Goal: Transaction & Acquisition: Purchase product/service

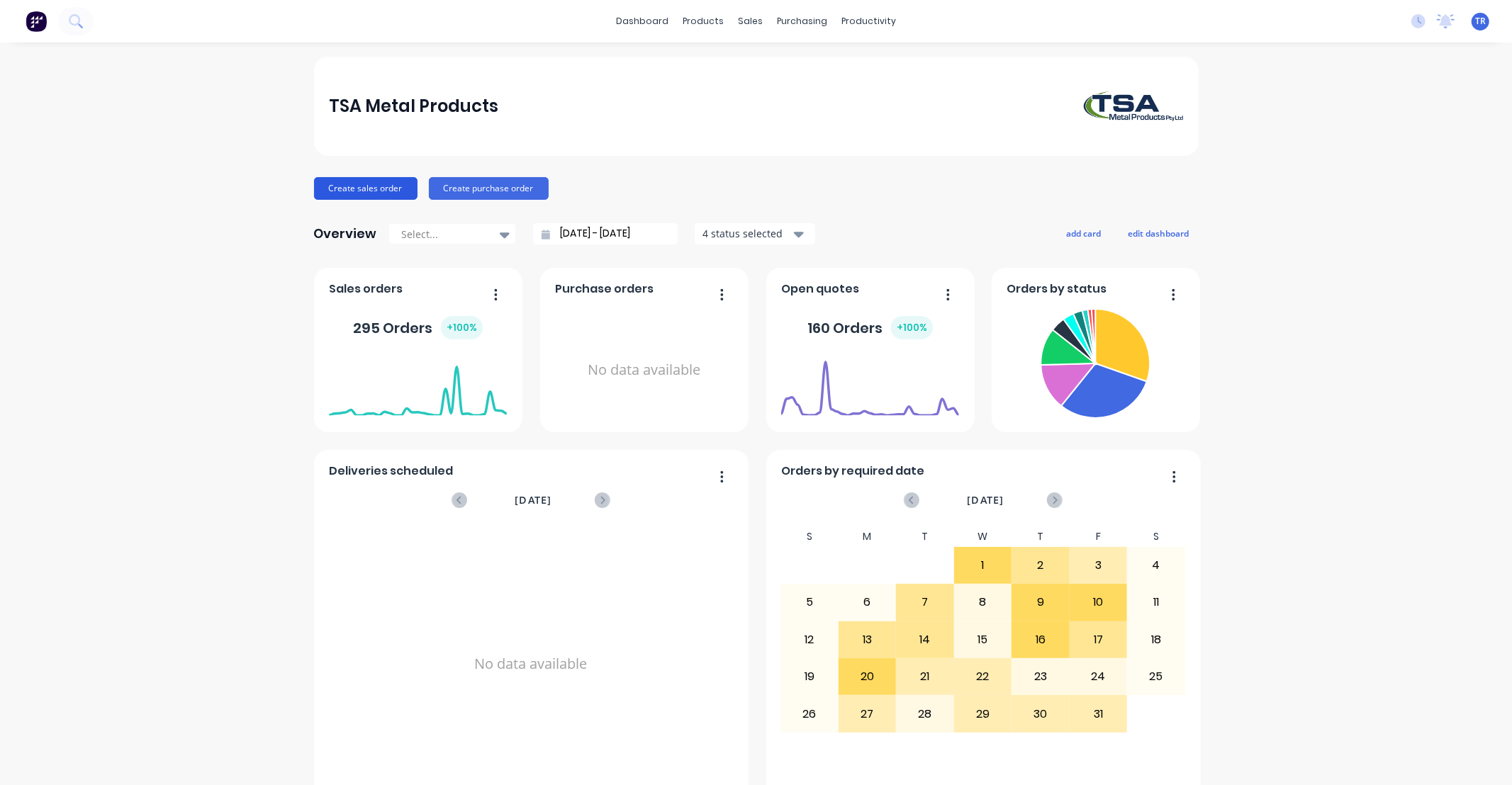
click at [355, 188] on button "Create sales order" at bounding box center [365, 188] width 104 height 23
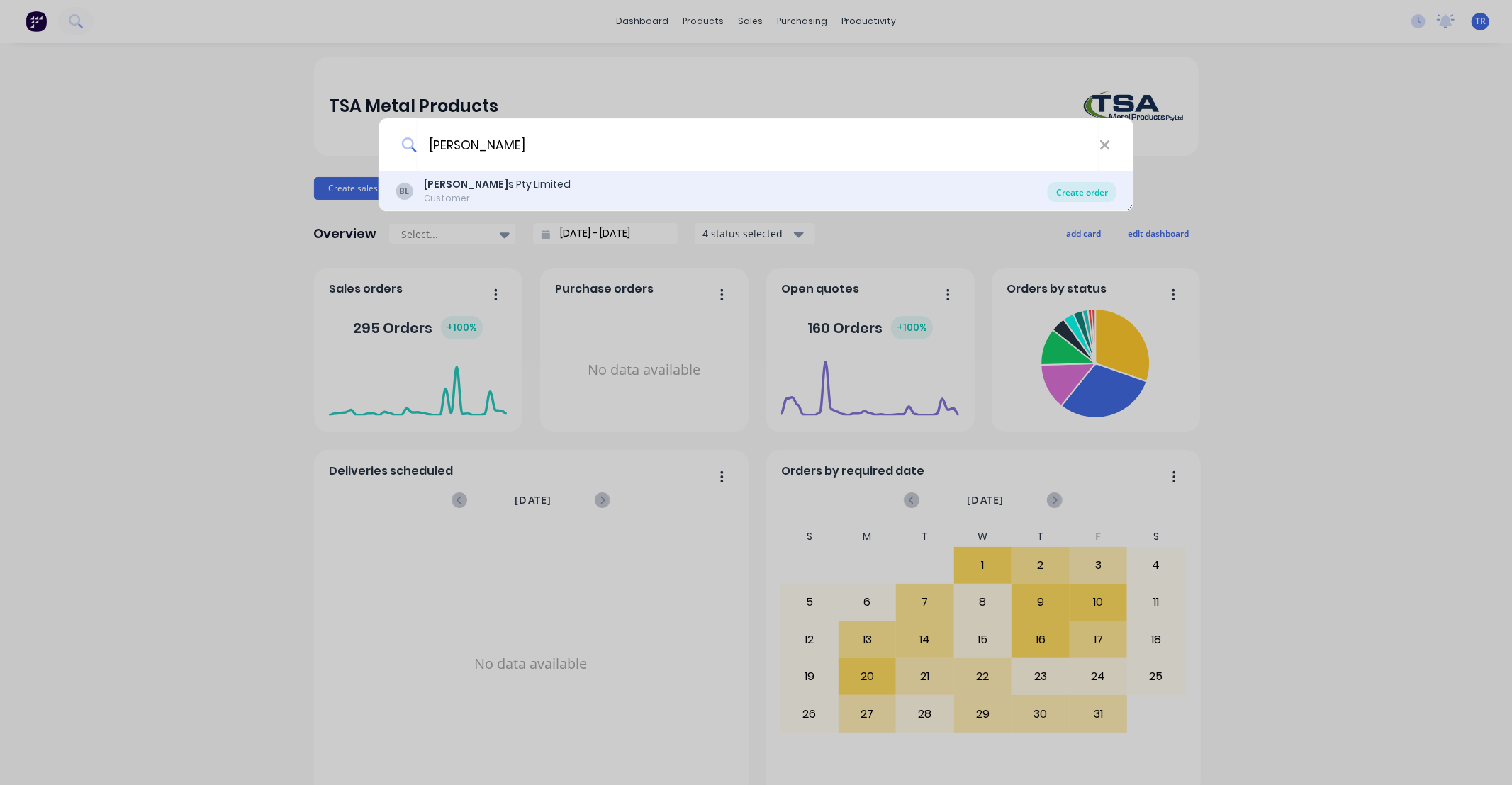
type input "[PERSON_NAME]"
click at [1065, 188] on div "Create order" at bounding box center [1082, 192] width 69 height 20
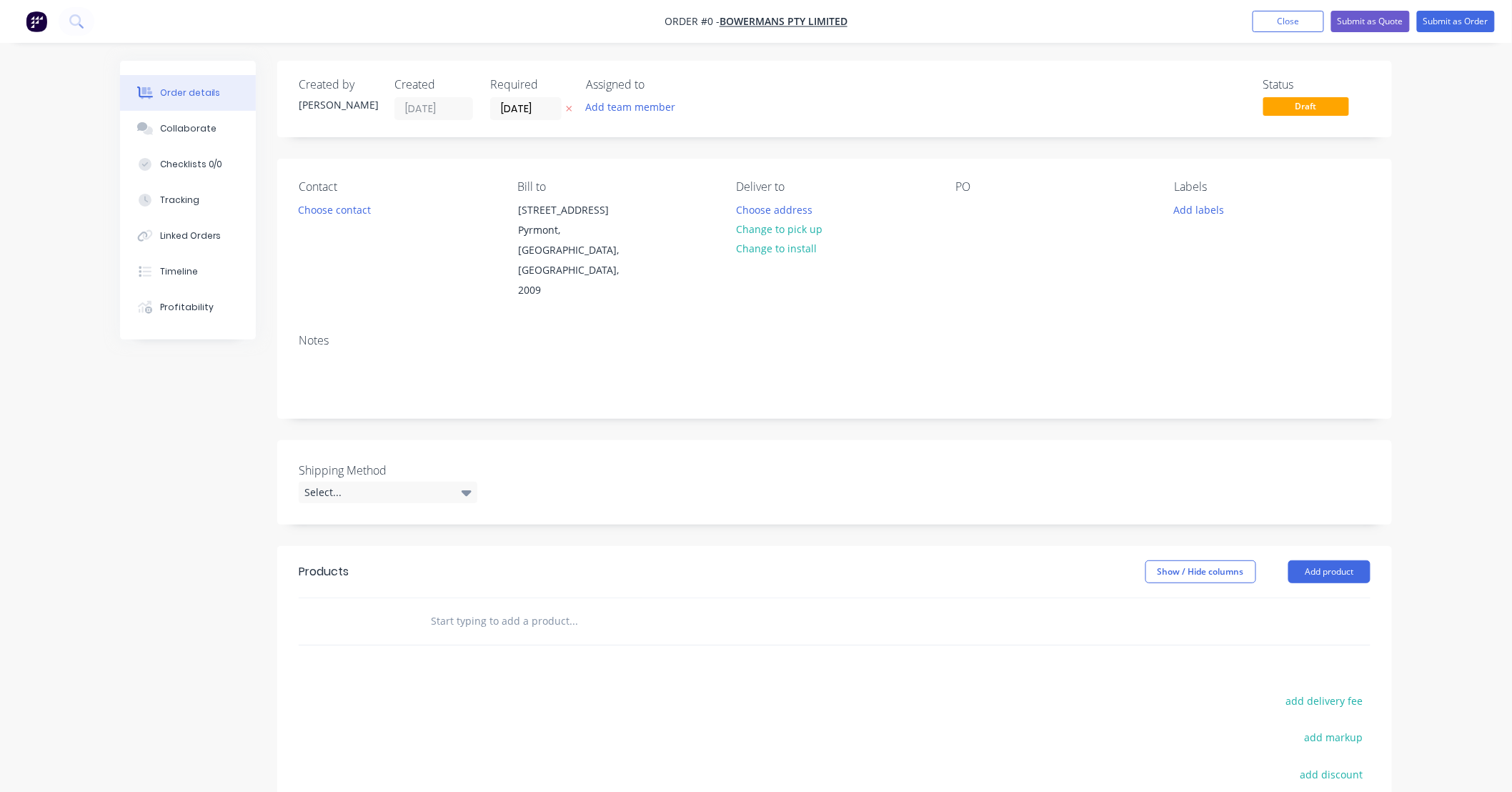
click at [536, 606] on input "text" at bounding box center [573, 621] width 286 height 29
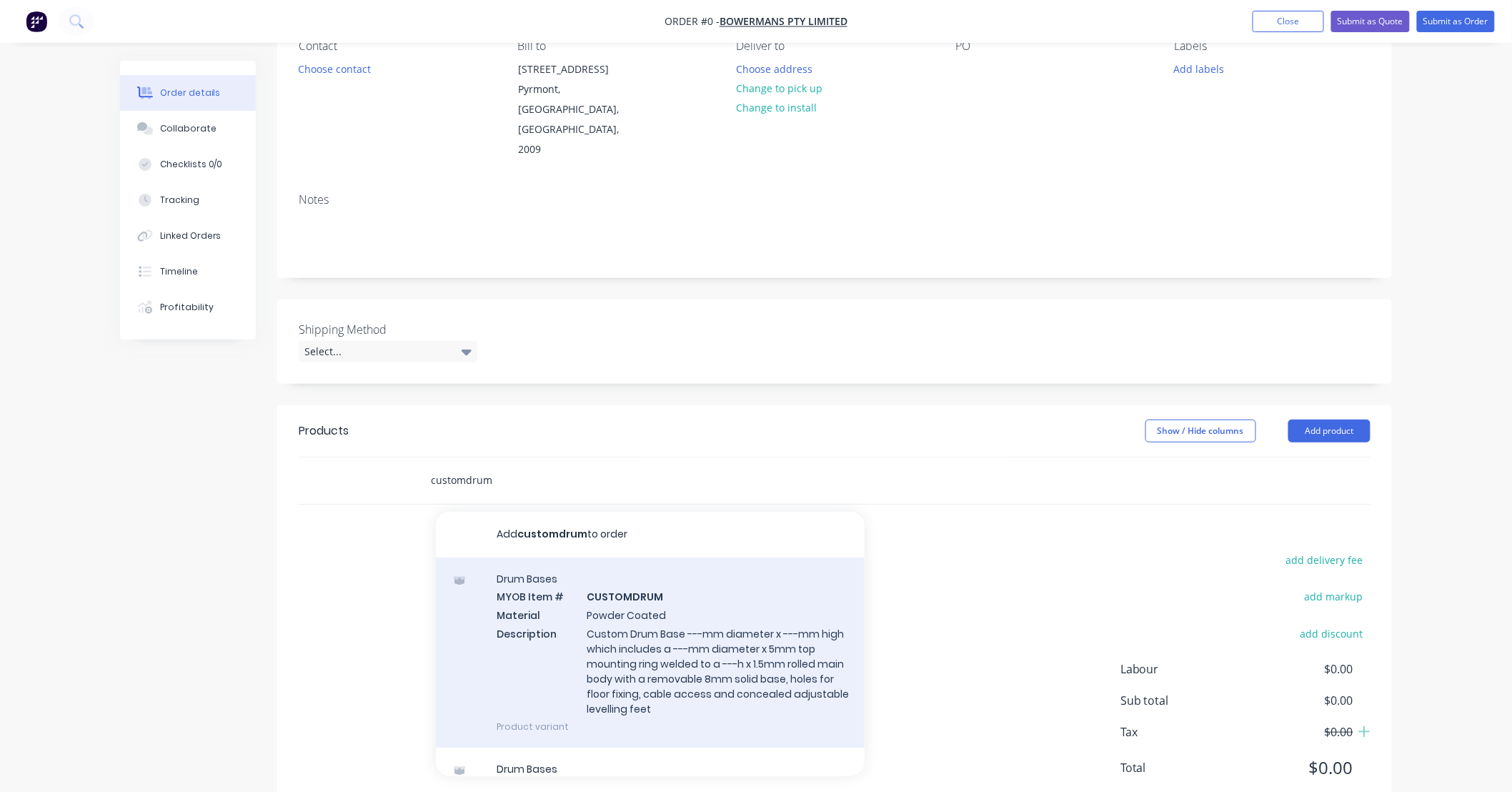
scroll to position [146, 0]
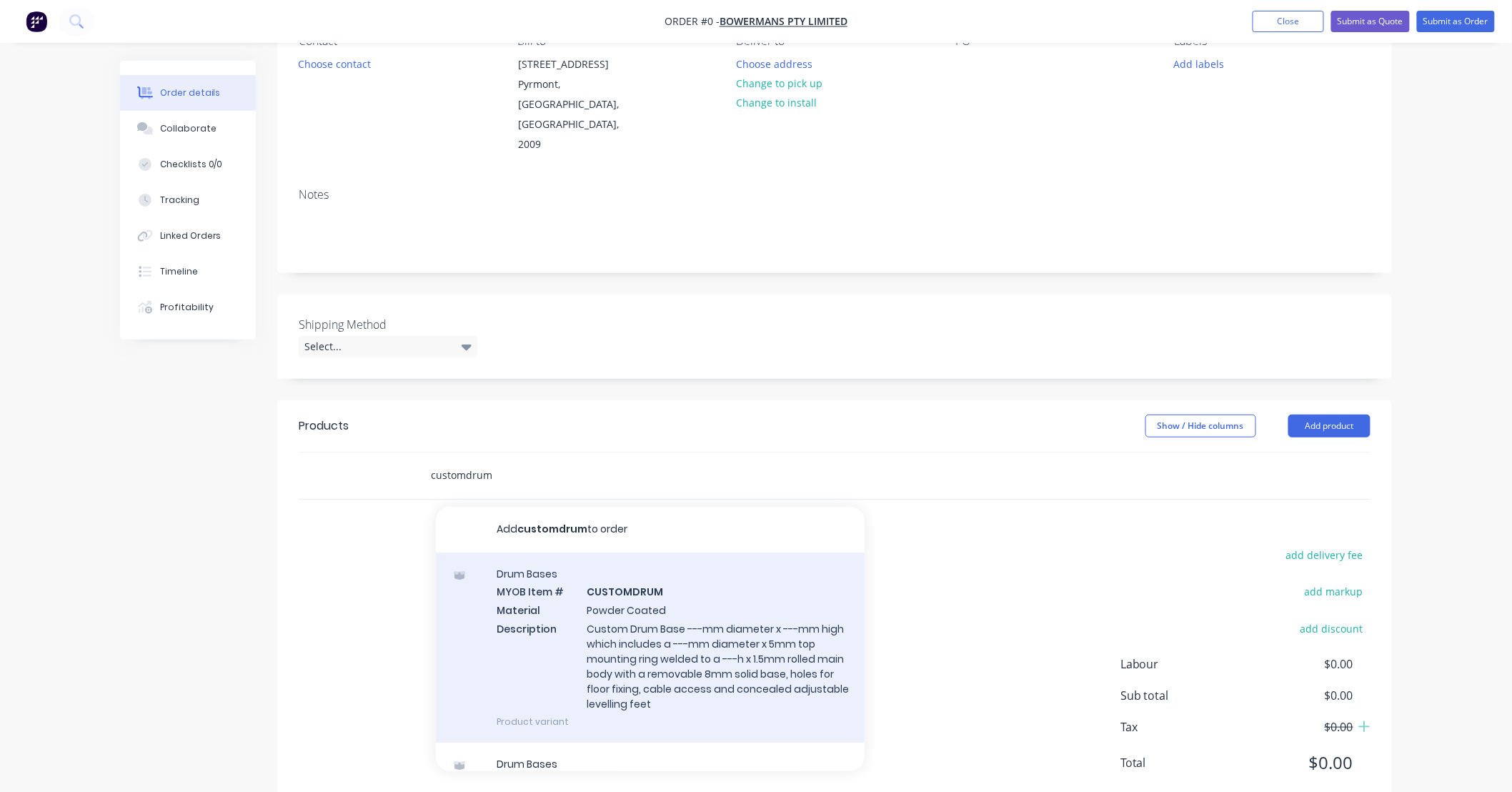
type input "customdrum"
click at [697, 568] on div "Drum Bases MYOB Item # CUSTOMDRUM Material Powder Coated Description Custom Dru…" at bounding box center [650, 647] width 428 height 190
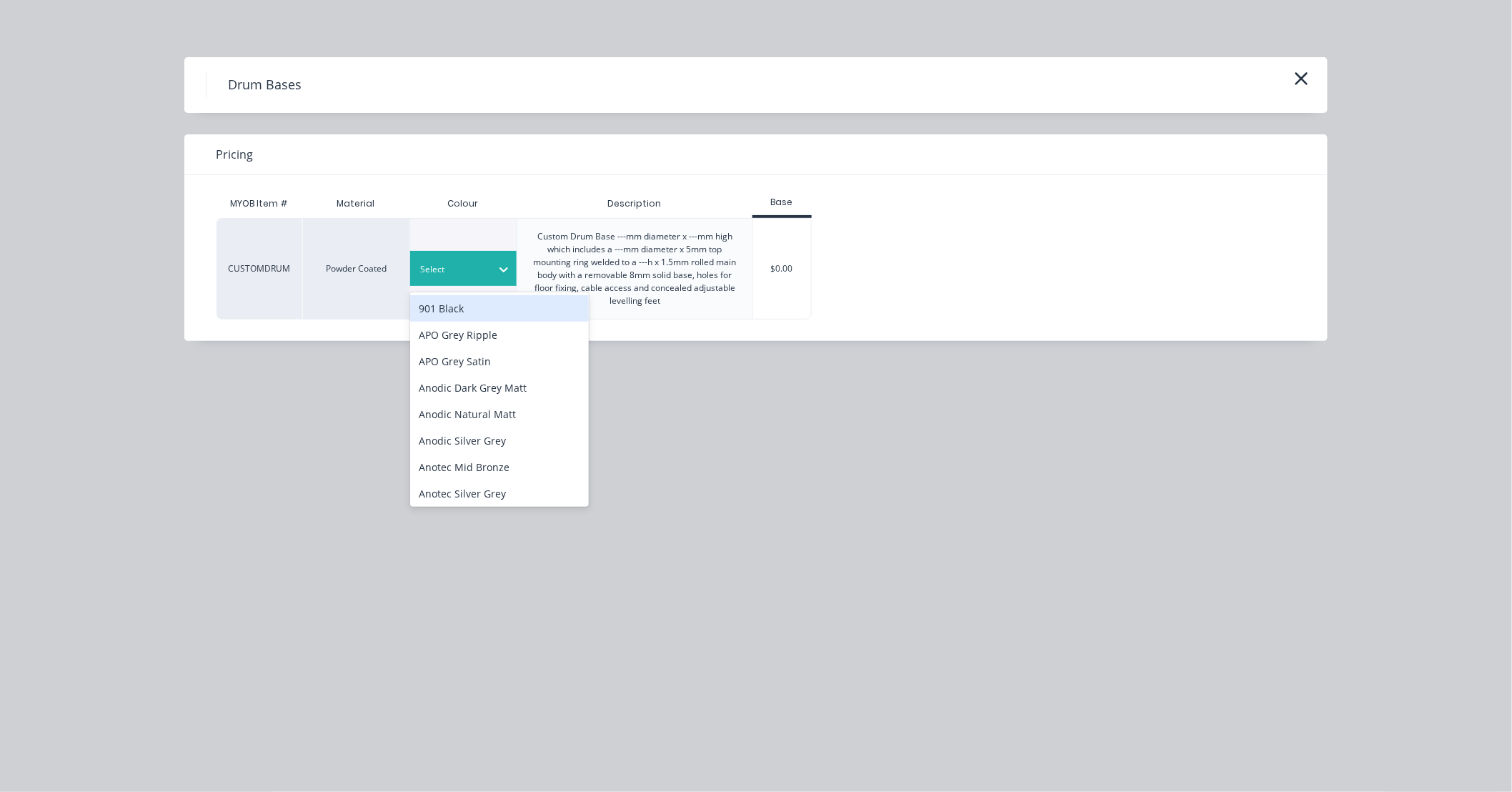
click at [487, 268] on div "Select" at bounding box center [450, 269] width 80 height 19
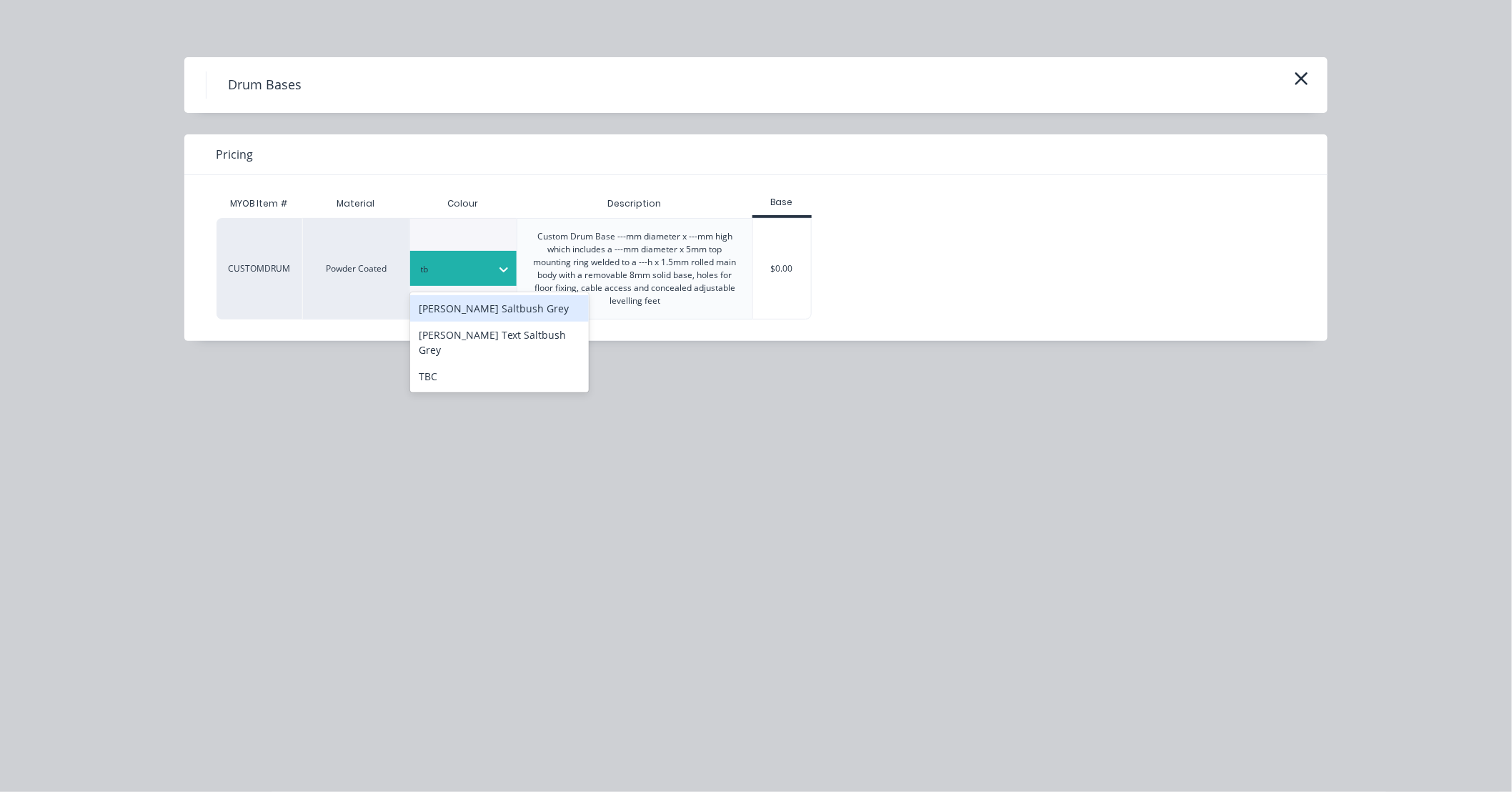
type input "tbc"
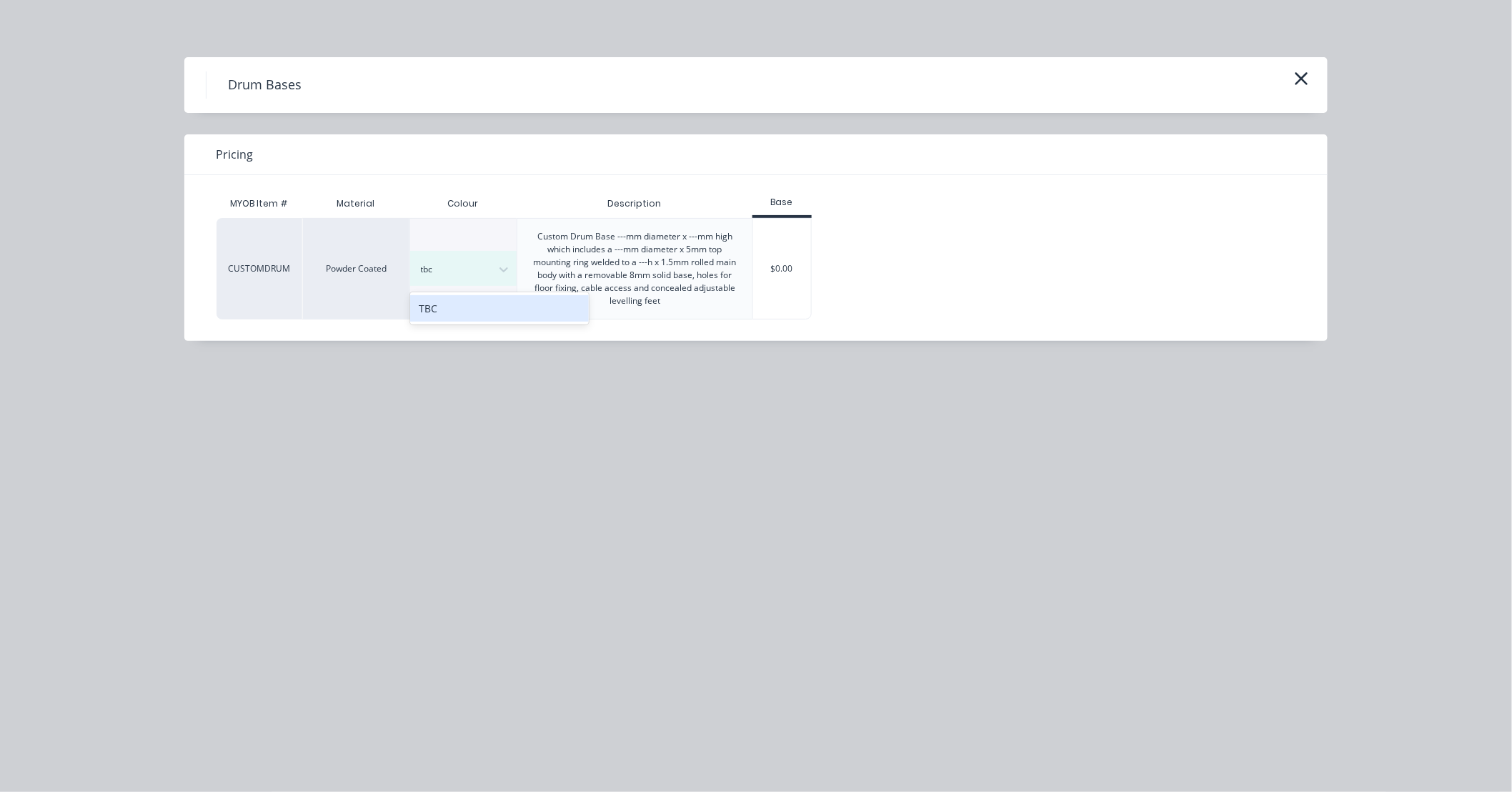
click at [514, 313] on div "TBC" at bounding box center [499, 308] width 179 height 26
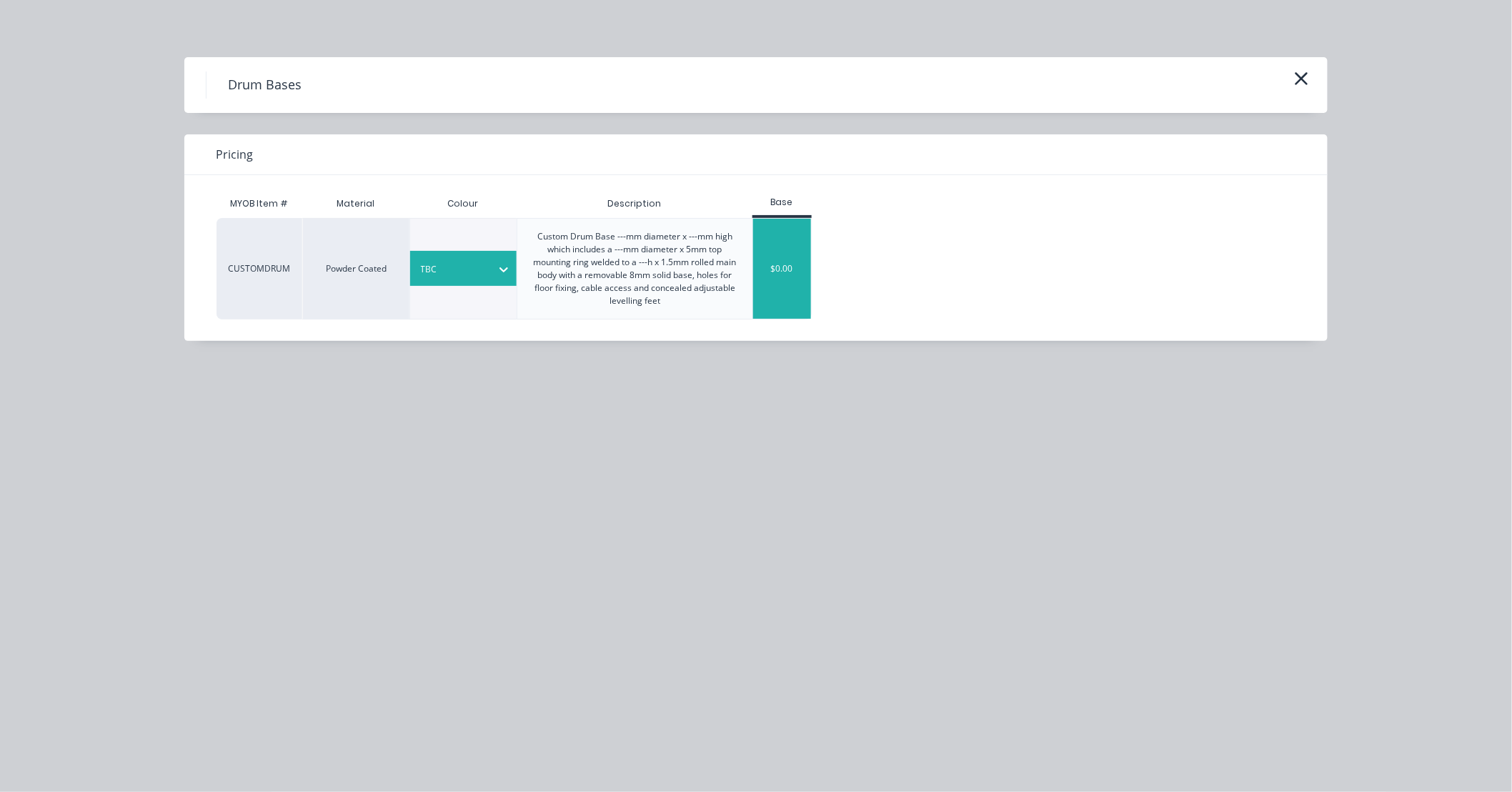
click at [794, 272] on div "$0.00" at bounding box center [782, 268] width 58 height 100
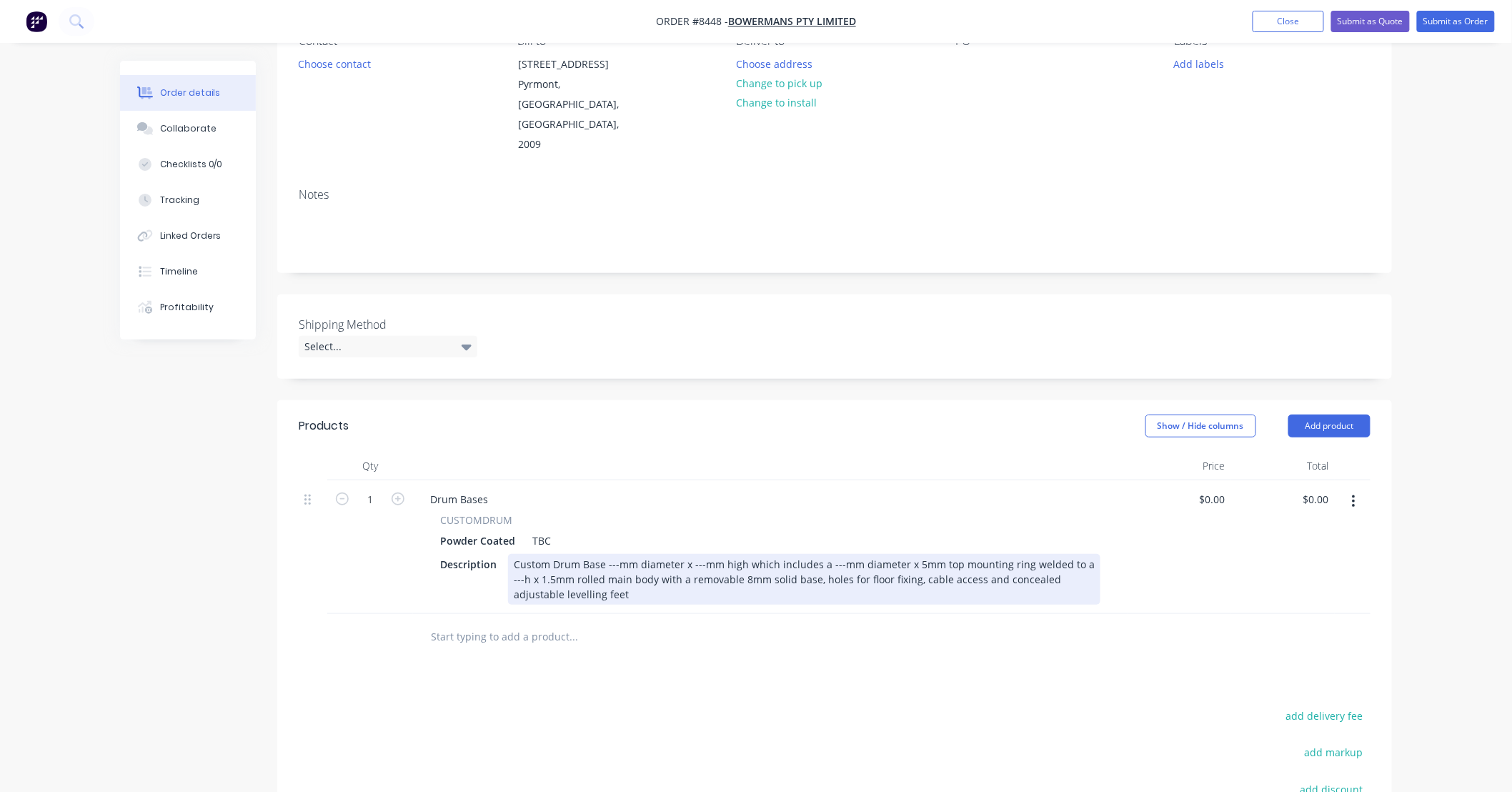
click at [616, 554] on div "Custom Drum Base ---mm diameter x ---mm high which includes a ---mm diameter x …" at bounding box center [804, 579] width 593 height 51
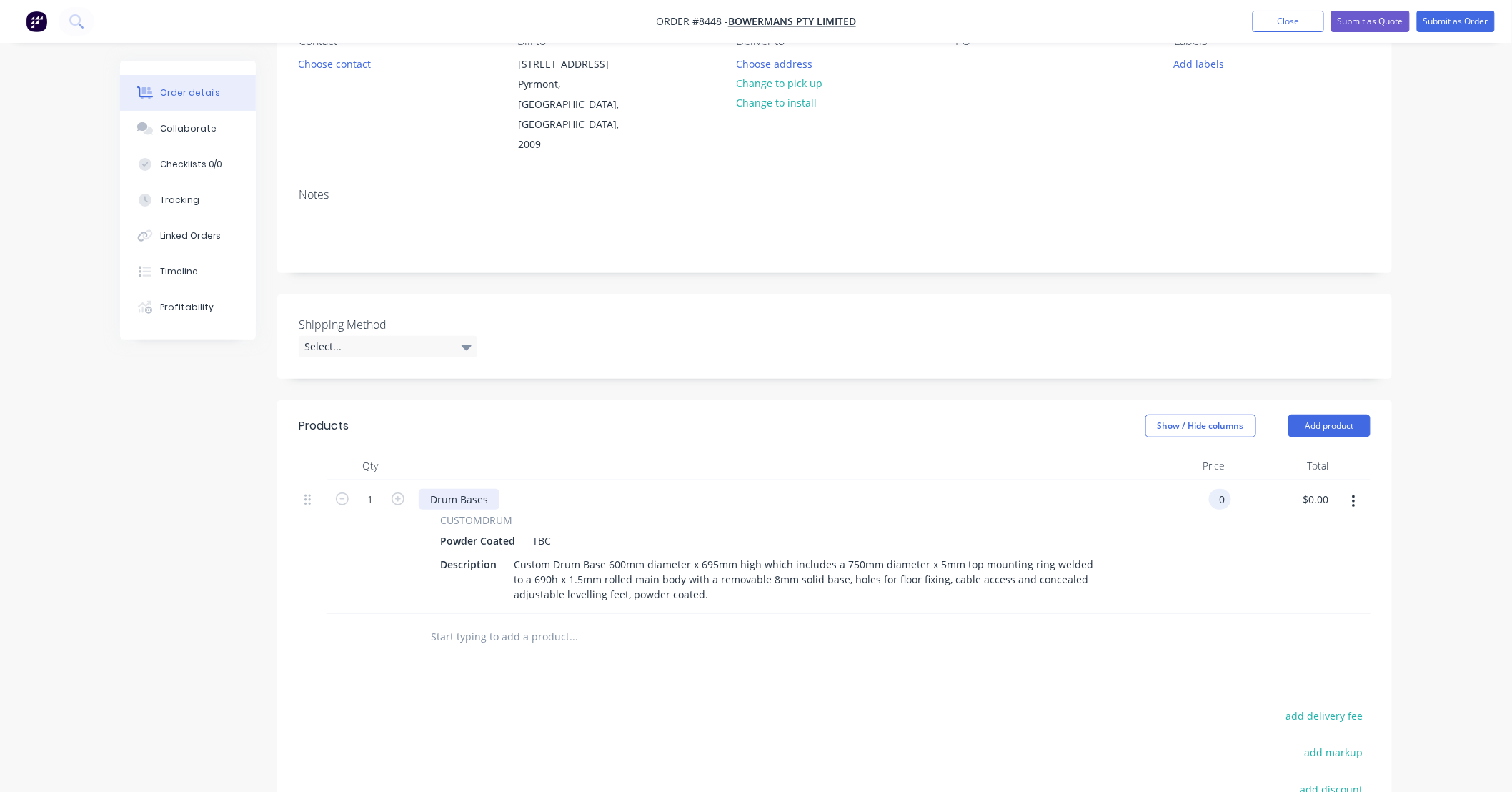
type input "$0.00"
drag, startPoint x: 488, startPoint y: 455, endPoint x: 397, endPoint y: 455, distance: 91.0
click at [397, 480] on div "1 Drum Bases CUSTOMDRUM Powder Coated TBC Description Custom Drum Base 600mm di…" at bounding box center [834, 547] width 1072 height 133
click at [569, 513] on div "CUSTOMDRUM Powder Coated TBC Description Custom Drum Base 600mm diameter x 695m…" at bounding box center [771, 558] width 703 height 92
drag, startPoint x: 569, startPoint y: 487, endPoint x: 494, endPoint y: 451, distance: 83.2
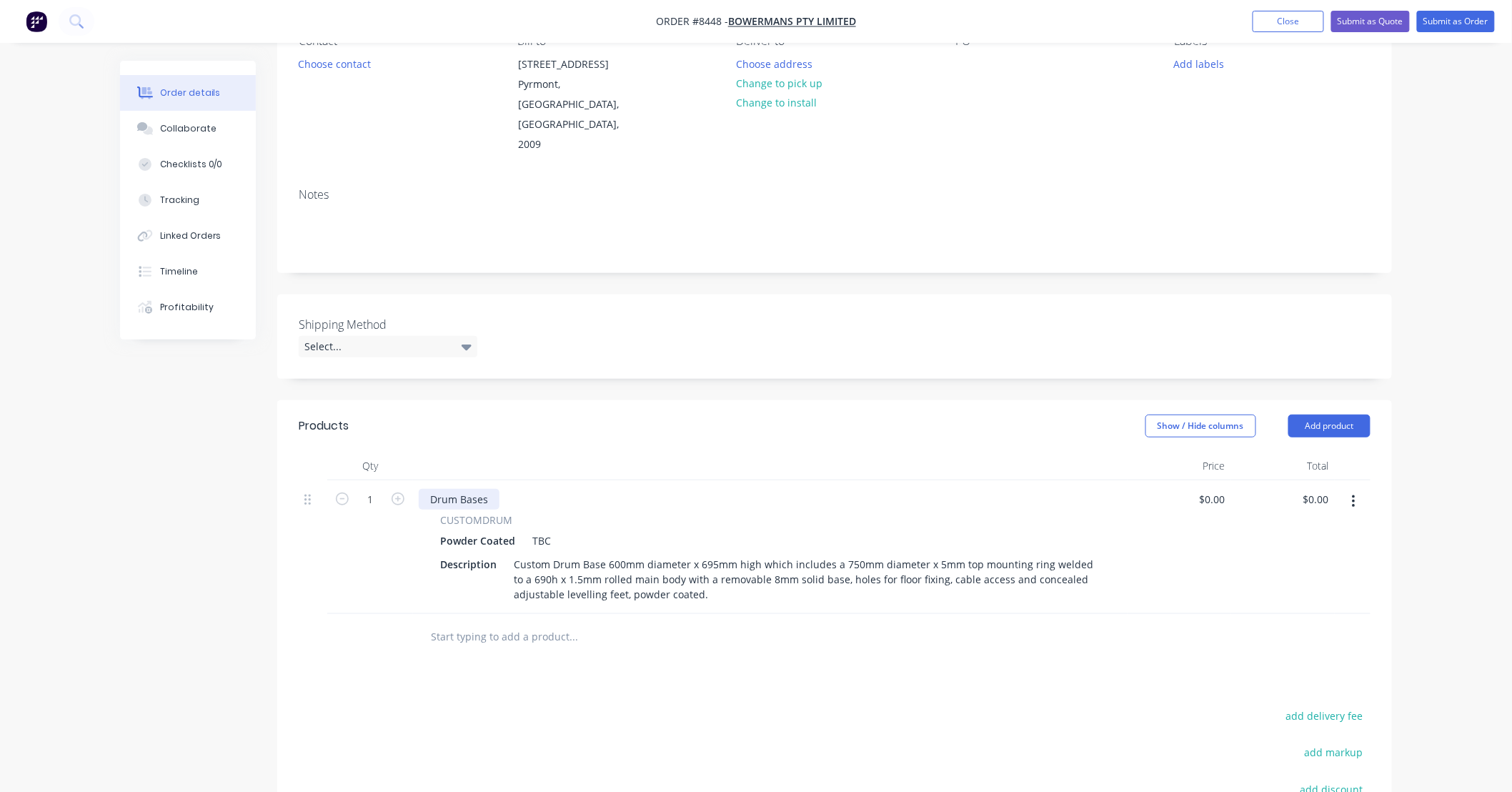
click at [494, 489] on div "Drum Bases" at bounding box center [460, 499] width 81 height 21
drag, startPoint x: 455, startPoint y: 456, endPoint x: 410, endPoint y: 458, distance: 45.0
click at [410, 480] on div "1 Drum Bases CUSTOMDRUM Powder Coated TBC Description Custom Drum Base 600mm di…" at bounding box center [834, 547] width 1072 height 133
drag, startPoint x: 843, startPoint y: 675, endPoint x: 703, endPoint y: 655, distance: 141.4
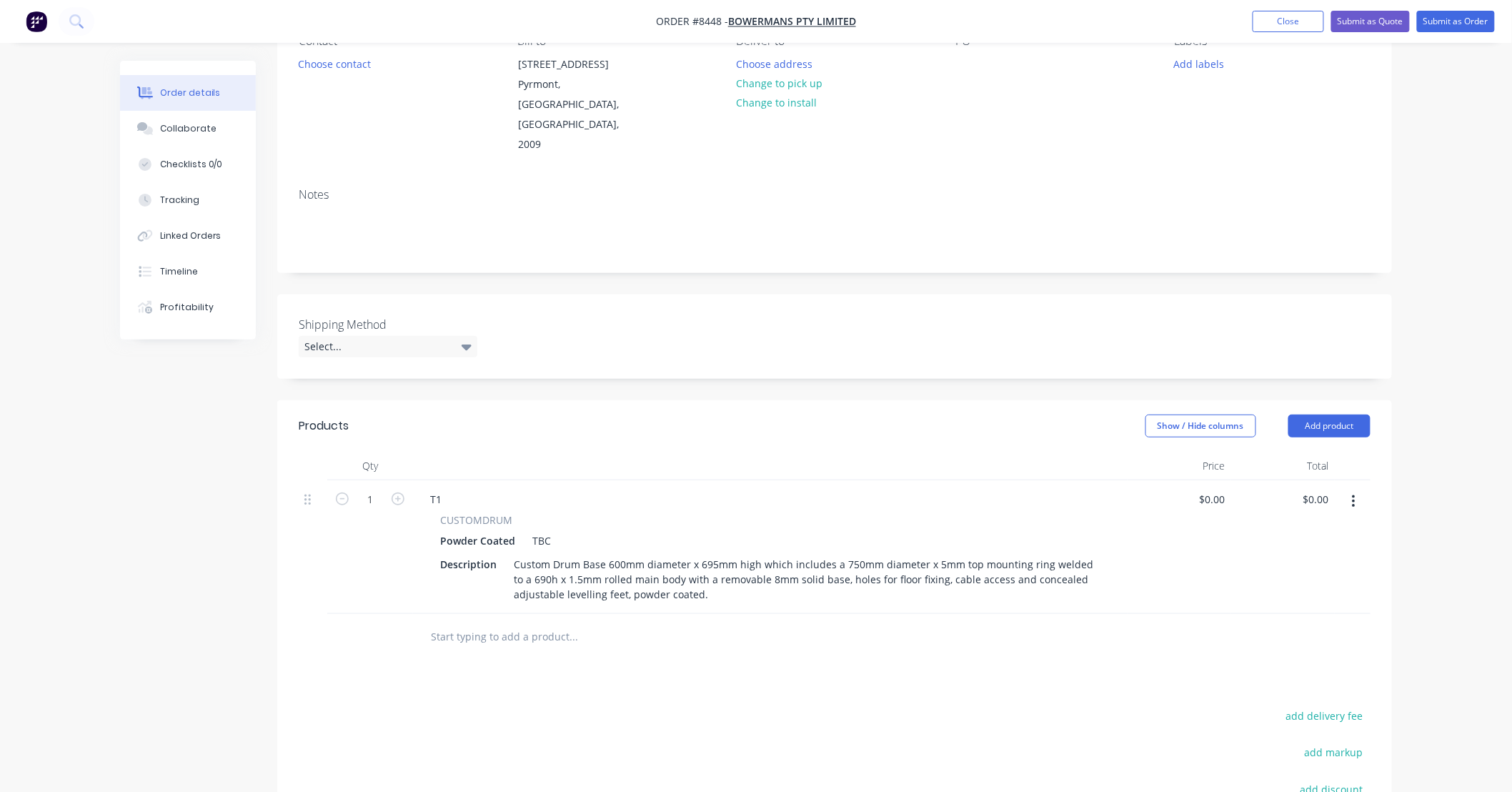
click at [546, 622] on input "text" at bounding box center [573, 637] width 286 height 29
type input "a"
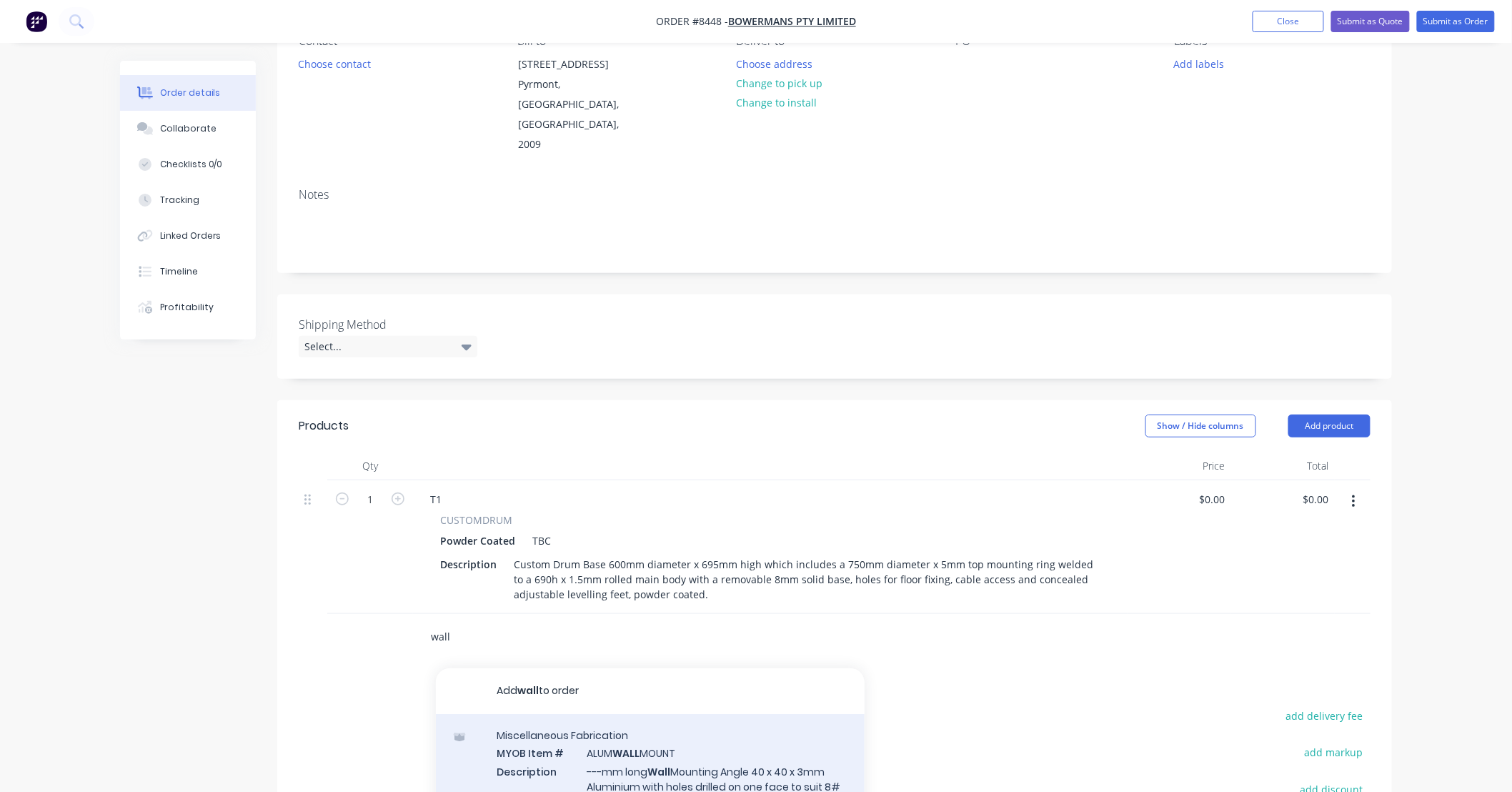
type input "wall"
click at [777, 724] on div "Miscellaneous Fabrication MYOB Item # ALUM WALL MOUNT Description ---mm long Wa…" at bounding box center [650, 778] width 428 height 127
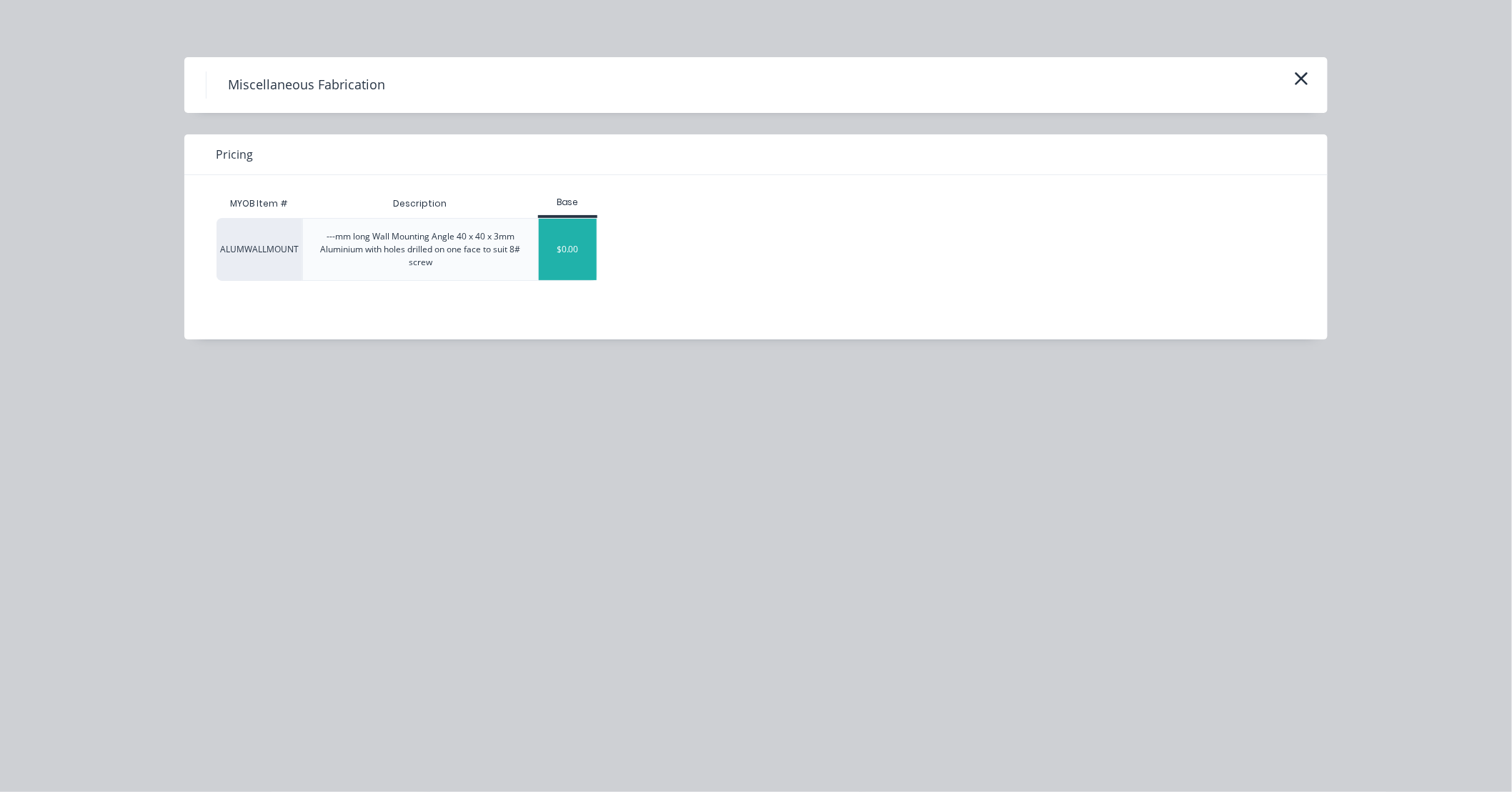
click at [567, 240] on div "$0.00" at bounding box center [568, 249] width 58 height 62
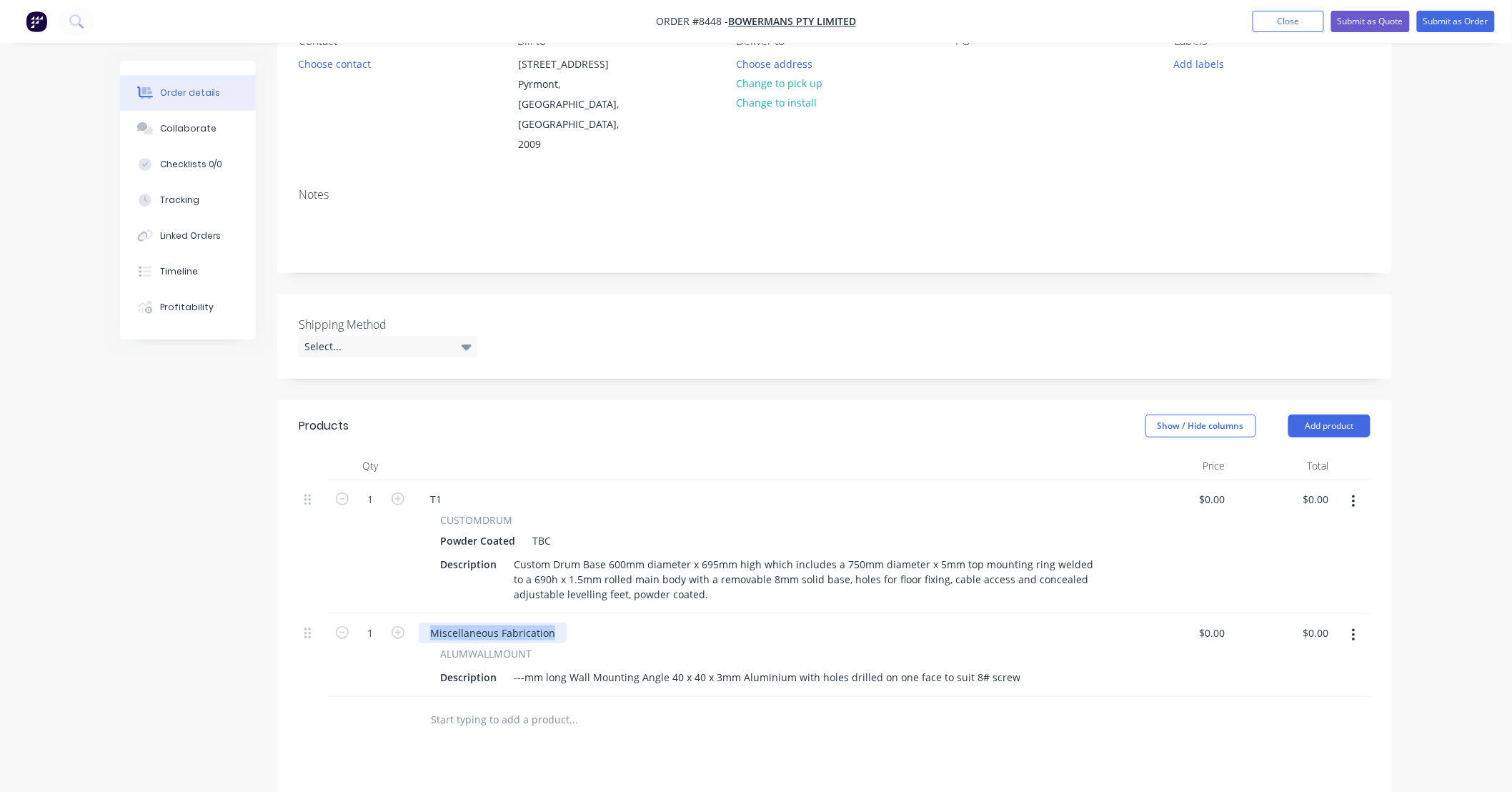
drag, startPoint x: 555, startPoint y: 591, endPoint x: 376, endPoint y: 612, distance: 180.2
click at [368, 614] on div "1 Miscellaneous Fabrication ALUMWALLMOUNT Description ---mm long Wall Mounting …" at bounding box center [834, 655] width 1072 height 83
type input "2"
click at [524, 667] on div "---mm long Wall Mounting Angle 40 x 40 x 3mm Aluminium with holes drilled on on…" at bounding box center [767, 677] width 518 height 21
click at [889, 705] on div at bounding box center [670, 719] width 503 height 29
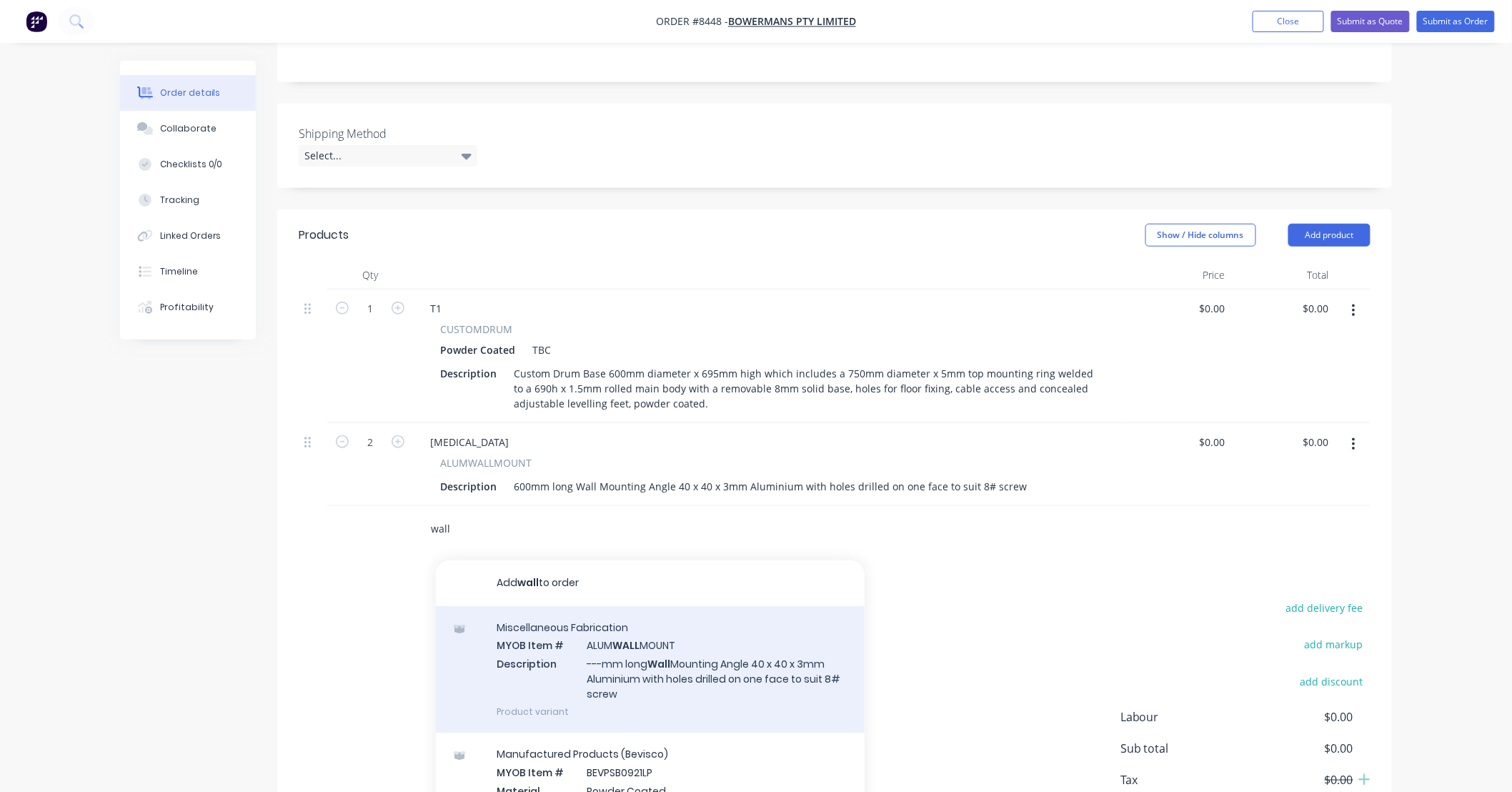
scroll to position [358, 0]
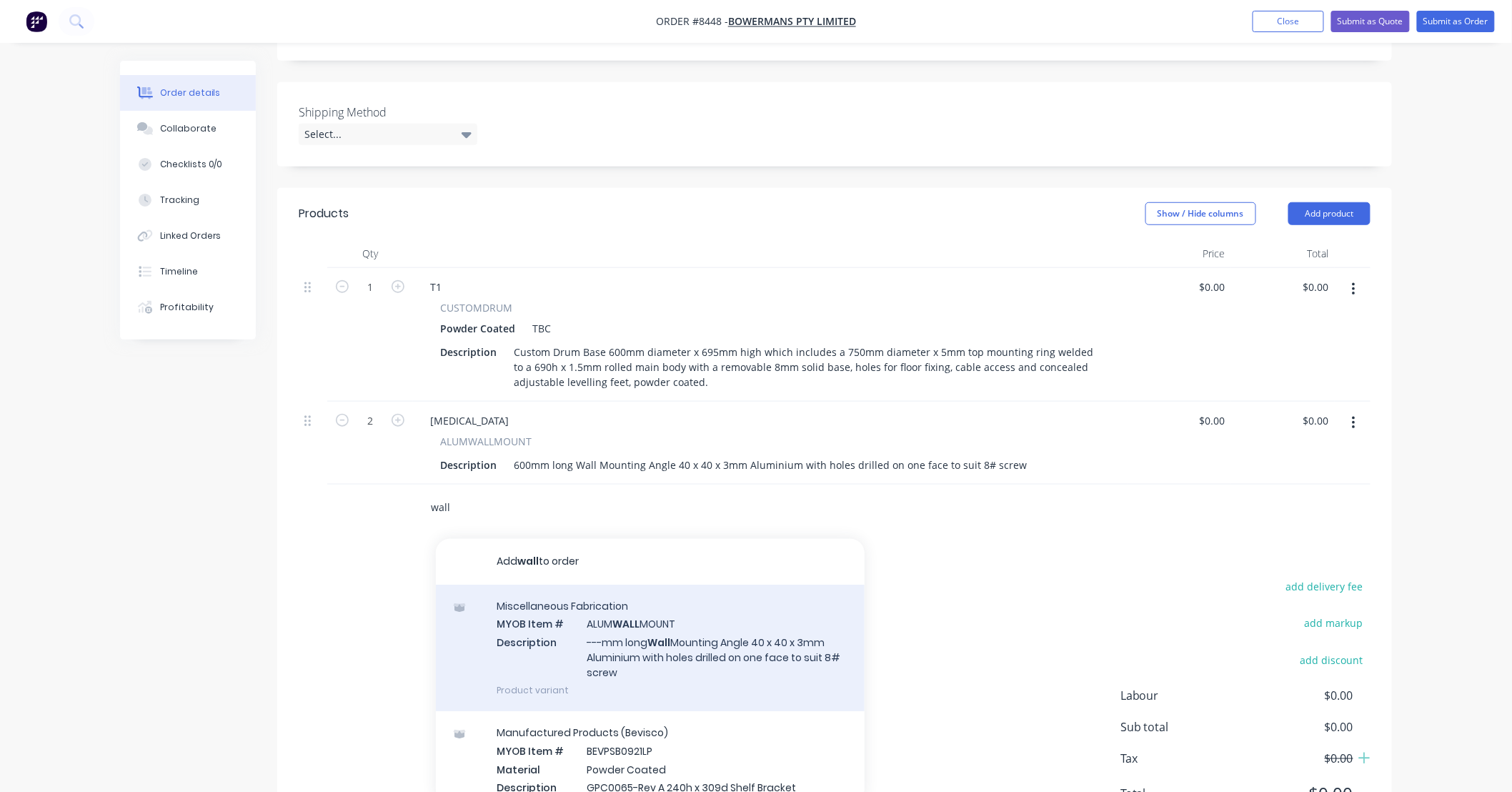
type input "wall"
click at [711, 613] on div "Miscellaneous Fabrication MYOB Item # ALUM WALL MOUNT Description ---mm long Wa…" at bounding box center [650, 648] width 428 height 127
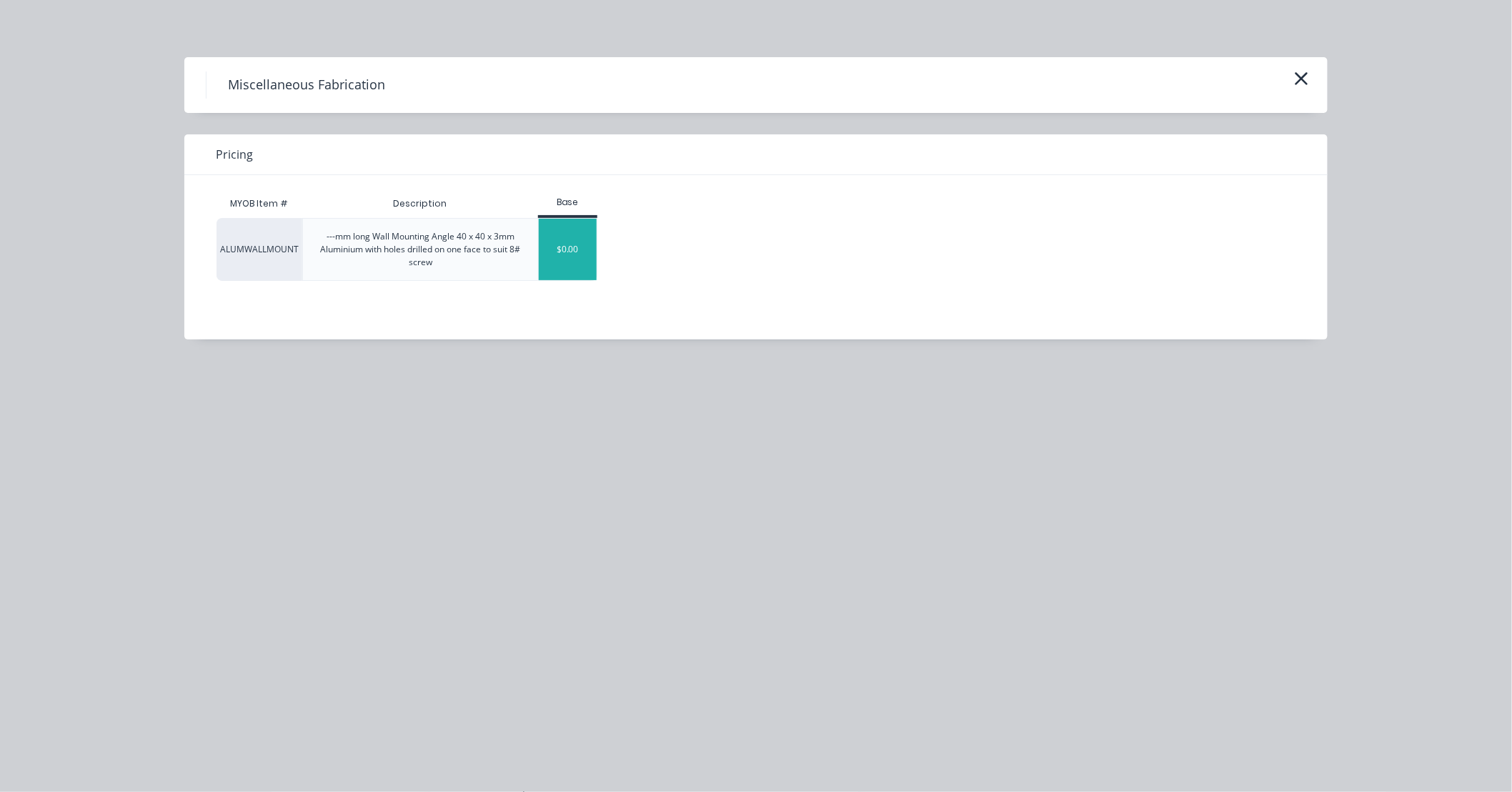
click at [573, 248] on div "$0.00" at bounding box center [568, 249] width 58 height 62
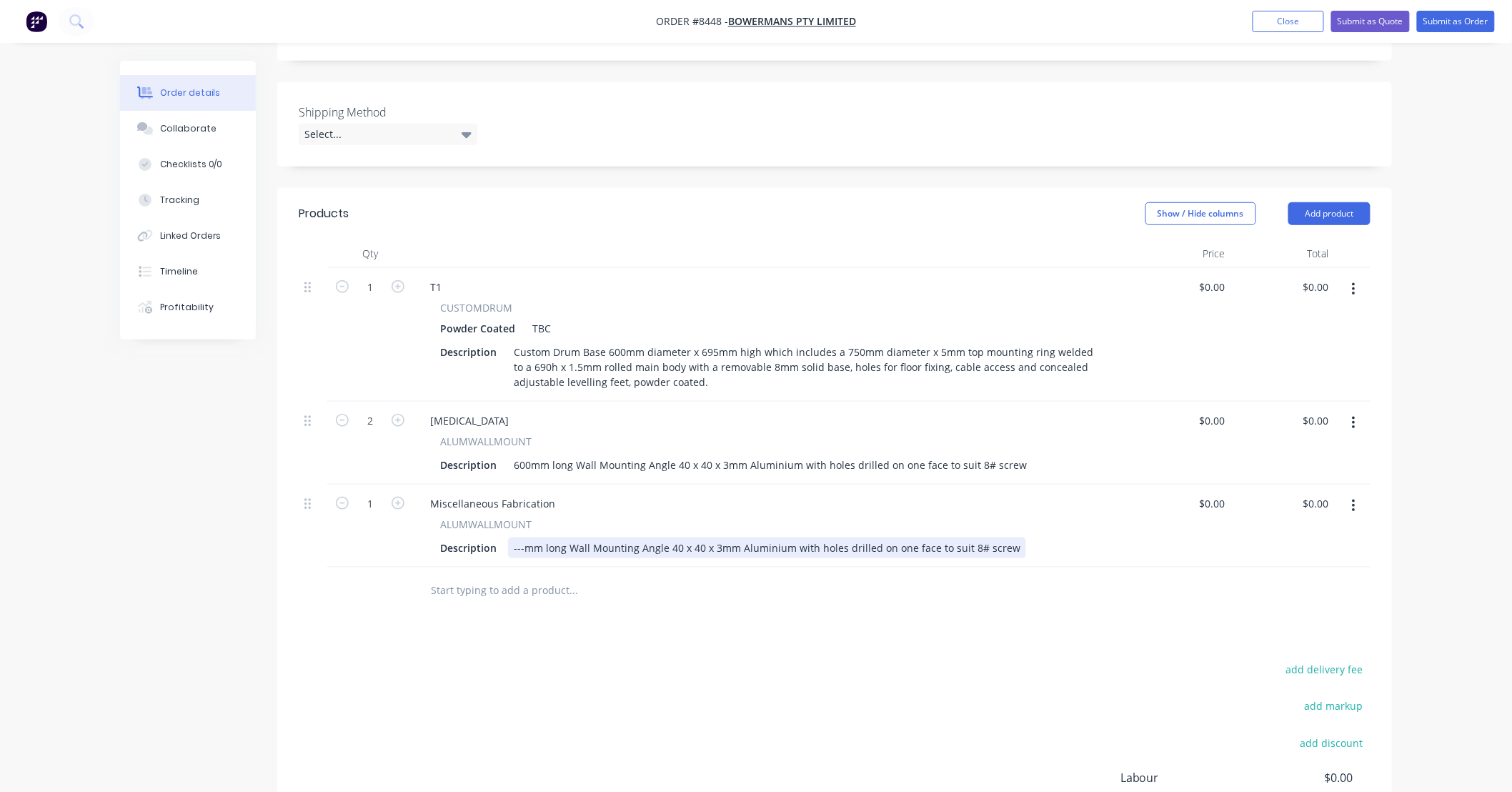
click at [525, 537] on div "---mm long Wall Mounting Angle 40 x 40 x 3mm Aluminium with holes drilled on on…" at bounding box center [767, 547] width 518 height 21
type input "$0.00"
drag, startPoint x: 635, startPoint y: 591, endPoint x: 616, endPoint y: 565, distance: 32.2
click at [637, 591] on div "Products Show / Hide columns Add product Qty Price Total 1 T1 CUSTOMDRUM Powder…" at bounding box center [835, 557] width 1115 height 738
click at [607, 576] on input "text" at bounding box center [573, 590] width 286 height 29
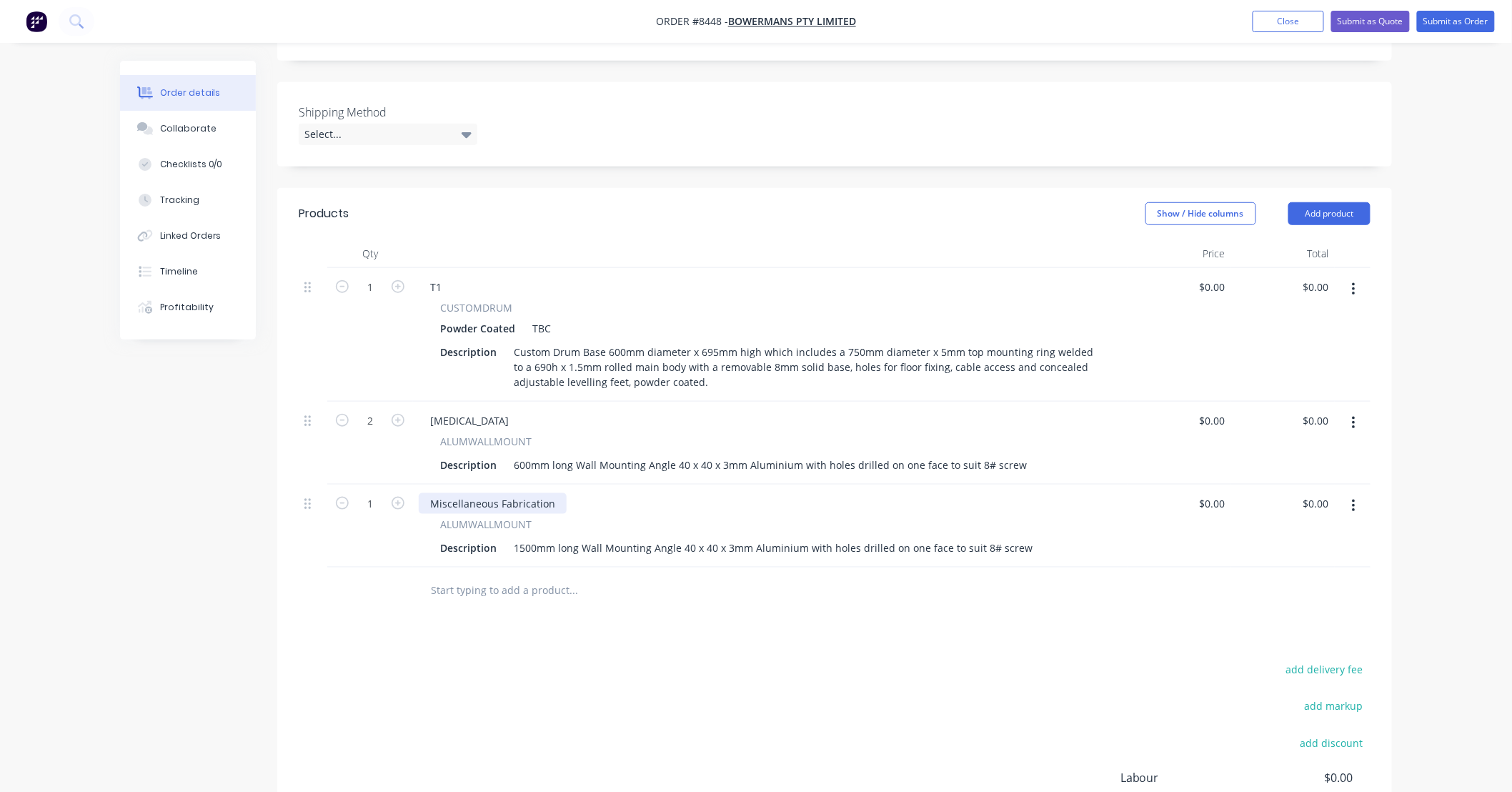
click at [497, 493] on div "Miscellaneous Fabrication" at bounding box center [492, 504] width 148 height 21
drag, startPoint x: 556, startPoint y: 461, endPoint x: 367, endPoint y: 483, distance: 190.3
click at [367, 485] on div "1 Miscellaneous Fabrication ALUMWALLMOUNT Description 1500mm long Wall Mounting…" at bounding box center [834, 526] width 1072 height 83
click at [597, 572] on div at bounding box center [670, 590] width 514 height 46
click at [547, 576] on input "text" at bounding box center [573, 590] width 286 height 29
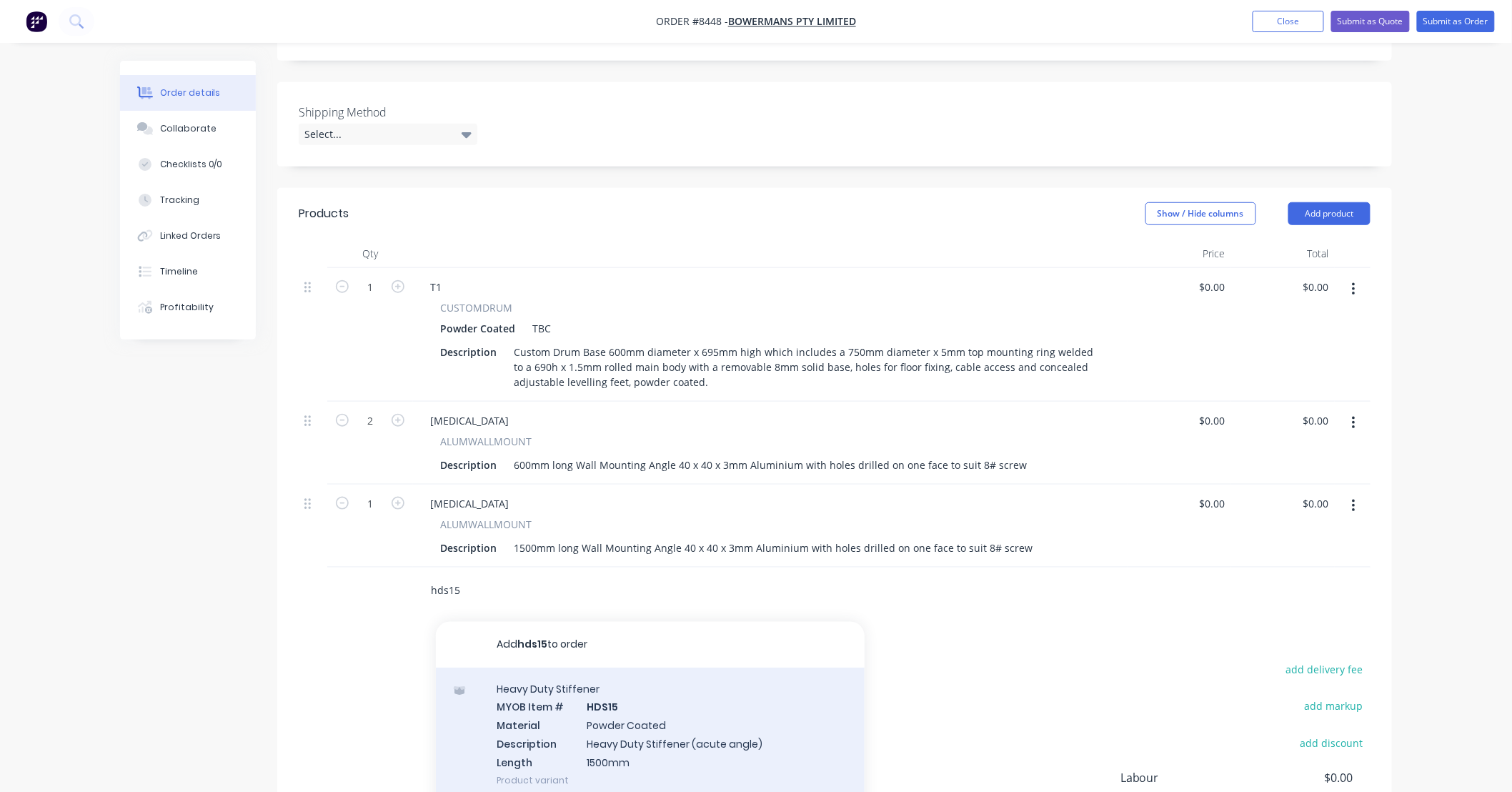
type input "hds15"
click at [699, 675] on div "Heavy Duty Stiffener MYOB Item # HDS15 Material Powder Coated Description Heavy…" at bounding box center [650, 735] width 428 height 133
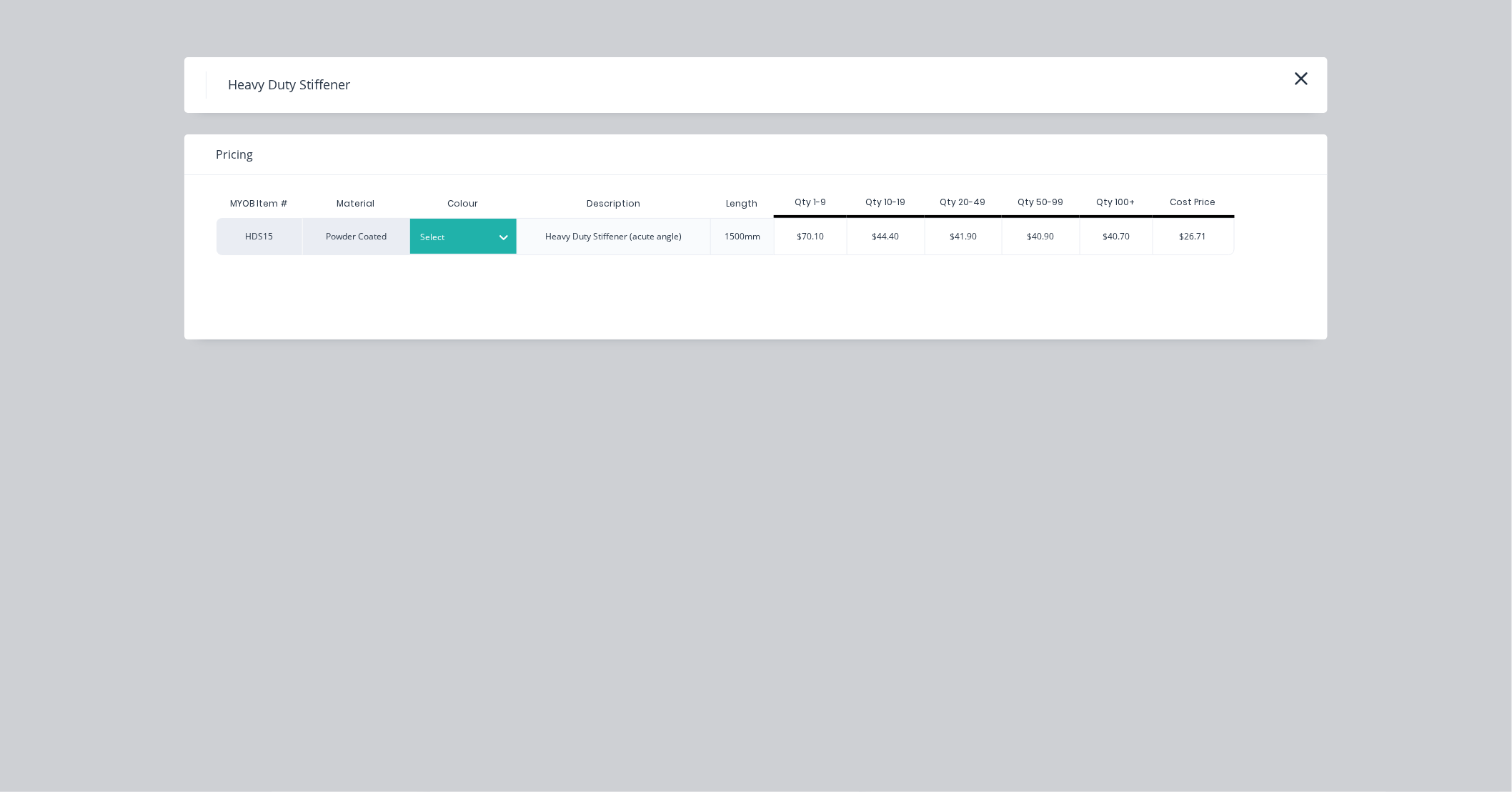
click at [494, 237] on div at bounding box center [503, 237] width 26 height 23
type input "tbc"
click at [490, 276] on div "TBC" at bounding box center [499, 275] width 179 height 26
click at [813, 233] on div "$70.10" at bounding box center [811, 236] width 73 height 35
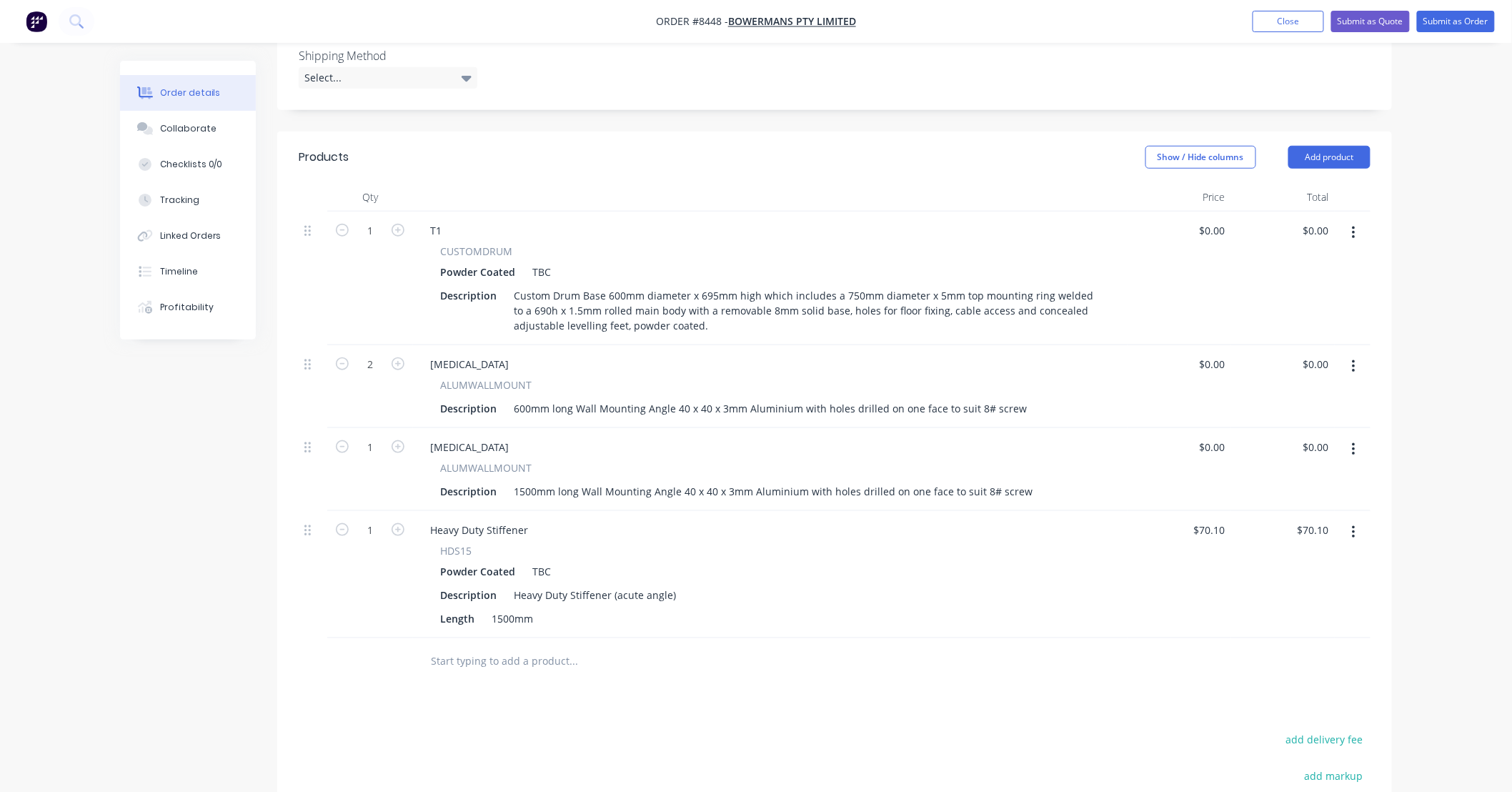
scroll to position [463, 0]
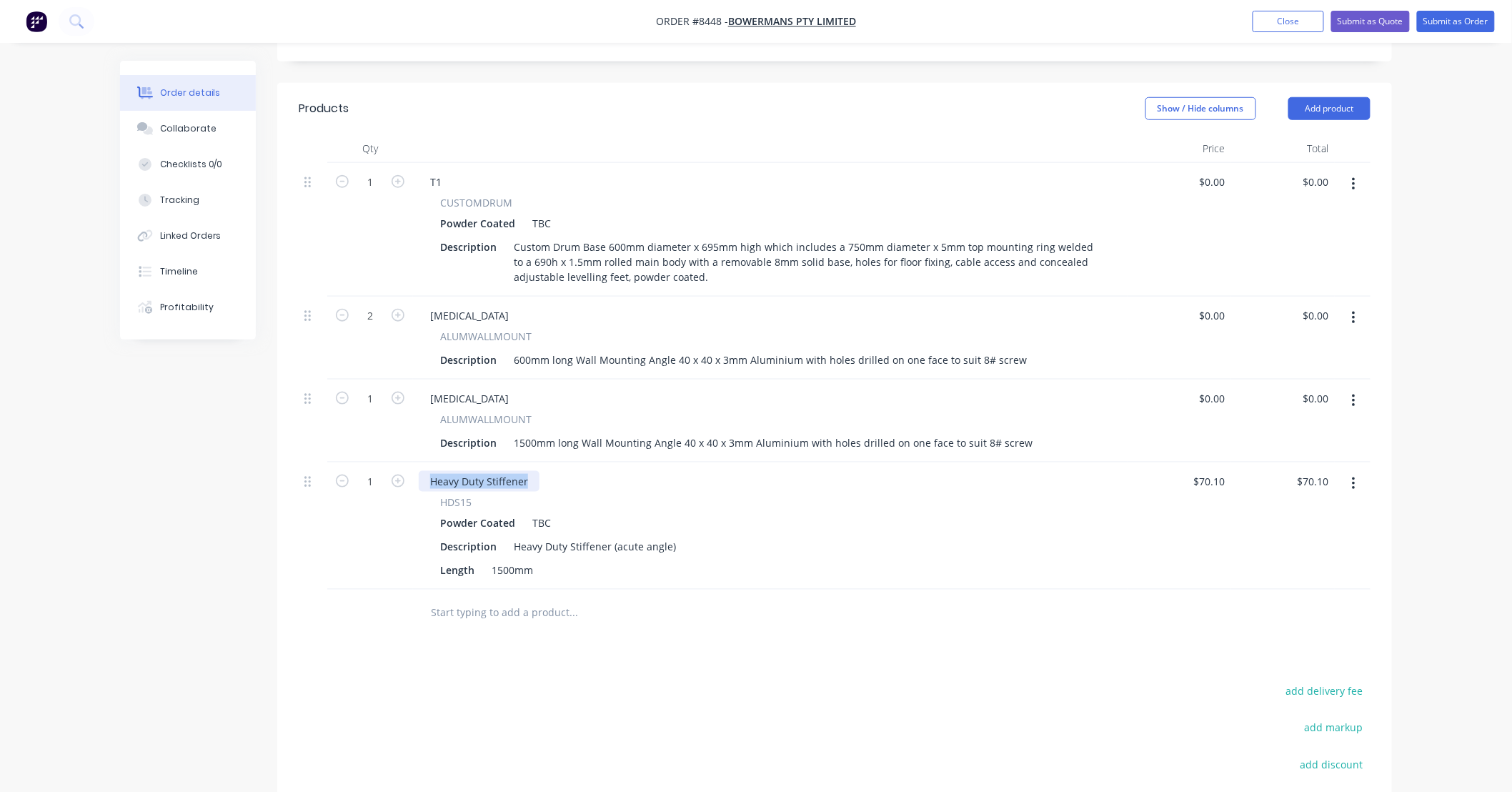
drag, startPoint x: 529, startPoint y: 441, endPoint x: 298, endPoint y: 409, distance: 233.2
click at [299, 409] on div "1 T1 CUSTOMDRUM Powder Coated TBC Description Custom Drum Base 600mm diameter x…" at bounding box center [834, 376] width 1072 height 427
click at [500, 624] on div "Products Show / Hide columns Add product Qty Price Total 1 T1 CUSTOMDRUM Powder…" at bounding box center [835, 515] width 1115 height 865
click at [495, 598] on input "text" at bounding box center [573, 612] width 286 height 29
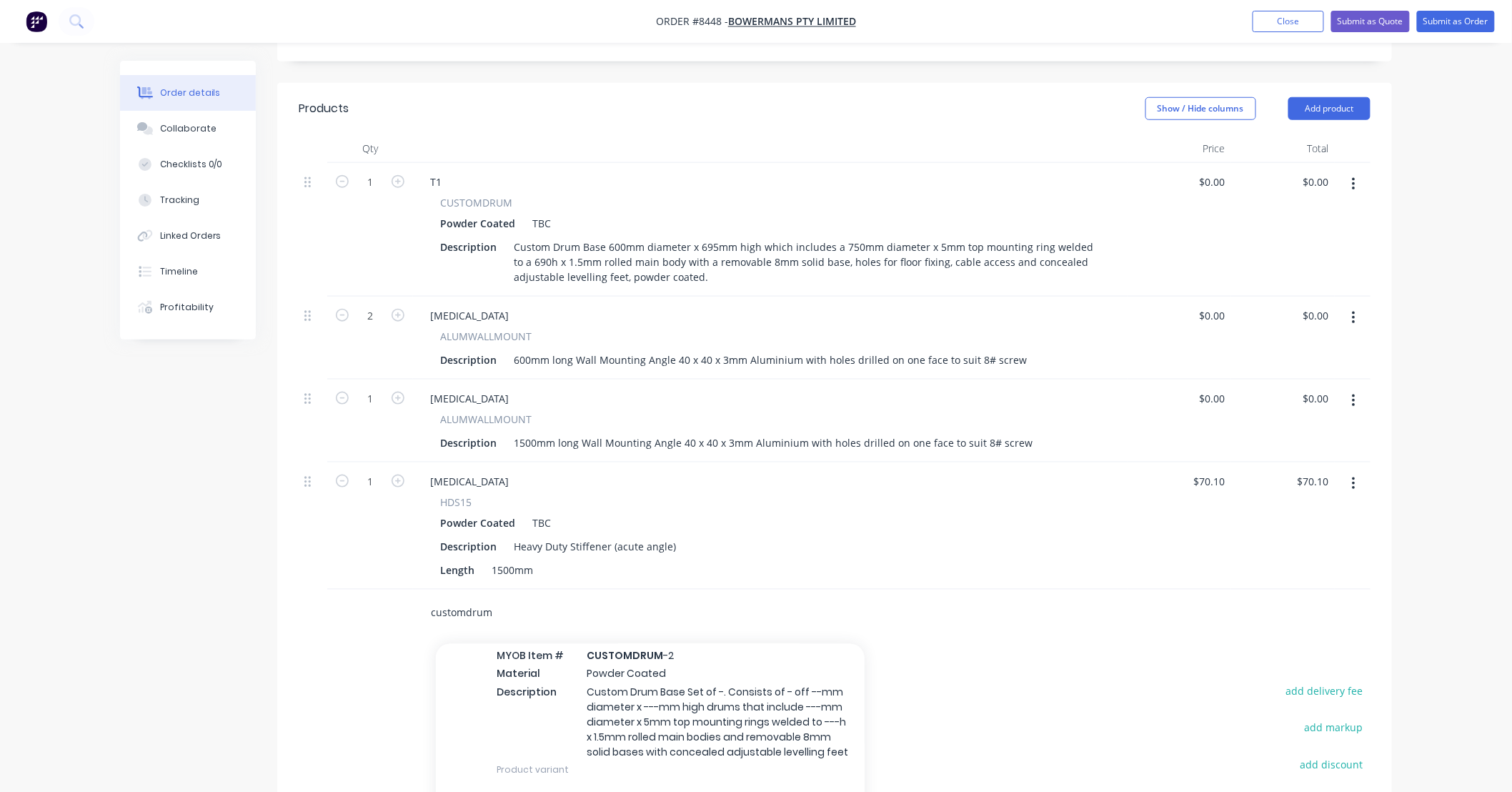
scroll to position [317, 0]
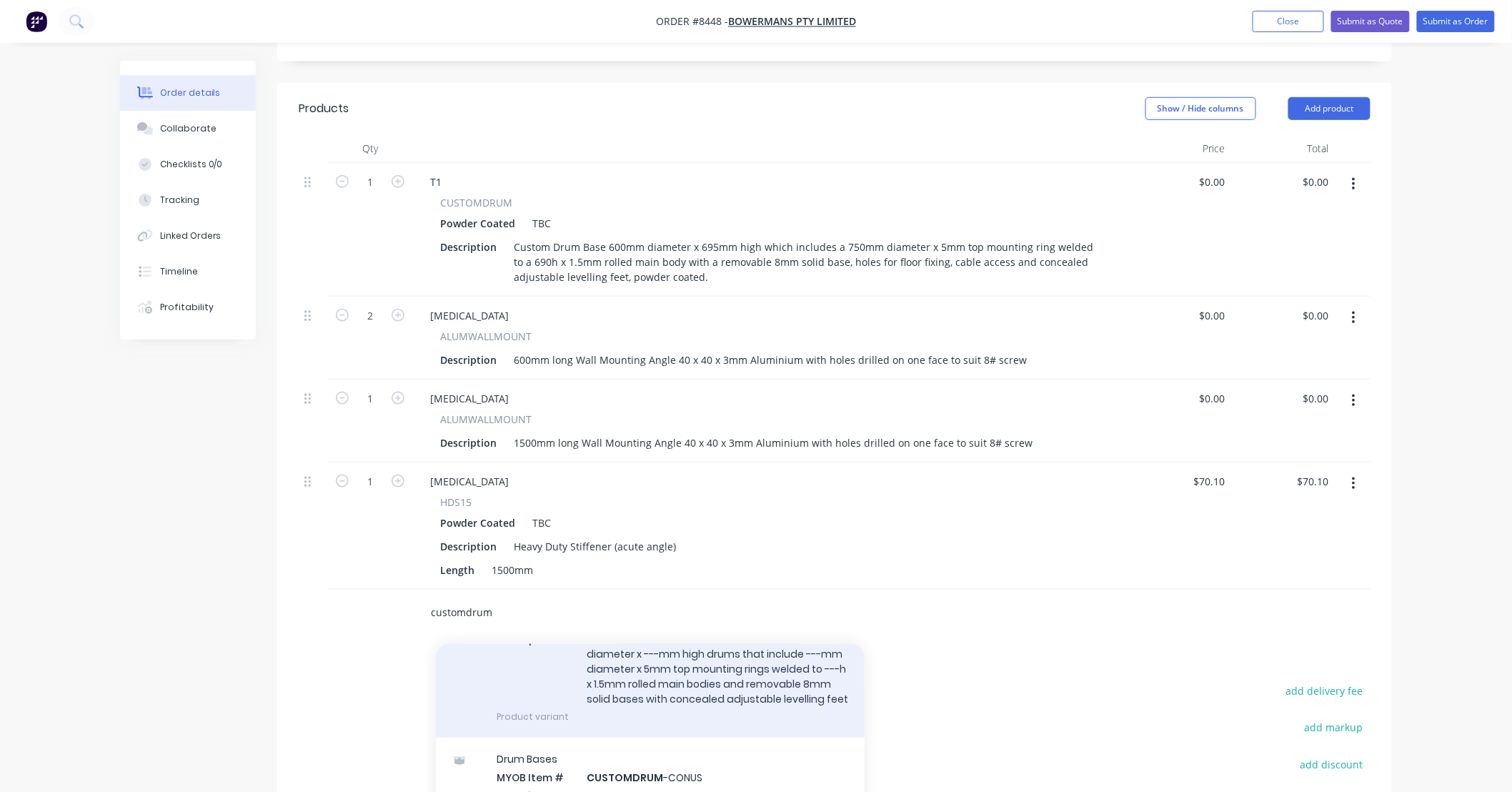
type input "customdrum"
click at [708, 638] on div "Drum Bases MYOB Item # CUSTOMDRUM -2 Material Powder Coated Description Custom …" at bounding box center [650, 650] width 428 height 175
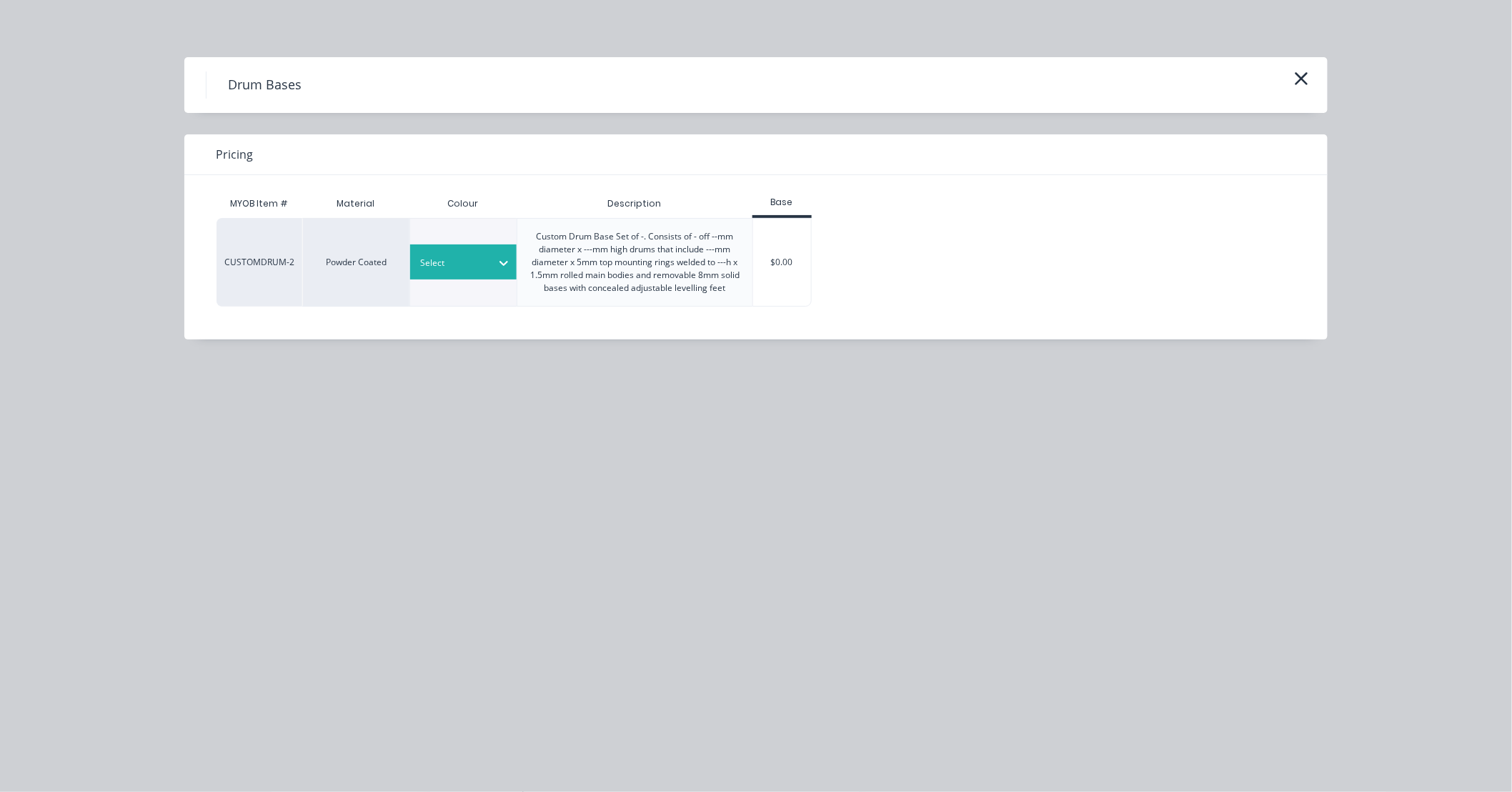
click at [485, 265] on div "Select" at bounding box center [450, 263] width 80 height 19
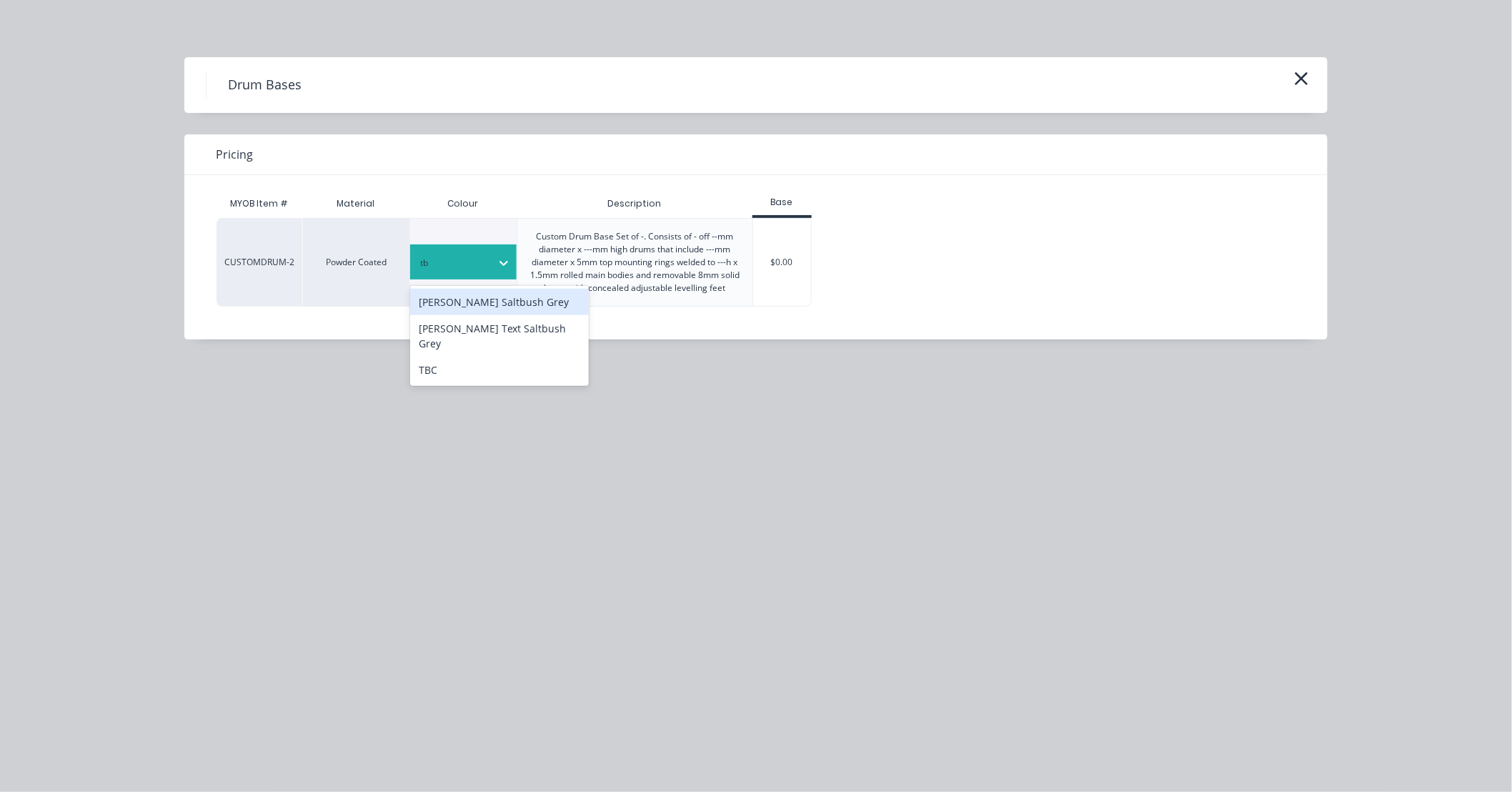
type input "tbc"
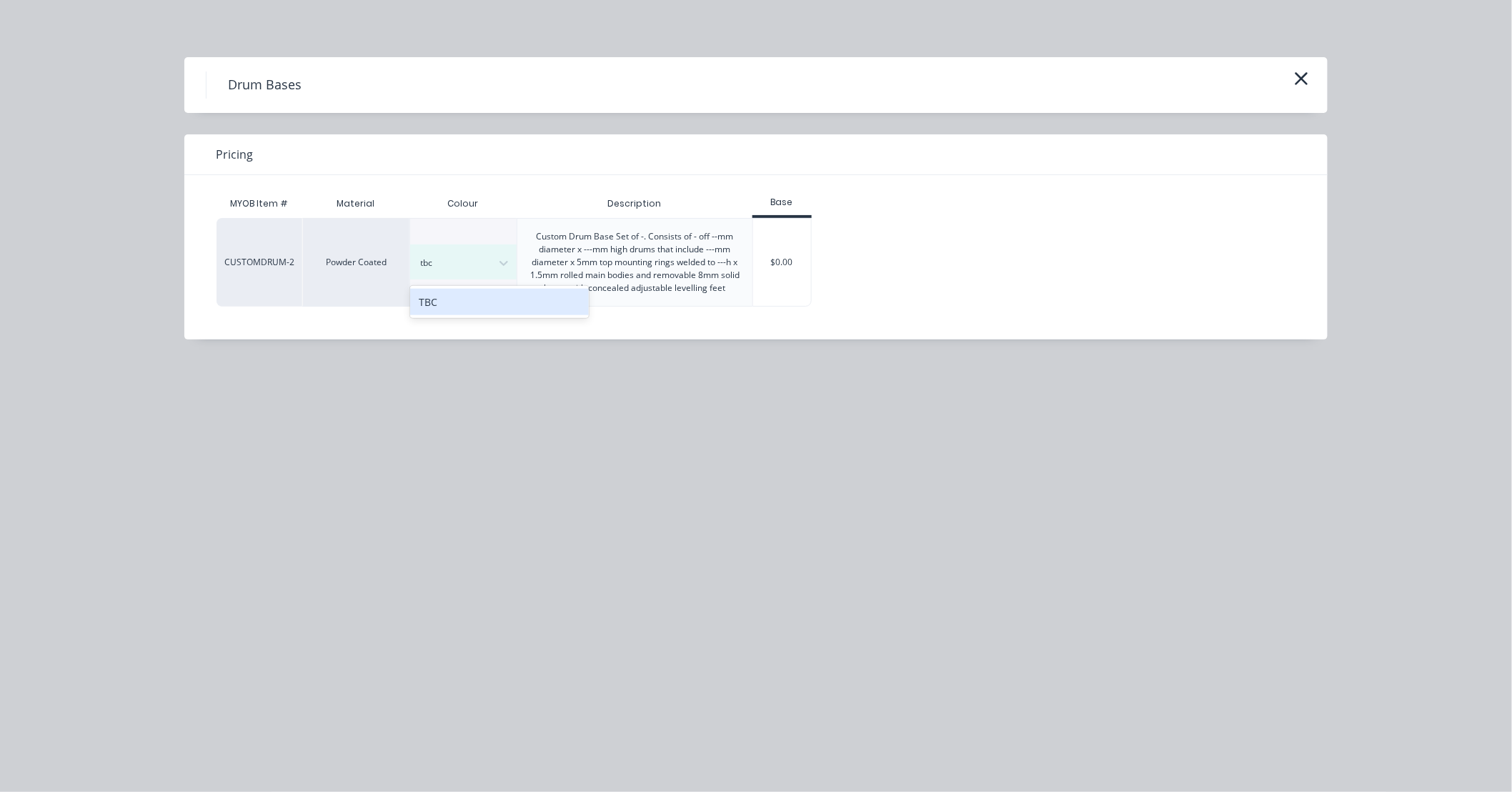
click at [463, 298] on div "TBC" at bounding box center [499, 301] width 179 height 26
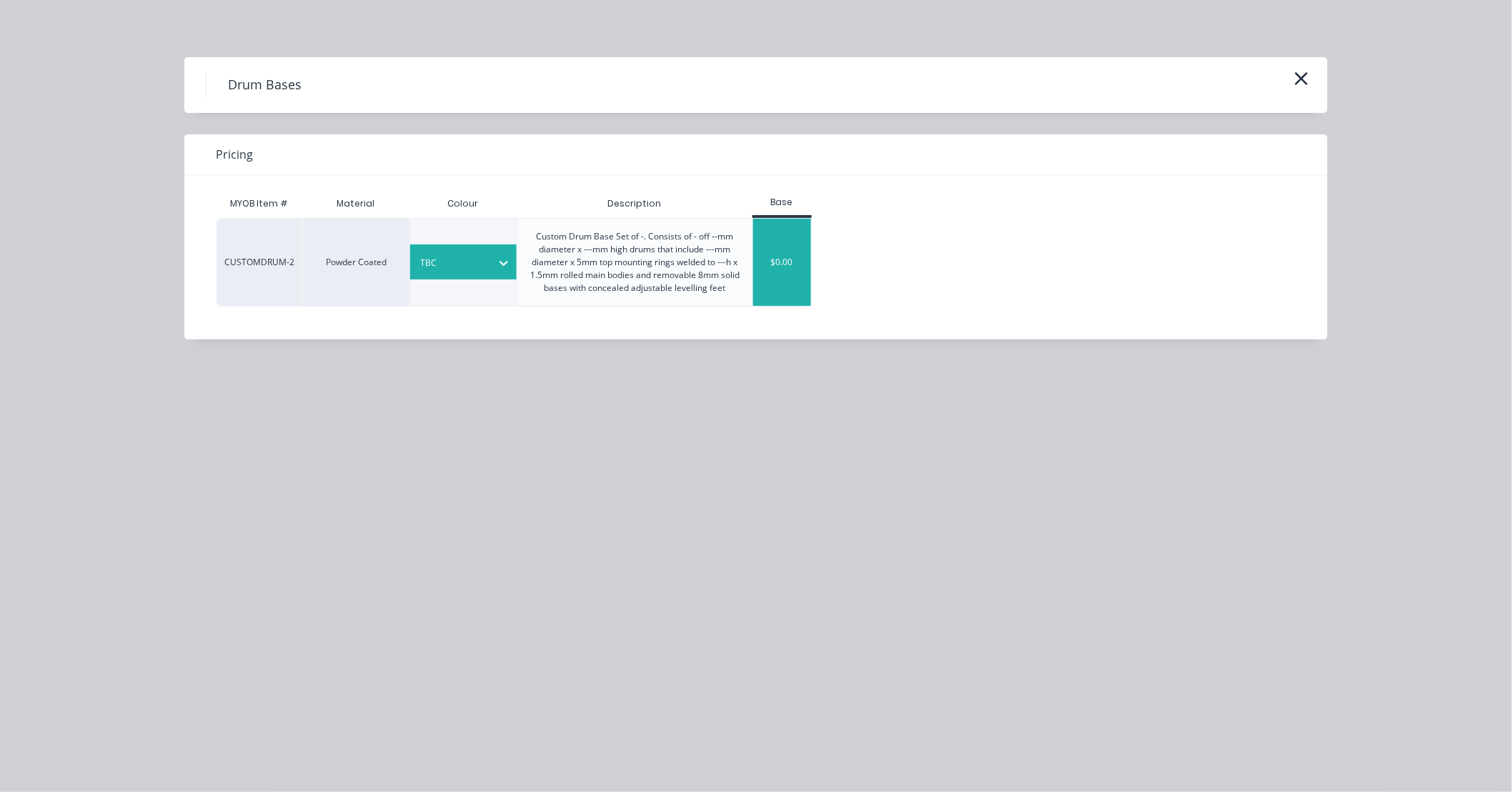
click at [783, 258] on div "$0.00" at bounding box center [782, 261] width 58 height 87
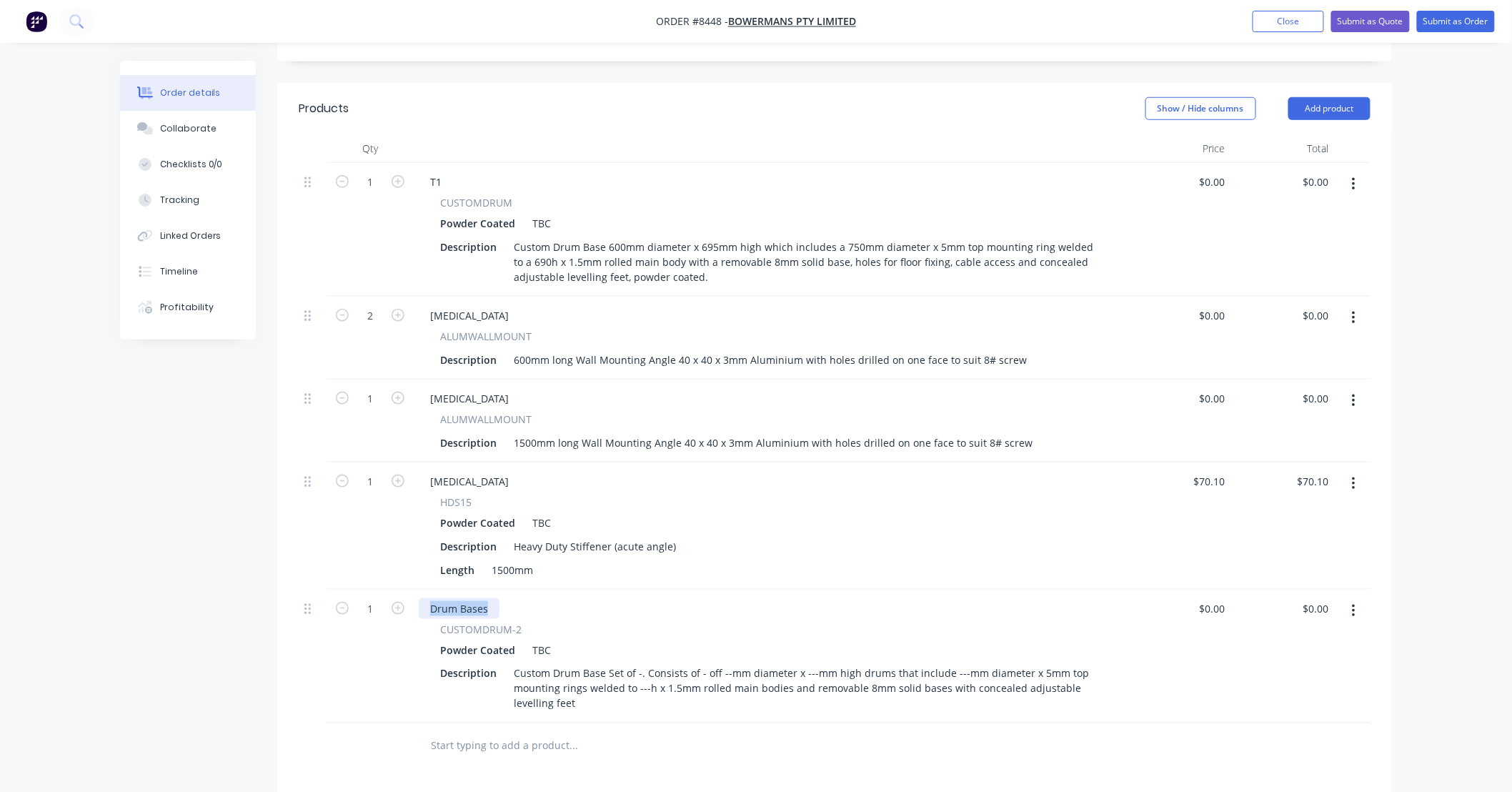
drag, startPoint x: 487, startPoint y: 567, endPoint x: 373, endPoint y: 583, distance: 115.1
click at [373, 590] on div "1 Drum Bases CUSTOMDRUM-2 Powder Coated TBC Description Custom Drum Base Set of…" at bounding box center [834, 656] width 1072 height 133
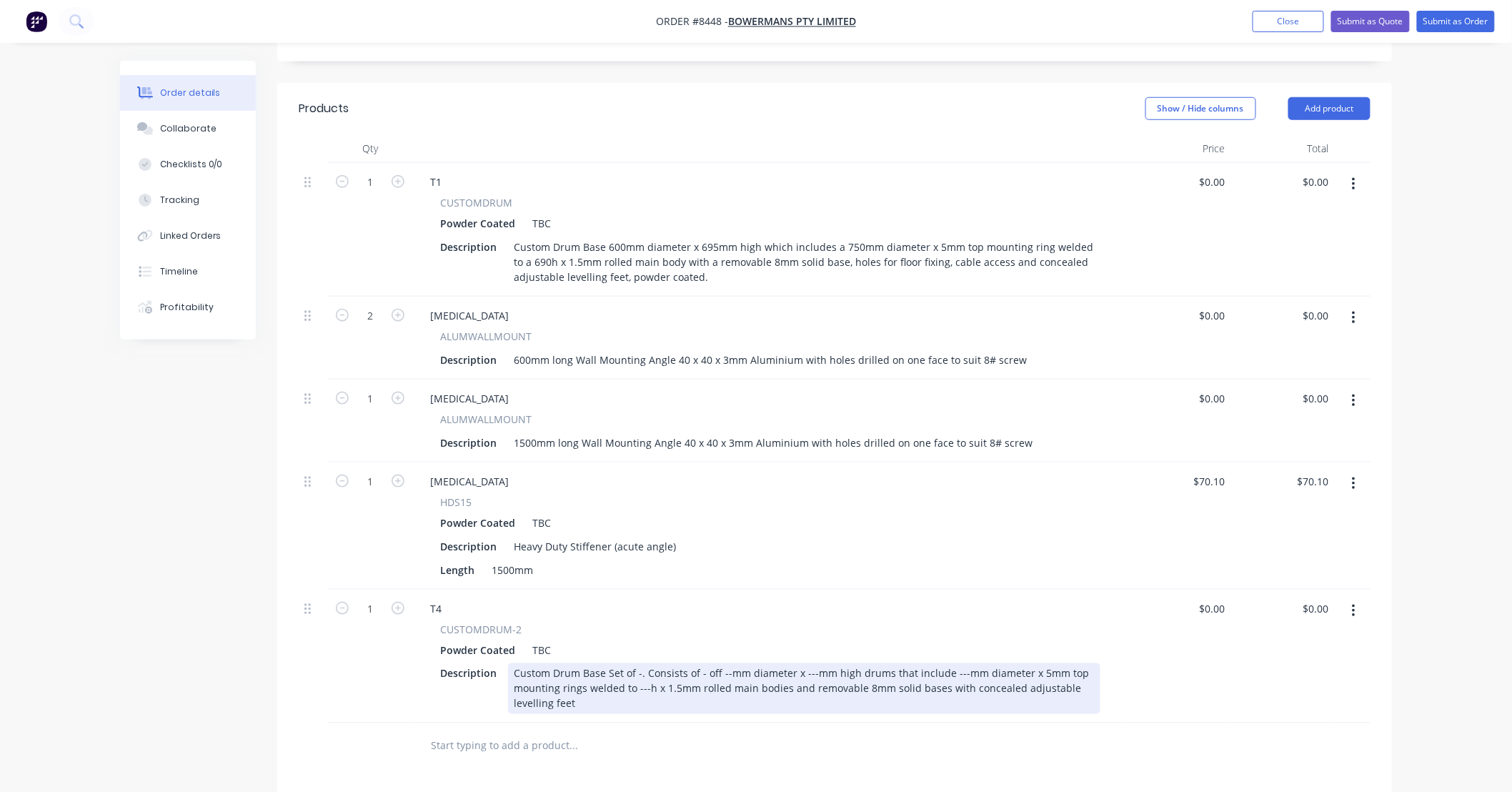
click at [633, 663] on div "Custom Drum Base Set of -. Consists of - off --mm diameter x ---mm high drums t…" at bounding box center [804, 688] width 593 height 51
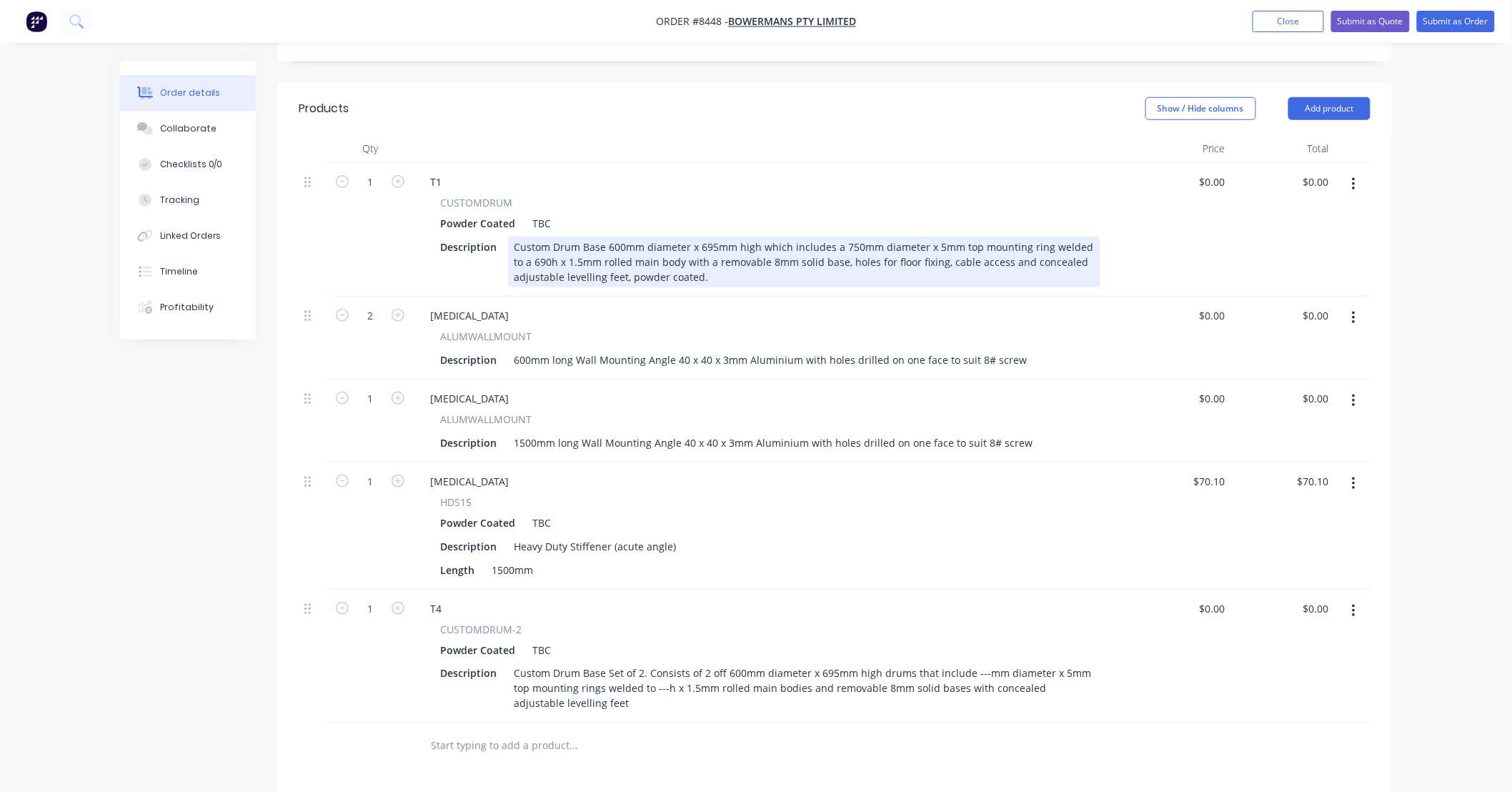
click at [608, 237] on div "Custom Drum Base 600mm diameter x 695mm high which includes a 750mm diameter x …" at bounding box center [804, 262] width 593 height 51
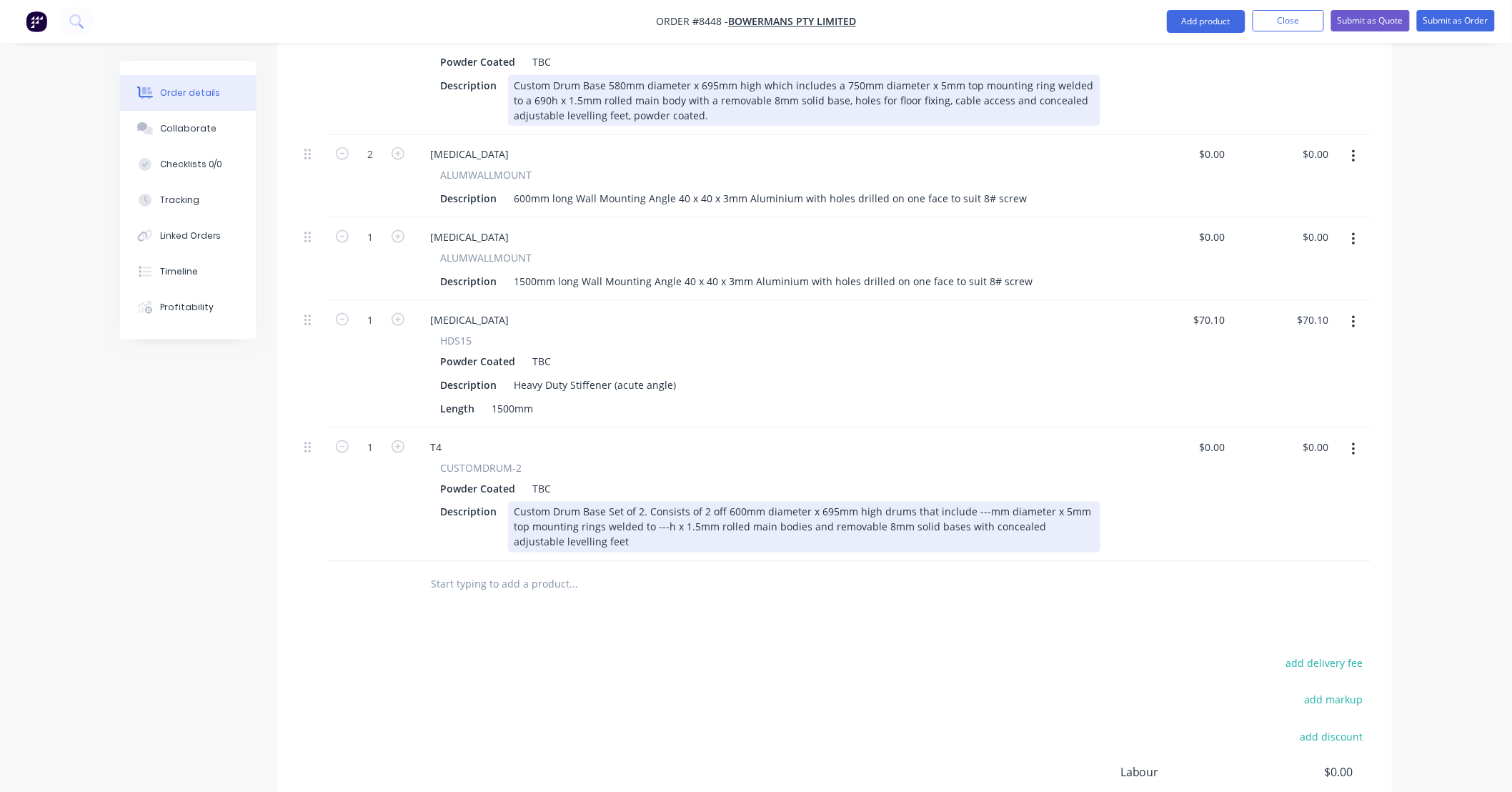
scroll to position [676, 0]
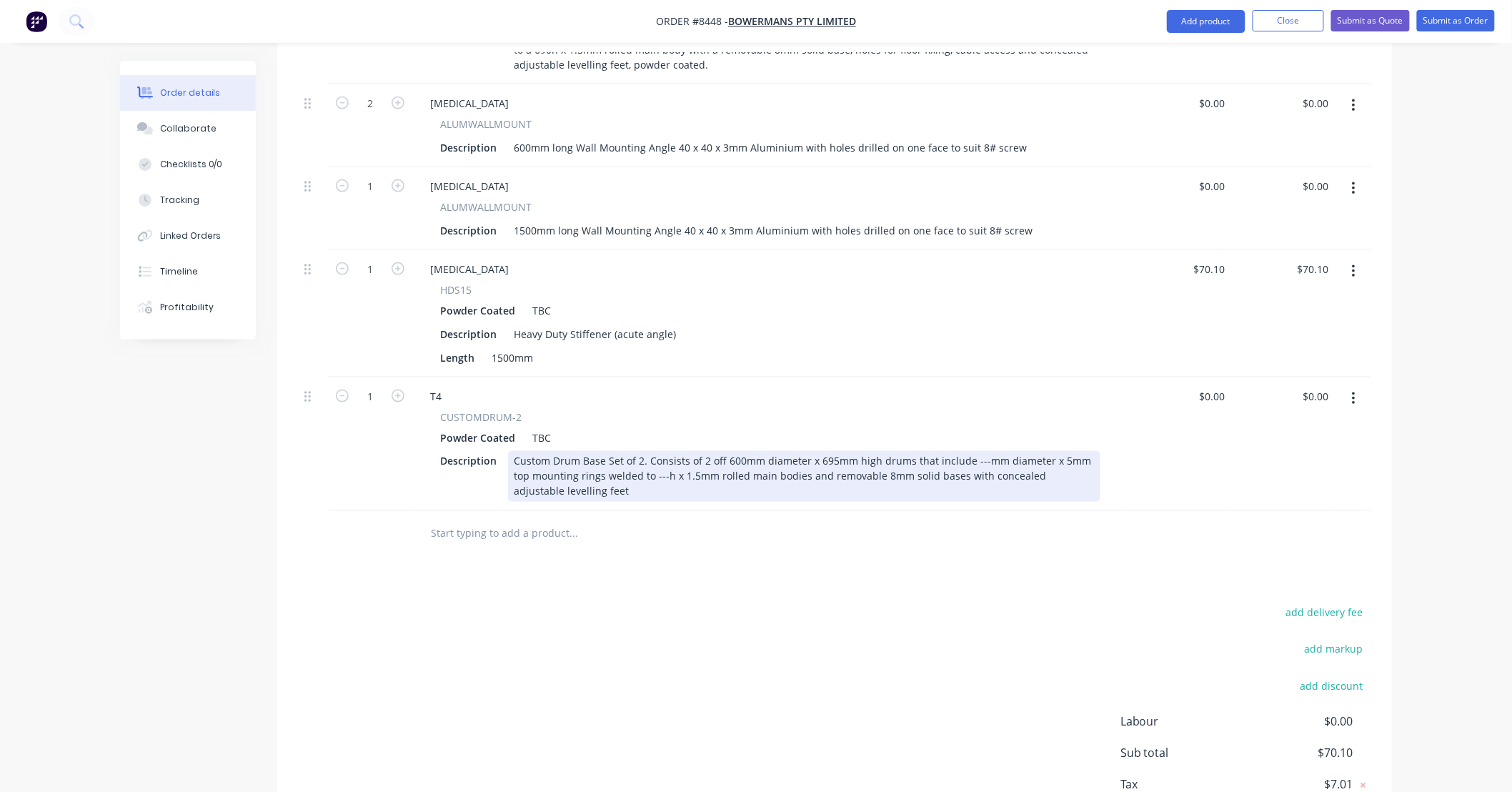
drag, startPoint x: 724, startPoint y: 418, endPoint x: 734, endPoint y: 419, distance: 10.0
click at [725, 451] on div "Custom Drum Base Set of 2. Consists of 2 off 600mm diameter x 695mm high drums …" at bounding box center [804, 477] width 593 height 51
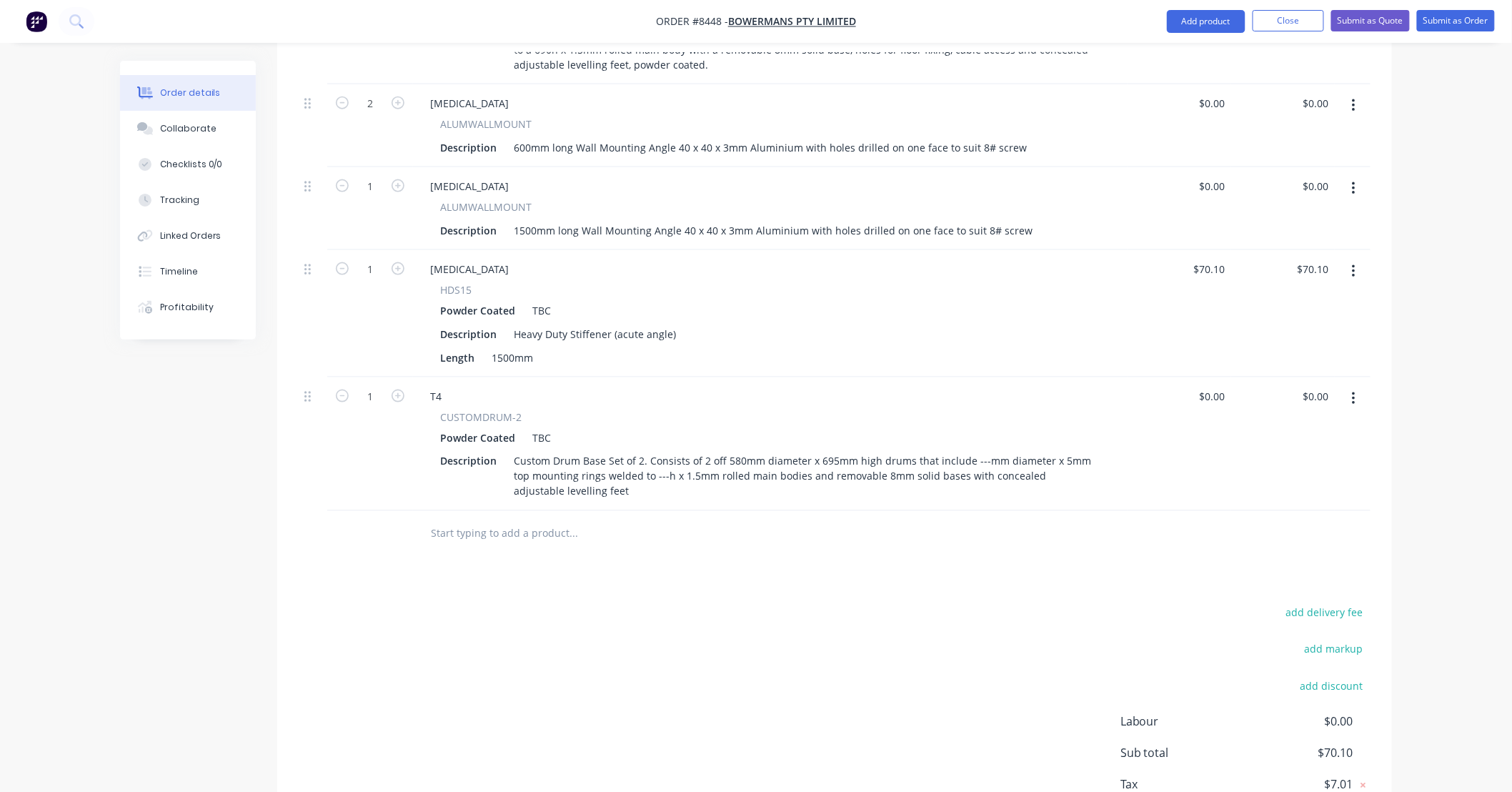
click at [925, 511] on div at bounding box center [670, 534] width 514 height 46
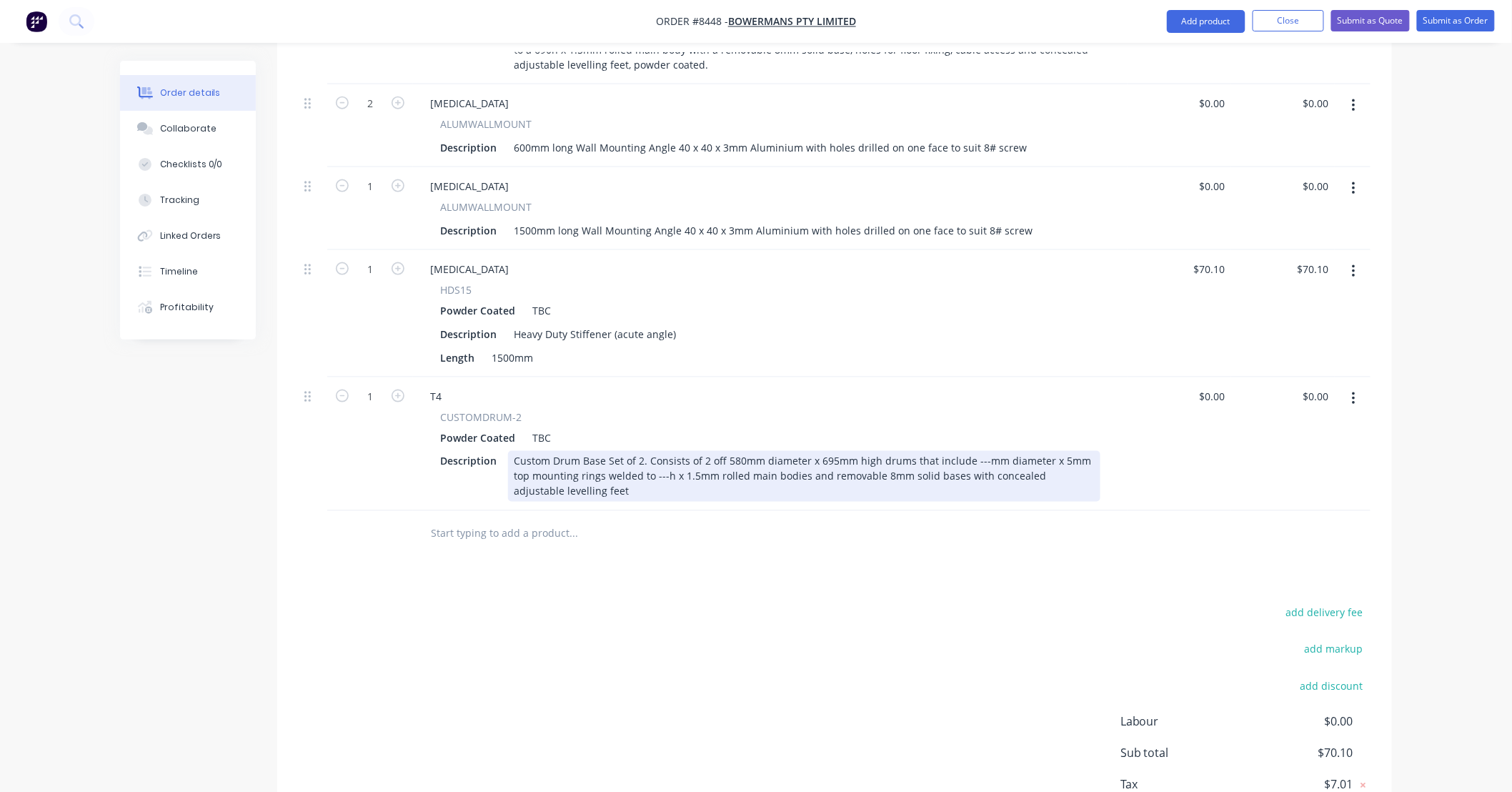
click at [965, 451] on div "Custom Drum Base Set of 2. Consists of 2 off 580mm diameter x 695mm high drums …" at bounding box center [804, 477] width 593 height 51
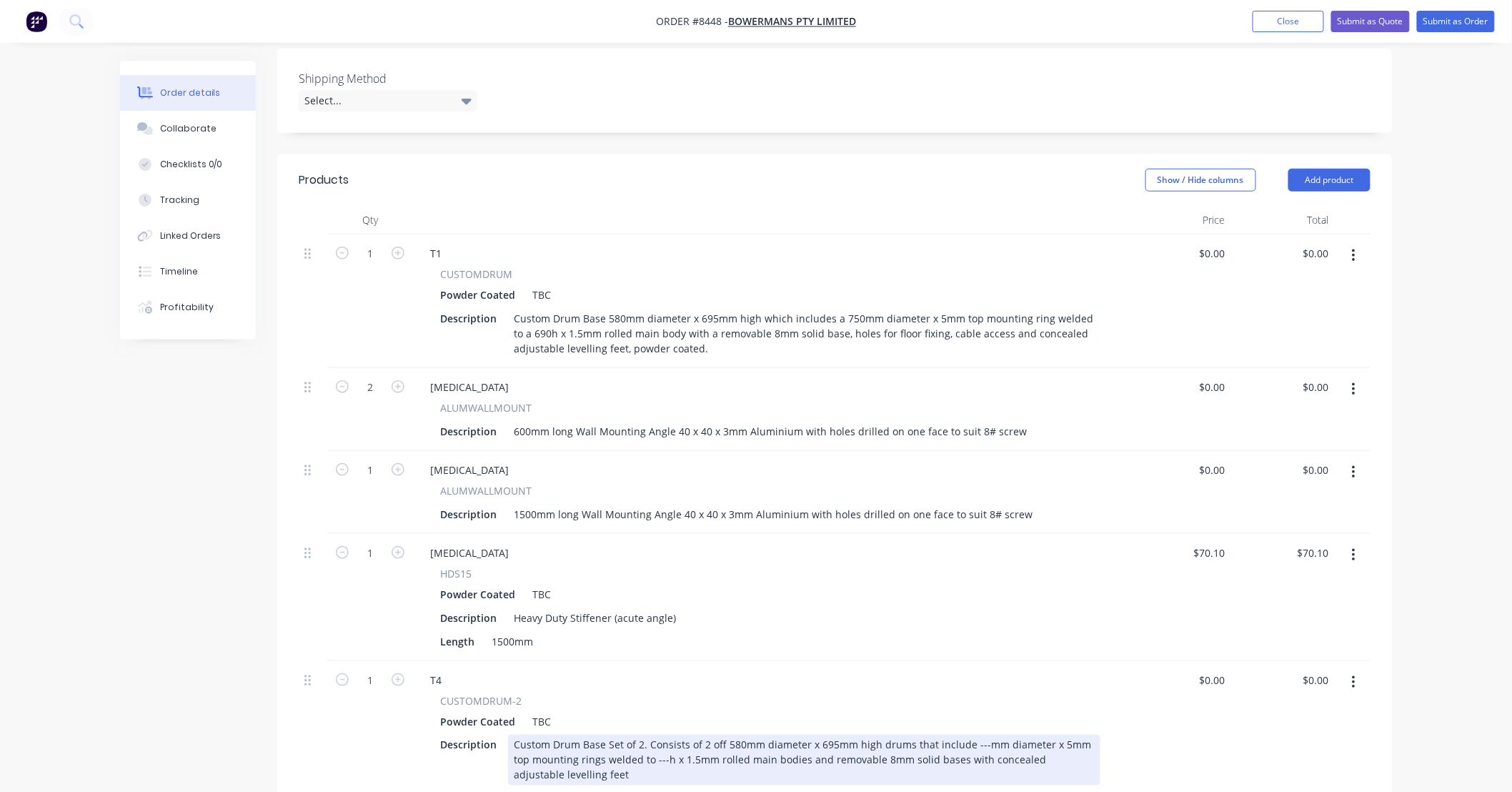
scroll to position [251, 0]
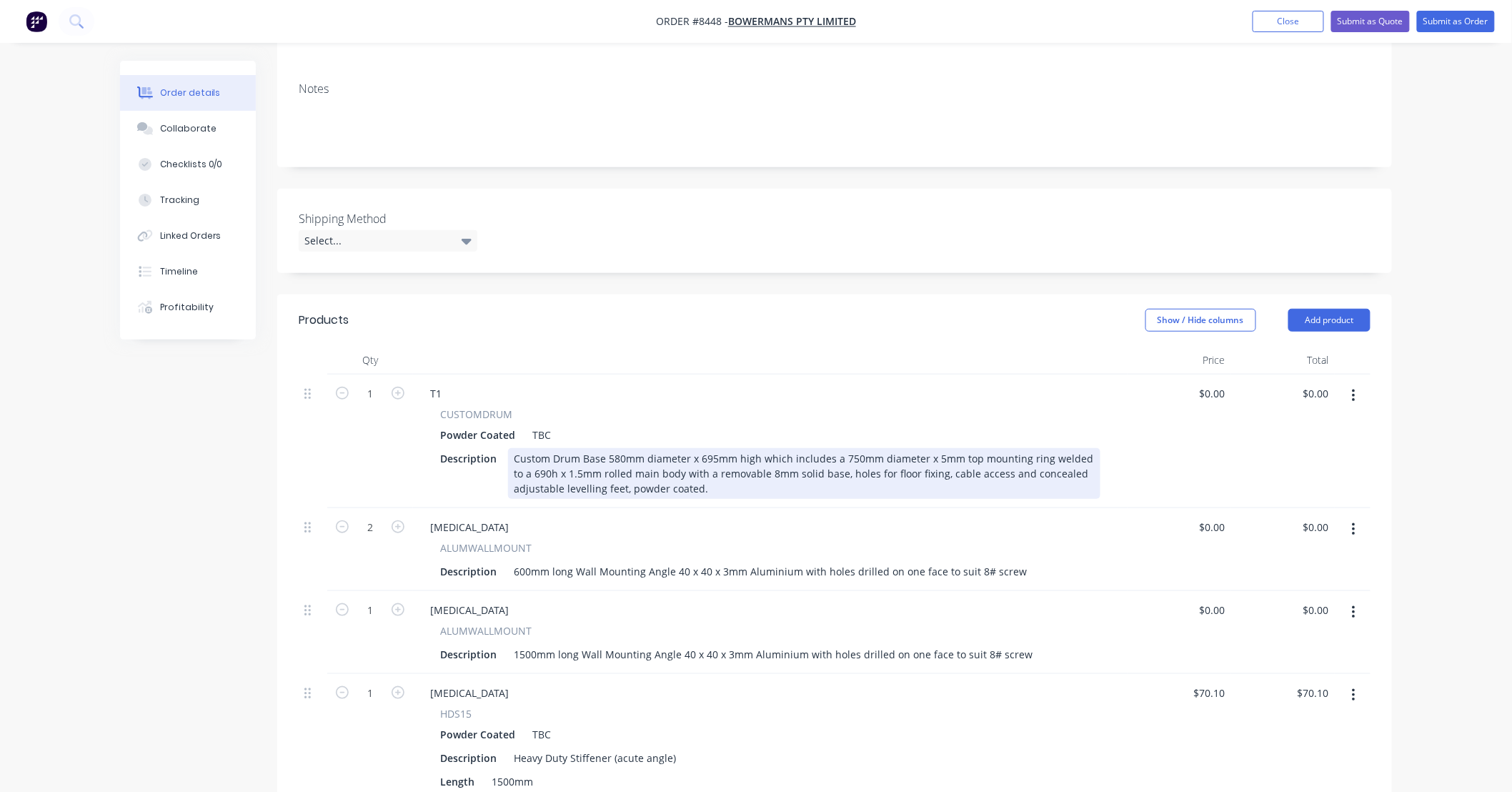
click at [838, 448] on div "Custom Drum Base 580mm diameter x 695mm high which includes a 750mm diameter x …" at bounding box center [804, 473] width 593 height 51
click at [845, 448] on div "Custom Drum Base 580mm diameter x 695mm high which includes a 750mm diameter x …" at bounding box center [804, 473] width 593 height 51
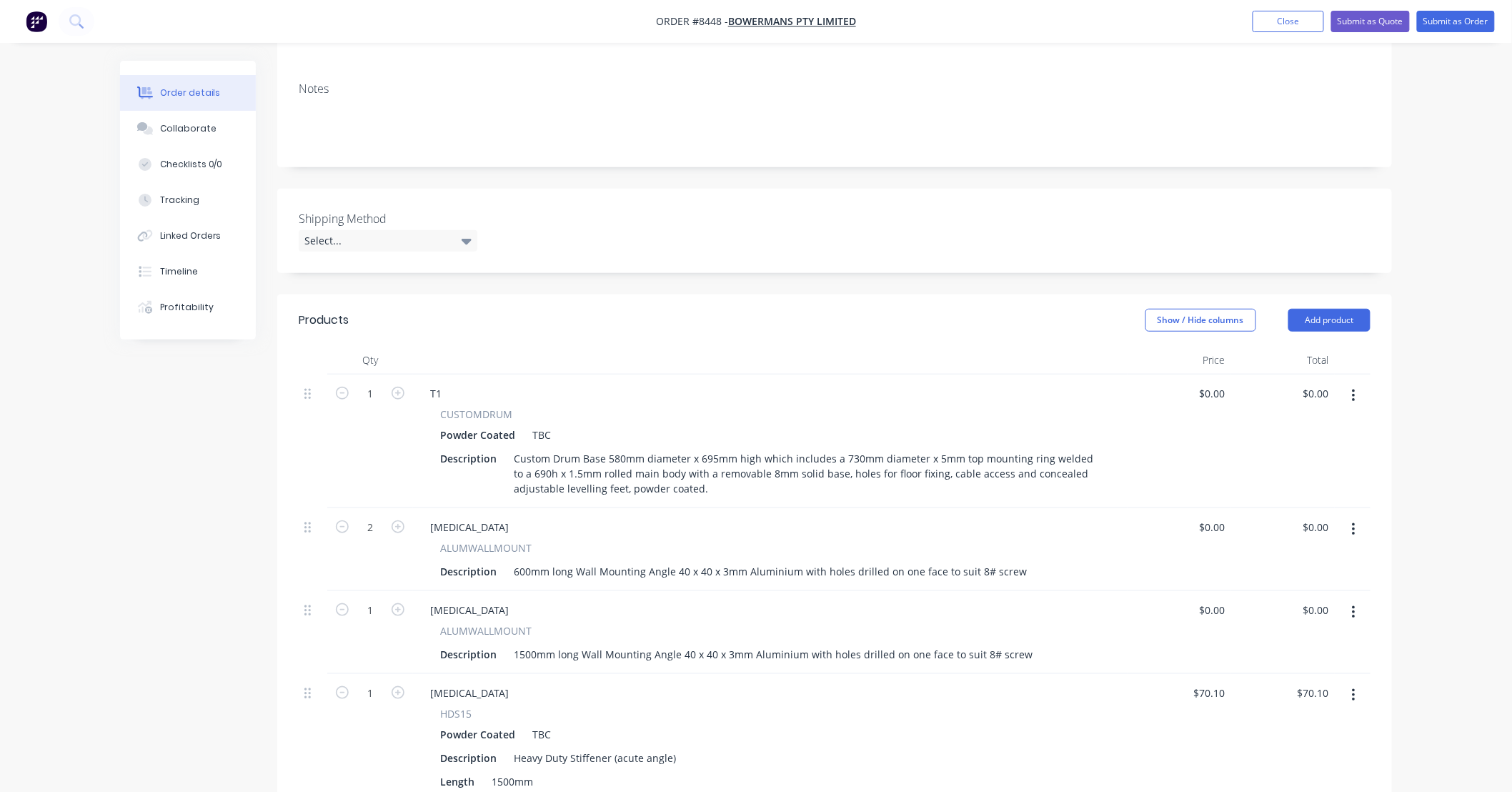
click at [944, 706] on div "HDS15" at bounding box center [770, 714] width 660 height 15
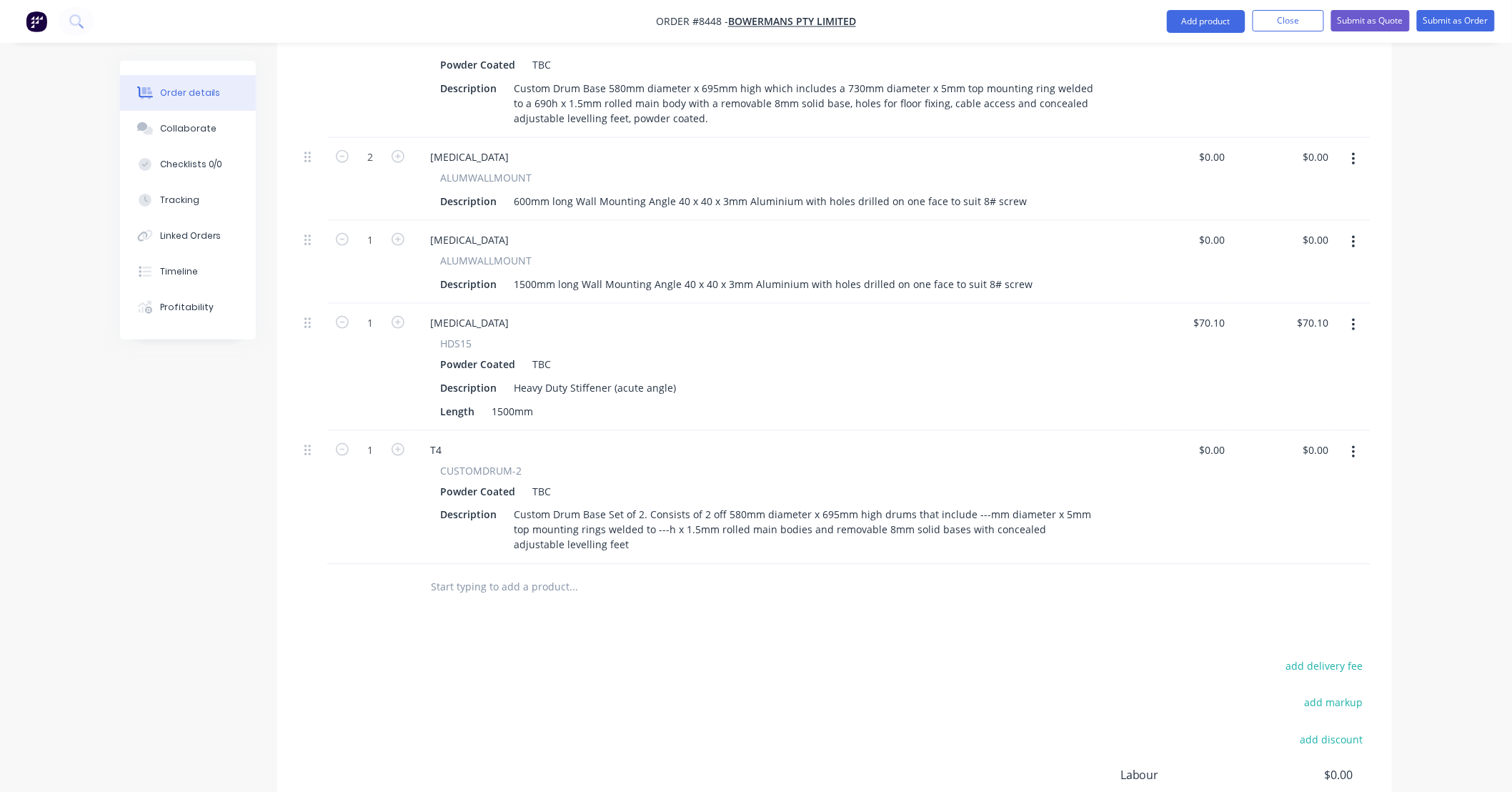
scroll to position [676, 0]
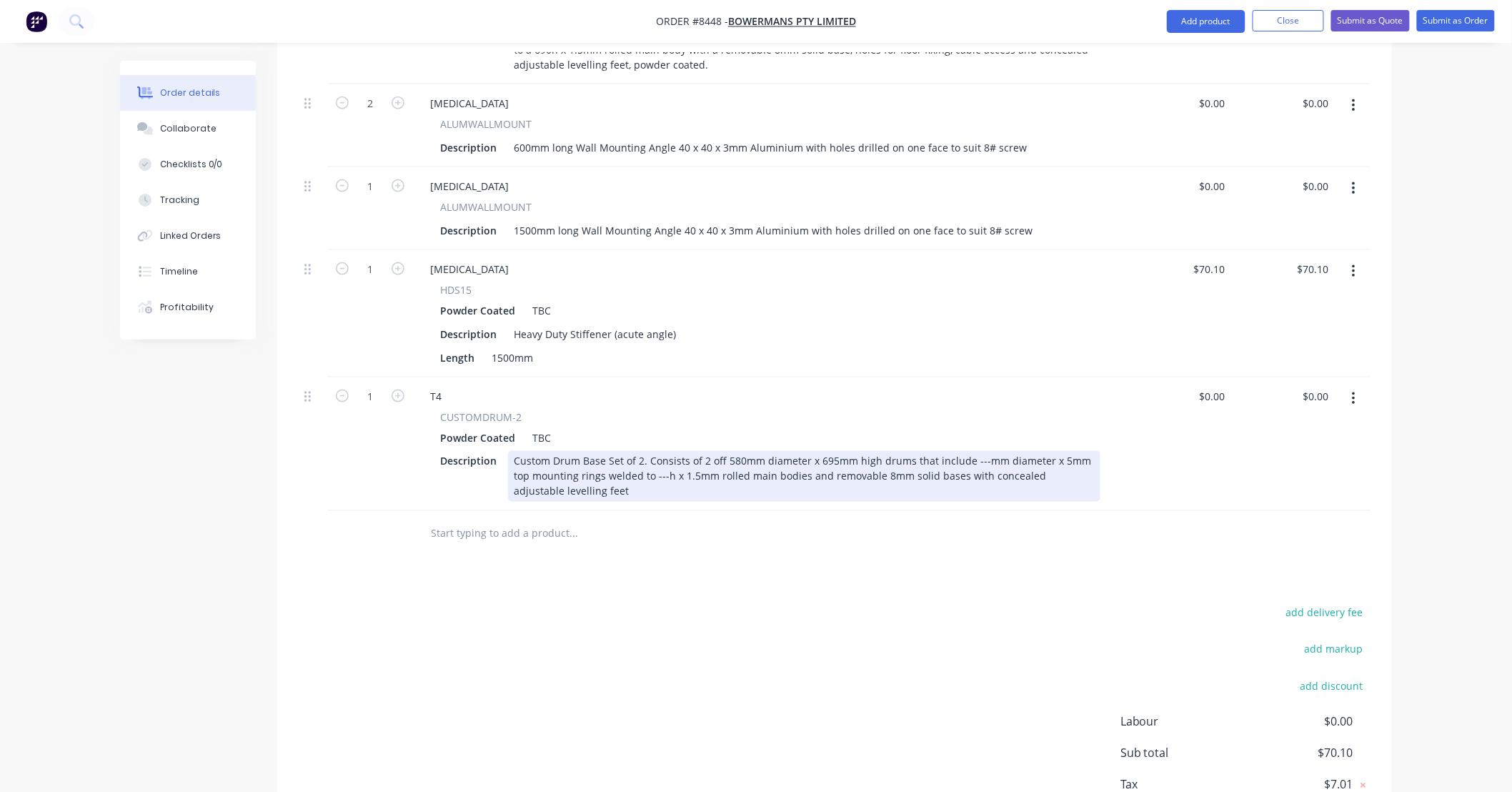
click at [966, 451] on div "Custom Drum Base Set of 2. Consists of 2 off 580mm diameter x 695mm high drums …" at bounding box center [804, 477] width 593 height 51
click at [655, 451] on div "Custom Drum Base Set of 2. Consists of 2 off 580mm diameter x 695mm high drums …" at bounding box center [804, 477] width 593 height 51
drag, startPoint x: 651, startPoint y: 438, endPoint x: 709, endPoint y: 438, distance: 58.0
click at [652, 451] on div "Custom Drum Base Set of 2. Consists of 2 off 580mm diameter x 695mm high drums …" at bounding box center [804, 477] width 593 height 51
click at [780, 456] on div "Custom Drum Base Set of 2. Consists of 2 off 580mm diameter x 695mm high drums …" at bounding box center [804, 477] width 593 height 51
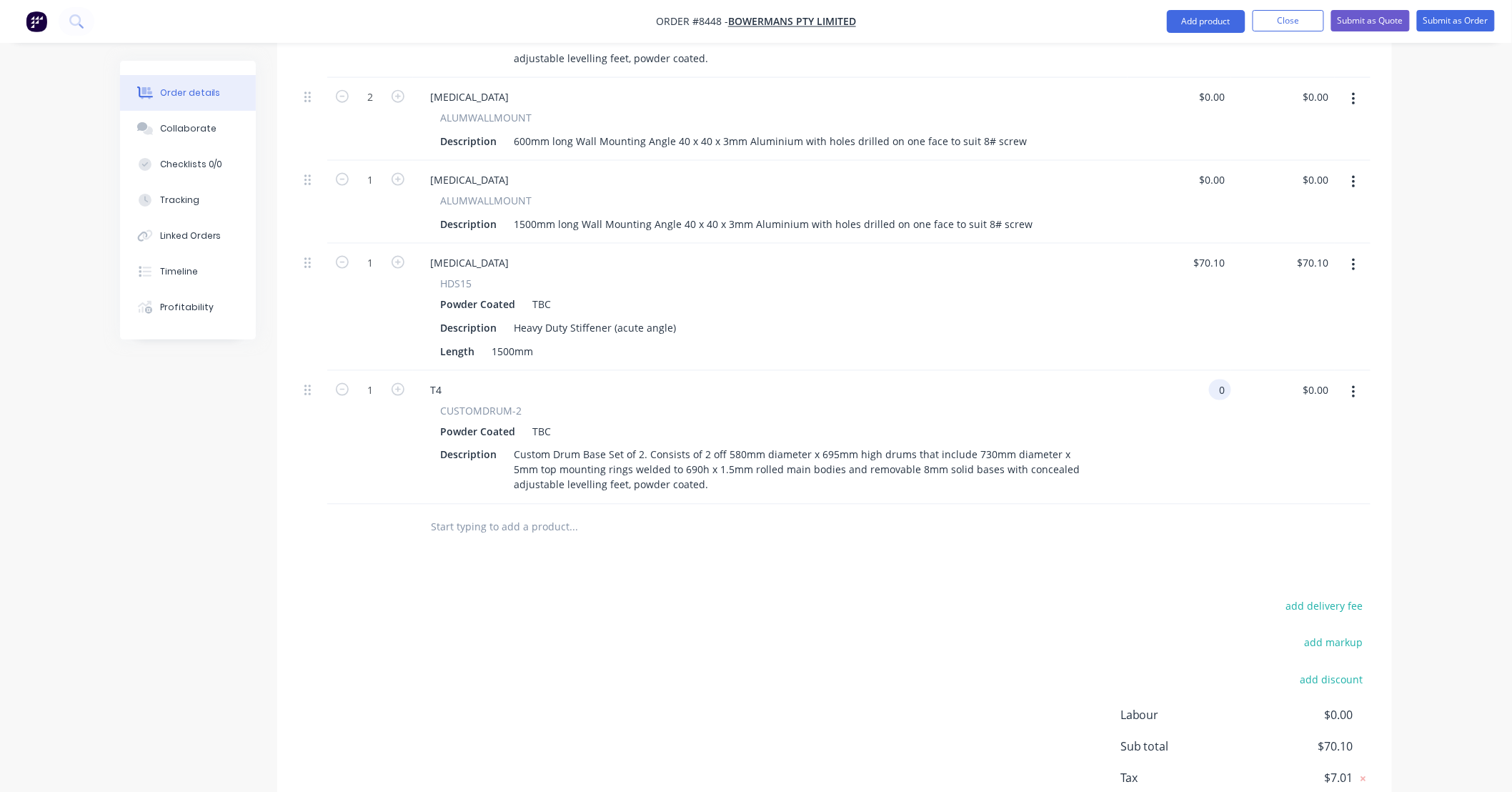
scroll to position [733, 0]
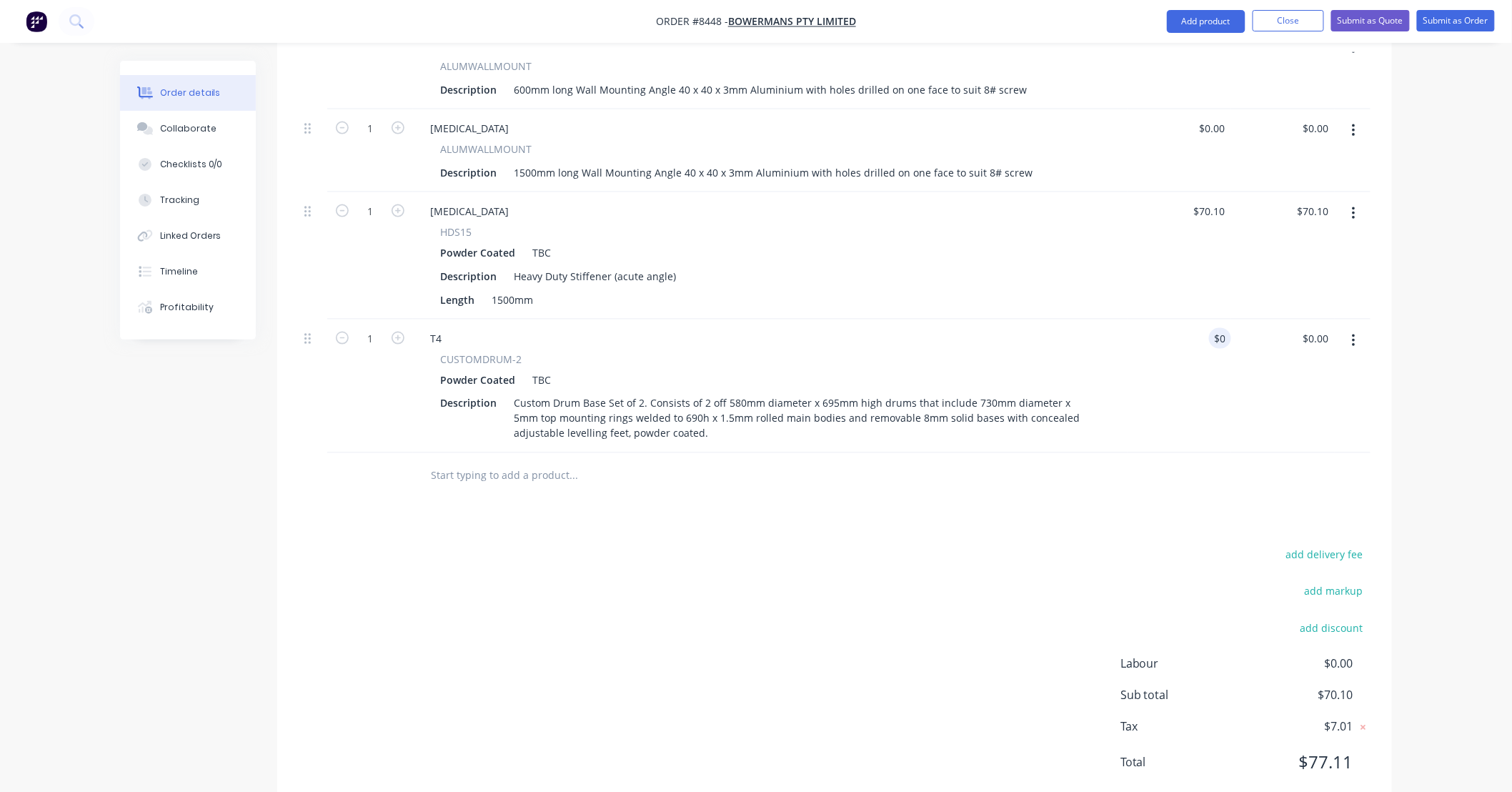
click at [751, 546] on div "add delivery fee add markup add discount Labour $0.00 Sub total $70.10 Tax $7.0…" at bounding box center [834, 668] width 1072 height 245
click at [581, 546] on div "add delivery fee add markup add discount Labour $0.00 Sub total $70.10 Tax $7.0…" at bounding box center [834, 668] width 1072 height 245
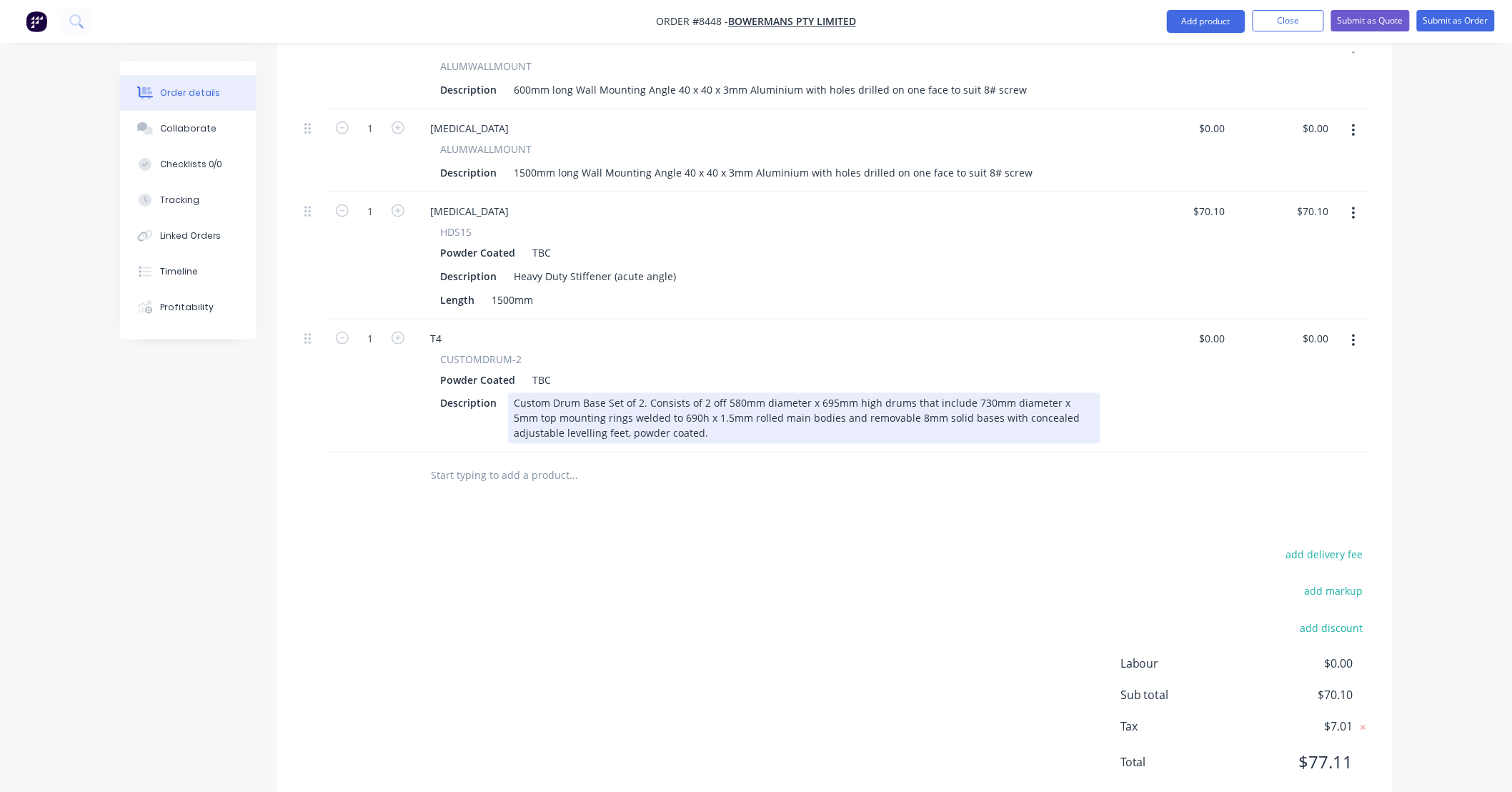
click at [677, 393] on div "Custom Drum Base Set of 2. Consists of 2 off 580mm diameter x 695mm high drums …" at bounding box center [804, 418] width 593 height 51
click at [573, 394] on div "Custom Drum Base Set of 2. Consists of 2 off 580mm diameter x 695mm high drums …" at bounding box center [804, 418] width 593 height 51
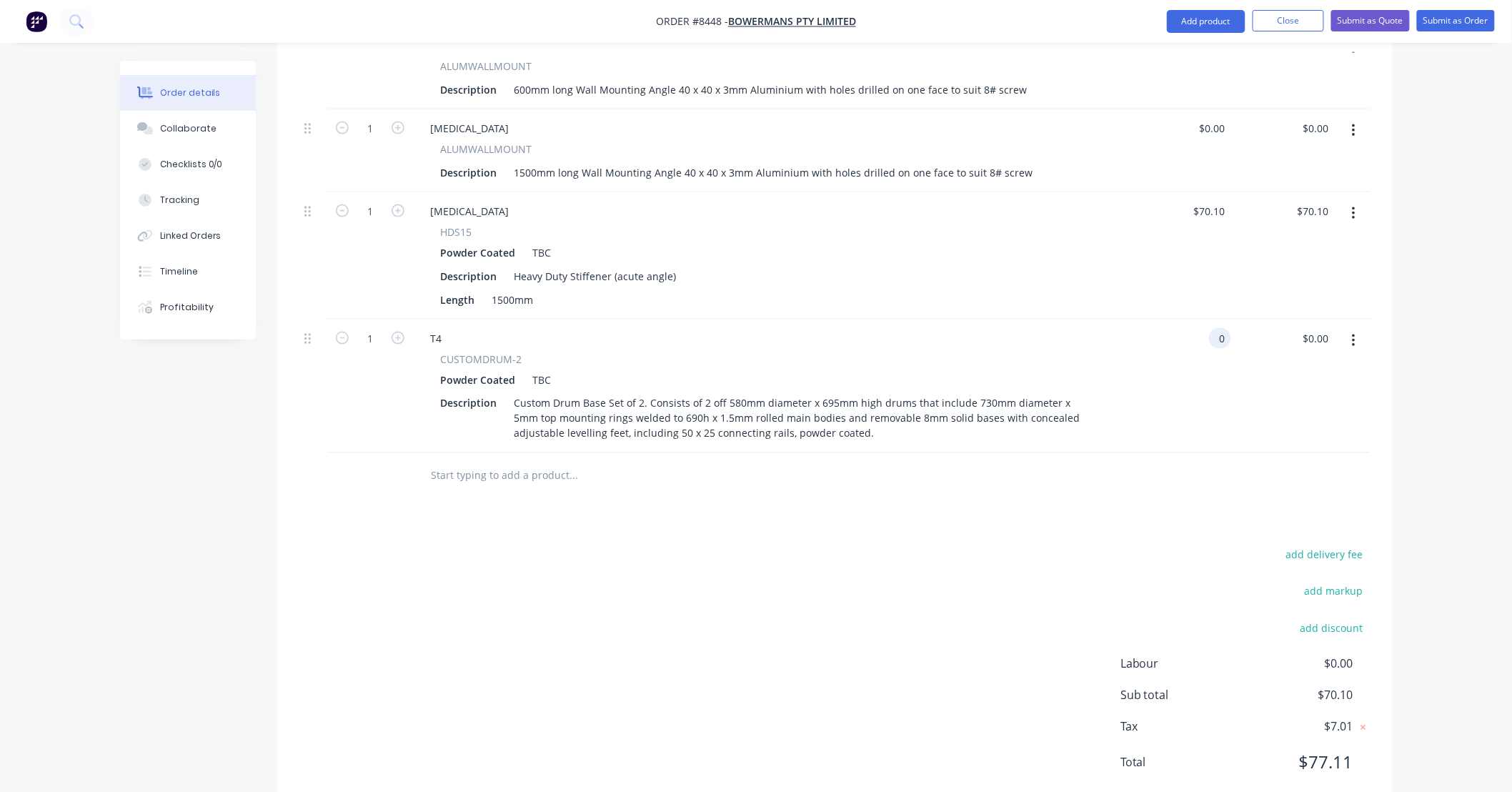
type input "$0.00"
click at [881, 546] on div "add delivery fee add markup add discount Labour $0.00 Sub total $70.10 Tax $7.0…" at bounding box center [834, 668] width 1072 height 245
click at [736, 546] on div "add delivery fee add markup add discount Labour $0.00 Sub total $70.10 Tax $7.0…" at bounding box center [834, 668] width 1072 height 245
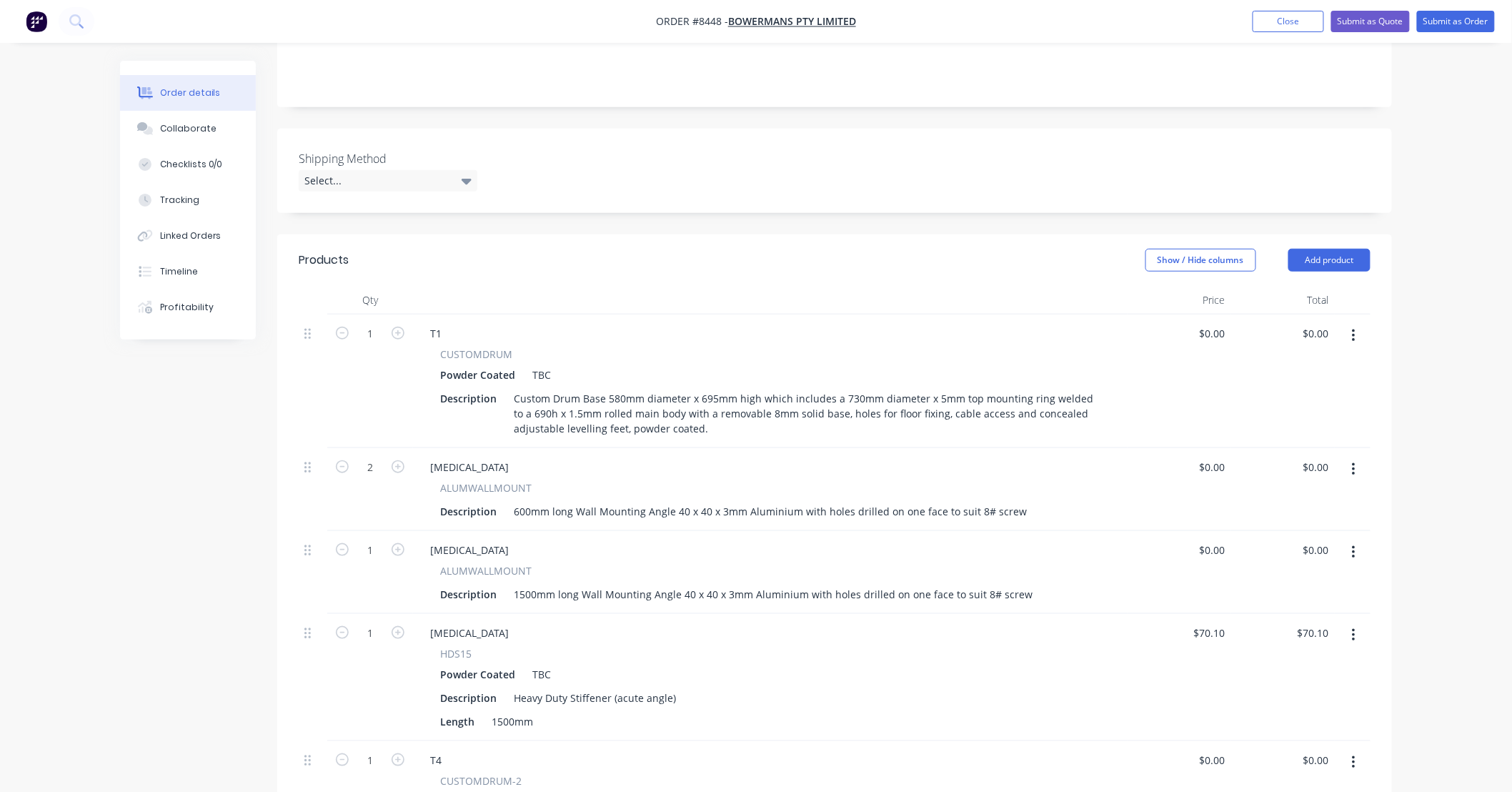
scroll to position [310, 0]
click at [1354, 331] on icon "button" at bounding box center [1353, 337] width 3 height 13
click at [1302, 393] on div "Duplicate" at bounding box center [1303, 403] width 110 height 21
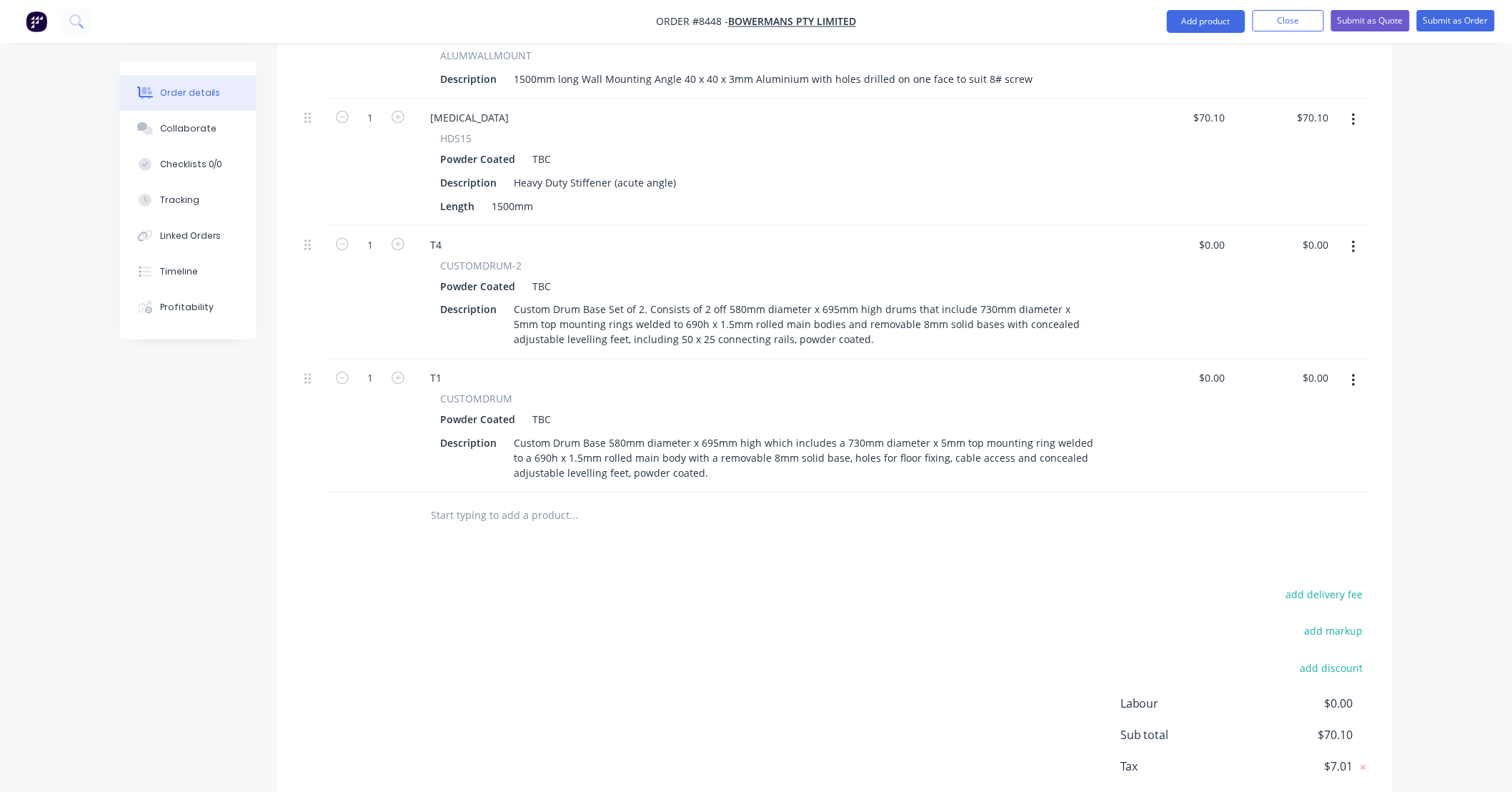
scroll to position [839, 0]
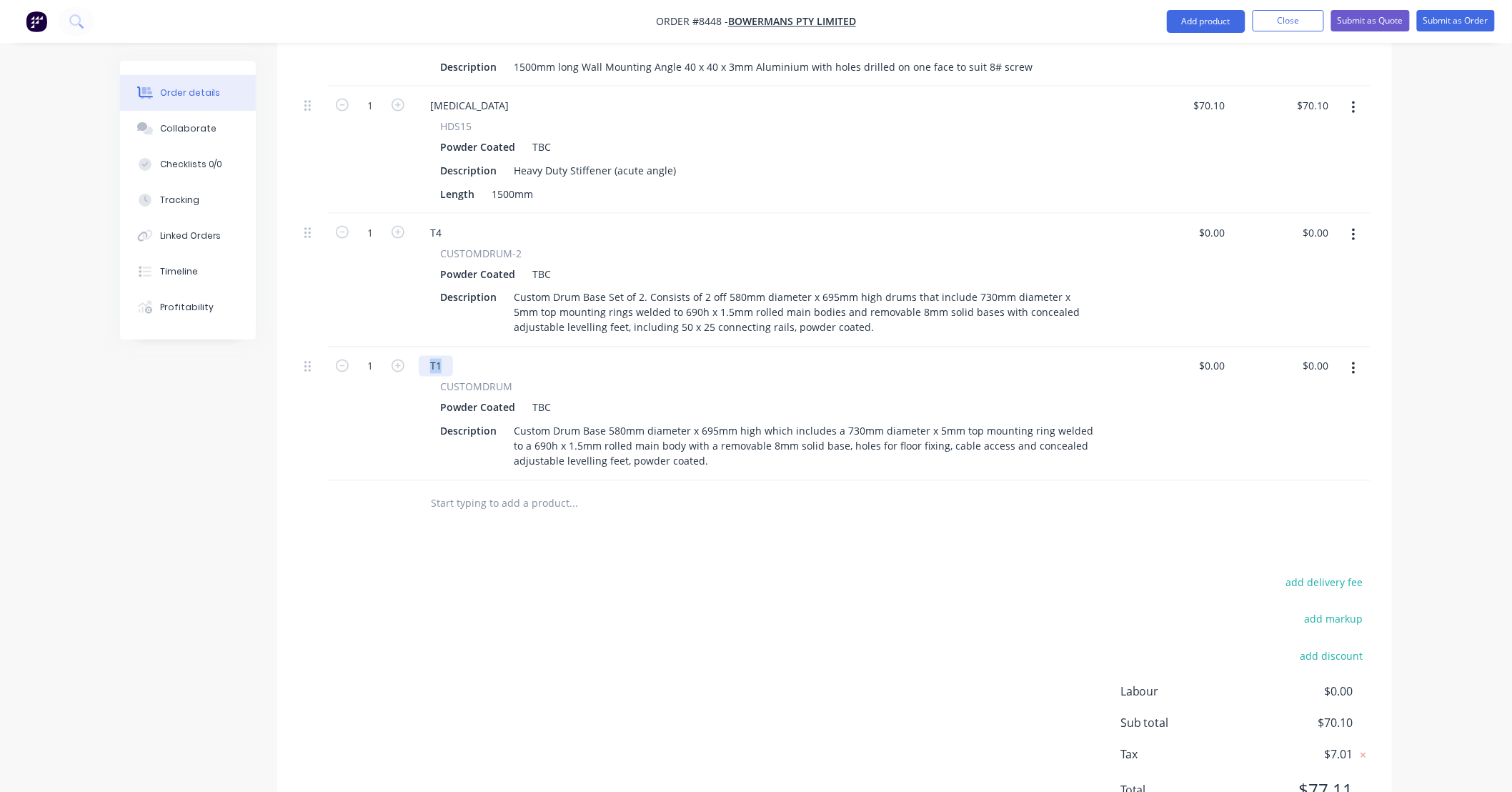
drag, startPoint x: 446, startPoint y: 326, endPoint x: 405, endPoint y: 334, distance: 41.8
click at [405, 348] on div "1 T1 CUSTOMDRUM Powder Coated TBC Description Custom Drum Base 580mm diameter x…" at bounding box center [834, 414] width 1072 height 133
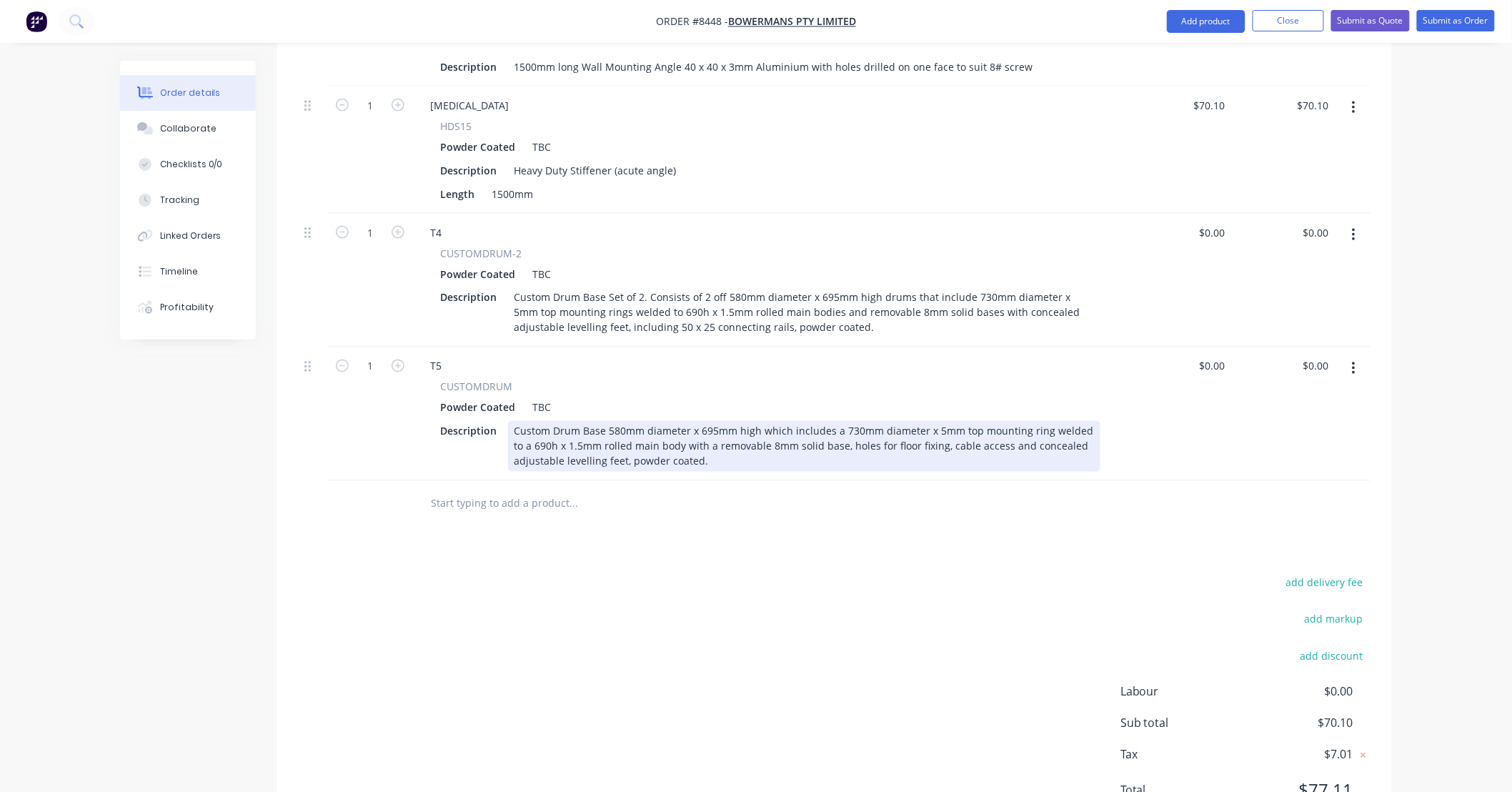
click at [697, 421] on div "Custom Drum Base 580mm diameter x 695mm high which includes a 730mm diameter x …" at bounding box center [804, 446] width 593 height 51
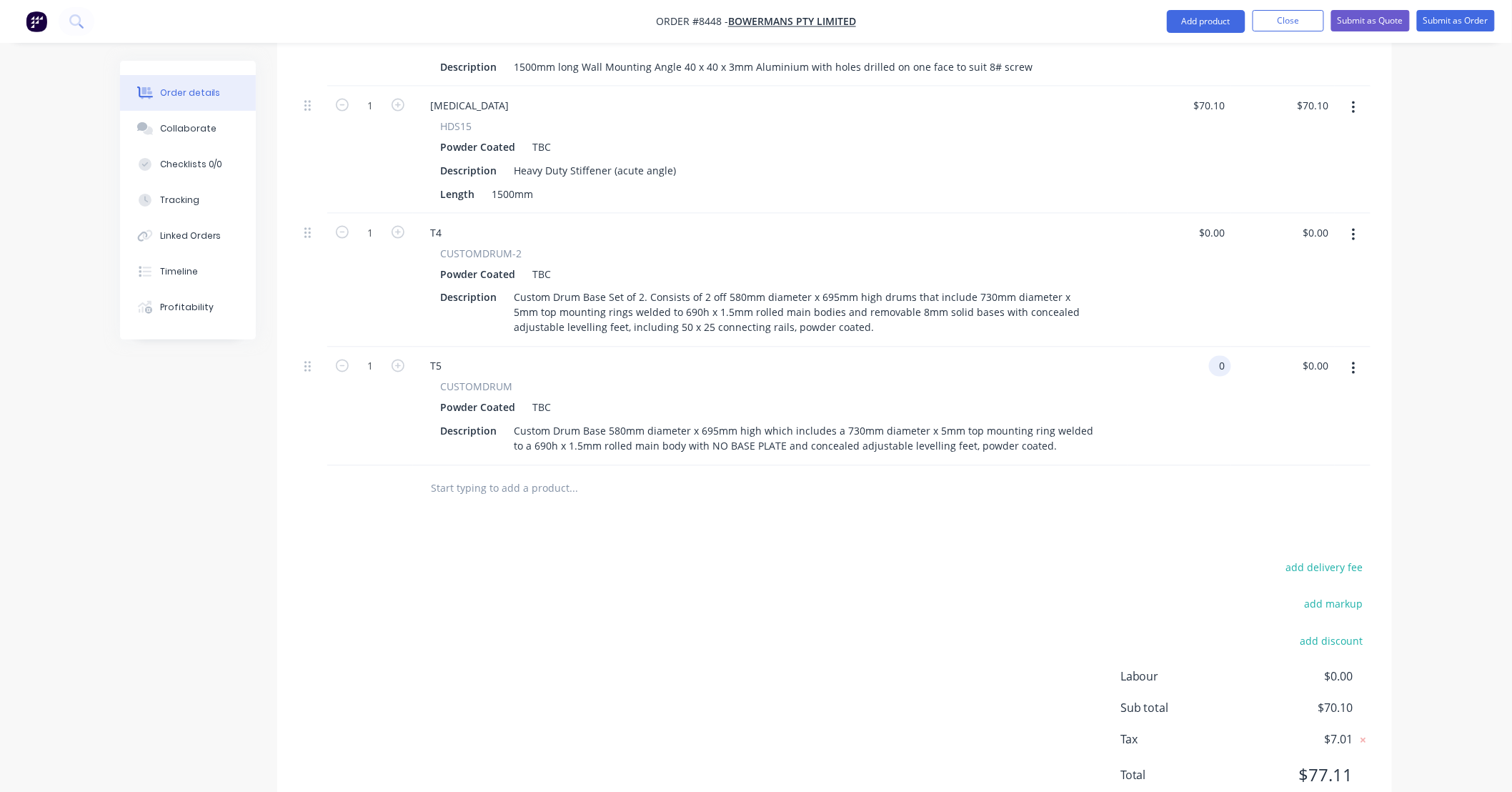
type input "$0.00"
click at [873, 558] on div "add delivery fee add markup add discount Labour $0.00 Sub total $70.10 Tax $7.0…" at bounding box center [834, 681] width 1072 height 245
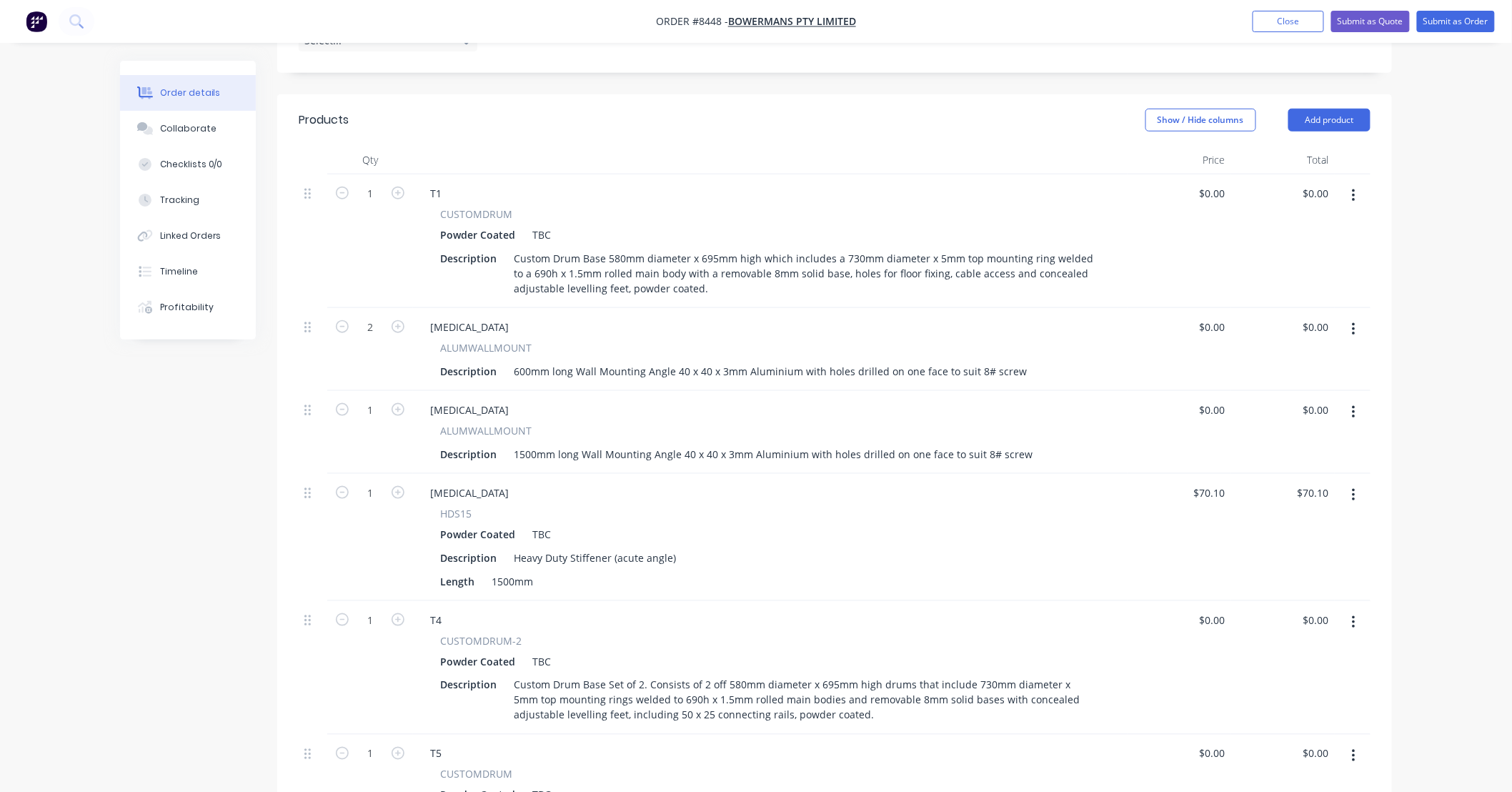
scroll to position [310, 0]
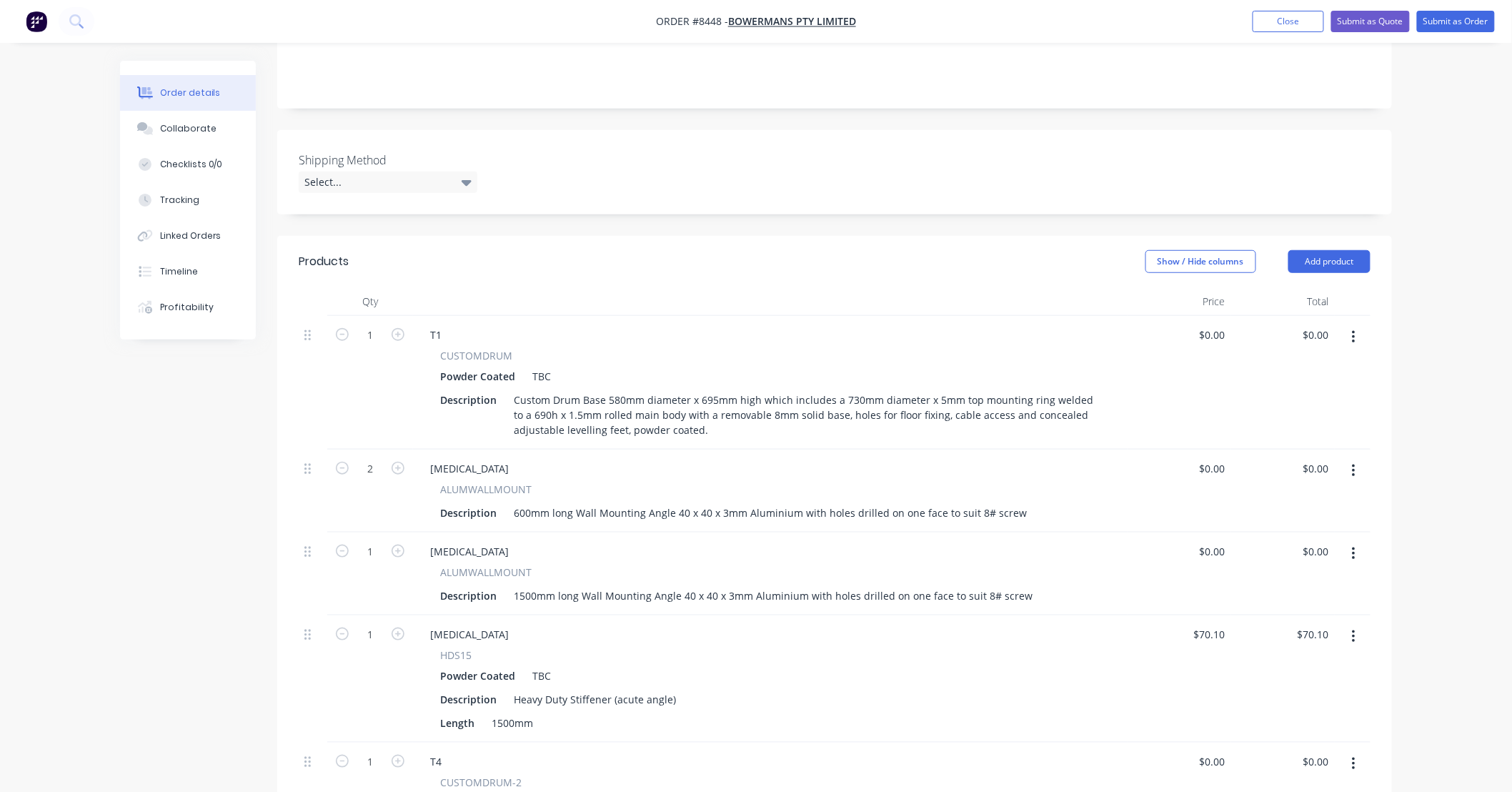
click at [1354, 463] on icon "button" at bounding box center [1353, 471] width 3 height 16
click at [1305, 527] on div "Duplicate" at bounding box center [1303, 537] width 110 height 21
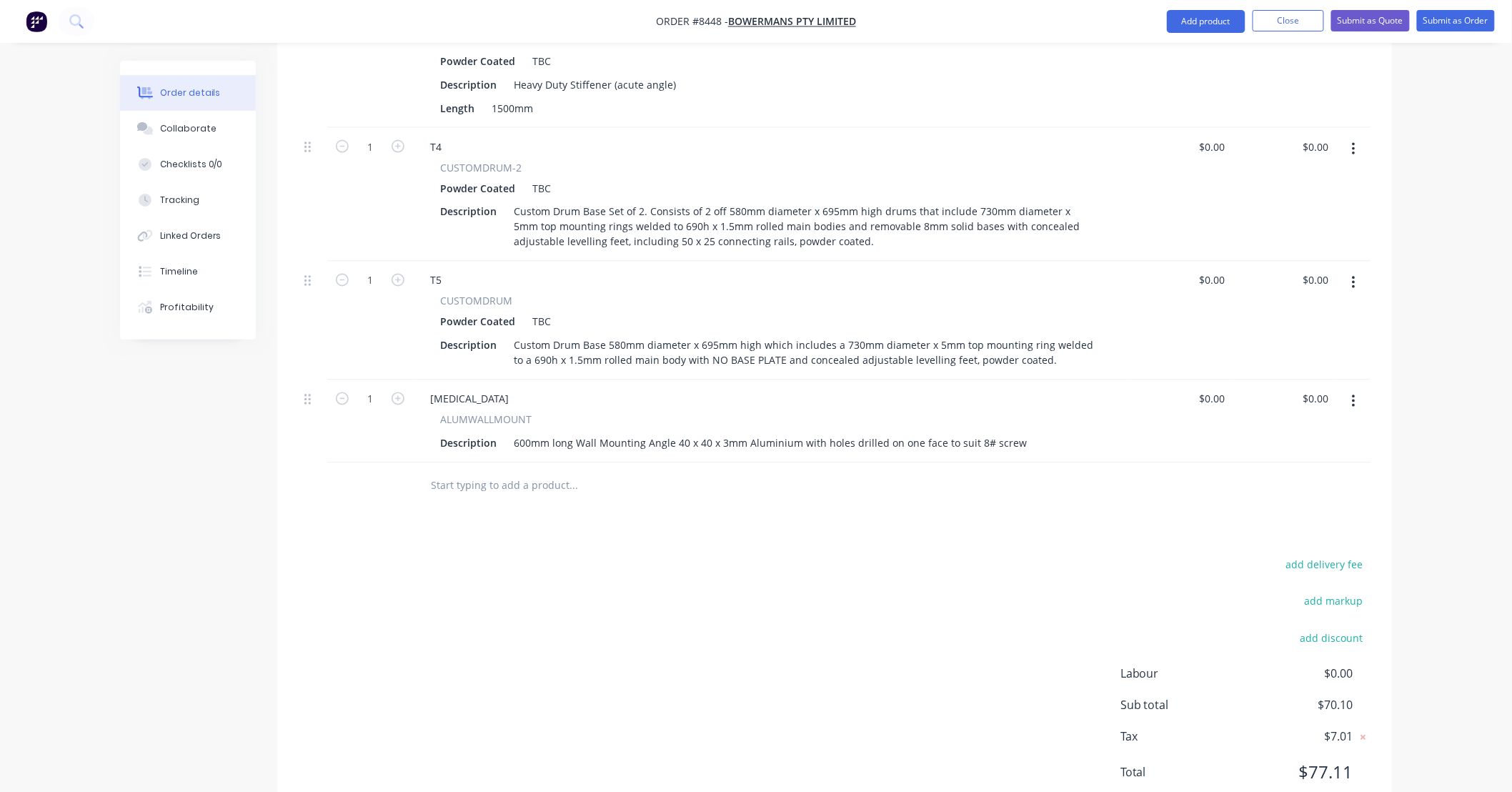
scroll to position [935, 0]
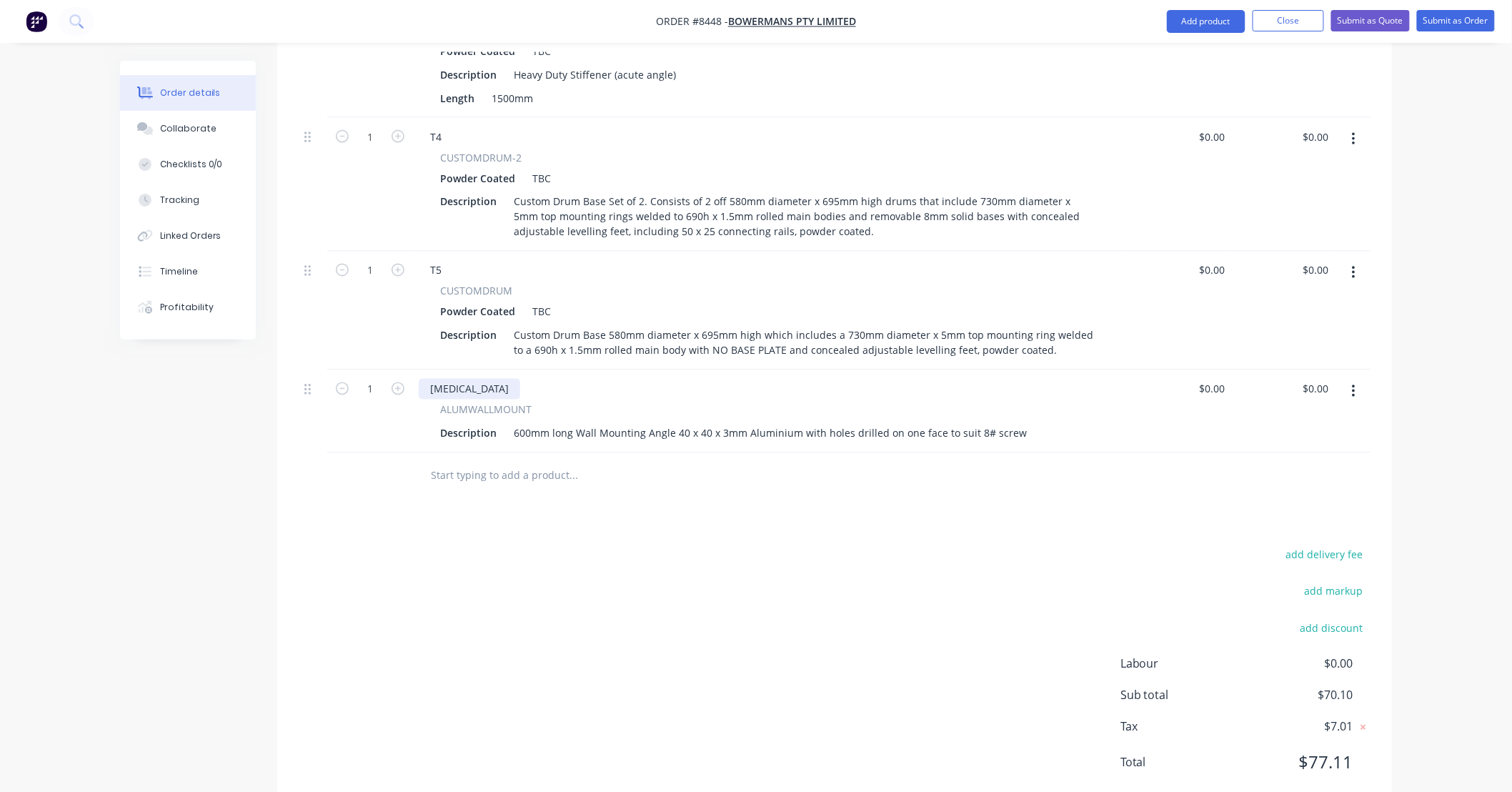
click at [446, 379] on div "[MEDICAL_DATA]" at bounding box center [470, 389] width 101 height 21
click at [640, 546] on div "add delivery fee add markup add discount Labour $0.00 Sub total $70.10 Tax $7.0…" at bounding box center [834, 668] width 1072 height 245
click at [519, 423] on div "600mm long Wall Mounting Angle 40 x 40 x 3mm Aluminium with holes drilled on on…" at bounding box center [771, 434] width 525 height 21
type input "$0.00"
click at [737, 490] on div "Products Show / Hide columns Add product Qty Price Total 1 T1 CUSTOMDRUM Powder…" at bounding box center [835, 211] width 1115 height 1200
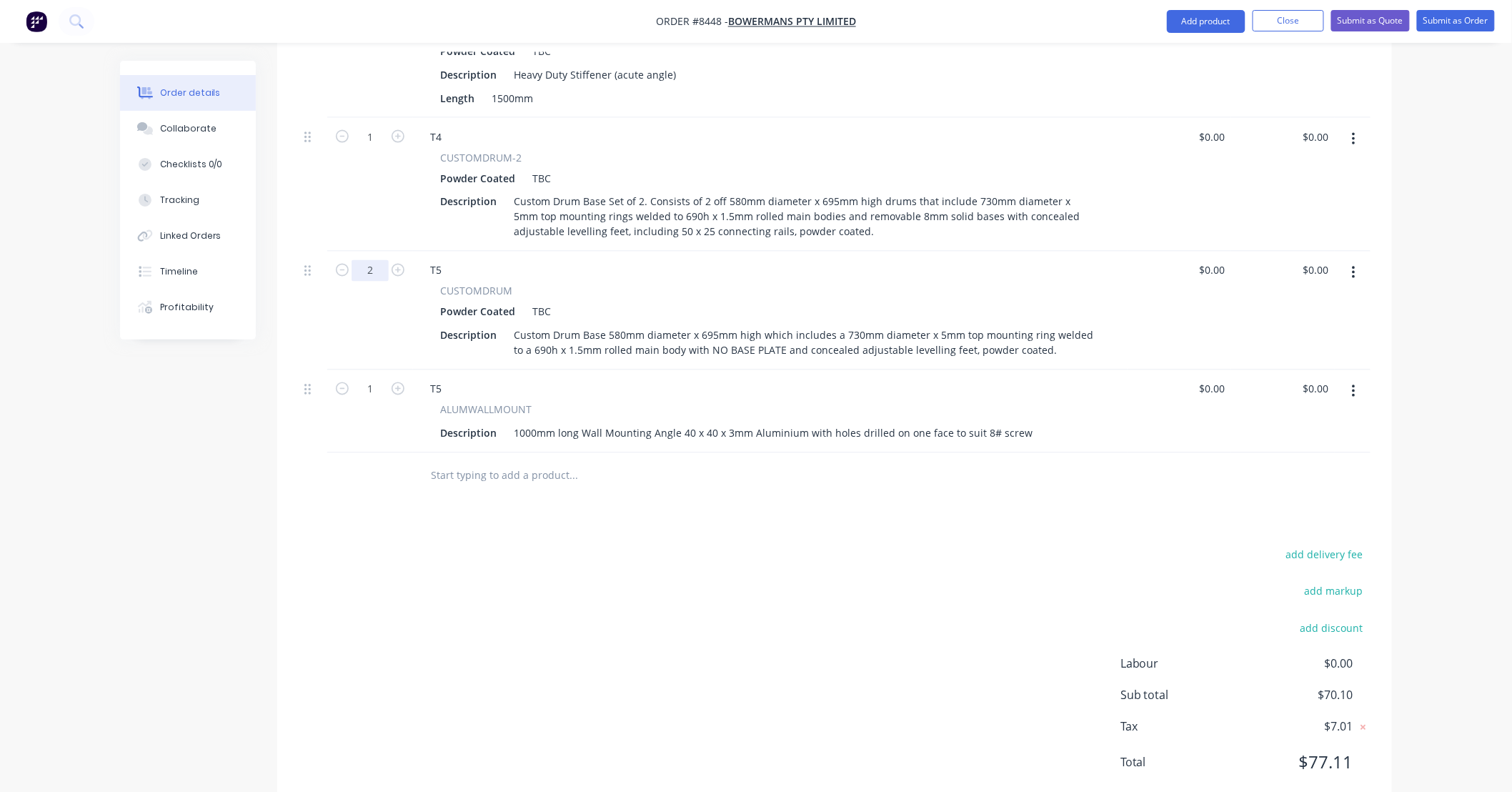
type input "2"
click at [615, 579] on div "add delivery fee add markup add discount Labour $0.00 Sub total $70.10 Tax $7.0…" at bounding box center [834, 668] width 1072 height 245
type input "2"
drag, startPoint x: 860, startPoint y: 515, endPoint x: 822, endPoint y: 511, distance: 38.2
click at [860, 546] on div "add delivery fee add markup add discount Labour $0.00 Sub total $70.10 Tax $7.0…" at bounding box center [834, 668] width 1072 height 245
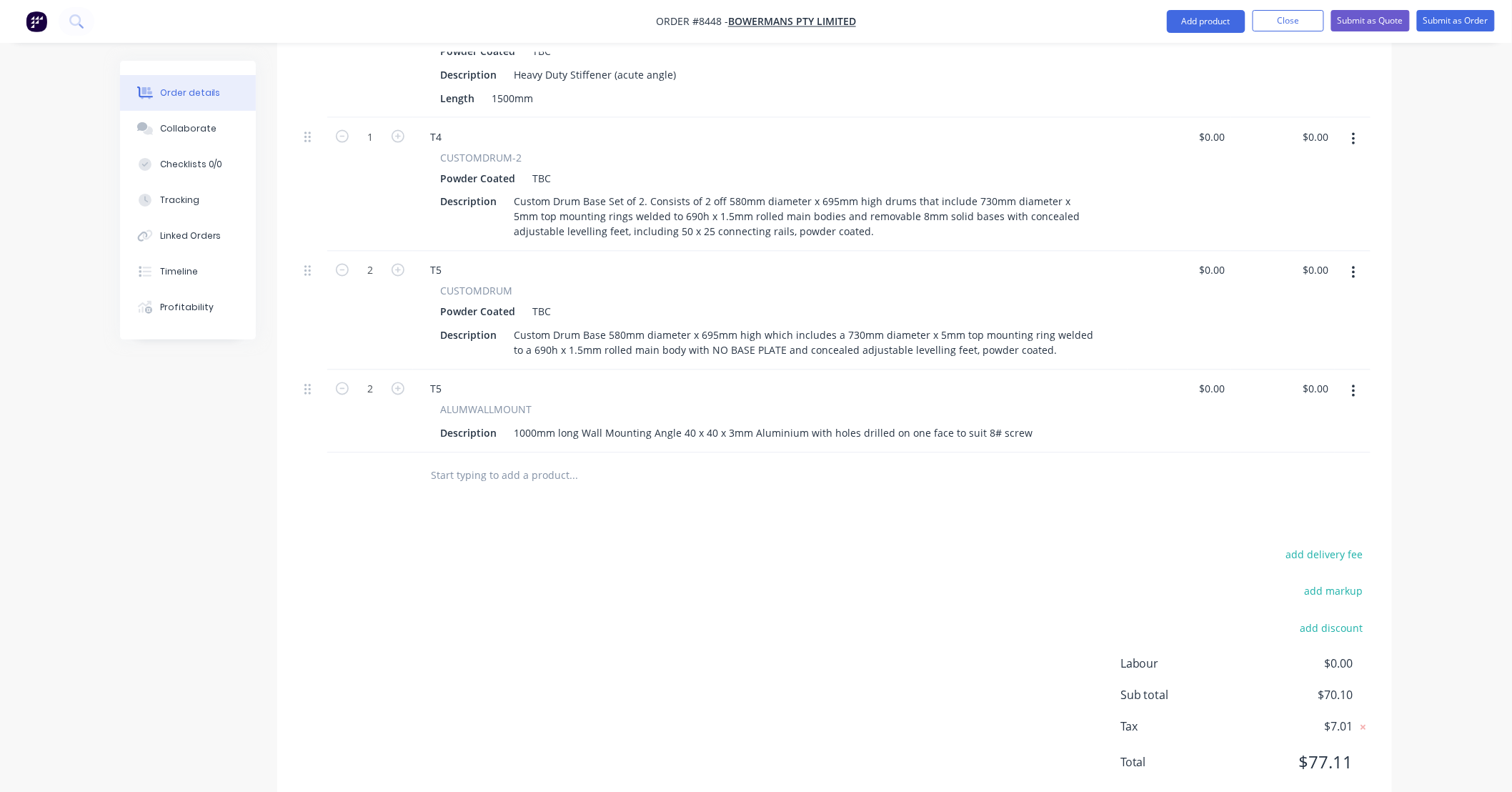
click at [546, 560] on div "add delivery fee add markup add discount Labour $0.00 Sub total $70.10 Tax $7.0…" at bounding box center [834, 668] width 1072 height 245
click at [1356, 260] on button "button" at bounding box center [1354, 272] width 34 height 26
click at [1326, 329] on div "Duplicate" at bounding box center [1303, 339] width 110 height 21
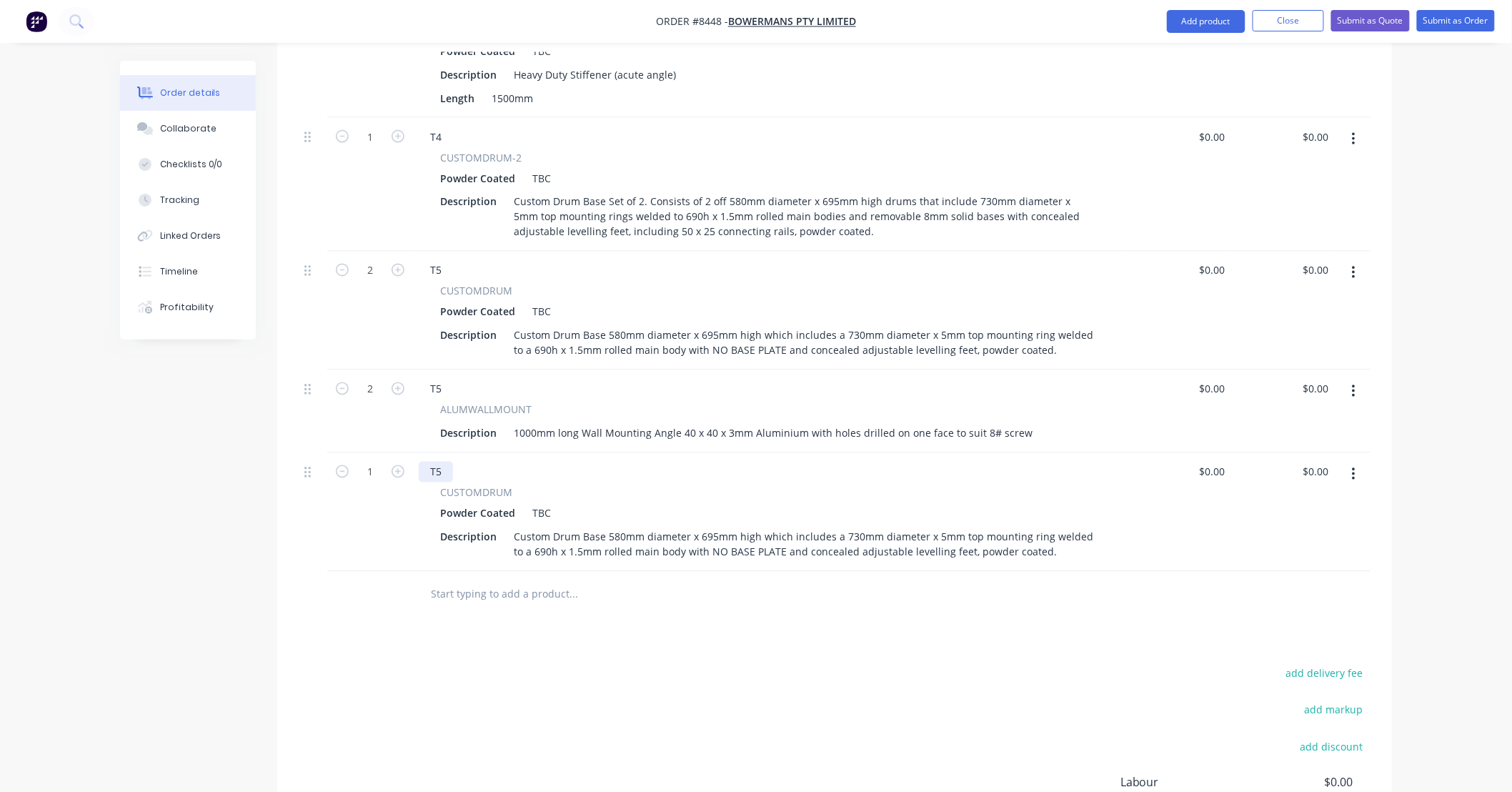
click at [445, 461] on div "T5" at bounding box center [436, 471] width 35 height 21
click at [665, 620] on div "Products Show / Hide columns Add product Qty Price Total 1 T1 CUSTOMDRUM Powder…" at bounding box center [835, 271] width 1115 height 1319
click at [819, 622] on div "Products Show / Hide columns Add product Qty Price Total 1 T1 CUSTOMDRUM Powder…" at bounding box center [835, 271] width 1115 height 1319
click at [1355, 384] on icon "button" at bounding box center [1353, 391] width 3 height 16
click at [1311, 447] on div "Duplicate" at bounding box center [1303, 457] width 110 height 21
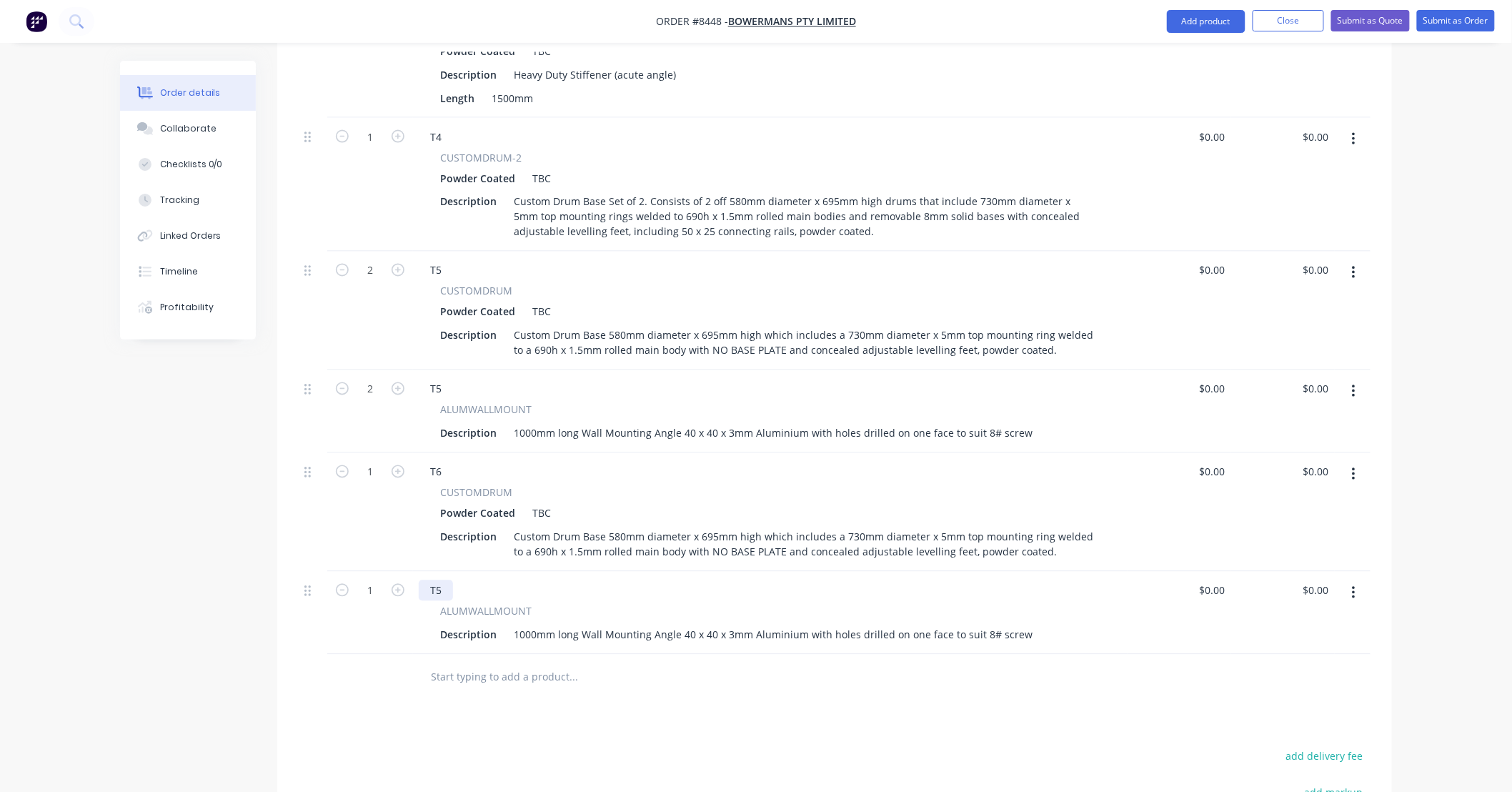
click at [445, 580] on div "T5" at bounding box center [436, 590] width 35 height 21
click at [883, 691] on div "Products Show / Hide columns Add product Qty Price Total 1 T1 CUSTOMDRUM Powder…" at bounding box center [835, 312] width 1115 height 1402
click at [553, 663] on input "text" at bounding box center [573, 677] width 286 height 29
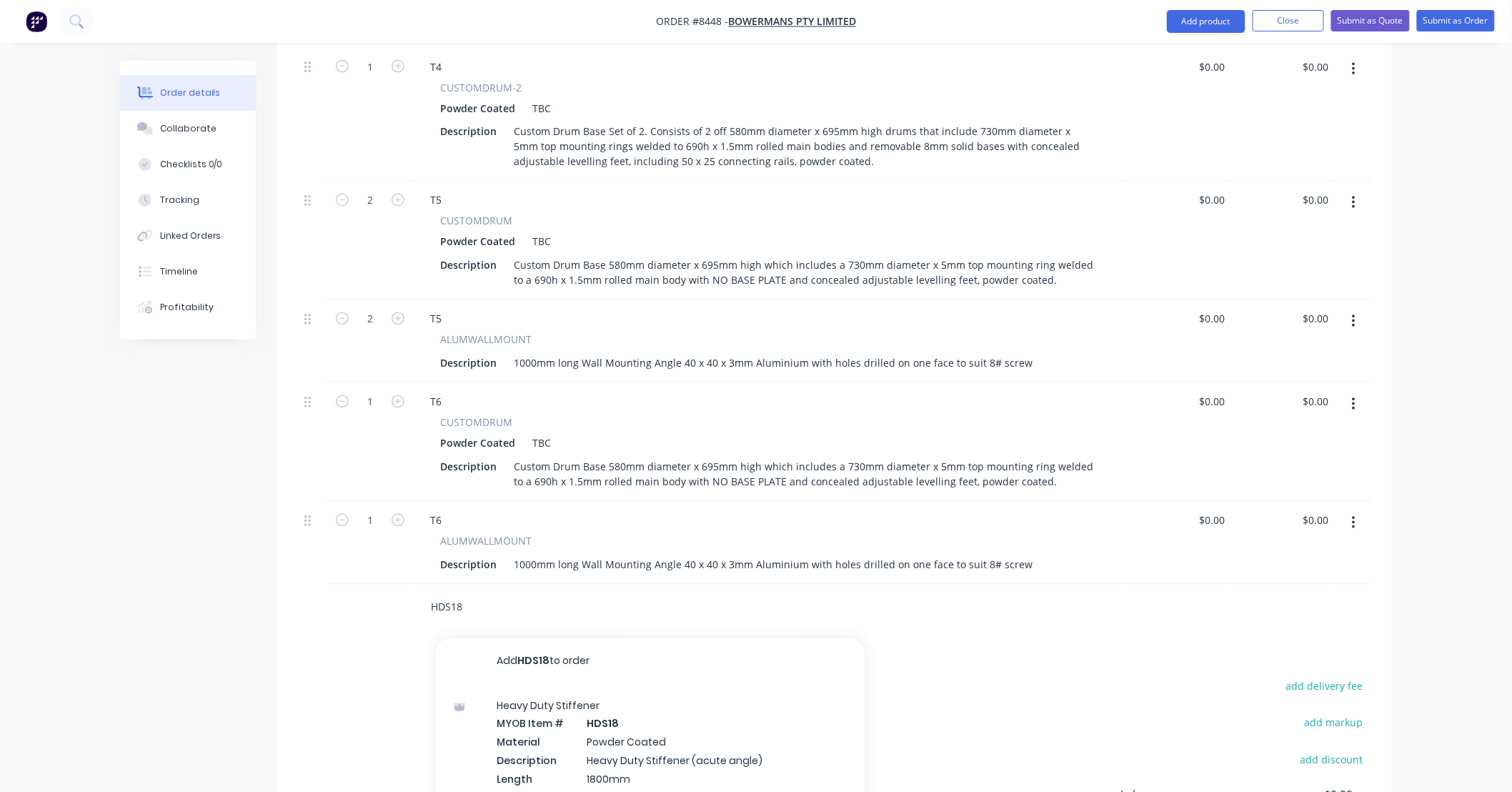
scroll to position [1041, 0]
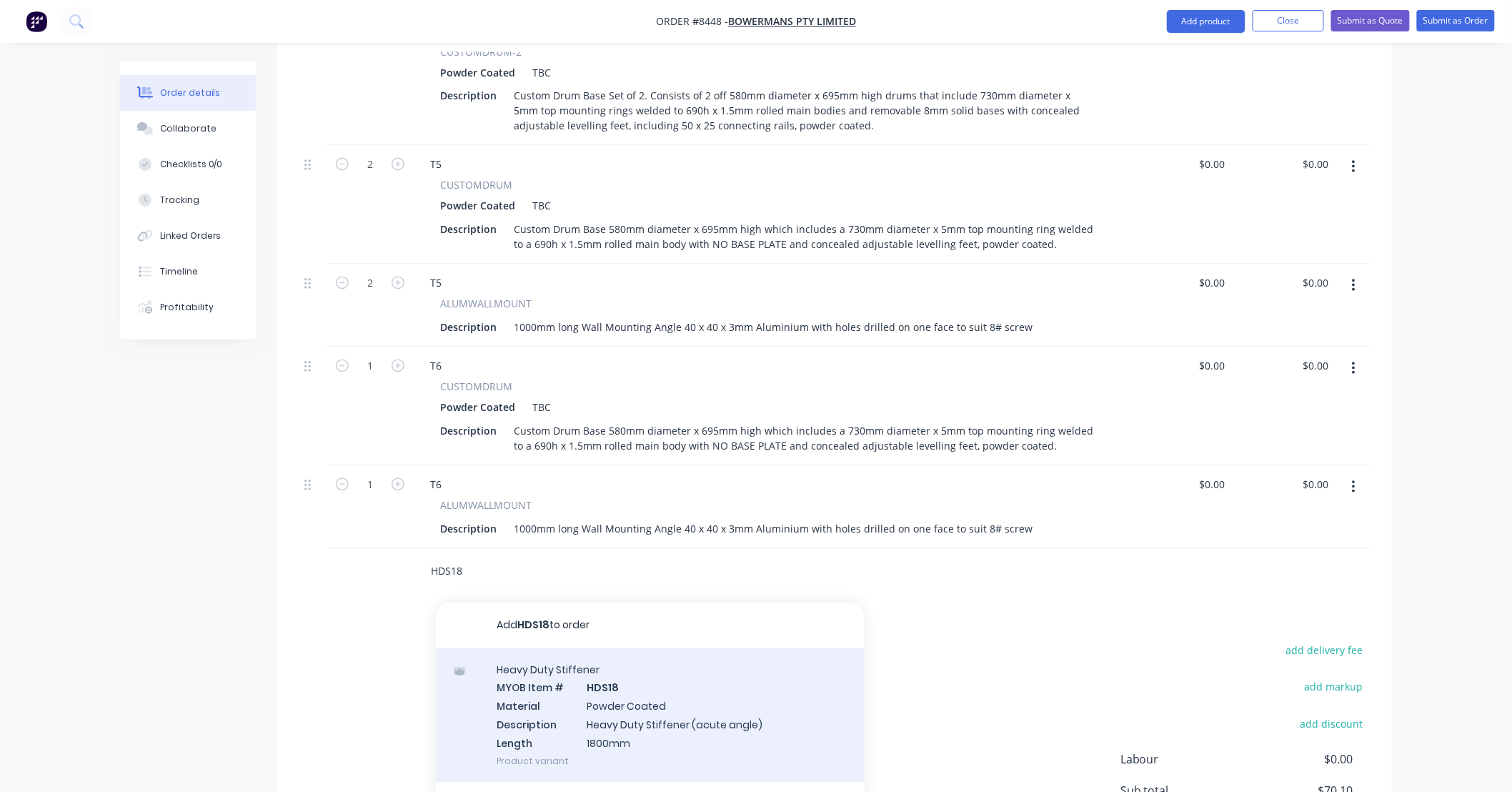
type input "HDS18"
click at [743, 659] on div "Heavy Duty Stiffener MYOB Item # HDS18 Material Powder Coated Description Heavy…" at bounding box center [650, 715] width 428 height 133
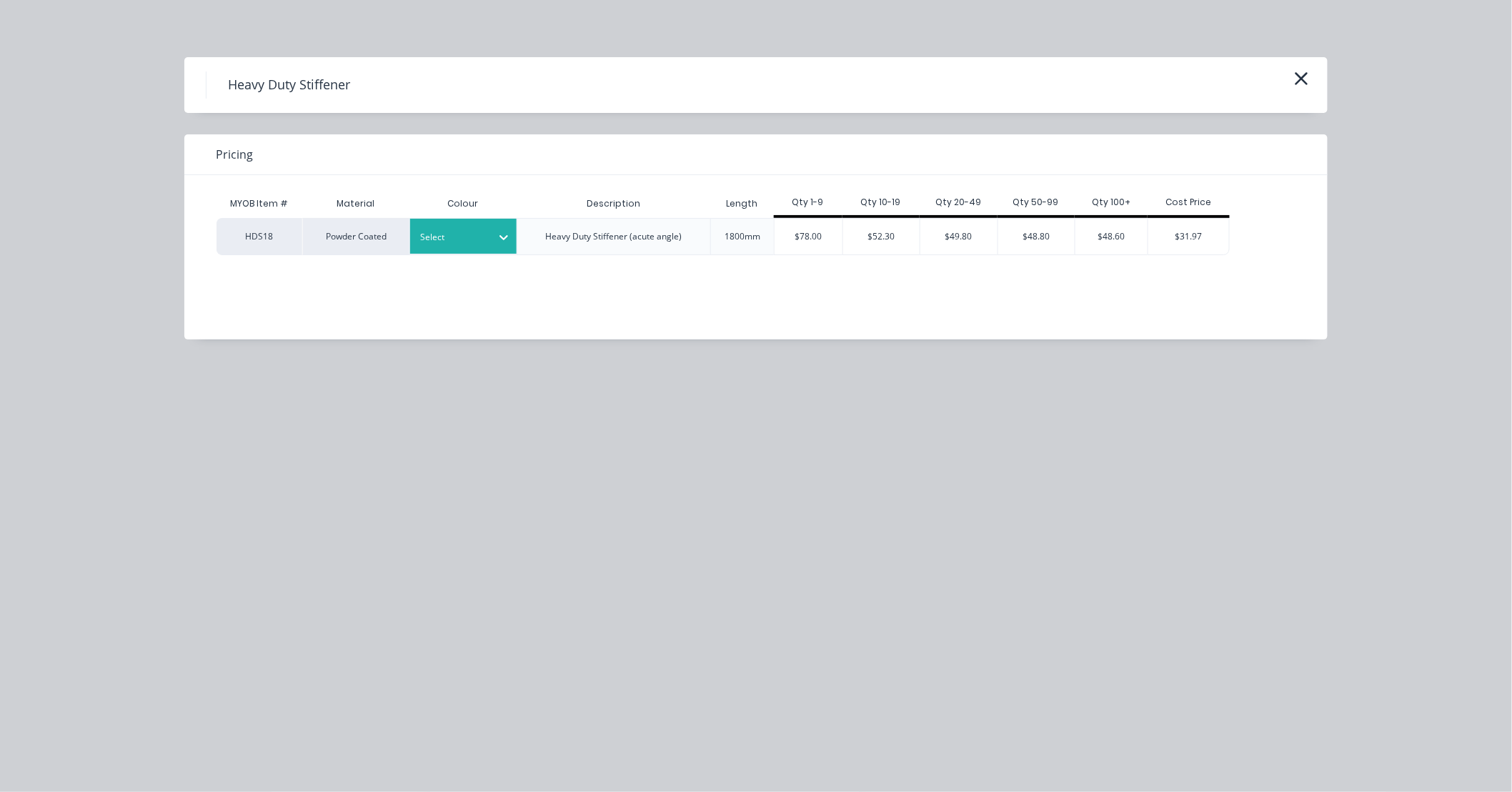
click at [487, 240] on div "Select" at bounding box center [450, 237] width 80 height 19
type input "tbc"
click at [801, 227] on div "$78.00" at bounding box center [809, 236] width 68 height 35
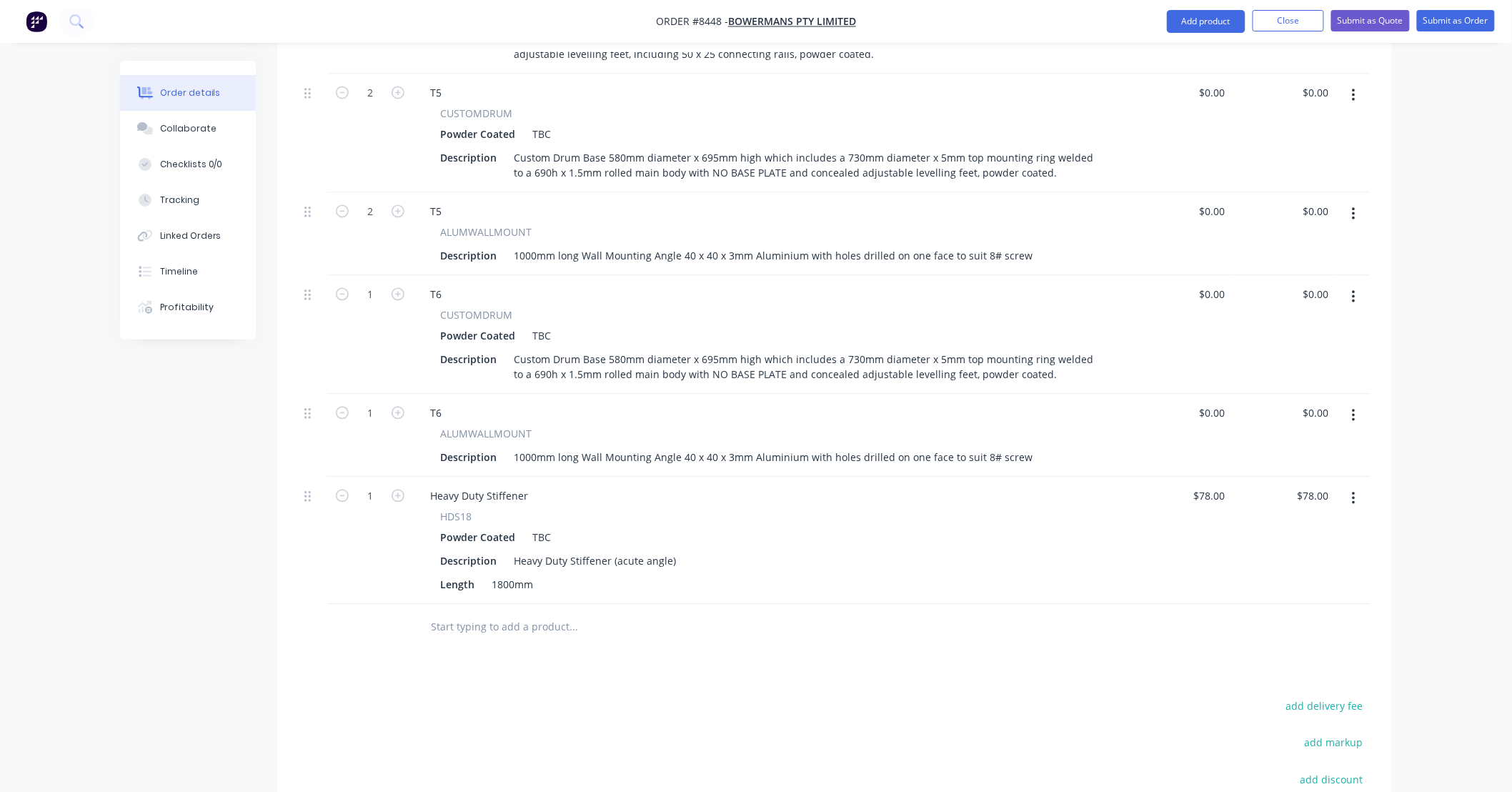
scroll to position [1147, 0]
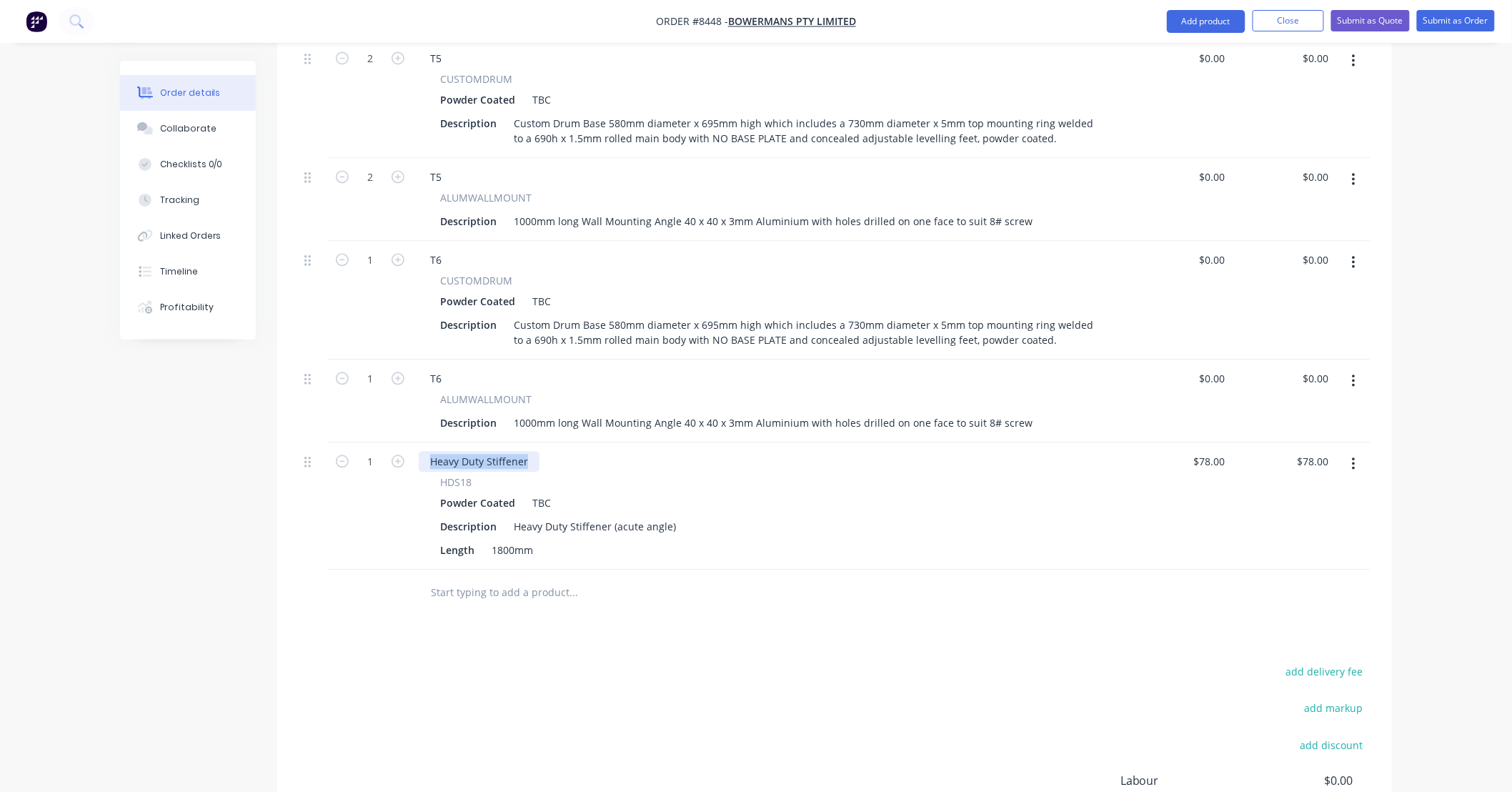
drag, startPoint x: 526, startPoint y: 419, endPoint x: 363, endPoint y: 438, distance: 164.1
click at [363, 443] on div "1 Heavy Duty Stiffener HDS18 Powder Coated TBC Description Heavy Duty Stiffener…" at bounding box center [834, 506] width 1072 height 127
click at [763, 597] on div "Products Show / Hide columns Add product Qty Price Total 1 T1 CUSTOMDRUM Powder…" at bounding box center [835, 163] width 1115 height 1529
click at [615, 579] on input "text" at bounding box center [573, 593] width 286 height 29
type input "2"
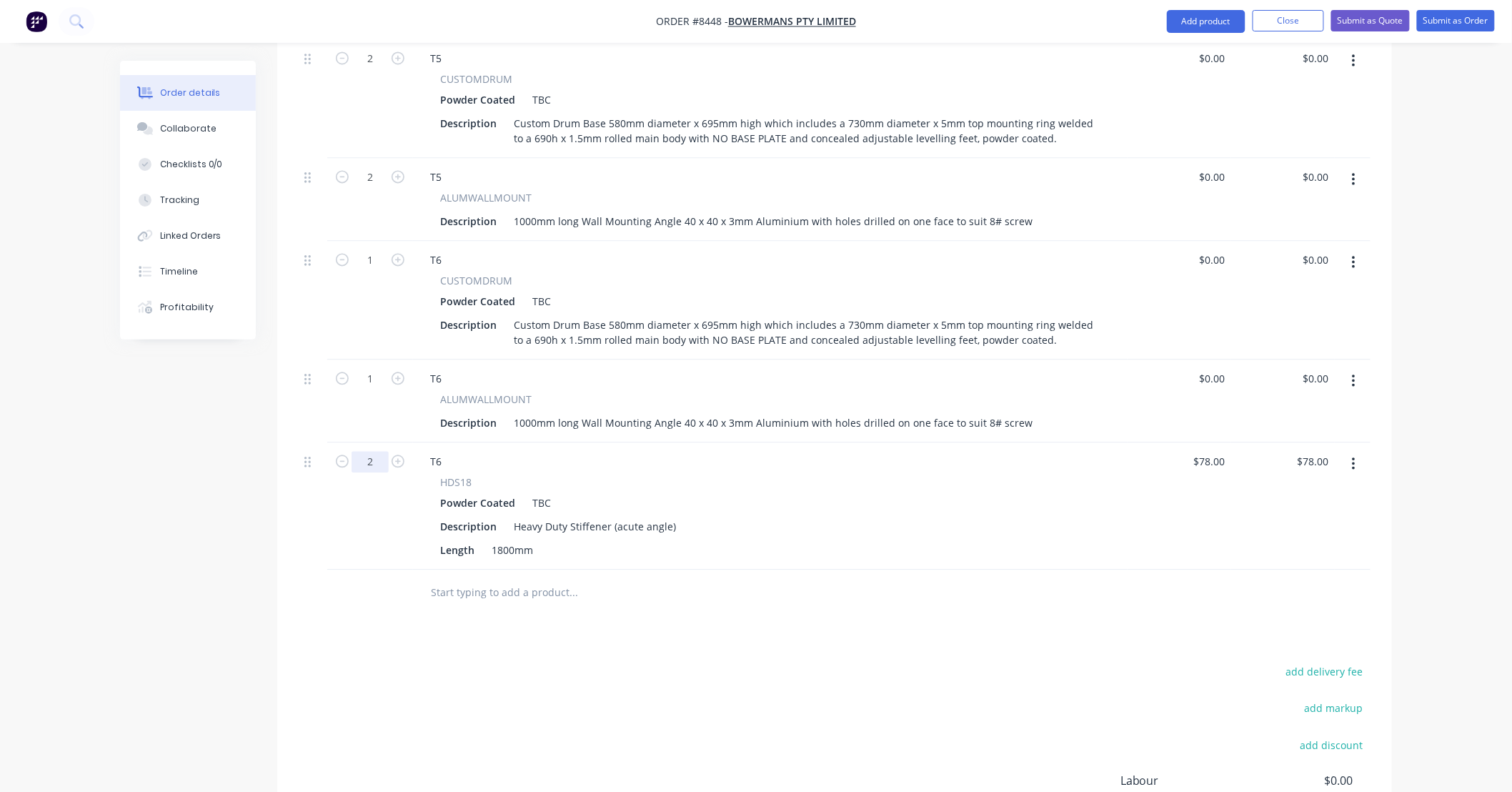
type input "$156.00"
click at [556, 579] on input "text" at bounding box center [573, 593] width 286 height 29
click at [593, 579] on input "text" at bounding box center [573, 593] width 286 height 29
click at [1354, 255] on icon "button" at bounding box center [1353, 262] width 3 height 16
click at [1326, 318] on div "Duplicate" at bounding box center [1303, 328] width 110 height 21
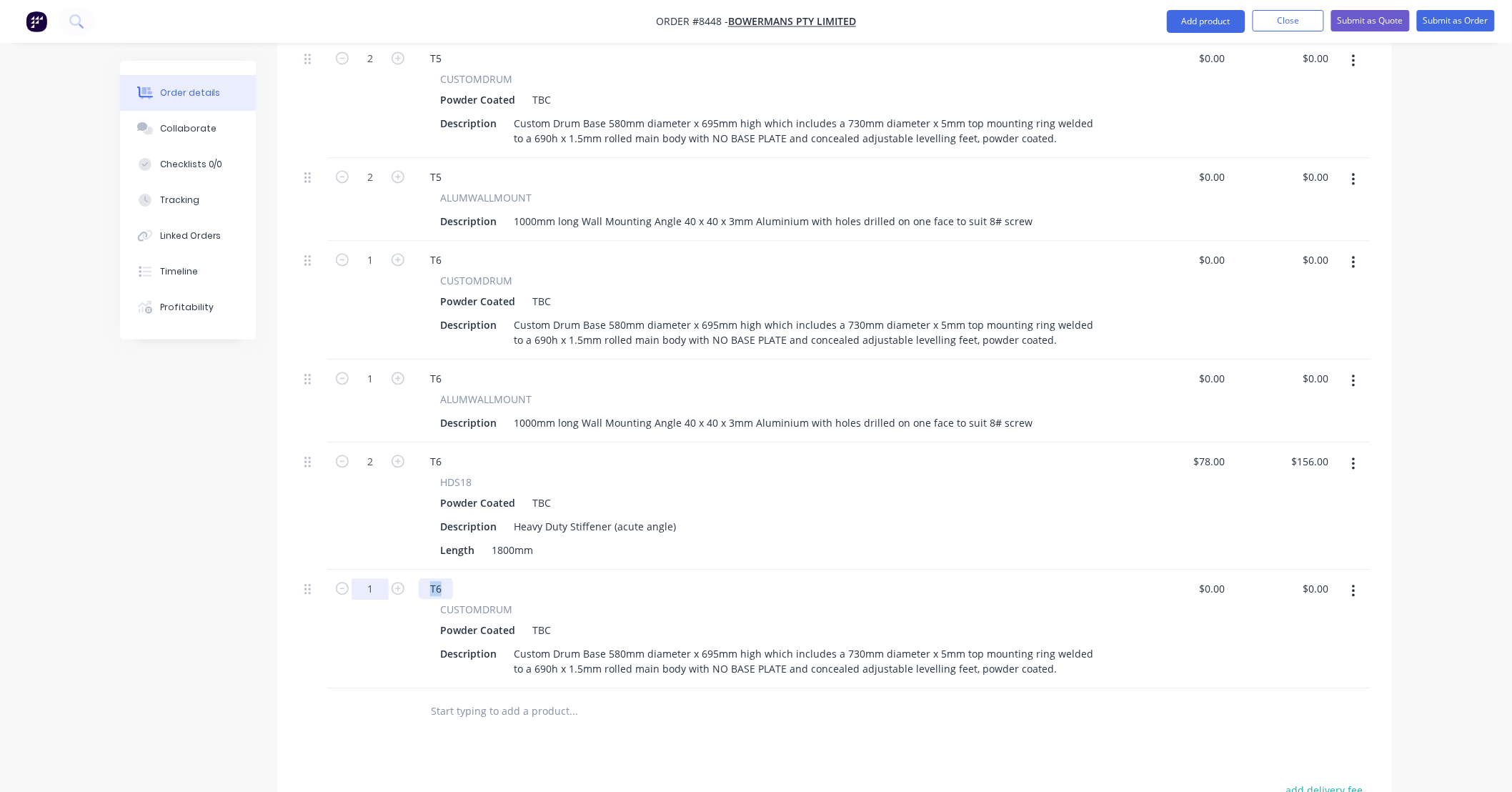
drag, startPoint x: 382, startPoint y: 555, endPoint x: 359, endPoint y: 554, distance: 23.0
click at [356, 569] on div "1 T6 CUSTOMDRUM Powder Coated TBC Description Custom Drum Base 580mm diameter x…" at bounding box center [834, 628] width 1072 height 119
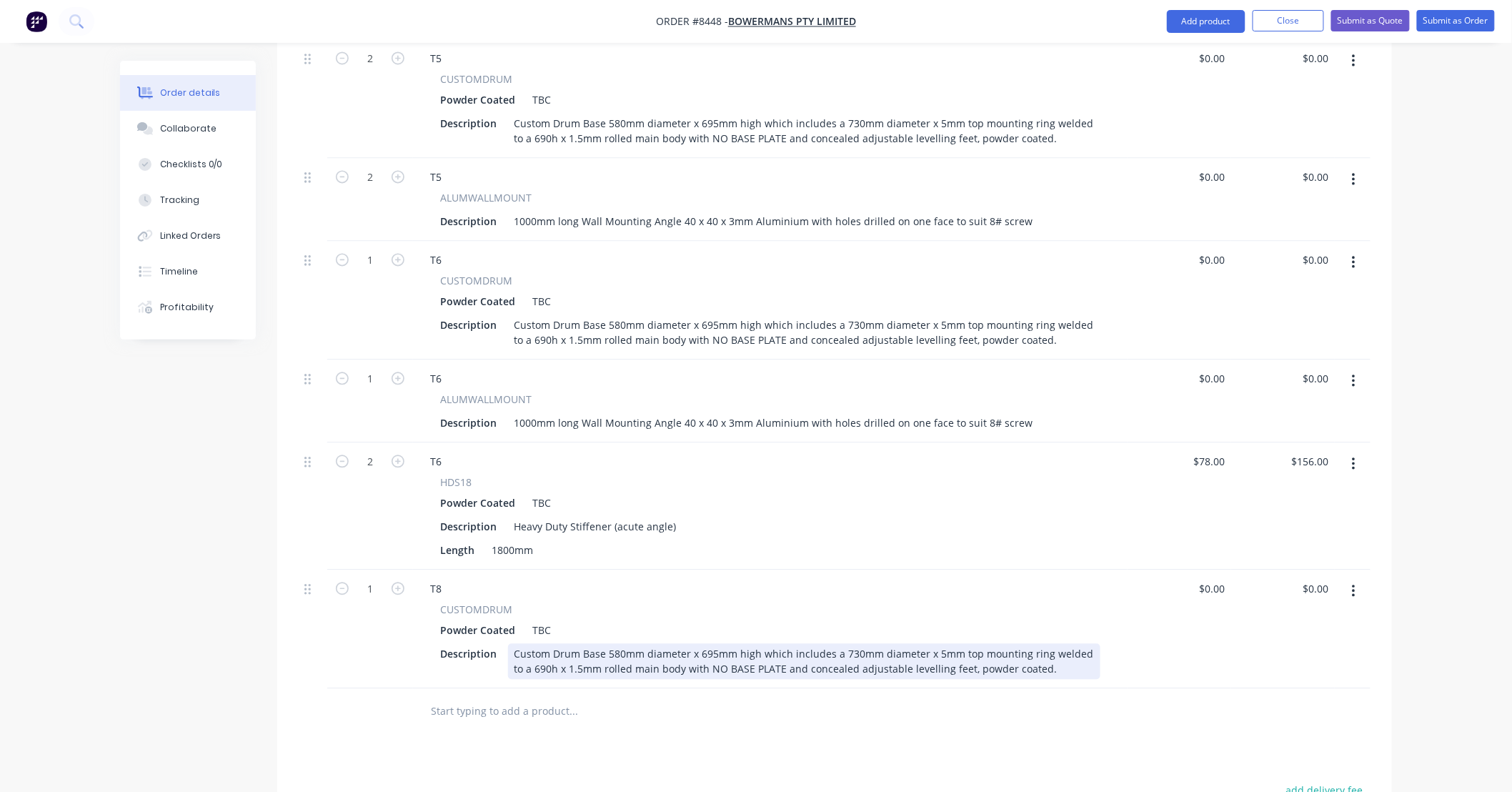
click at [620, 644] on div "Custom Drum Base 580mm diameter x 695mm high which includes a 730mm diameter x …" at bounding box center [804, 661] width 593 height 35
click at [853, 644] on div "Custom Drum Base 400mm diameter x 695mm high which includes a 730mm diameter x …" at bounding box center [804, 661] width 593 height 35
click at [1125, 616] on div "T8 CUSTOMDRUM Powder Coated TBC Description Custom Drum Base 400mm diameter x 6…" at bounding box center [770, 628] width 714 height 119
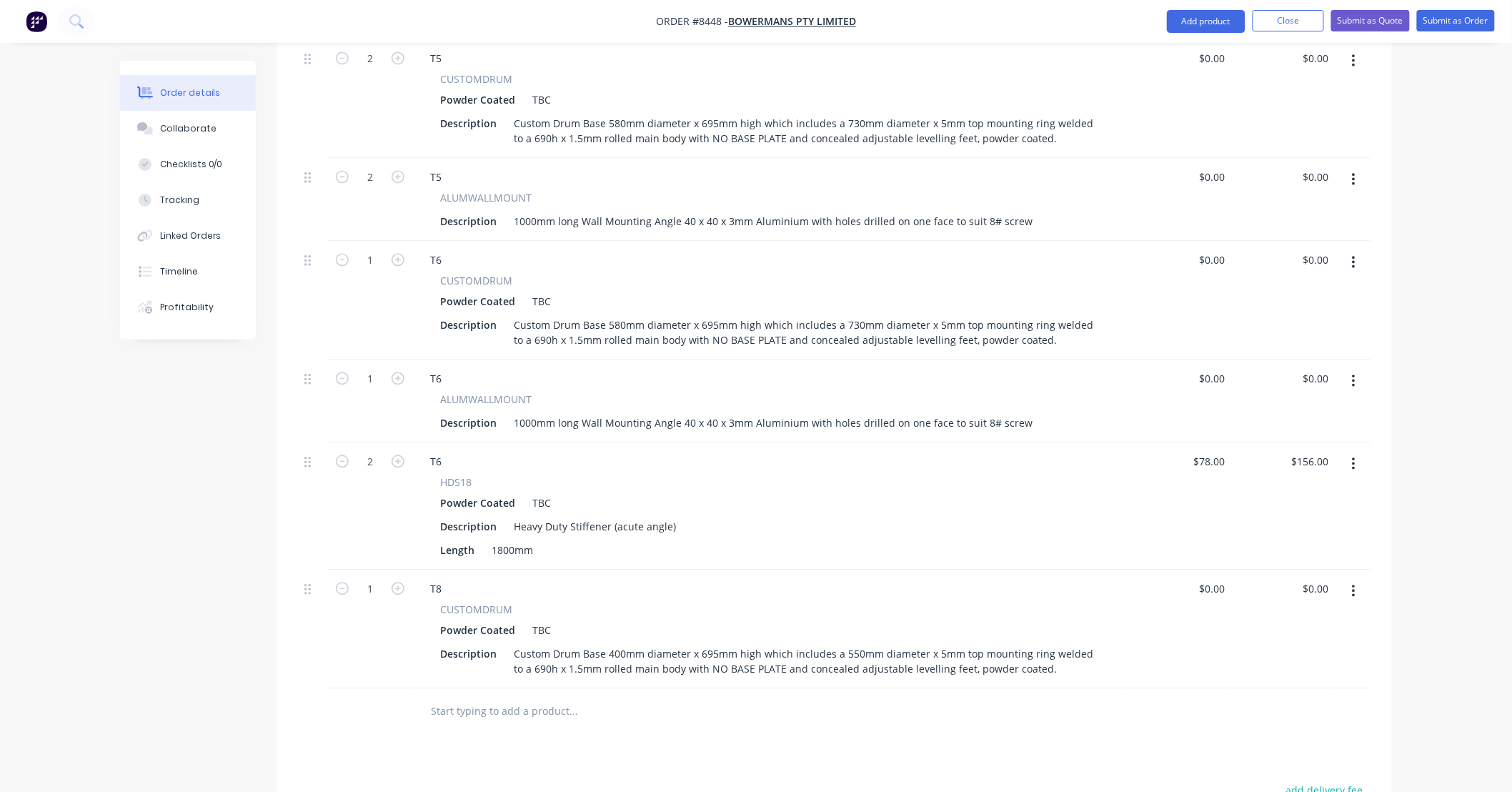
click at [1146, 634] on div "$0.00 $0.00" at bounding box center [1179, 628] width 104 height 119
click at [942, 688] on div at bounding box center [834, 711] width 1072 height 46
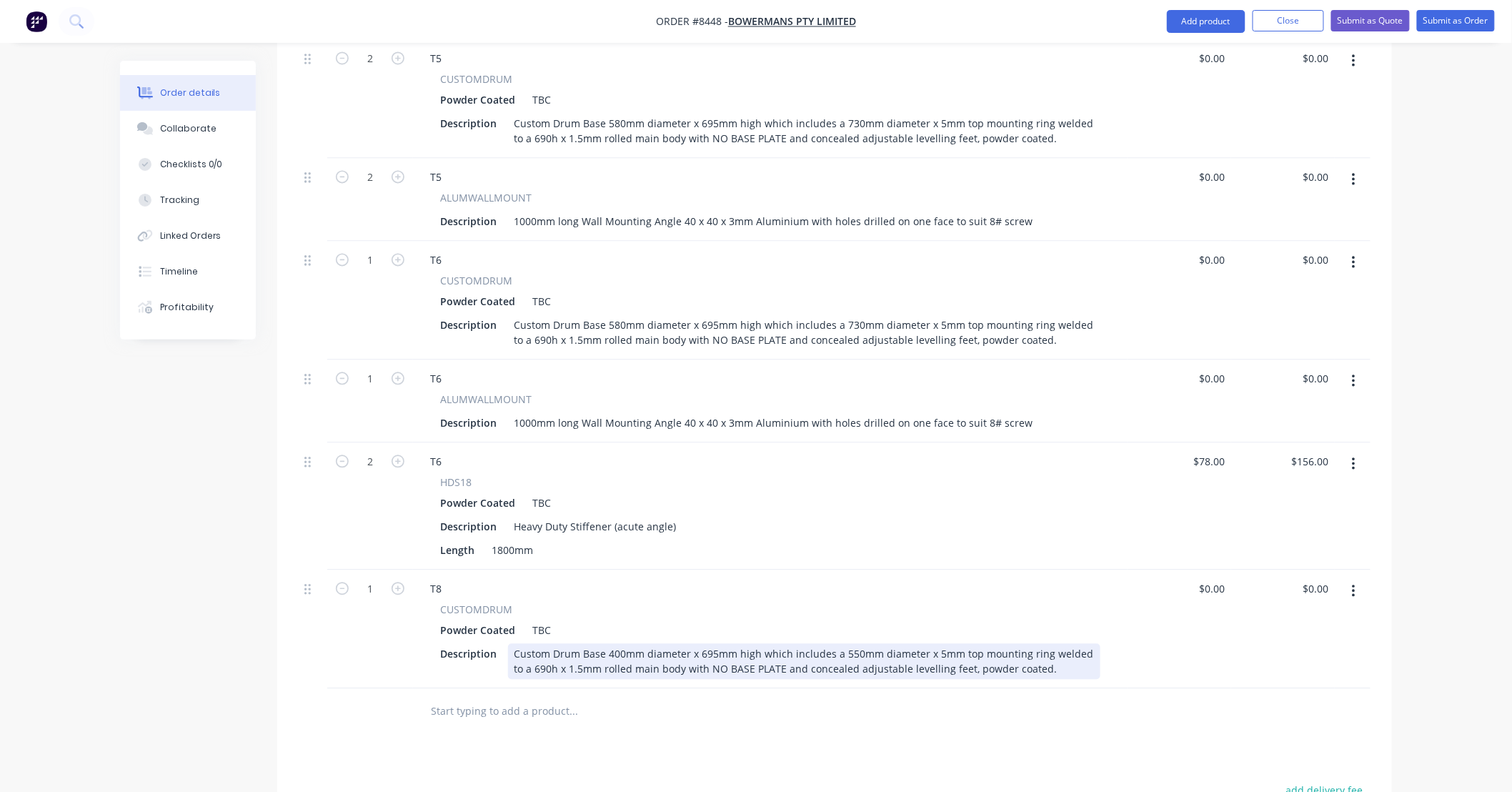
click at [617, 644] on div "Custom Drum Base 400mm diameter x 695mm high which includes a 550mm diameter x …" at bounding box center [804, 661] width 593 height 35
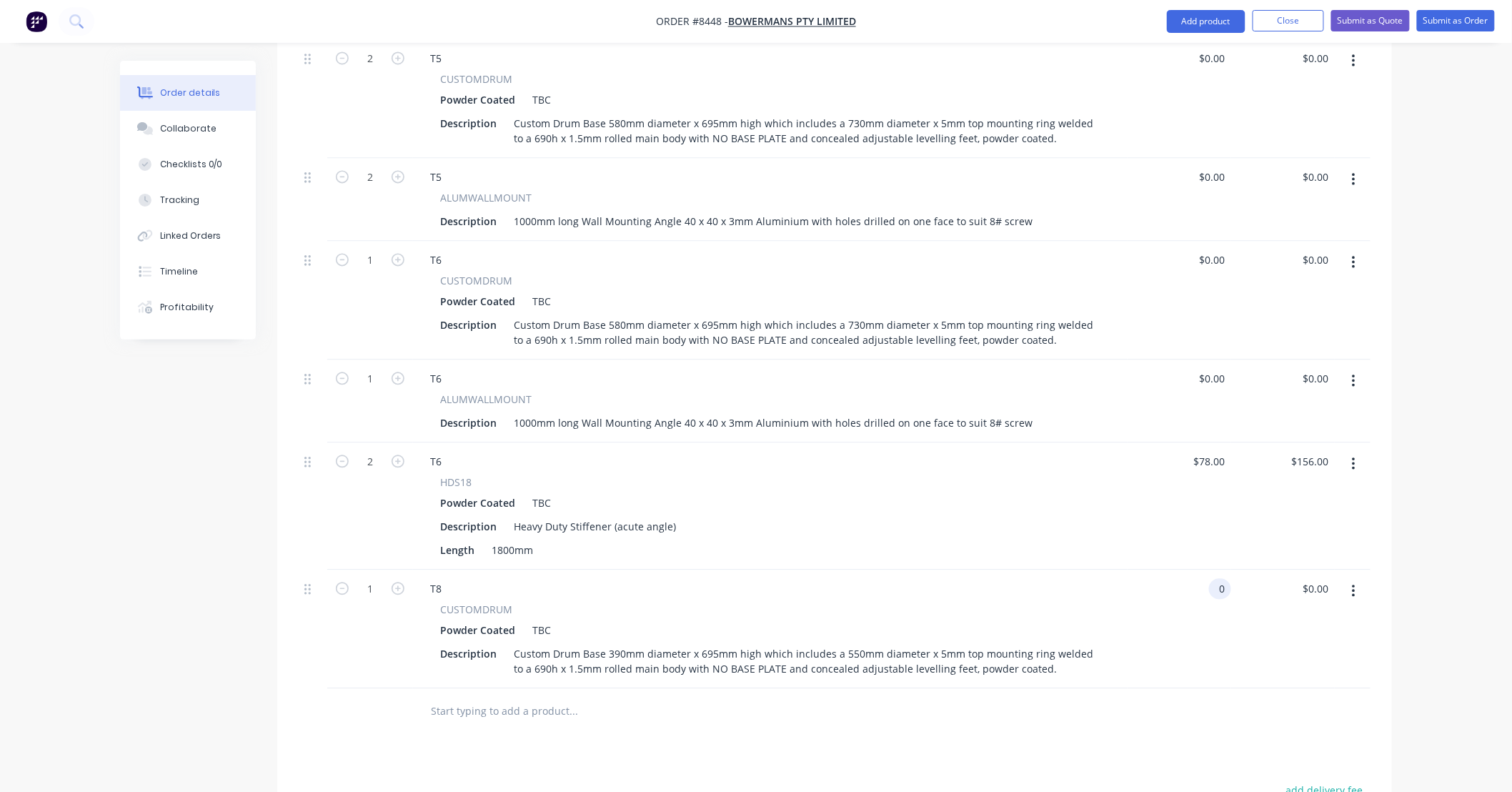
type input "$0.00"
click at [969, 688] on div at bounding box center [834, 711] width 1072 height 46
type input "2"
click at [395, 688] on div at bounding box center [370, 711] width 86 height 46
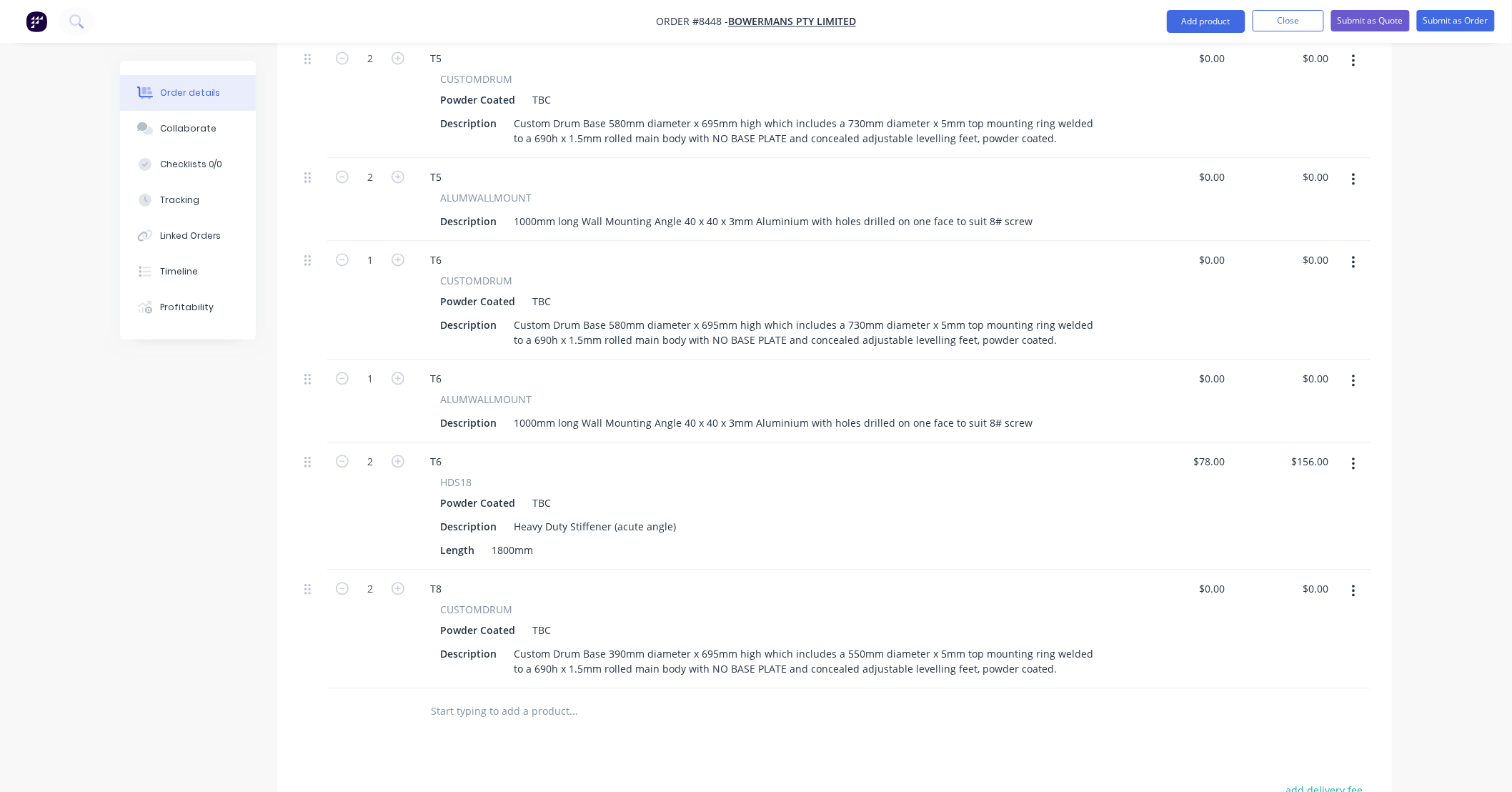
click at [1359, 579] on button "button" at bounding box center [1354, 591] width 34 height 26
click at [1310, 704] on div "Delete" at bounding box center [1303, 714] width 110 height 21
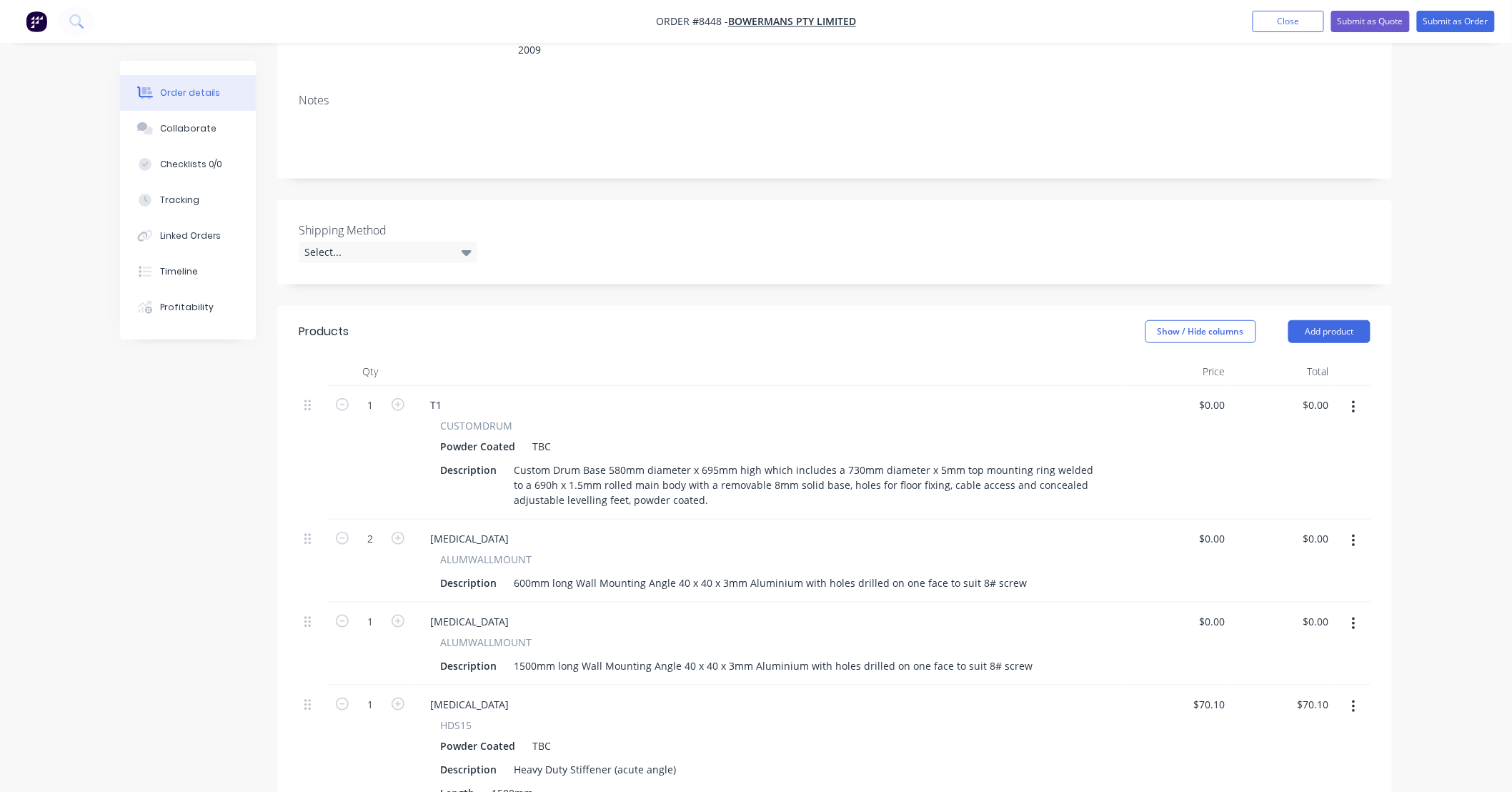
scroll to position [205, 0]
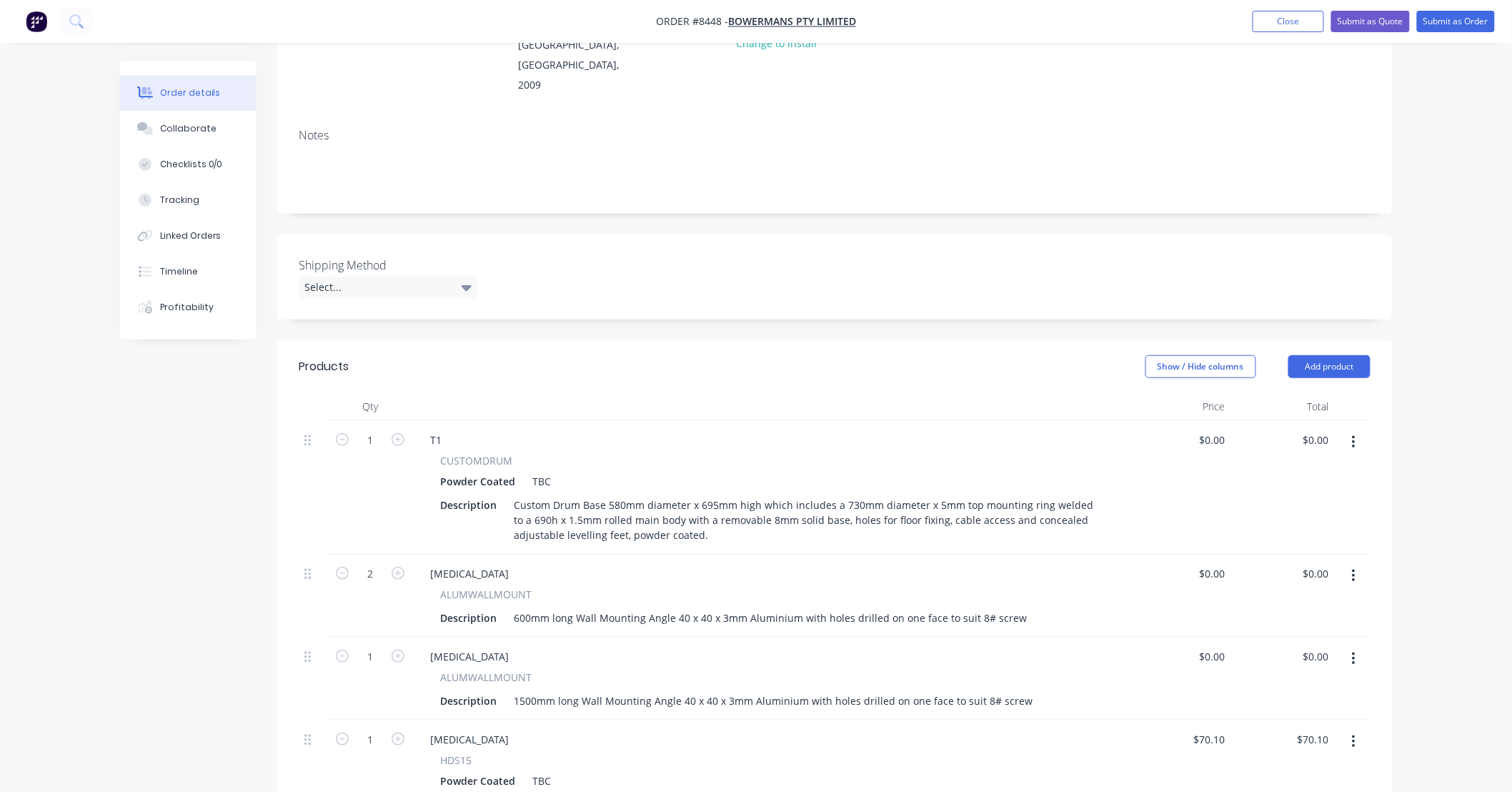
click at [1359, 429] on button "button" at bounding box center [1354, 442] width 34 height 26
click at [1296, 498] on div "Duplicate" at bounding box center [1303, 509] width 110 height 21
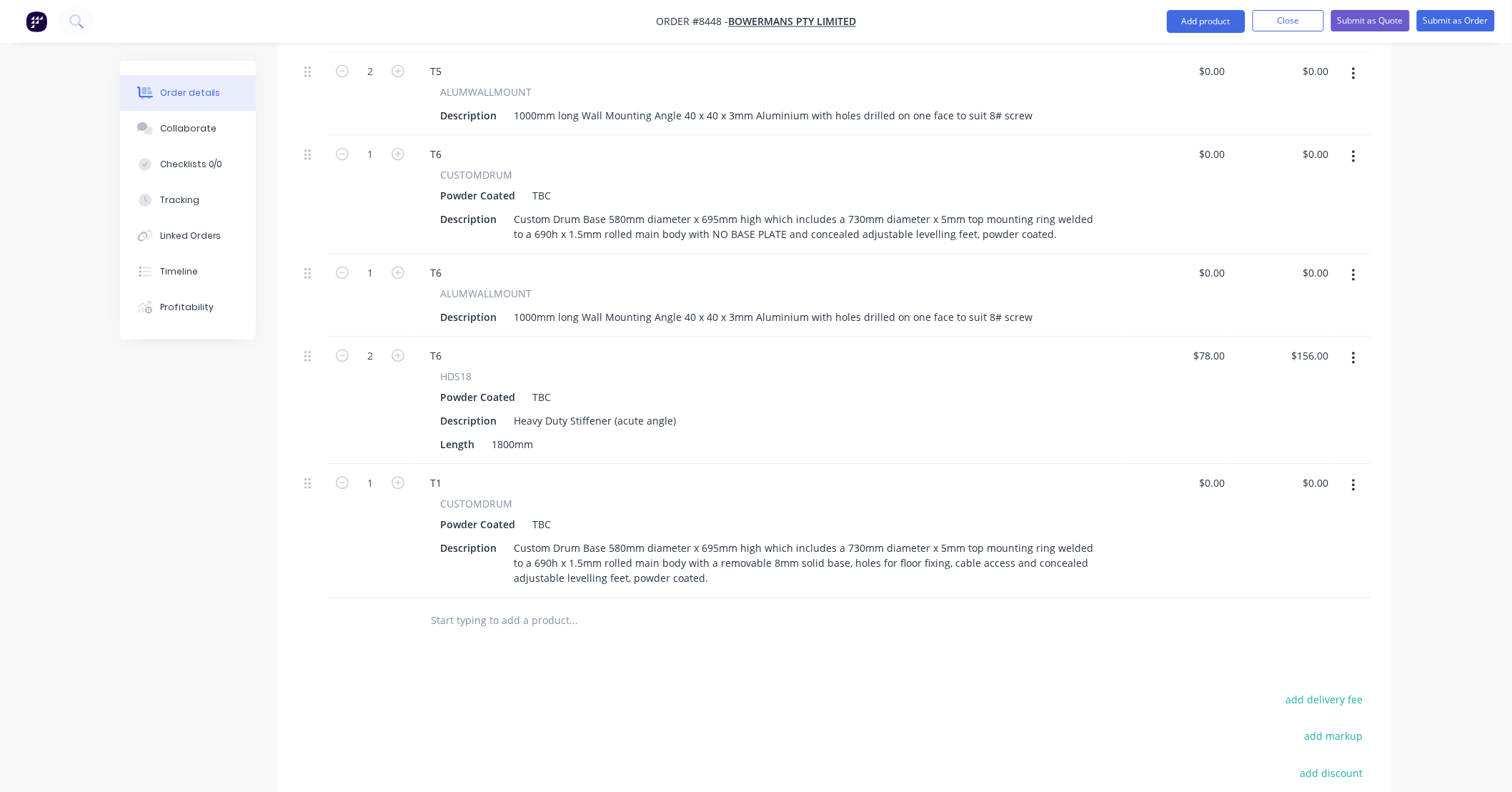
scroll to position [1263, 0]
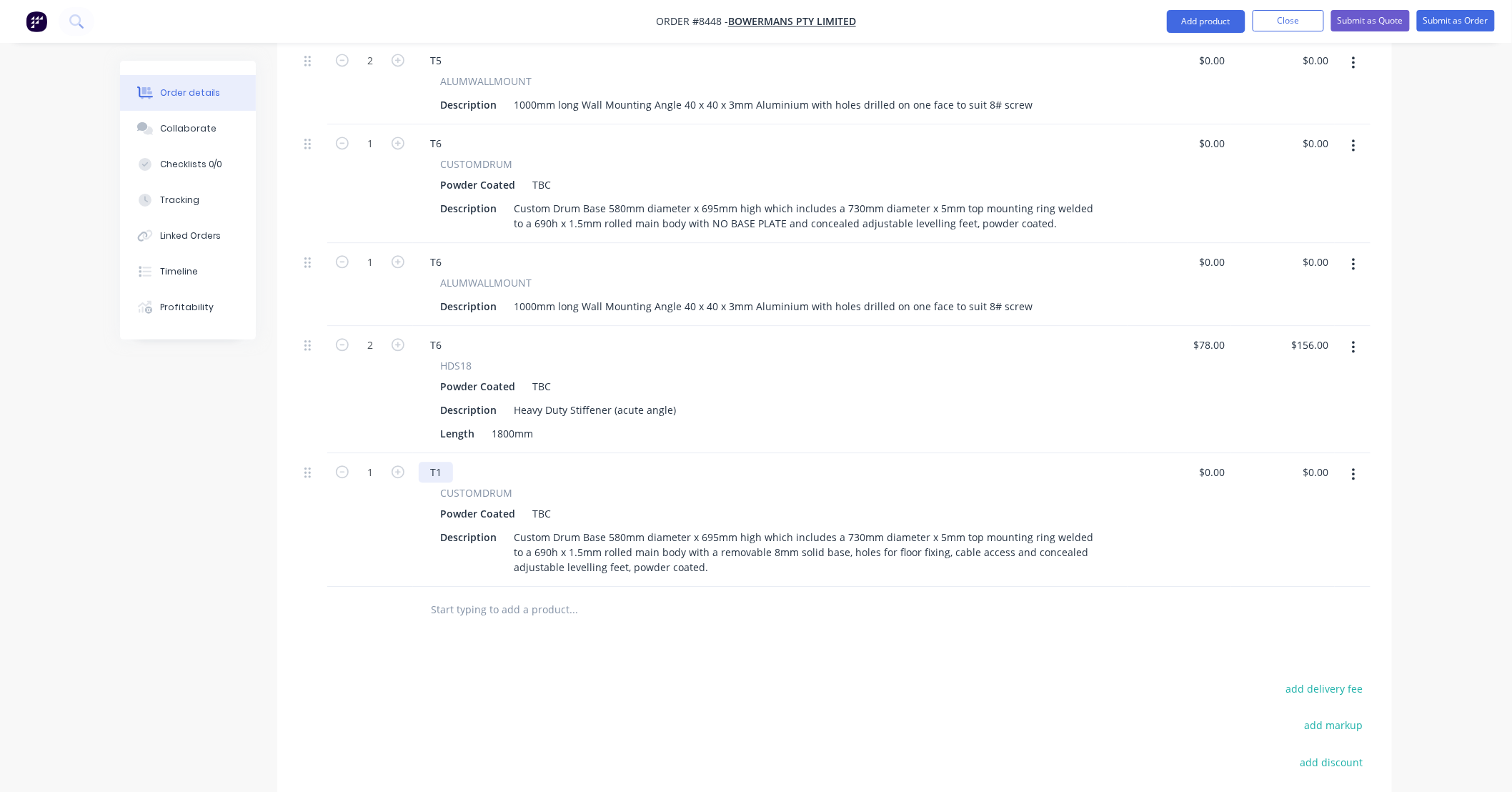
click at [444, 461] on div "T1" at bounding box center [436, 471] width 35 height 21
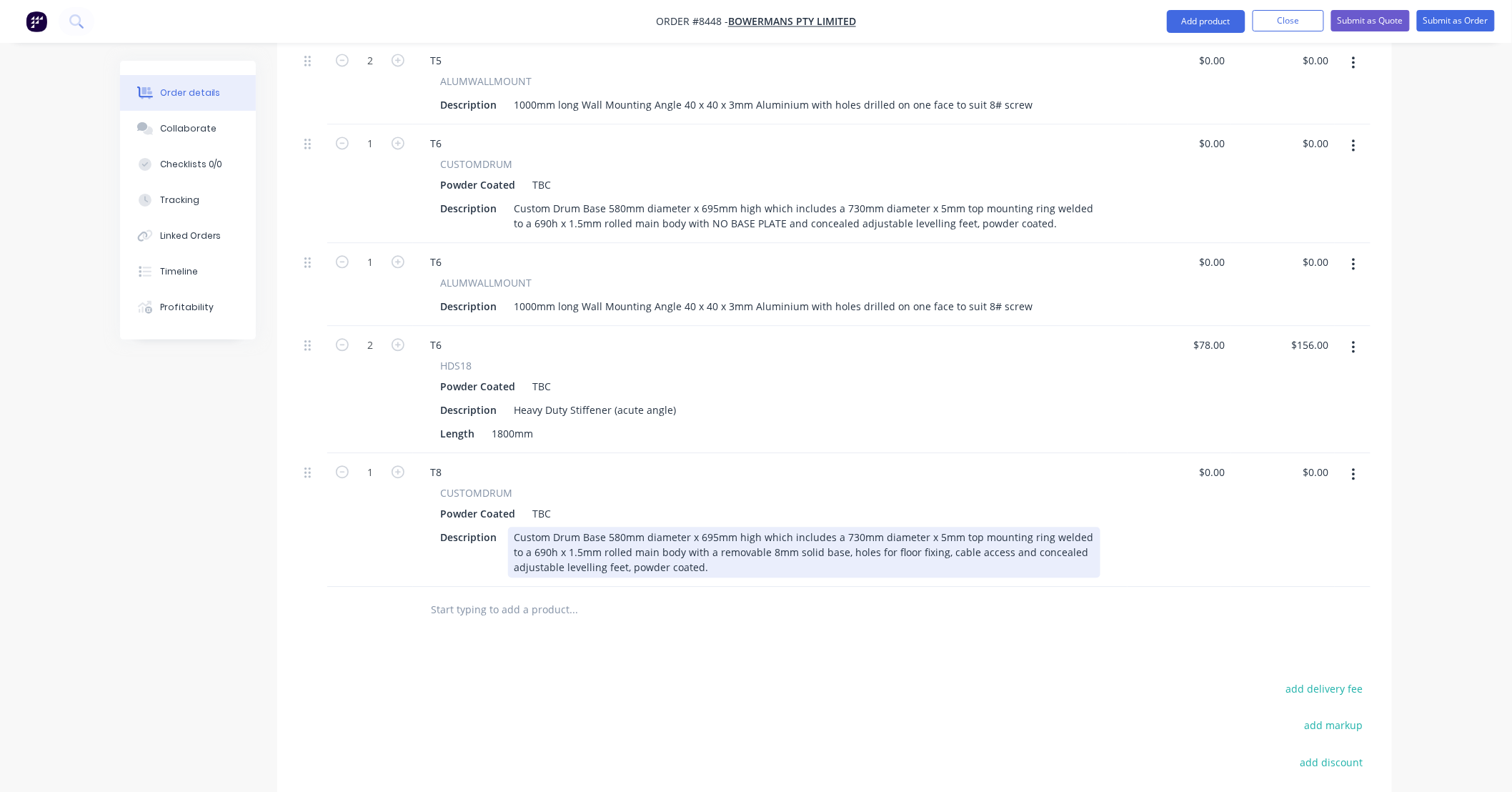
click at [617, 527] on div "Custom Drum Base 580mm diameter x 695mm high which includes a 730mm diameter x …" at bounding box center [804, 552] width 593 height 51
click at [847, 527] on div "Custom Drum Base 390mm diameter x 695mm high which includes a 730mm diameter x …" at bounding box center [804, 552] width 593 height 51
click at [848, 527] on div "Custom Drum Base 390mm diameter x 695mm high which includes a 730mm diameter x …" at bounding box center [804, 552] width 593 height 51
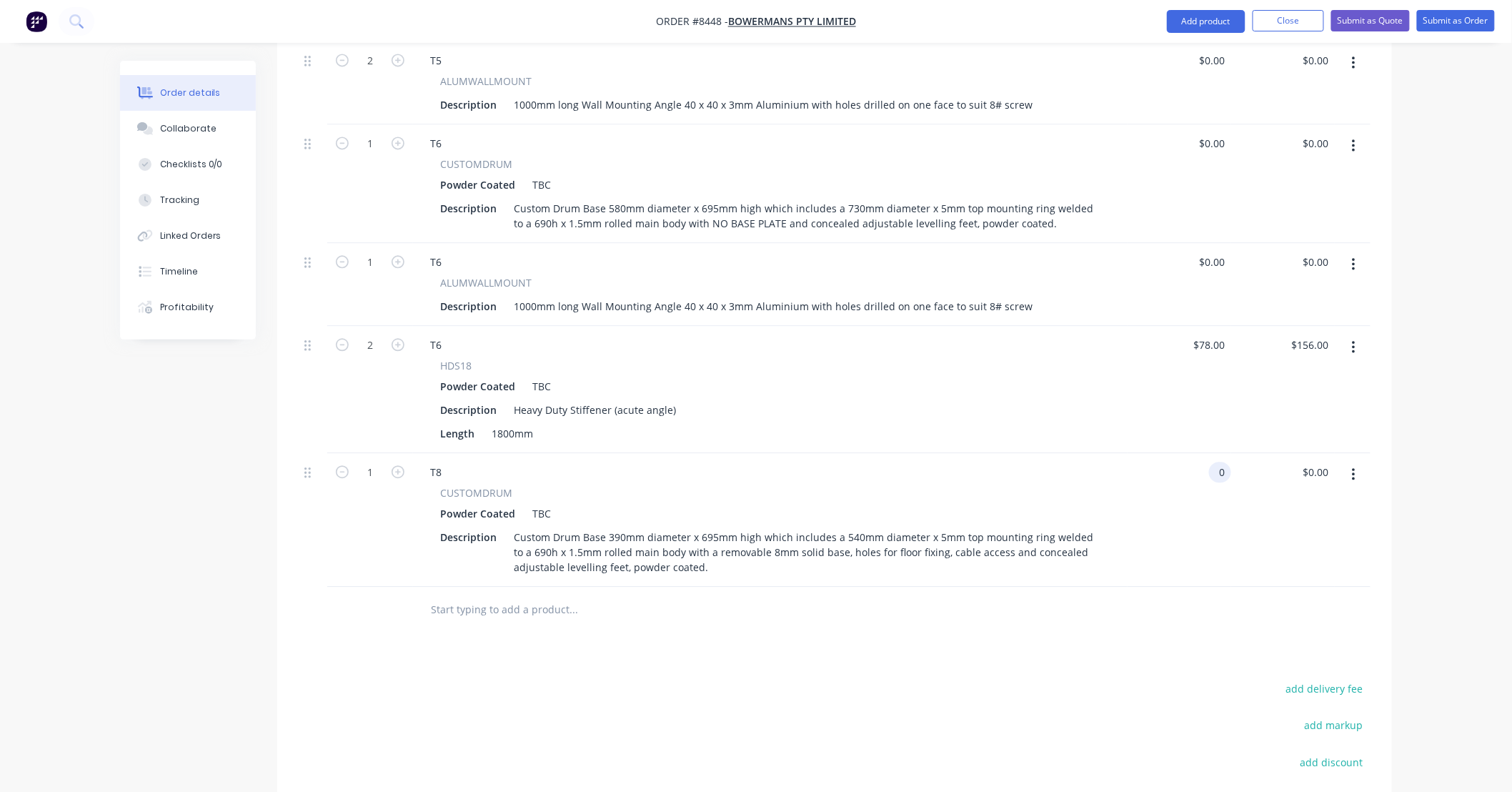
type input "$0.00"
click at [895, 679] on div "add delivery fee add markup add discount Labour $0.00 Sub total $226.10 Tax $22…" at bounding box center [834, 801] width 1072 height 245
type input "2"
click at [635, 605] on div "Products Show / Hide columns Add product Qty Price Total 1 T1 CUSTOMDRUM Powder…" at bounding box center [835, 113] width 1115 height 1662
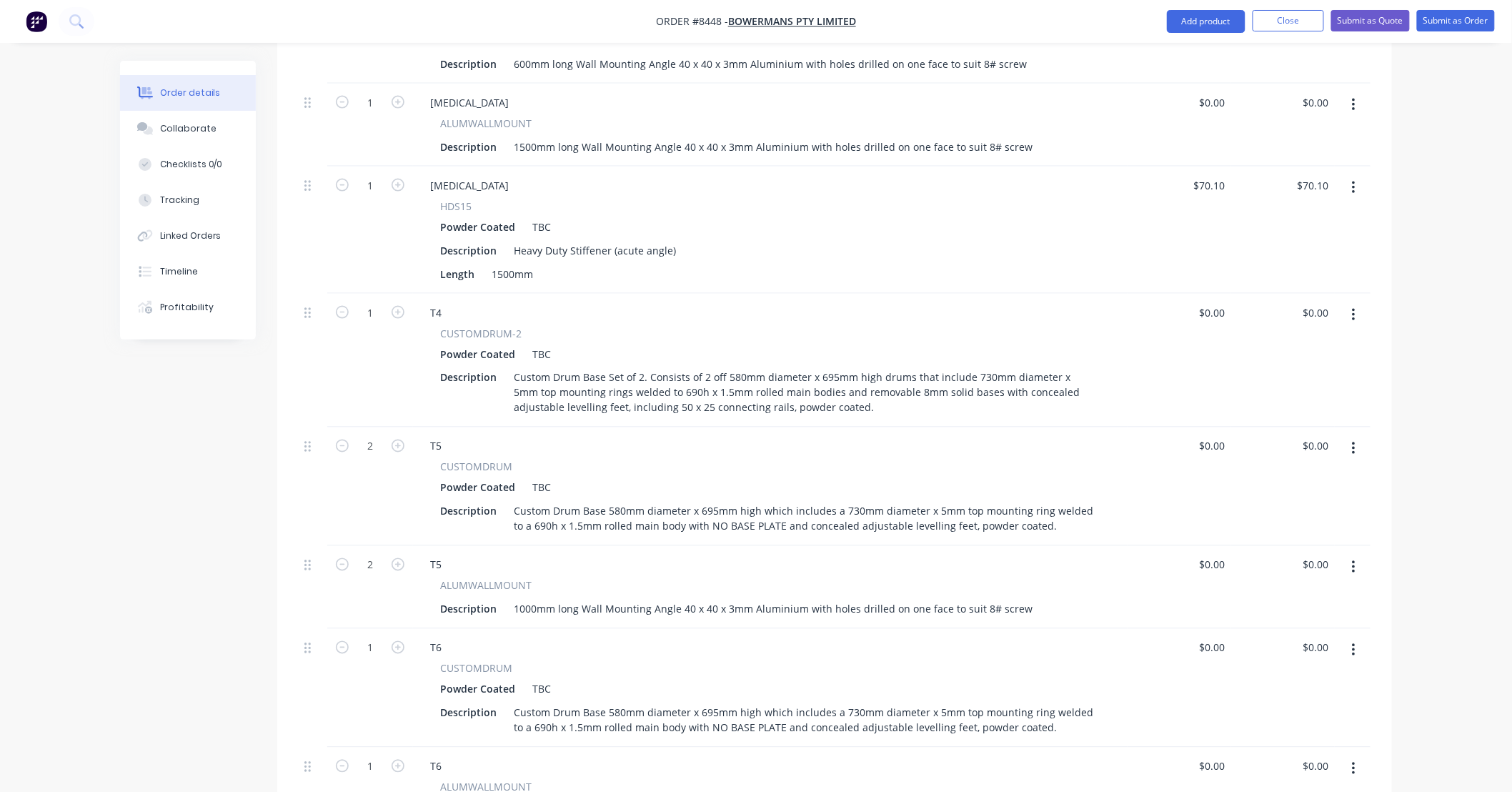
scroll to position [734, 0]
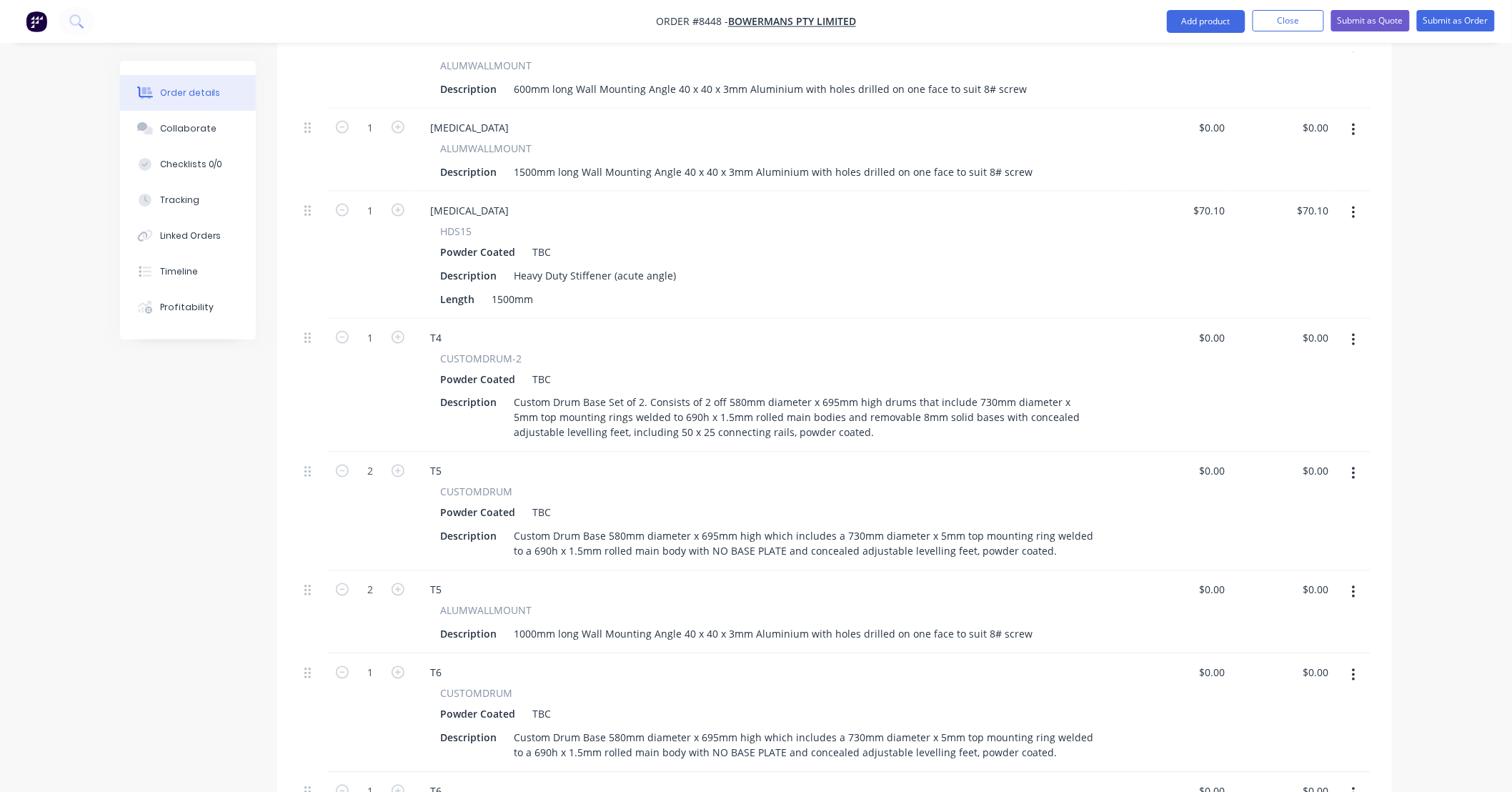
click at [1356, 327] on button "button" at bounding box center [1354, 340] width 34 height 26
click at [1327, 396] on div "Duplicate" at bounding box center [1303, 406] width 110 height 21
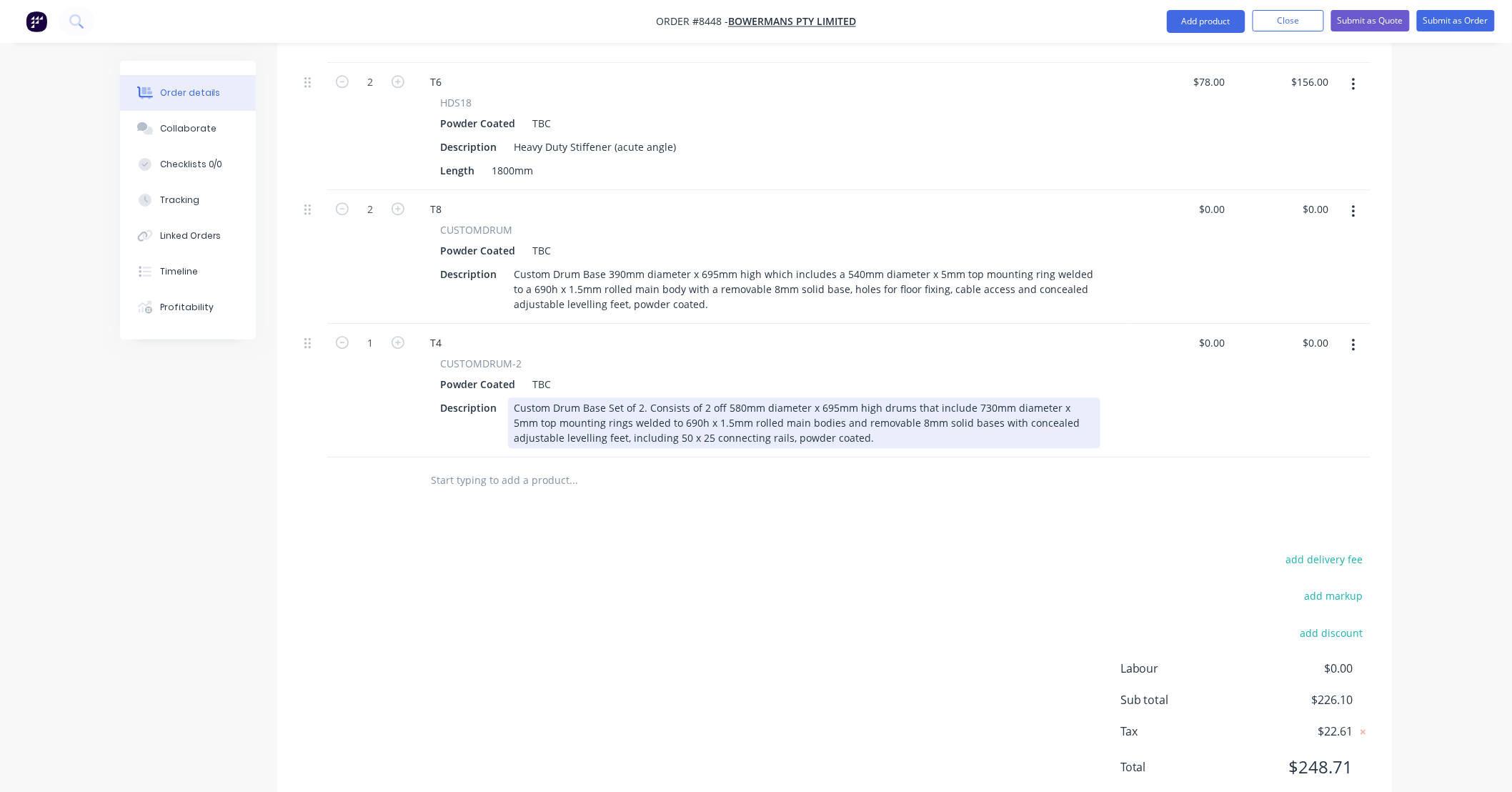
scroll to position [1531, 0]
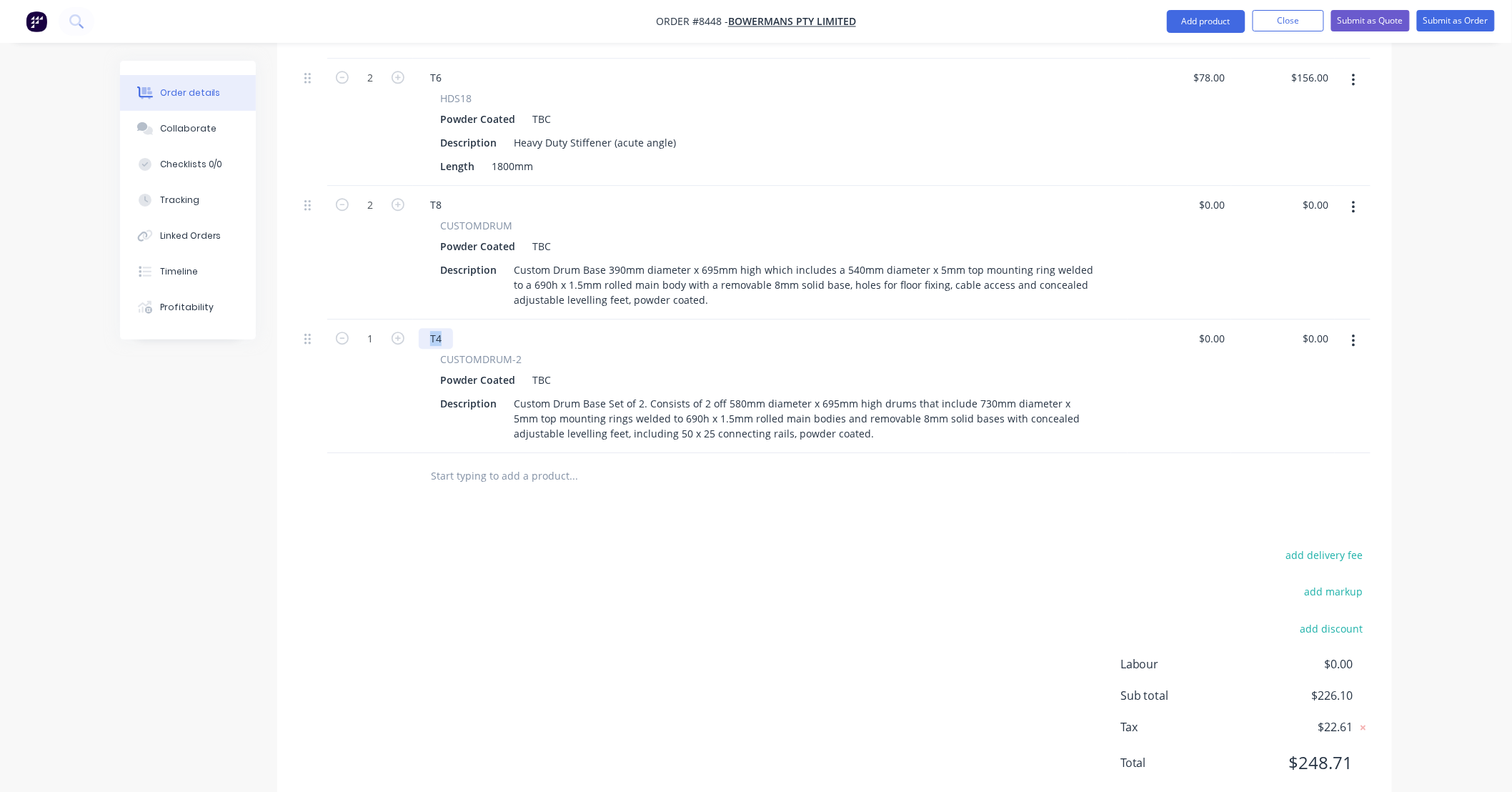
drag, startPoint x: 422, startPoint y: 300, endPoint x: 391, endPoint y: 312, distance: 33.2
click at [397, 320] on div "1 T4 CUSTOMDRUM-2 Powder Coated TBC Description Custom Drum Base Set of 2. Cons…" at bounding box center [834, 386] width 1072 height 133
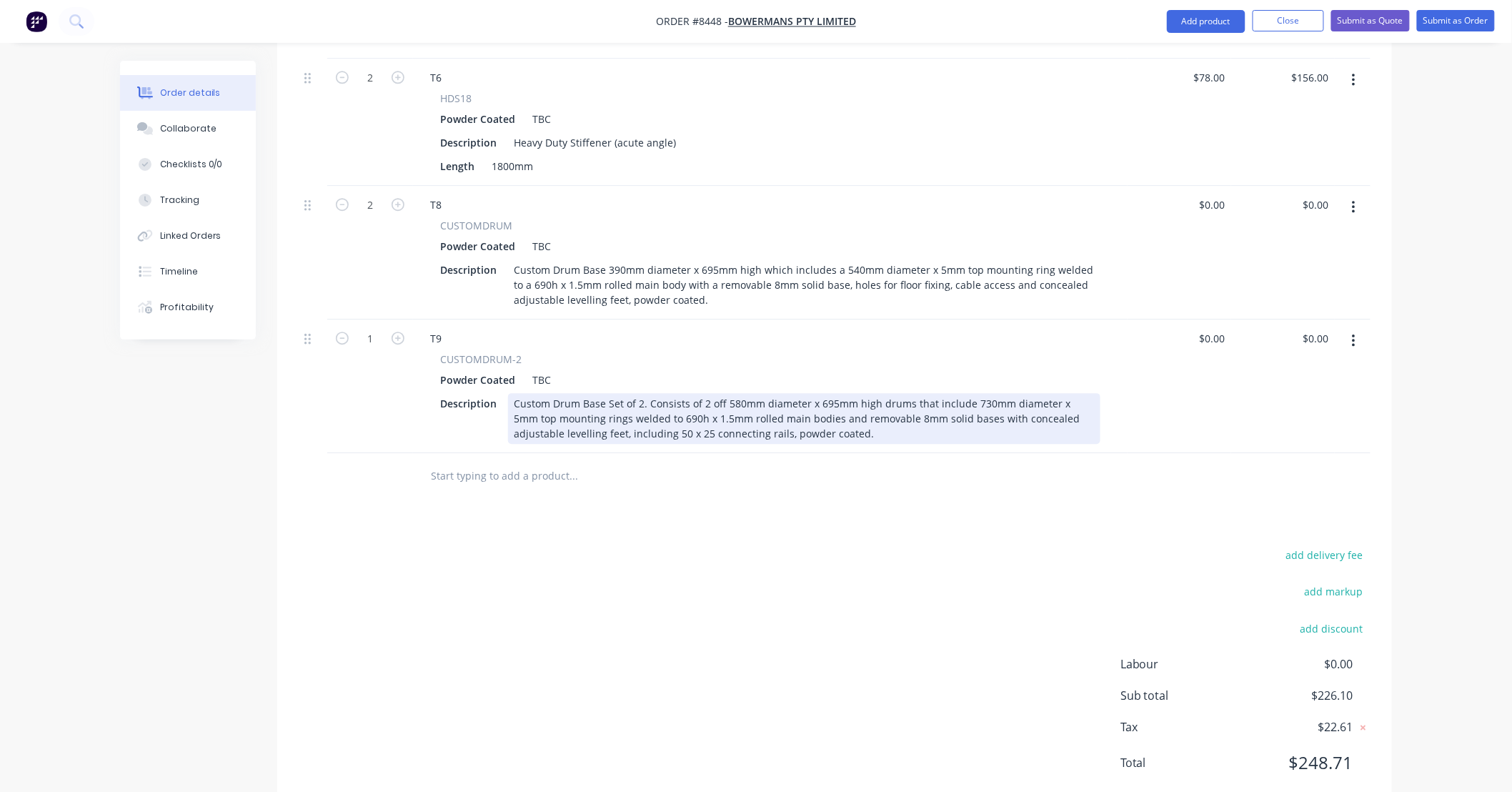
click at [724, 393] on div "Custom Drum Base Set of 2. Consists of 2 off 580mm diameter x 695mm high drums …" at bounding box center [804, 418] width 593 height 51
click at [968, 393] on div "Custom Drum Base Set of 2. Consists of 2 off 480mm diameter x 695mm high drums …" at bounding box center [804, 418] width 593 height 51
click at [894, 393] on div "Custom Drum Base Set of 2. Consists of 2 off 480mm diameter x 695mm high drums …" at bounding box center [804, 418] width 593 height 51
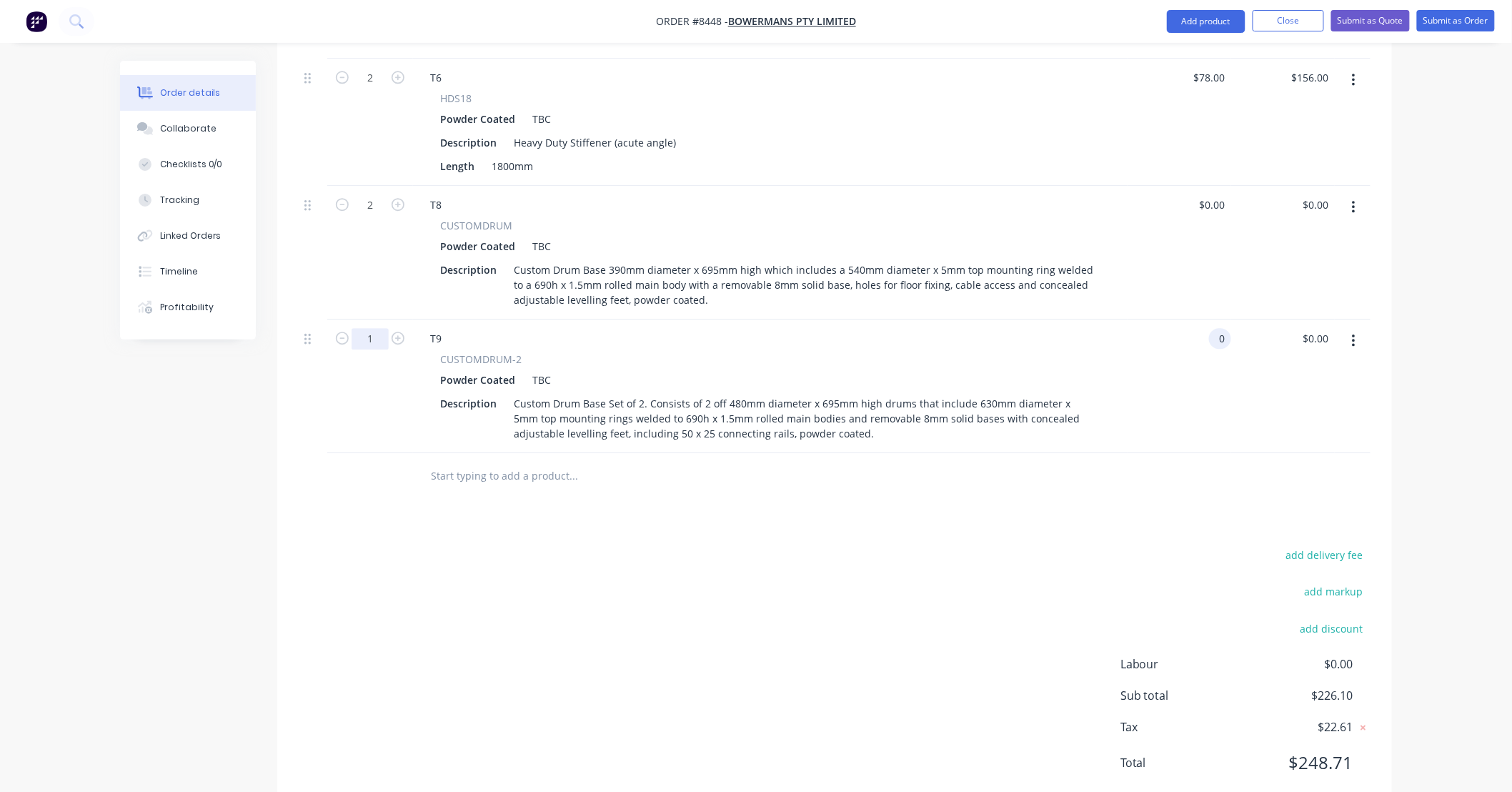
type input "$0.00"
type input "3"
click at [672, 461] on input "text" at bounding box center [573, 476] width 286 height 29
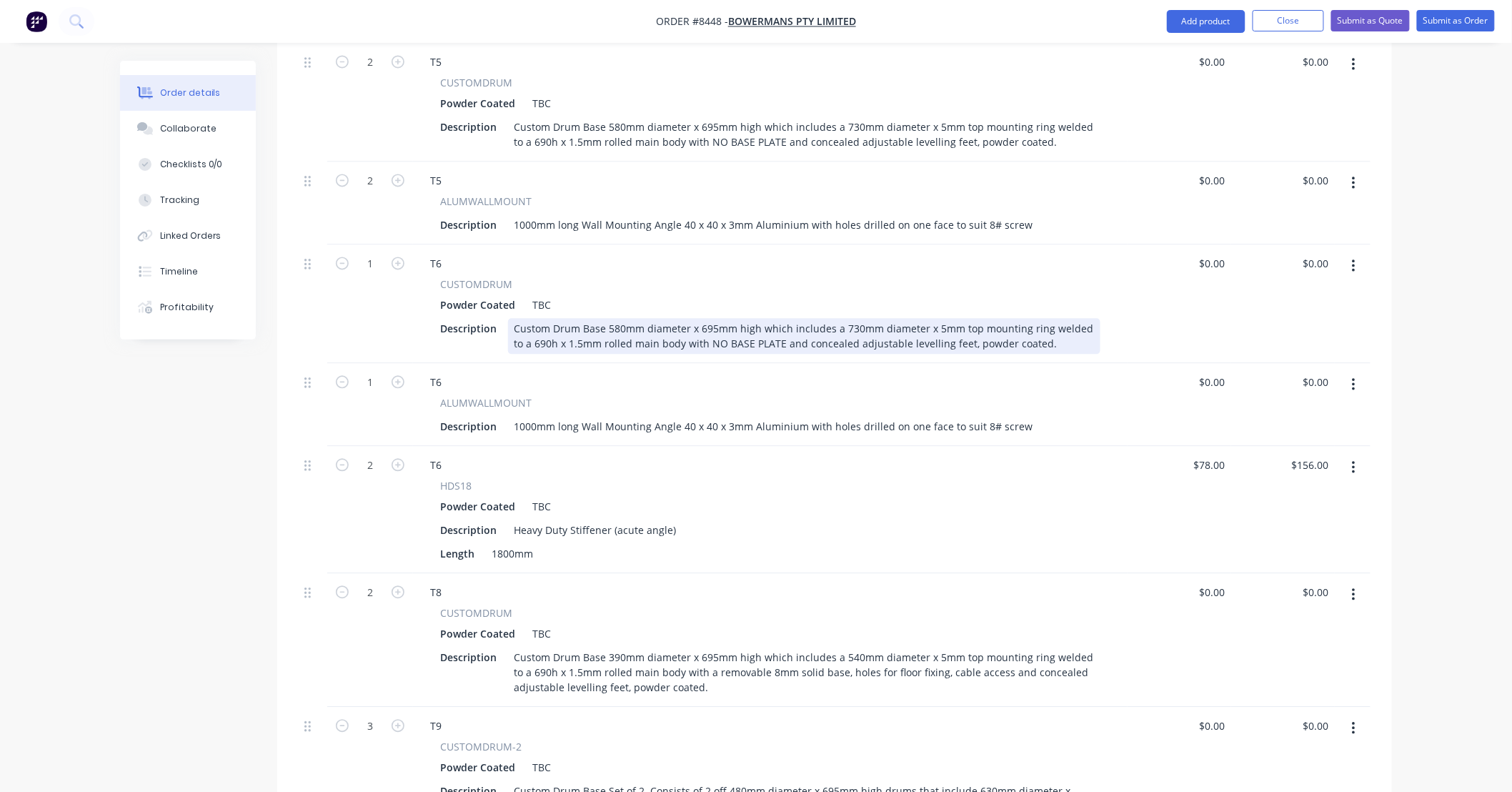
scroll to position [1108, 0]
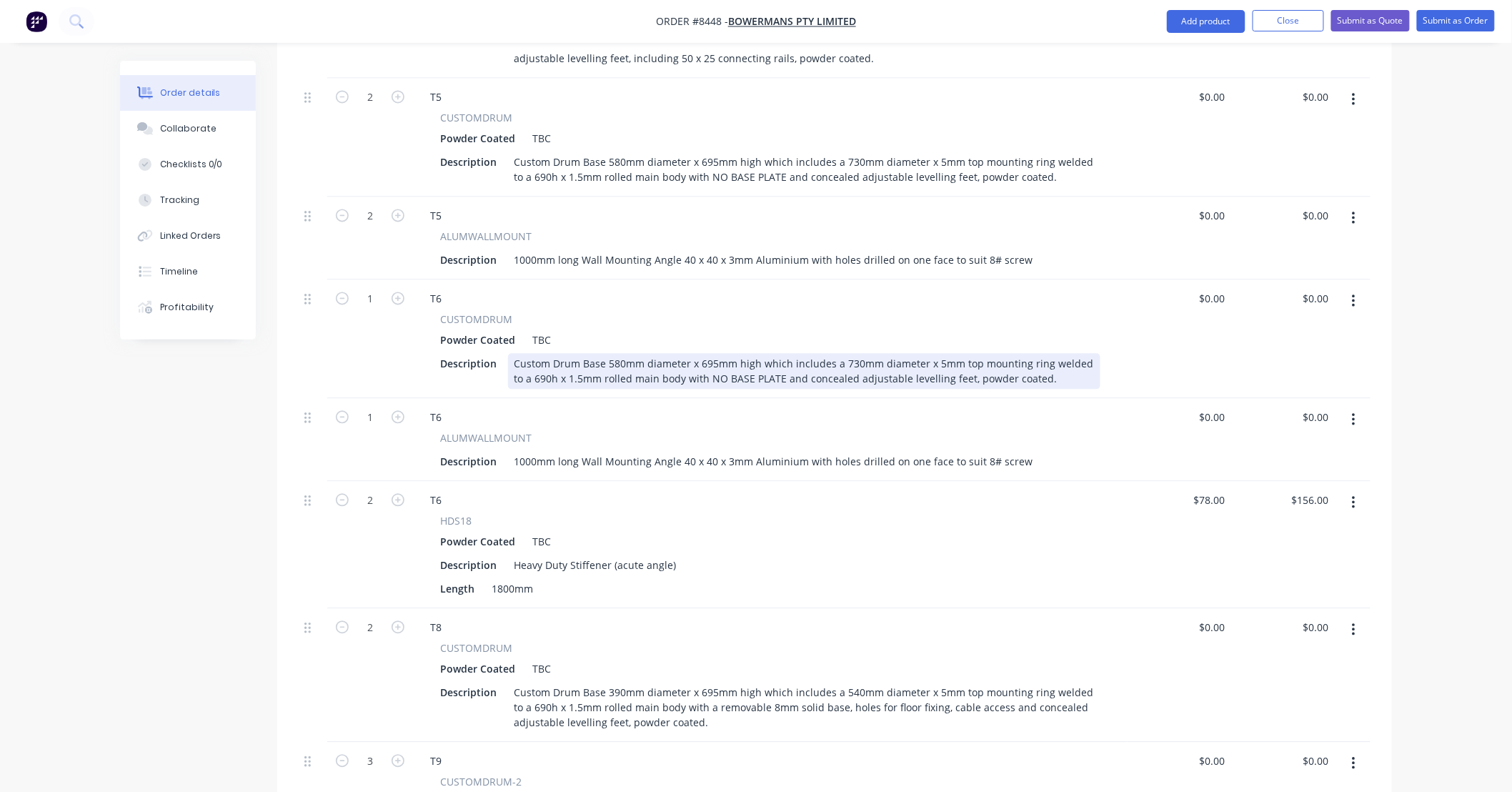
click at [714, 353] on div "Custom Drum Base 580mm diameter x 695mm high which includes a 730mm diameter x …" at bounding box center [804, 371] width 593 height 35
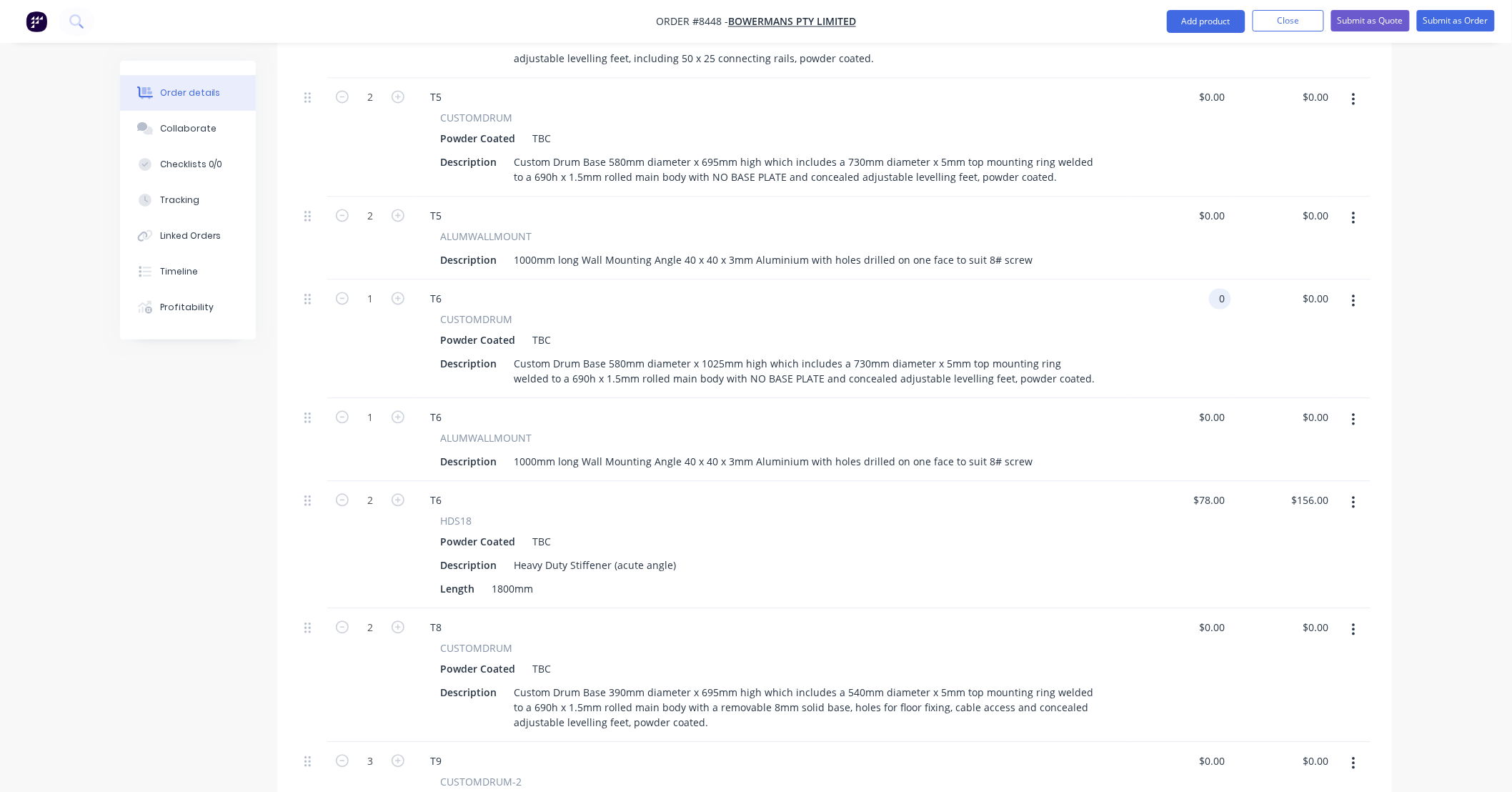
type input "$0.00"
click at [1442, 291] on div "Order details Collaborate Checklists 0/0 Tracking Linked Orders Timeline Profit…" at bounding box center [756, 73] width 1512 height 2363
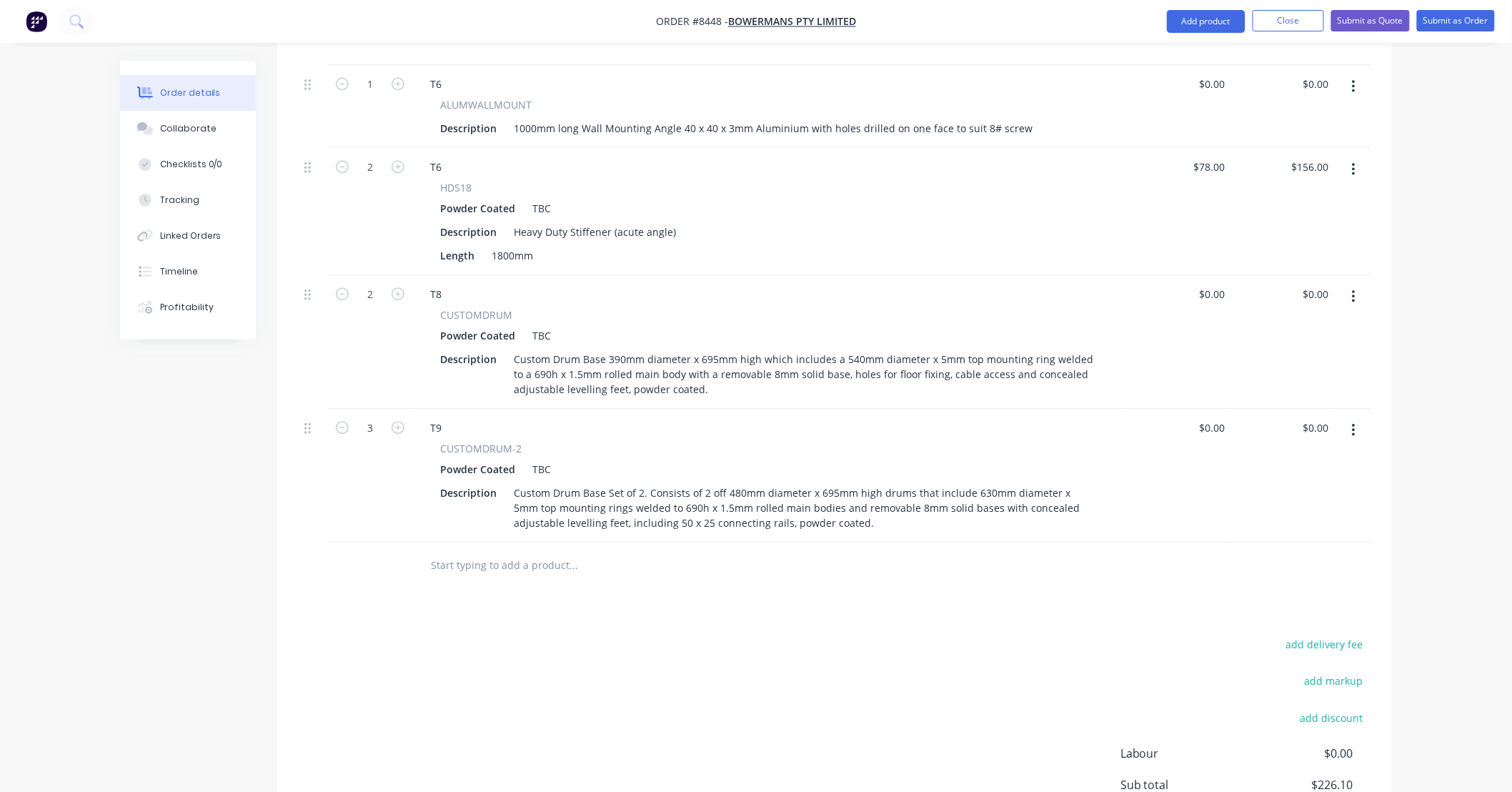
scroll to position [1531, 0]
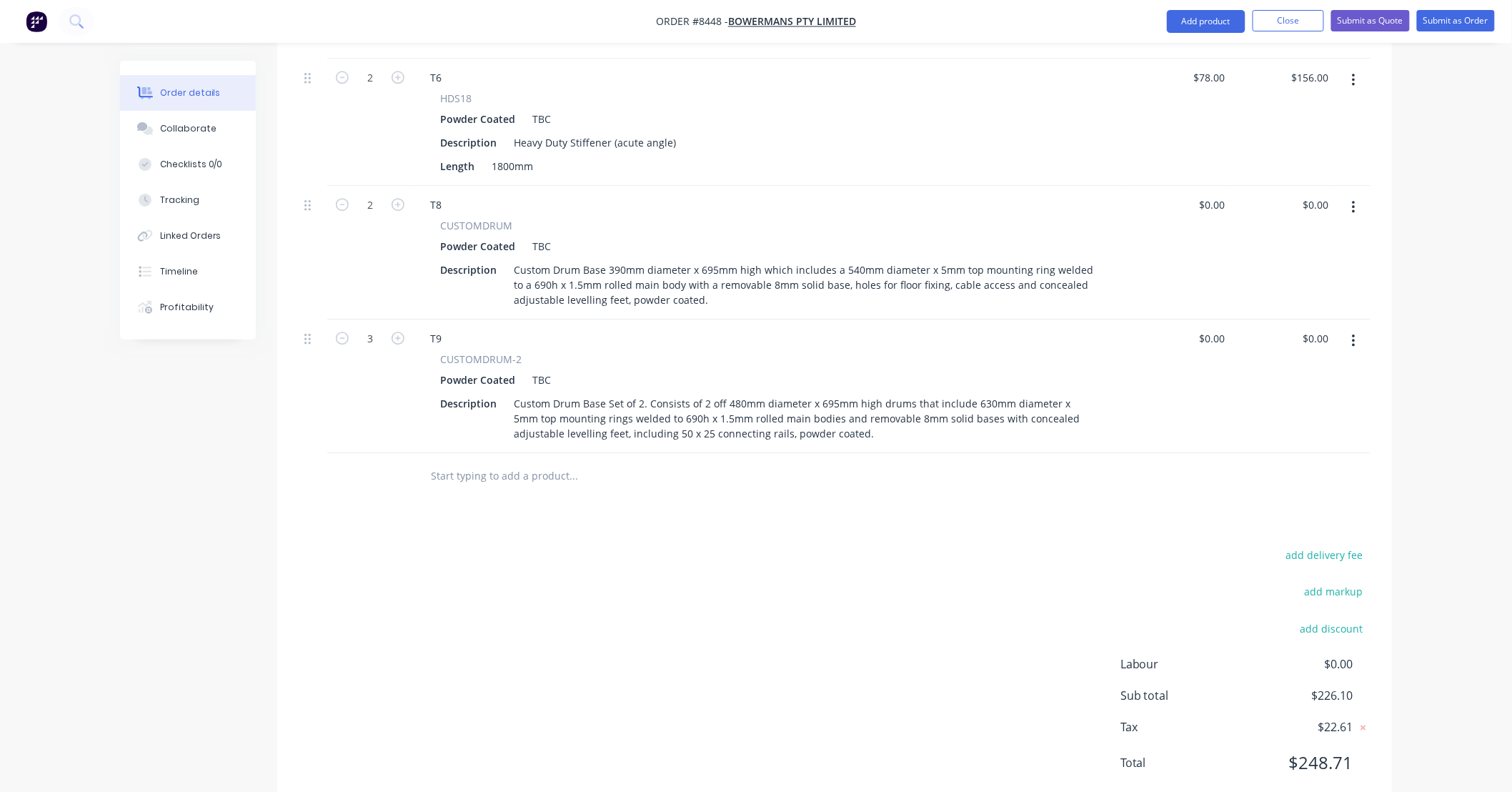
click at [615, 546] on div "add delivery fee add markup add discount Labour $0.00 Sub total $226.10 Tax $22…" at bounding box center [834, 668] width 1072 height 245
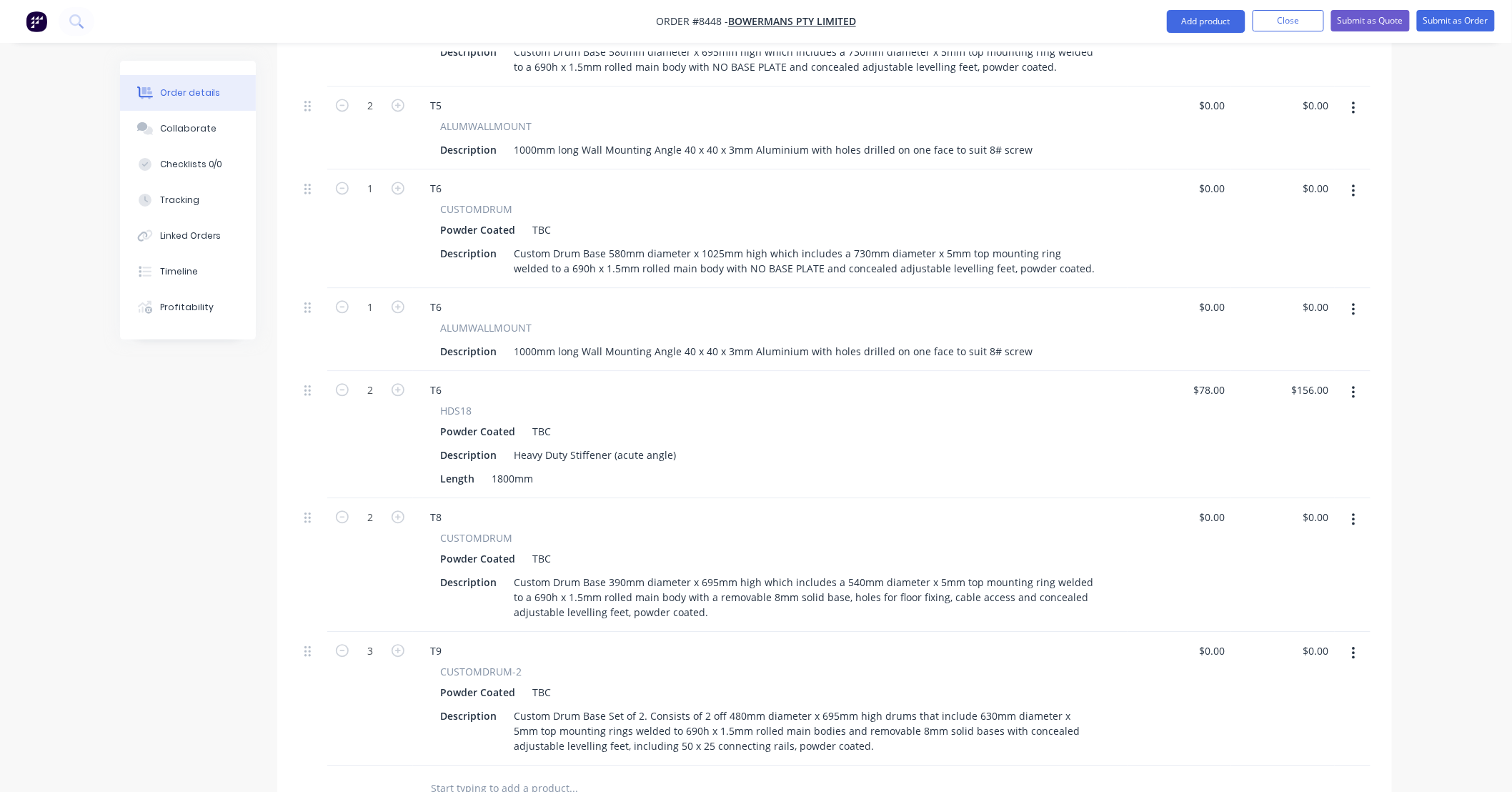
scroll to position [1108, 0]
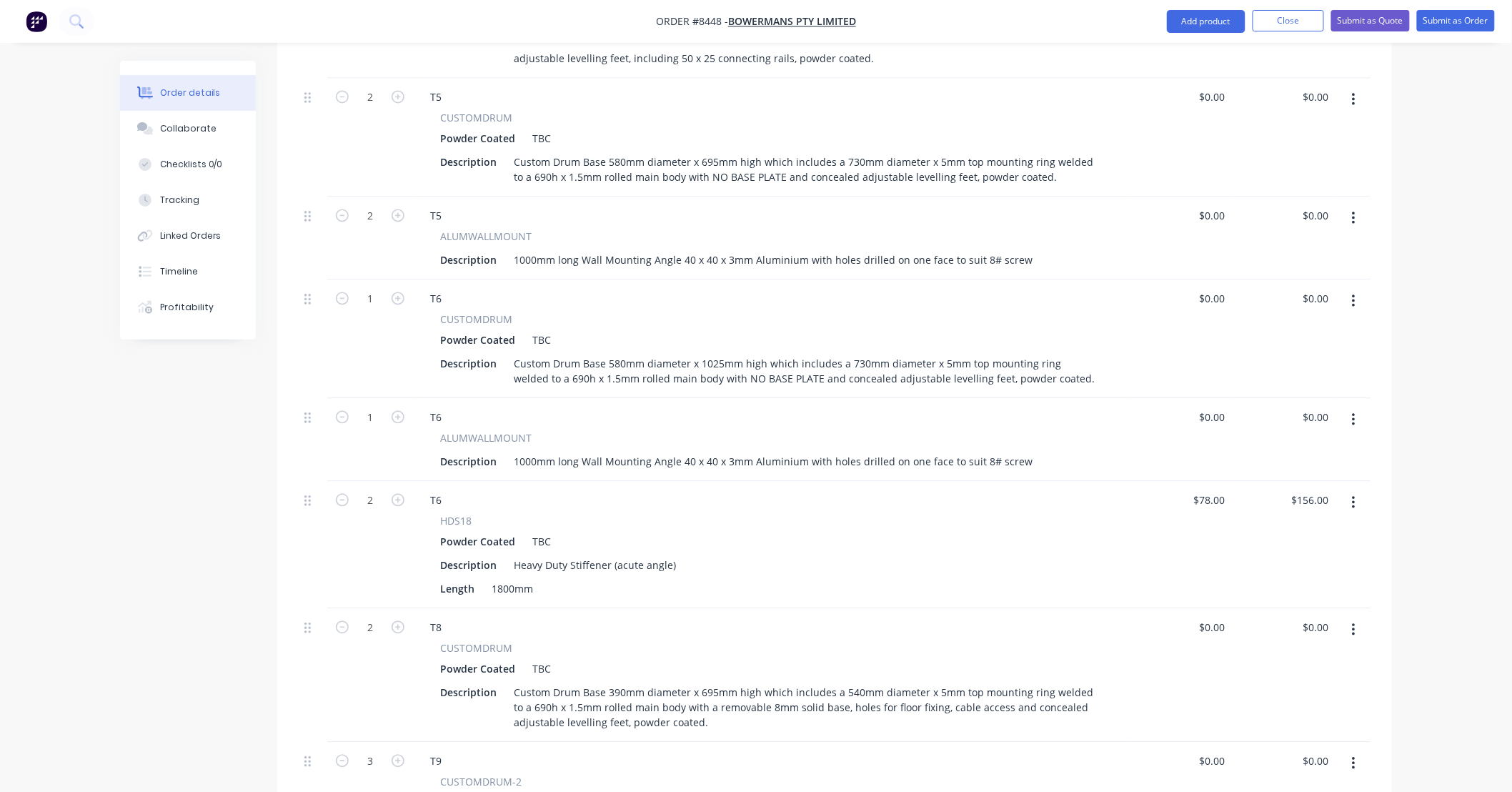
click at [1352, 294] on icon "button" at bounding box center [1353, 301] width 3 height 16
click at [1305, 358] on div "Duplicate" at bounding box center [1303, 368] width 110 height 21
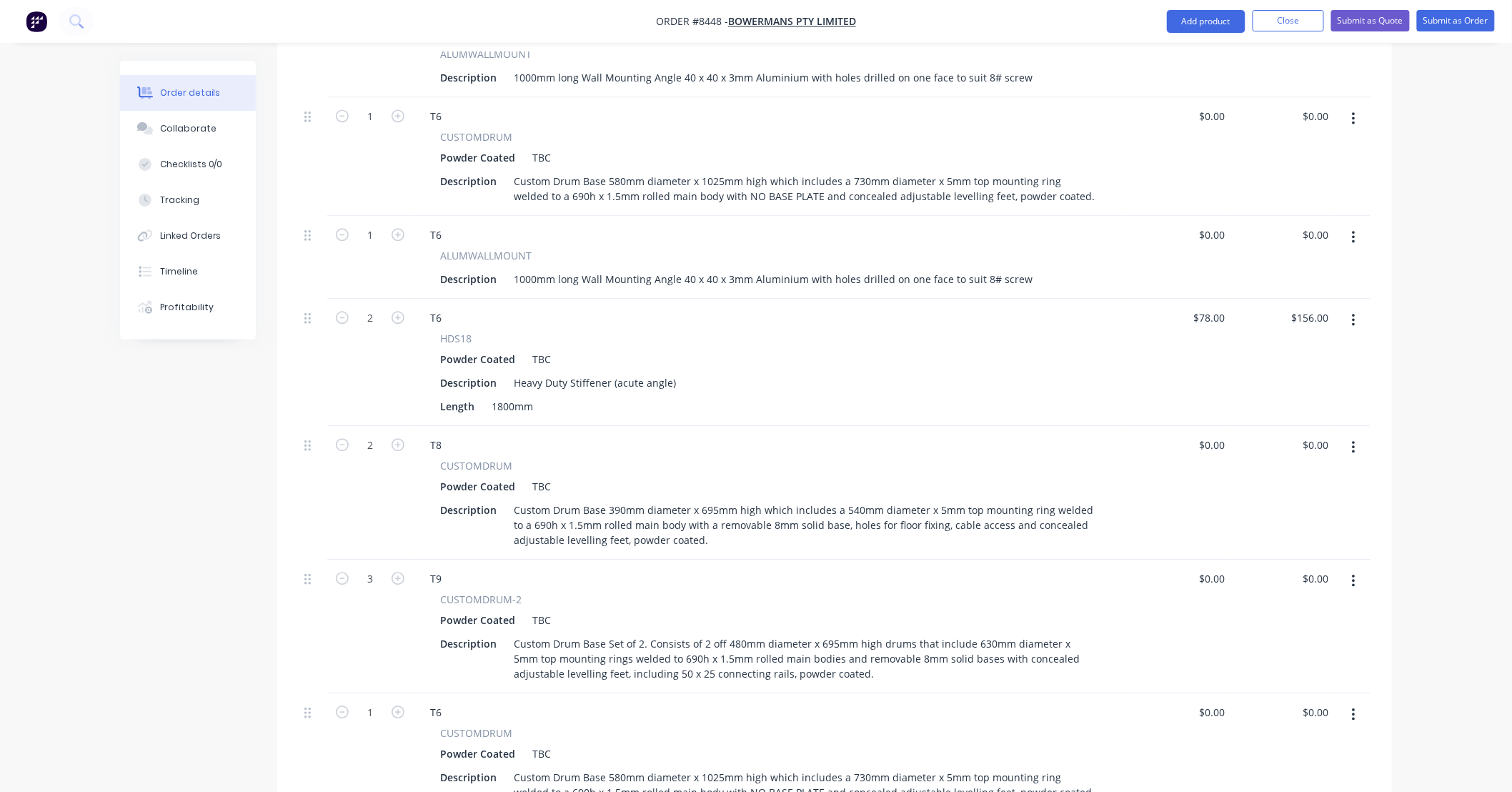
scroll to position [1650, 0]
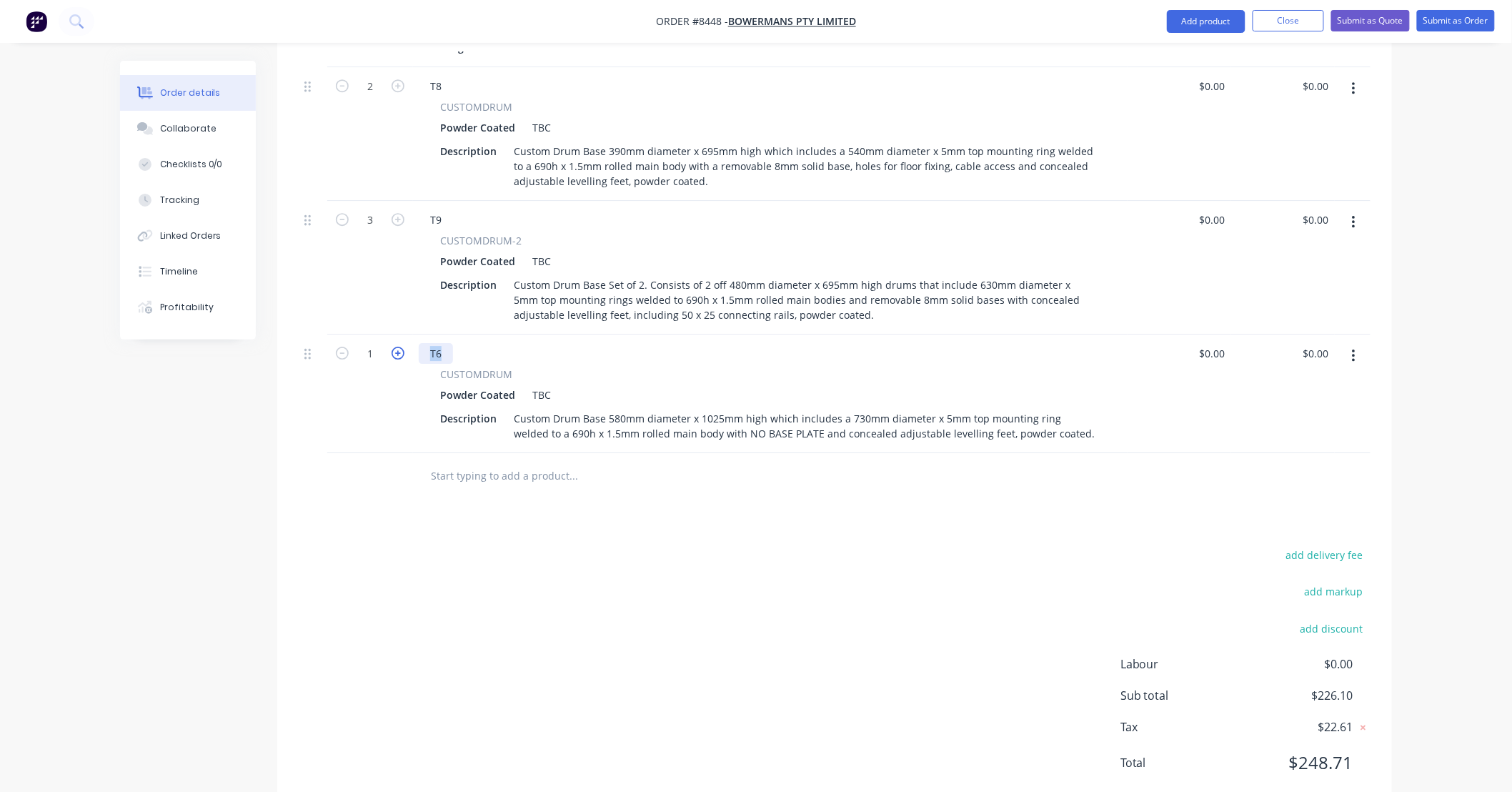
drag, startPoint x: 443, startPoint y: 307, endPoint x: 391, endPoint y: 315, distance: 52.6
click at [391, 335] on div "1 T6 CUSTOMDRUM Powder Coated TBC Description Custom Drum Base 580mm diameter x…" at bounding box center [834, 394] width 1072 height 119
type input "$0.00"
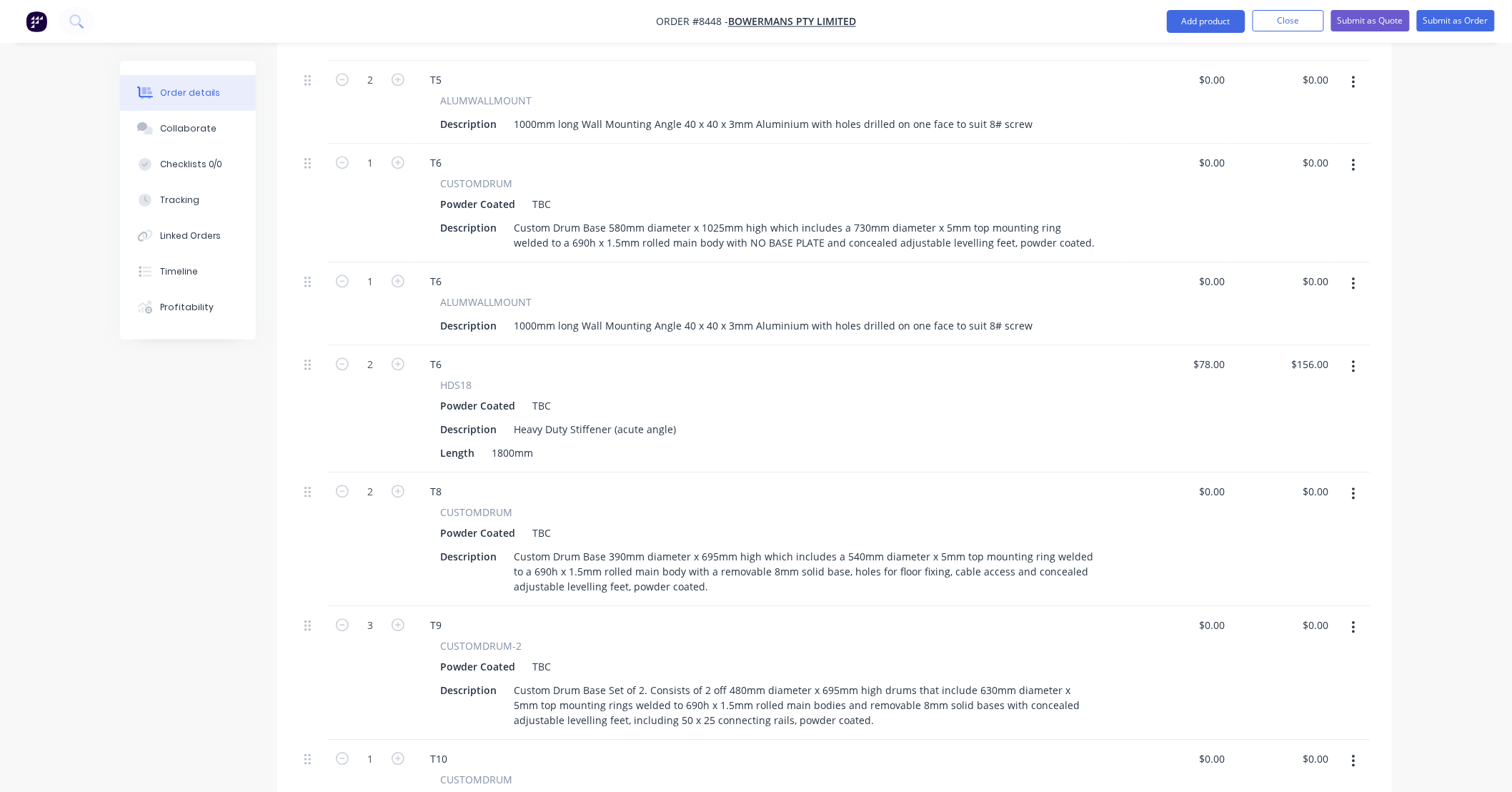
scroll to position [1226, 0]
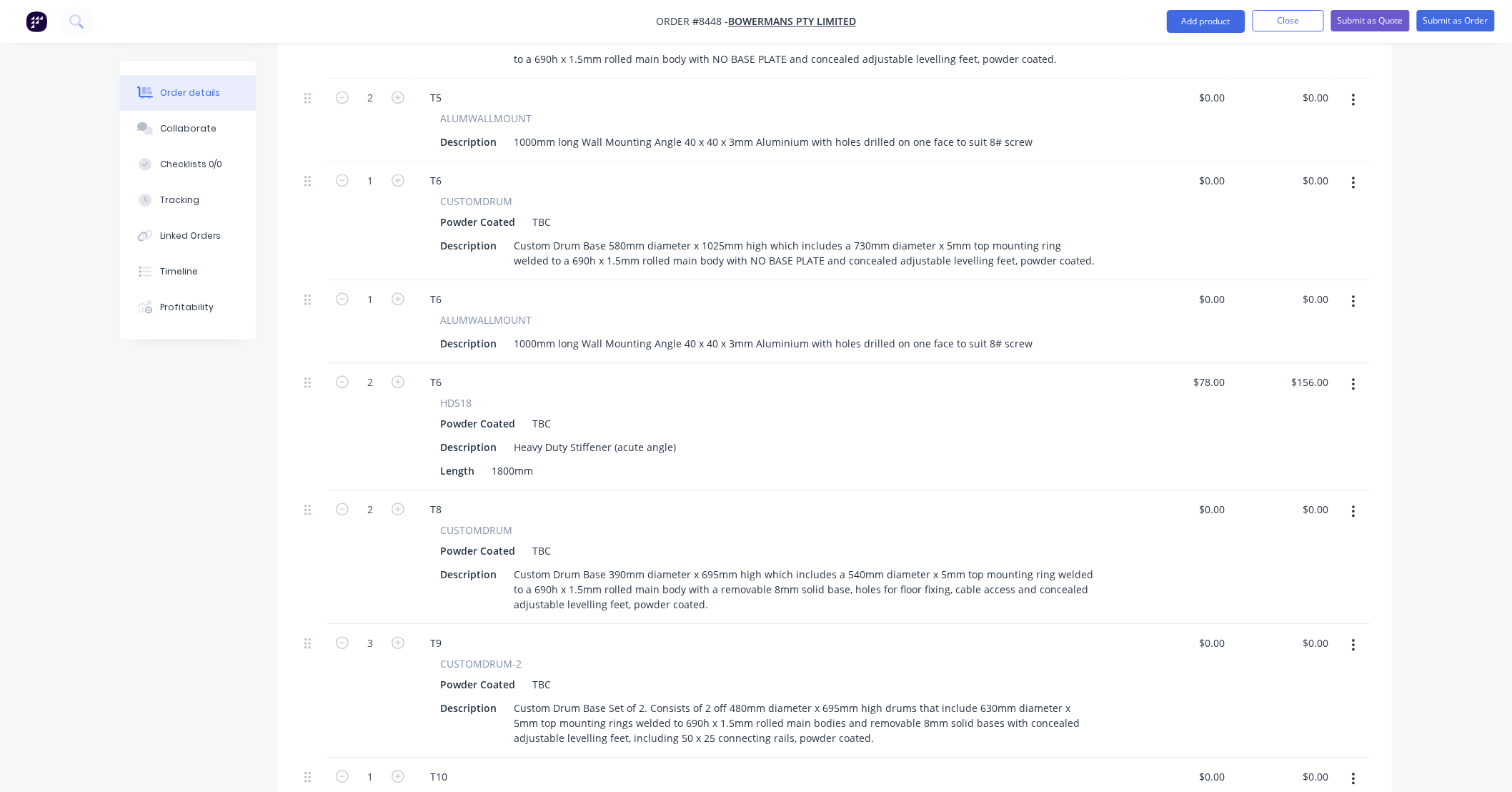
click at [1356, 288] on button "button" at bounding box center [1354, 301] width 34 height 26
click at [1321, 358] on div "Duplicate" at bounding box center [1303, 368] width 110 height 21
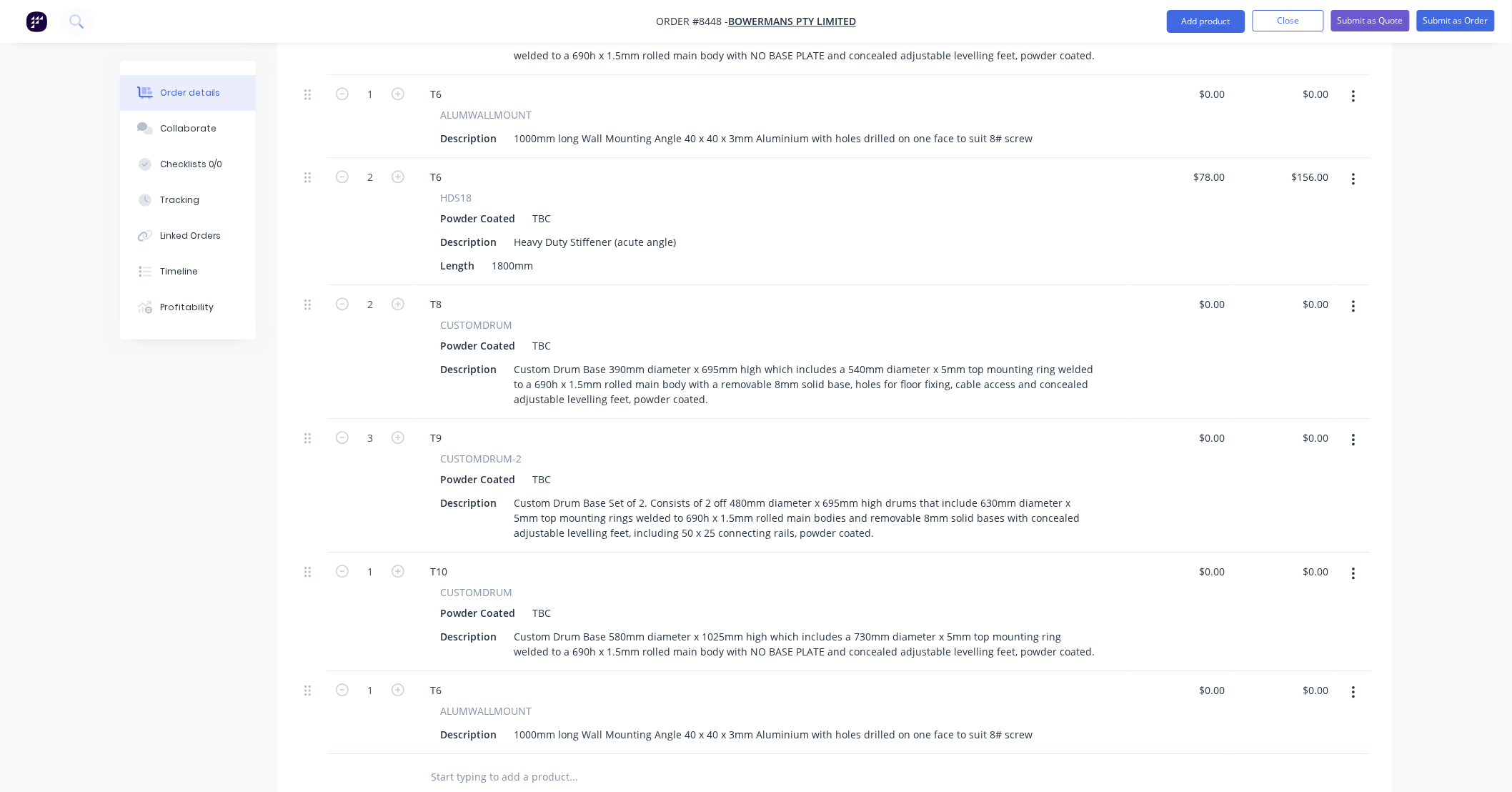
scroll to position [1732, 0]
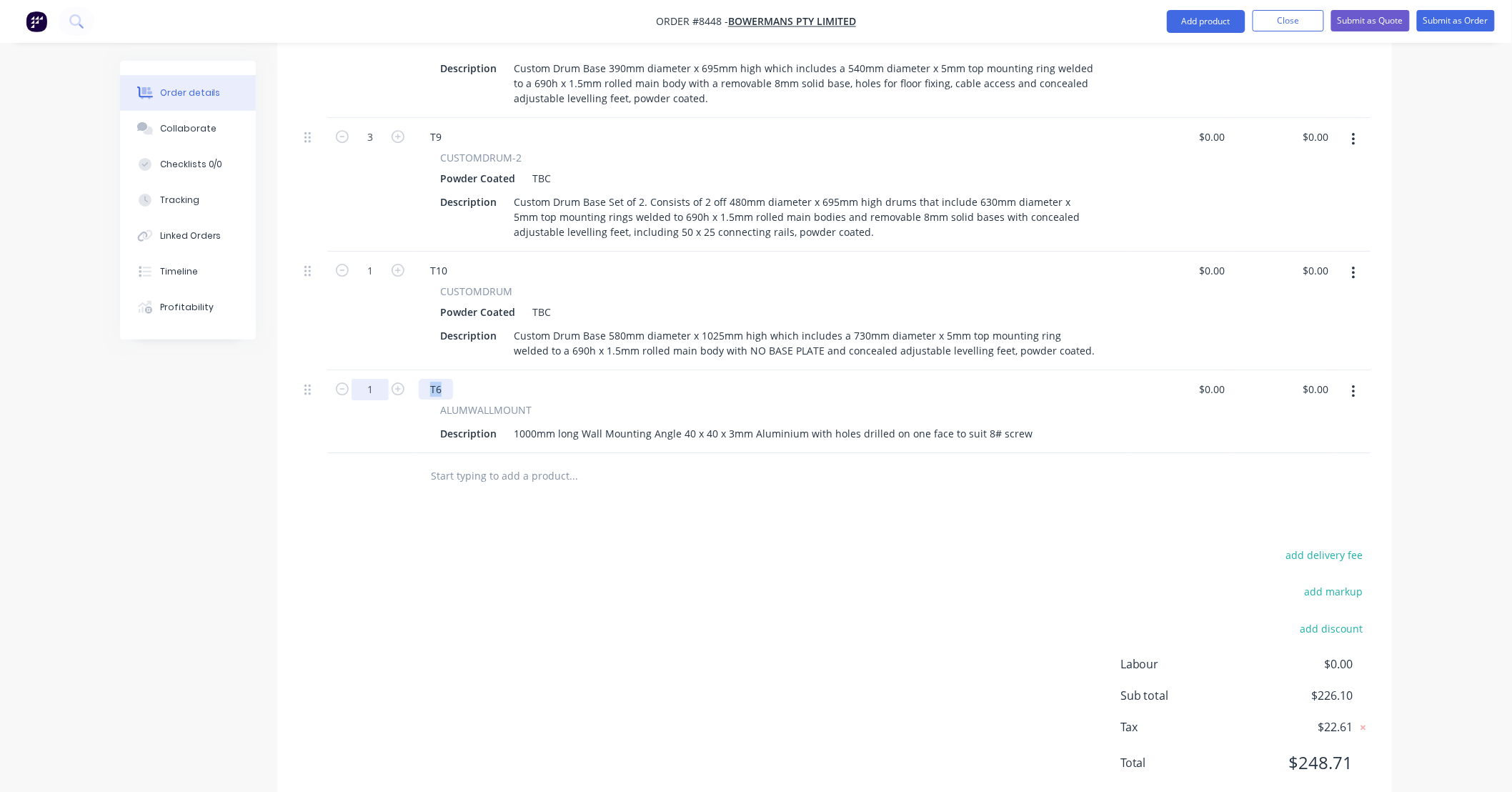
drag, startPoint x: 442, startPoint y: 346, endPoint x: 376, endPoint y: 355, distance: 66.6
click at [376, 370] on div "1 T6 ALUMWALLMOUNT Description 1000mm long Wall Mounting Angle 40 x 40 x 3mm Al…" at bounding box center [834, 412] width 1072 height 83
click at [605, 546] on div "add delivery fee add markup add discount Labour $0.00 Sub total $226.10 Tax $22…" at bounding box center [834, 668] width 1072 height 245
click at [709, 461] on input "text" at bounding box center [573, 476] width 286 height 29
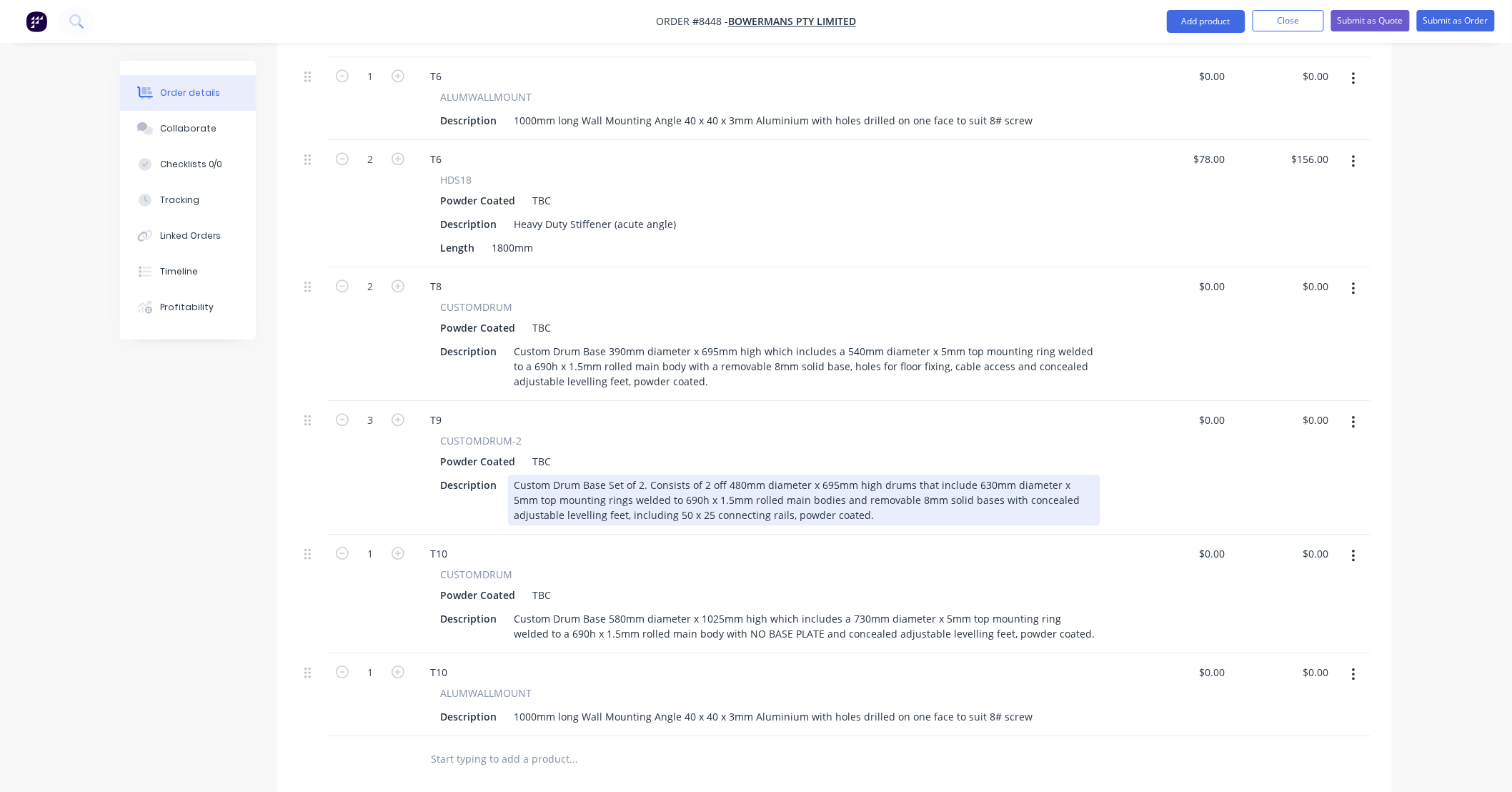
scroll to position [1415, 0]
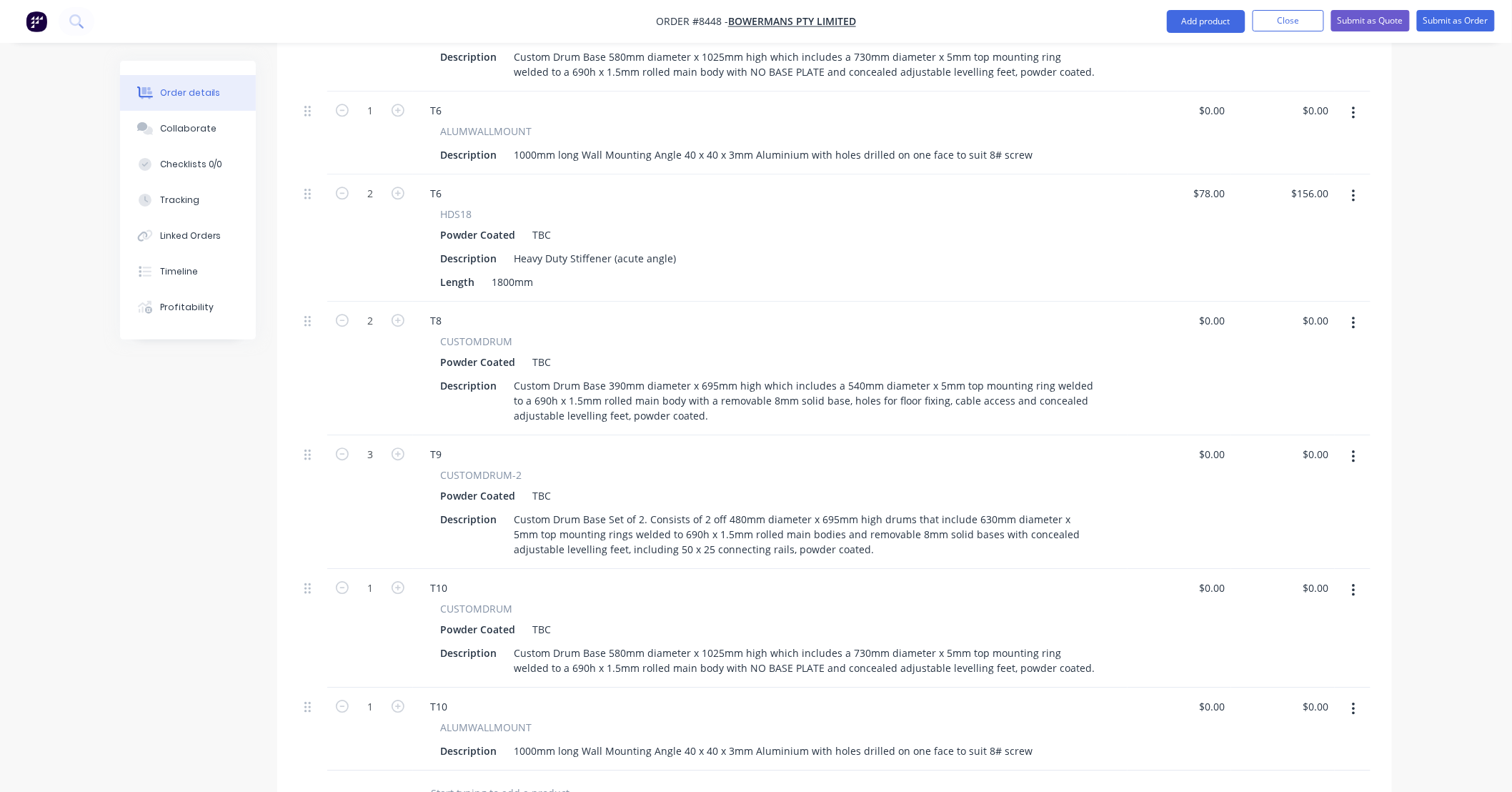
click at [1359, 183] on button "button" at bounding box center [1354, 196] width 34 height 26
click at [1295, 251] on div "Duplicate" at bounding box center [1303, 261] width 110 height 21
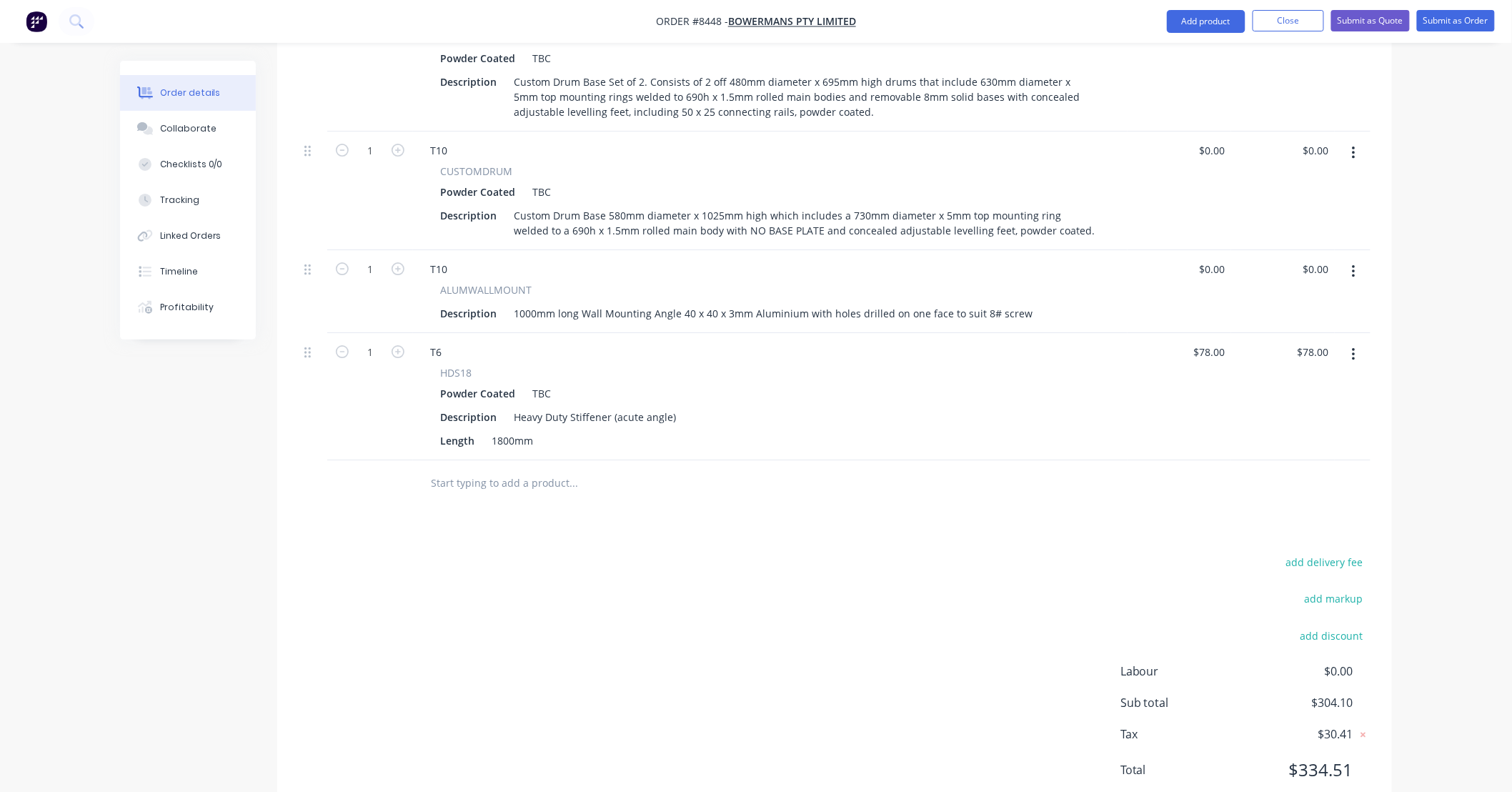
scroll to position [1860, 0]
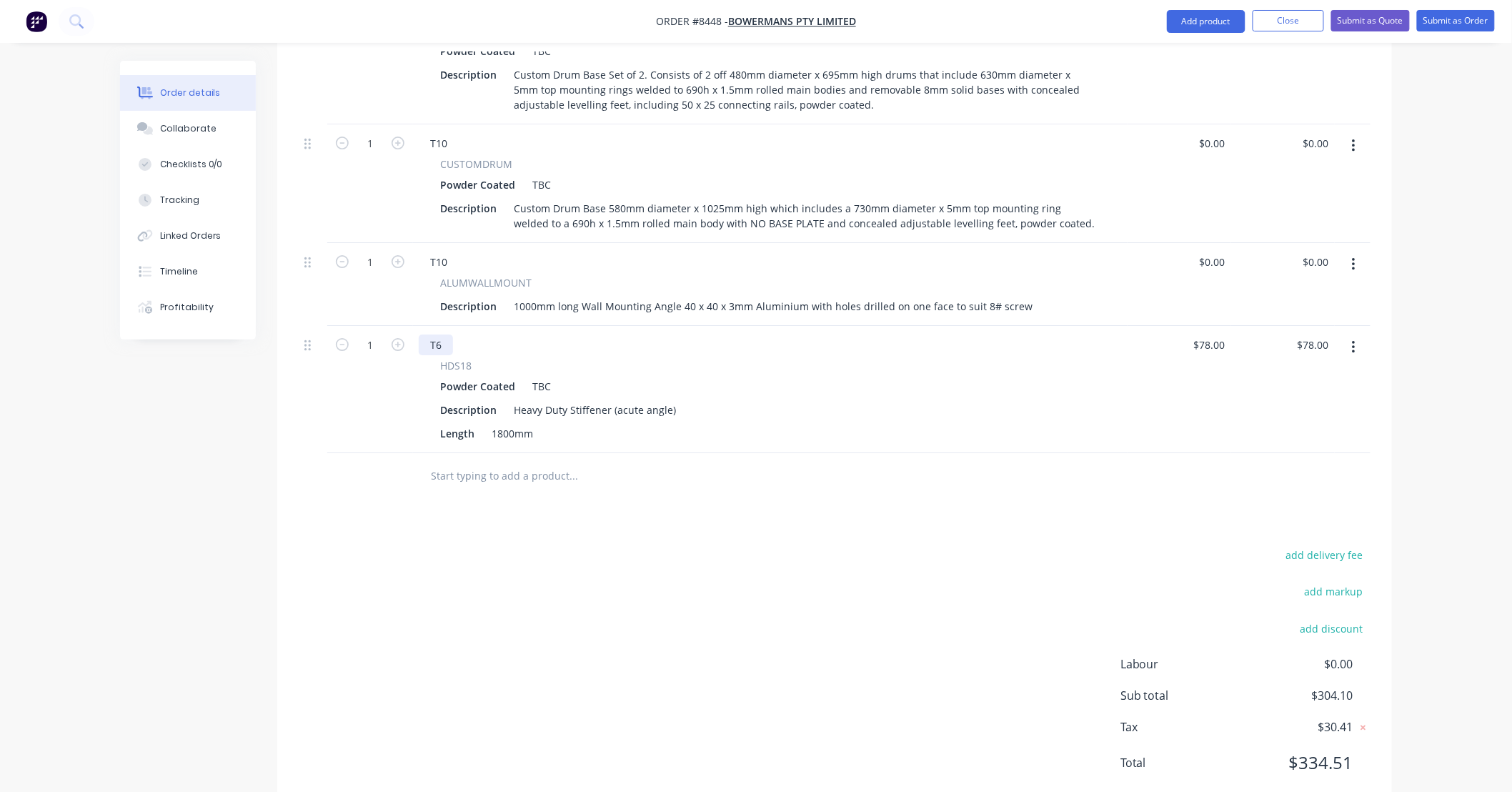
click at [444, 335] on div "T6" at bounding box center [436, 345] width 35 height 21
click at [646, 562] on div "add delivery fee add markup add discount Labour $0.00 Sub total $304.10 Tax $30…" at bounding box center [834, 668] width 1072 height 245
type input "2"
type input "$156.00"
click at [665, 546] on div "add delivery fee add markup add discount Labour $0.00 Sub total $382.10 Tax $38…" at bounding box center [834, 668] width 1072 height 245
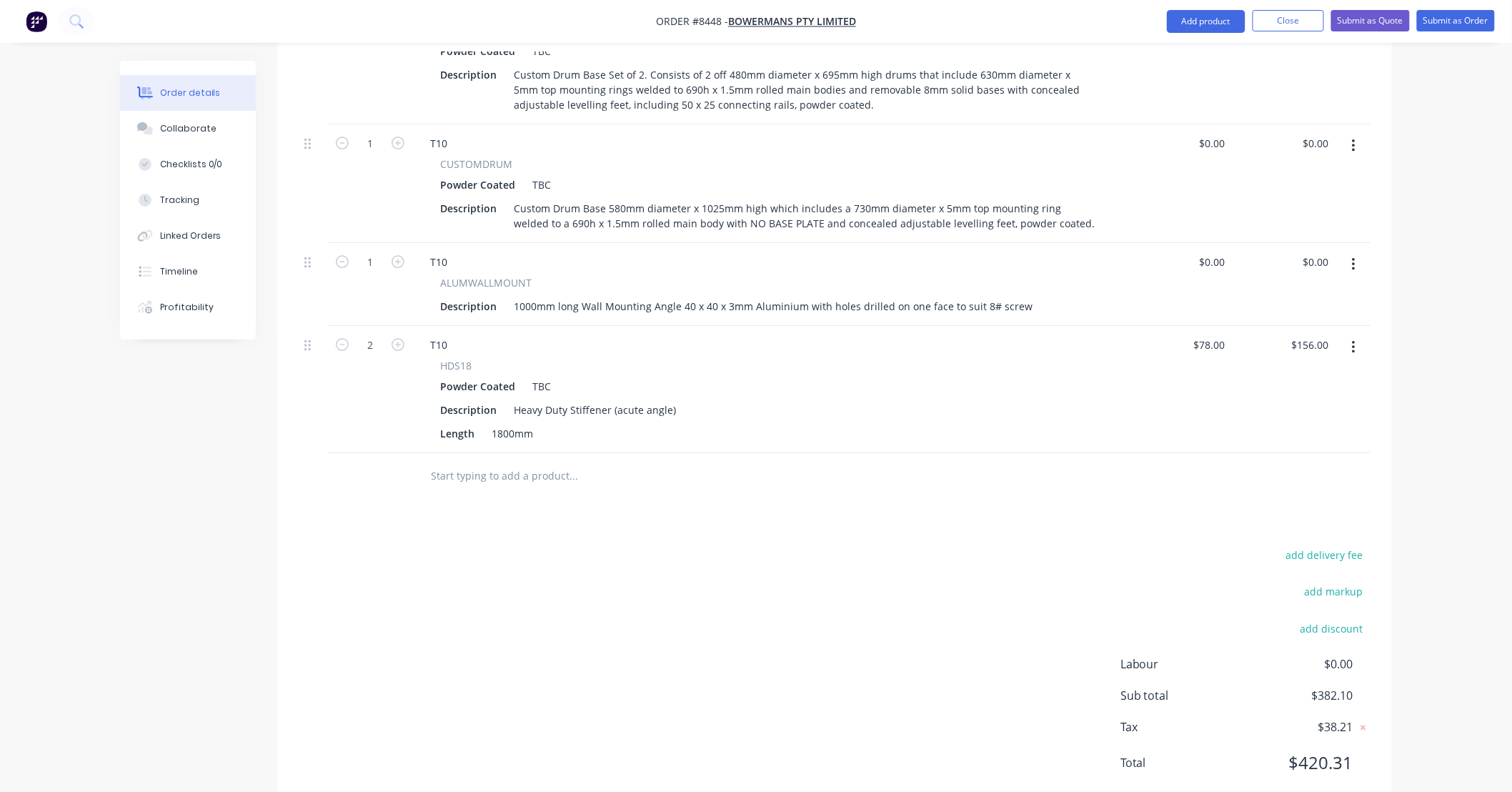
click at [744, 546] on div "add delivery fee add markup add discount Labour $0.00 Sub total $382.10 Tax $38…" at bounding box center [834, 668] width 1072 height 245
click at [600, 546] on div "add delivery fee add markup add discount Labour $0.00 Sub total $382.10 Tax $38…" at bounding box center [834, 668] width 1072 height 245
click at [719, 546] on div "add delivery fee add markup add discount Labour $0.00 Sub total $382.10 Tax $38…" at bounding box center [834, 668] width 1072 height 245
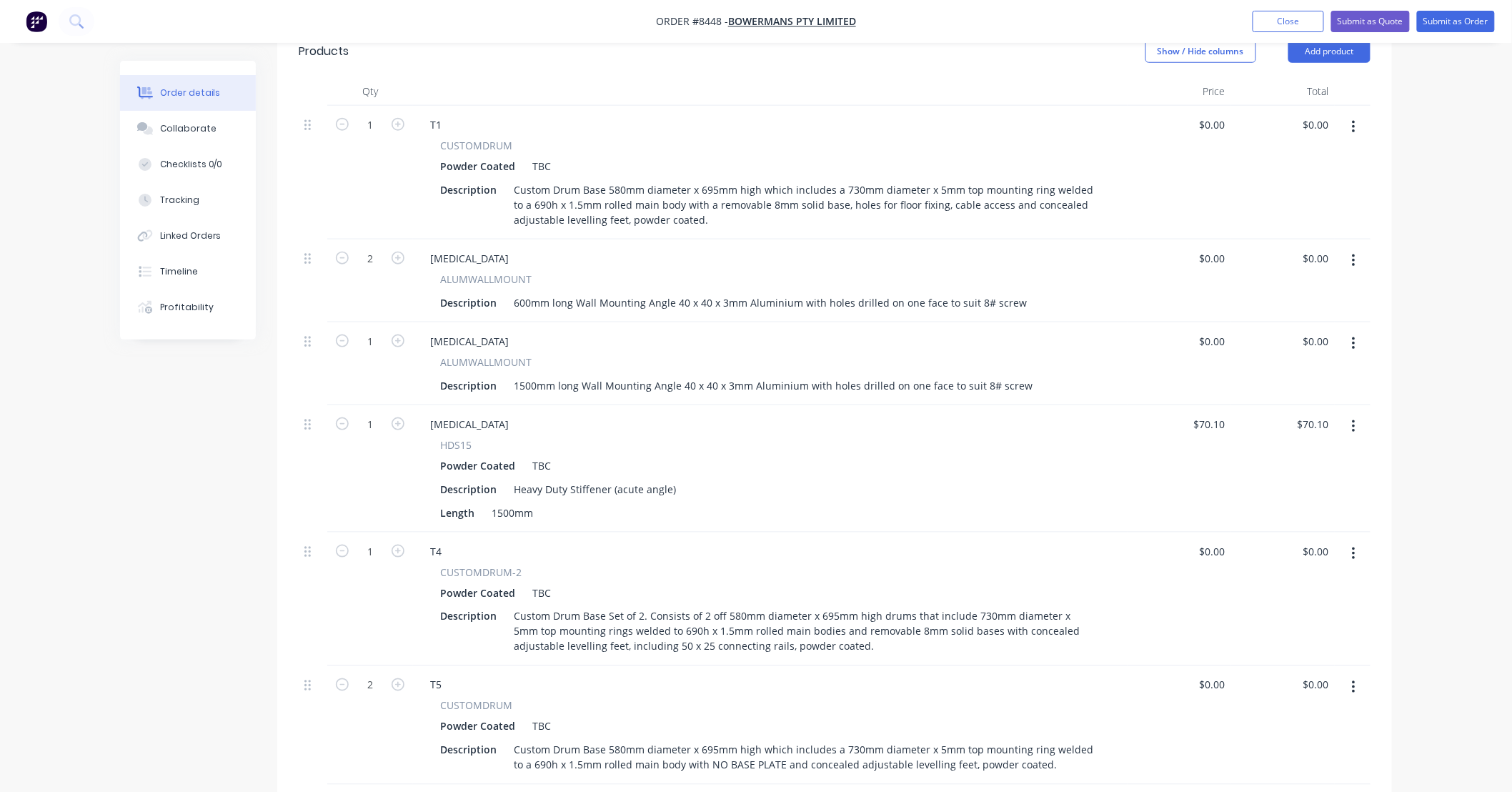
scroll to position [530, 0]
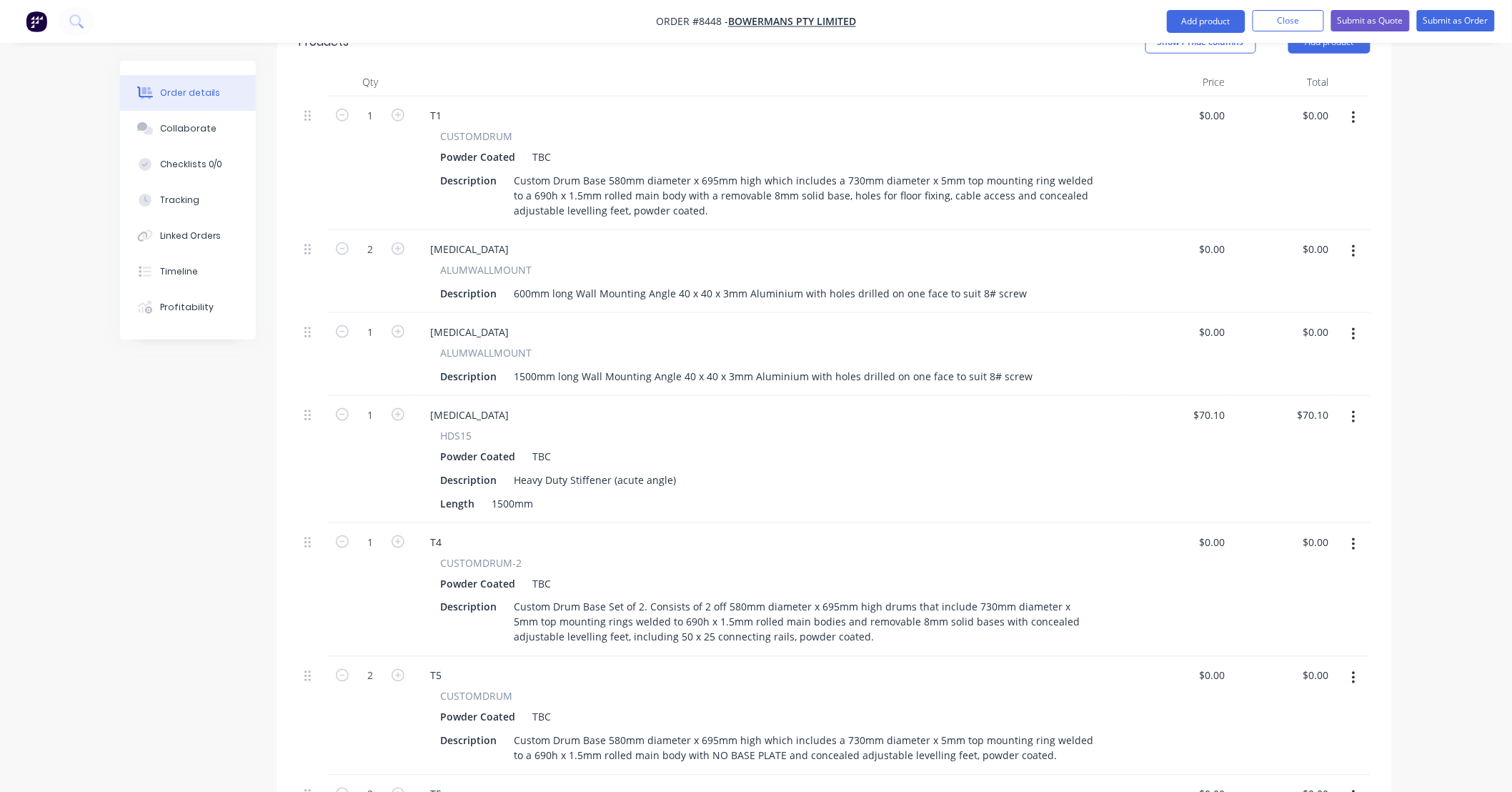
click at [1353, 110] on icon "button" at bounding box center [1353, 118] width 3 height 16
click at [1289, 174] on div "Duplicate" at bounding box center [1303, 184] width 110 height 21
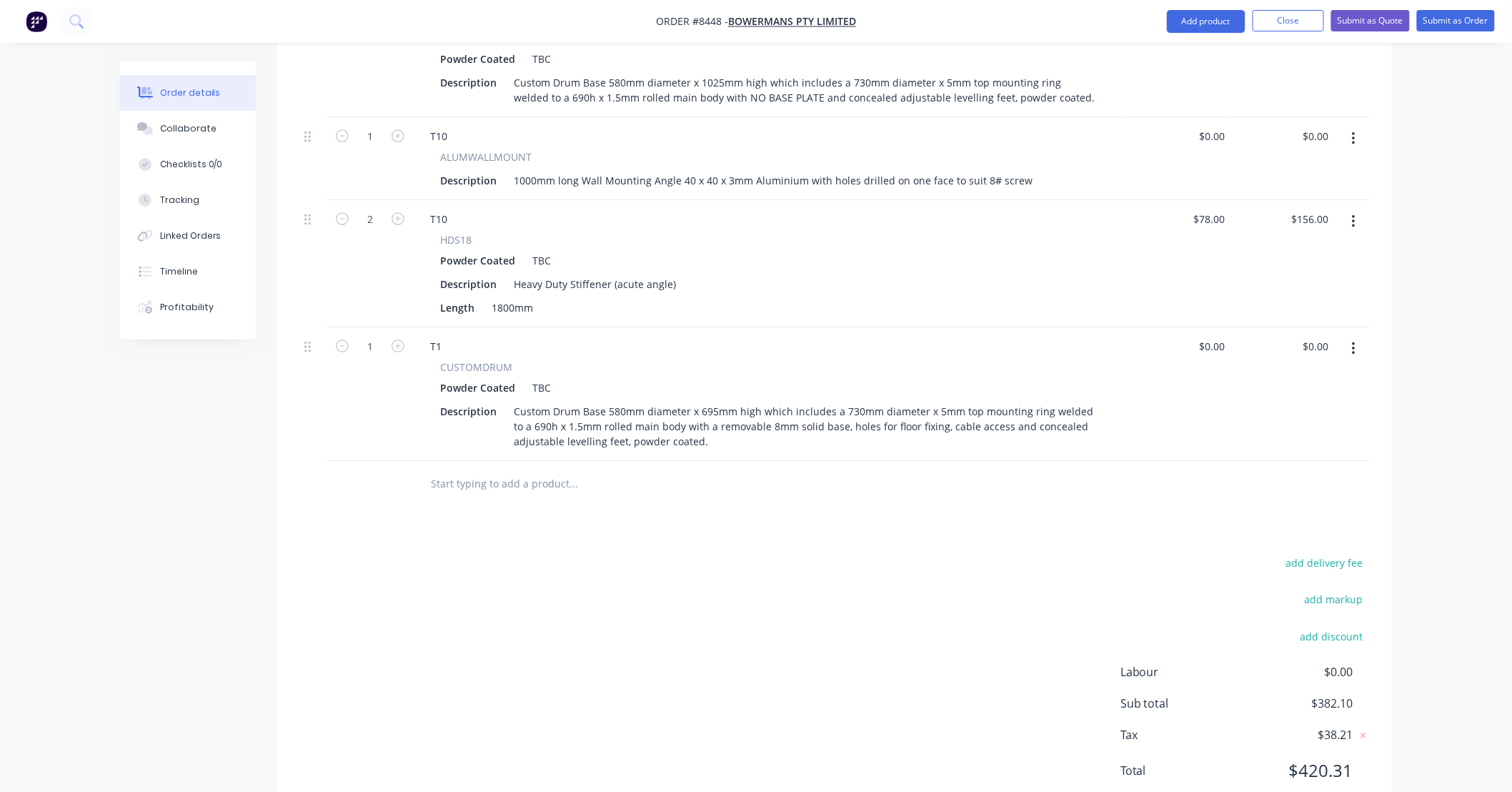
scroll to position [1993, 0]
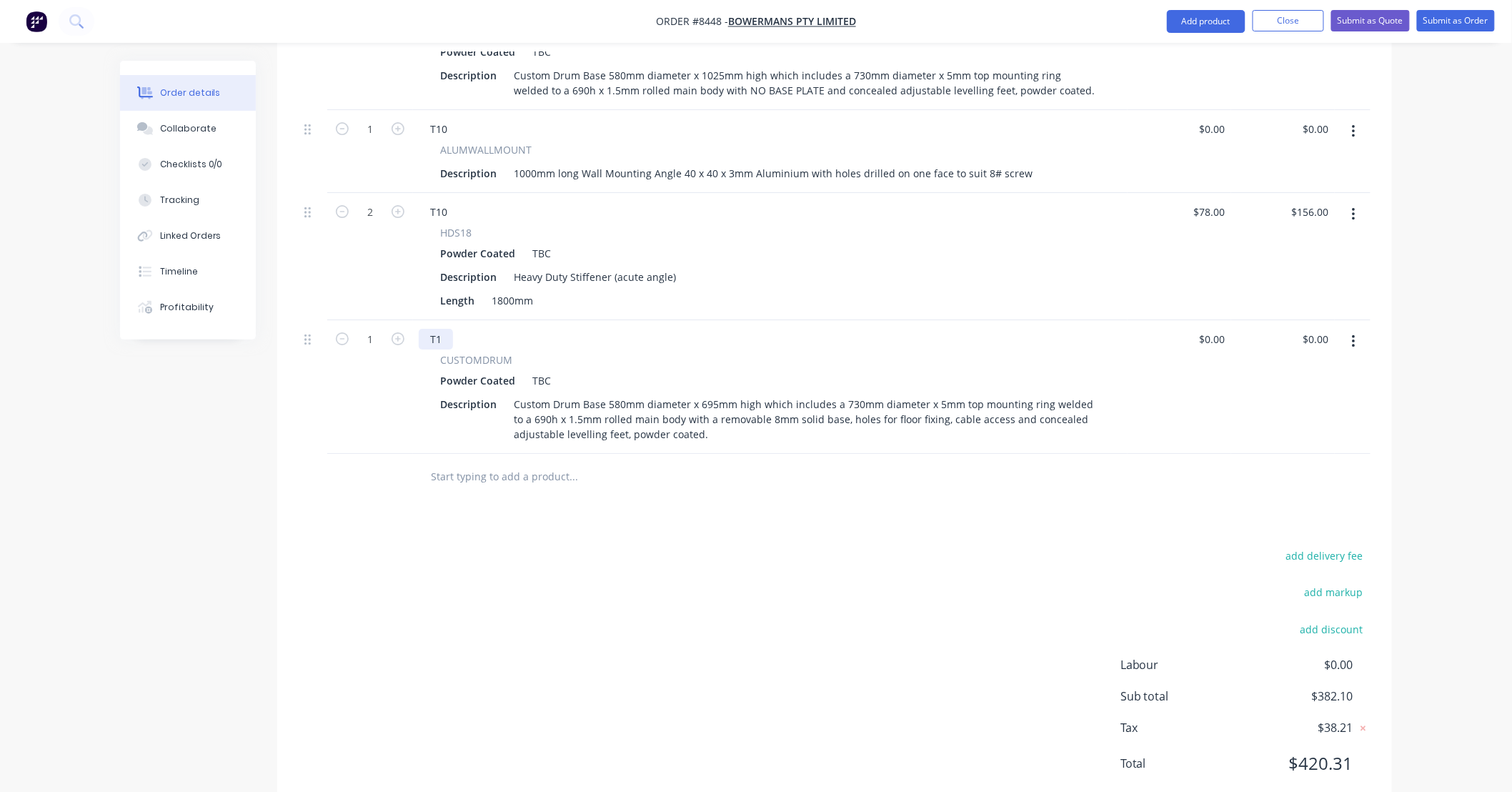
click at [442, 329] on div "T1" at bounding box center [436, 339] width 35 height 21
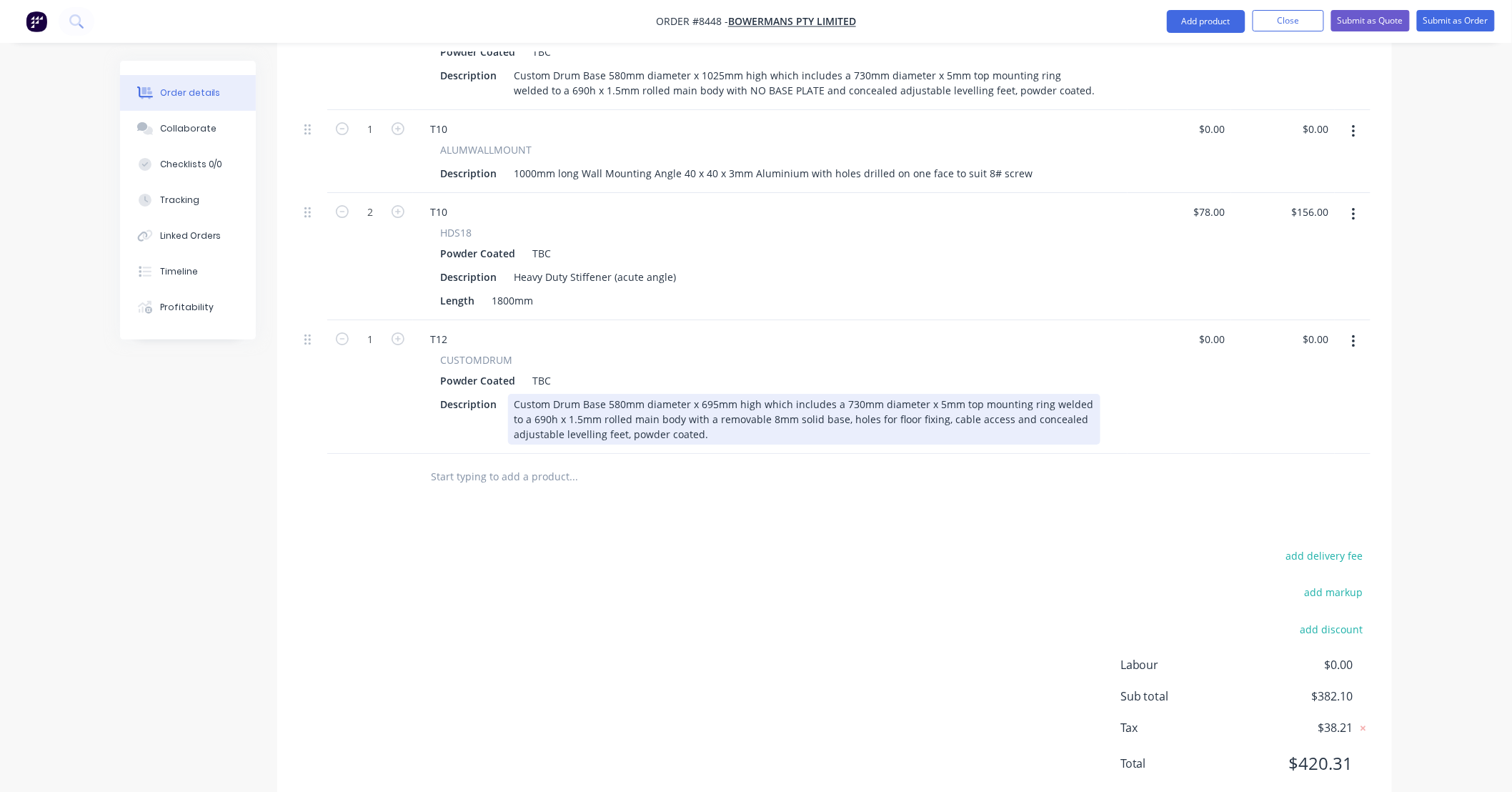
click at [609, 394] on div "Custom Drum Base 580mm diameter x 695mm high which includes a 730mm diameter x …" at bounding box center [804, 419] width 593 height 51
click at [765, 394] on div "Custom Drum Base 480mm diameter x 695mm high which includes a 630mm diameter x …" at bounding box center [804, 419] width 593 height 51
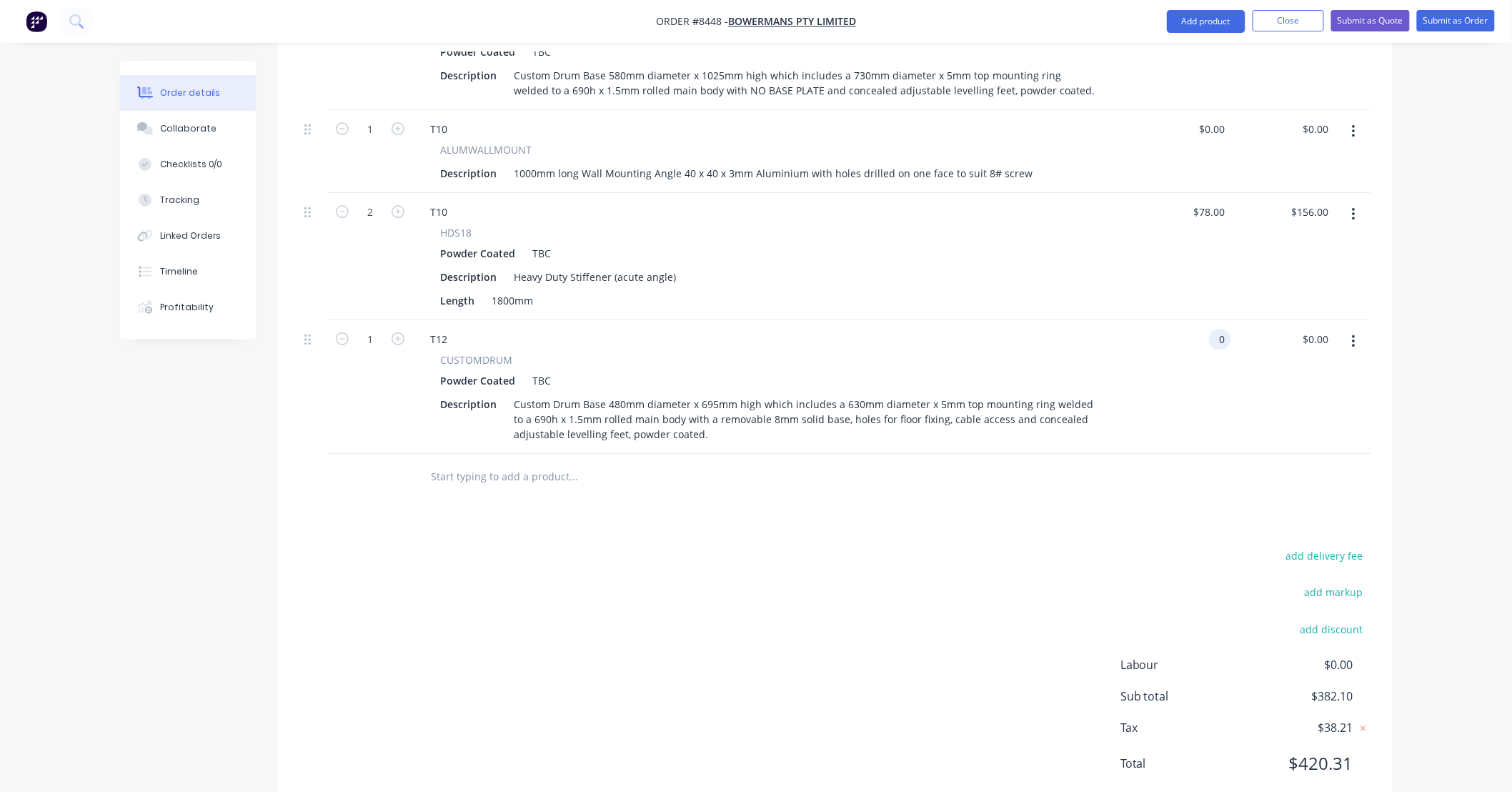
type input "$0.00"
click at [484, 546] on div "add delivery fee add markup add discount Labour $0.00 Sub total $382.10 Tax $38…" at bounding box center [834, 668] width 1072 height 245
click at [642, 546] on div "add delivery fee add markup add discount Labour $0.00 Sub total $382.10 Tax $38…" at bounding box center [834, 668] width 1072 height 245
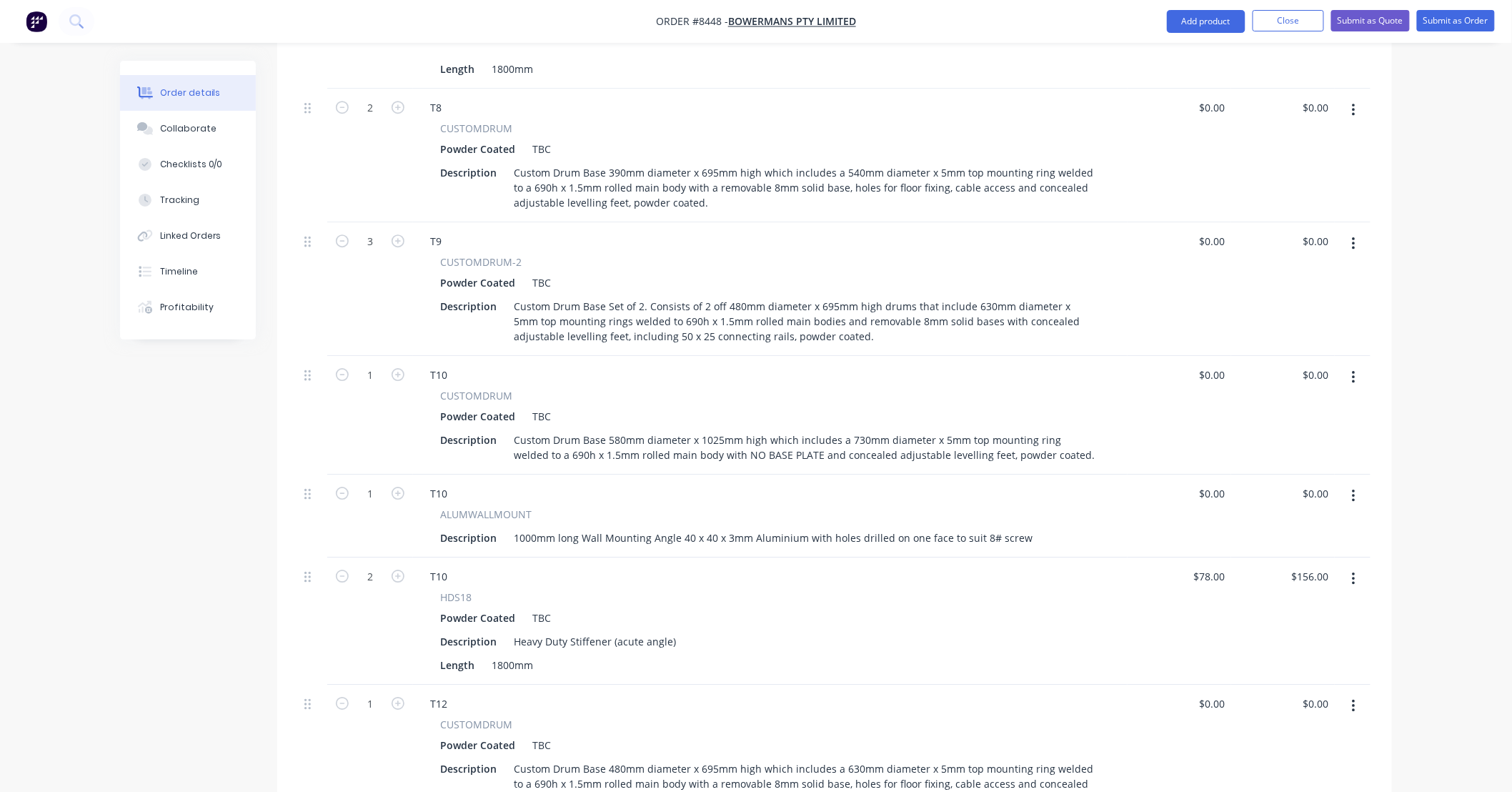
scroll to position [1570, 0]
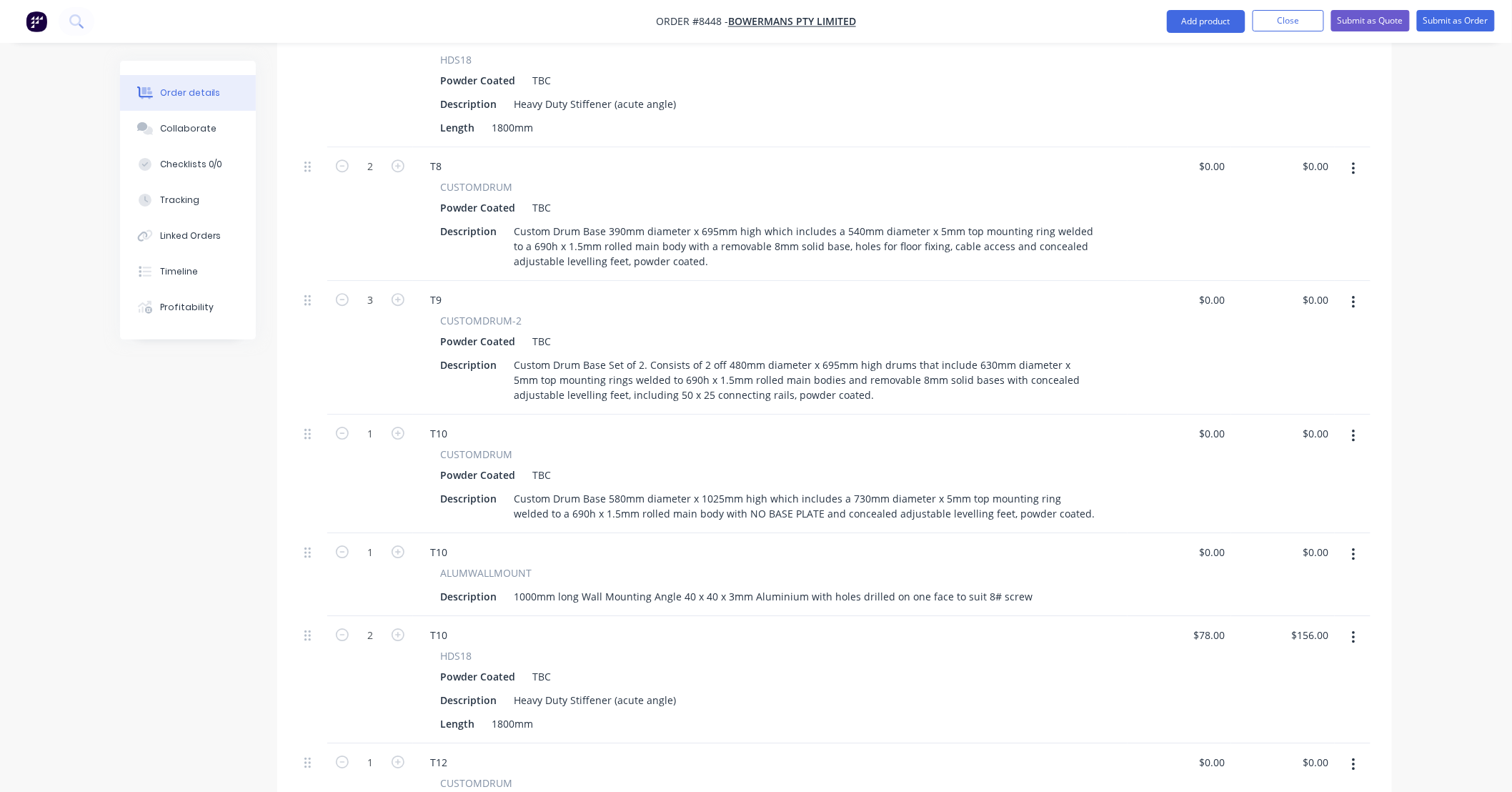
click at [1352, 294] on icon "button" at bounding box center [1353, 302] width 3 height 16
click at [1313, 358] on div "Duplicate" at bounding box center [1303, 369] width 110 height 21
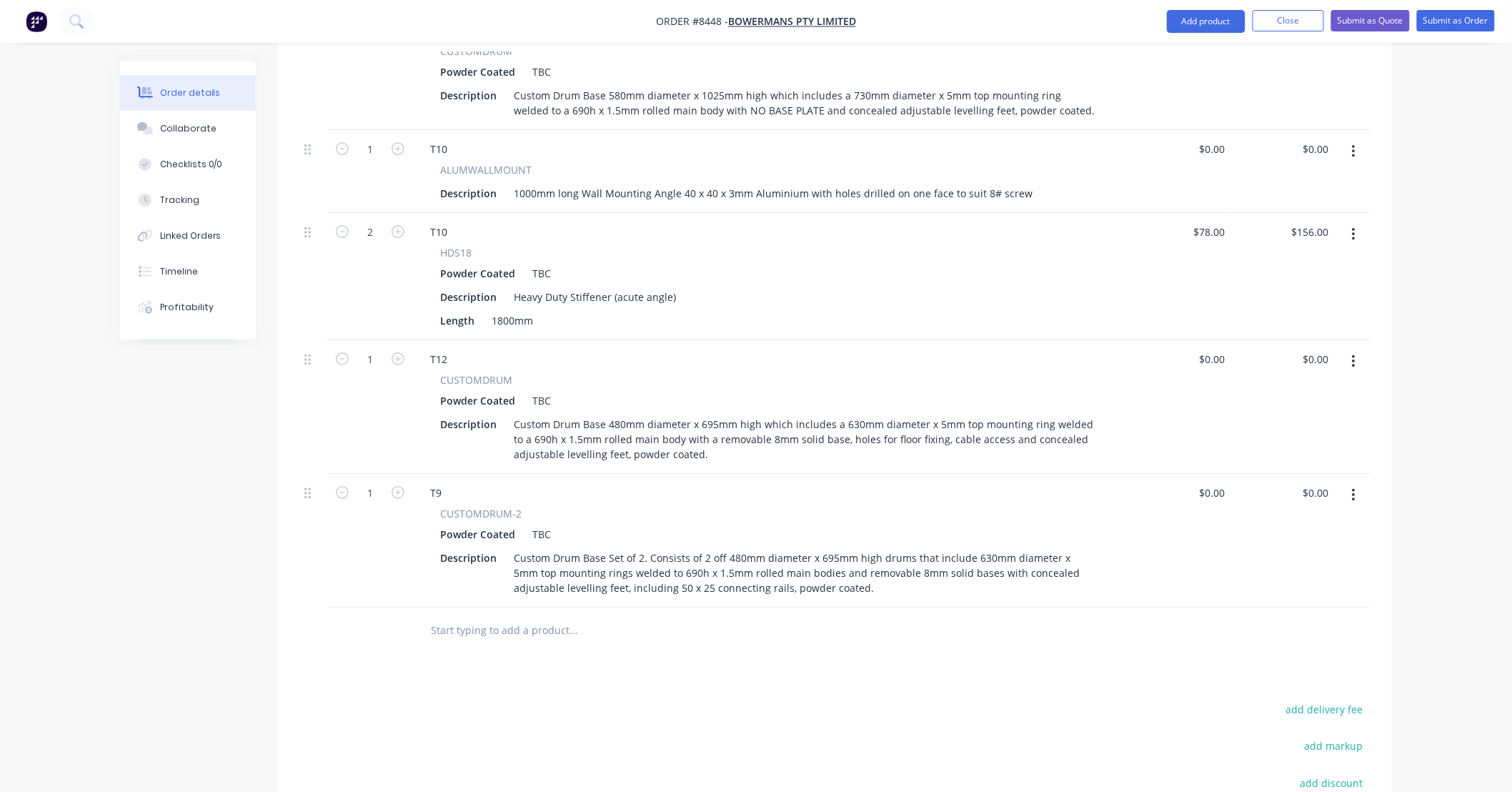
scroll to position [1993, 0]
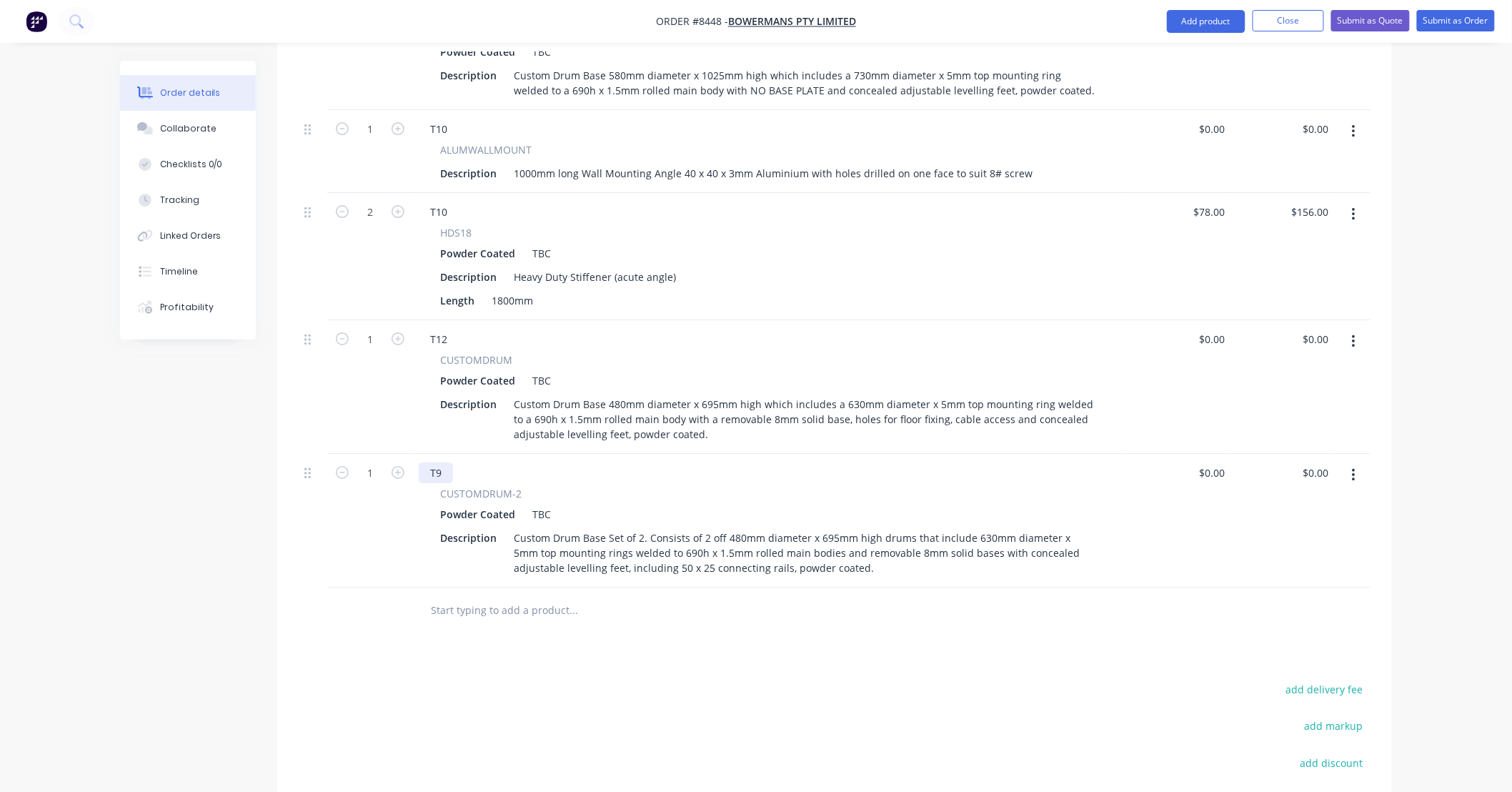
click at [444, 462] on div "T9" at bounding box center [436, 472] width 35 height 21
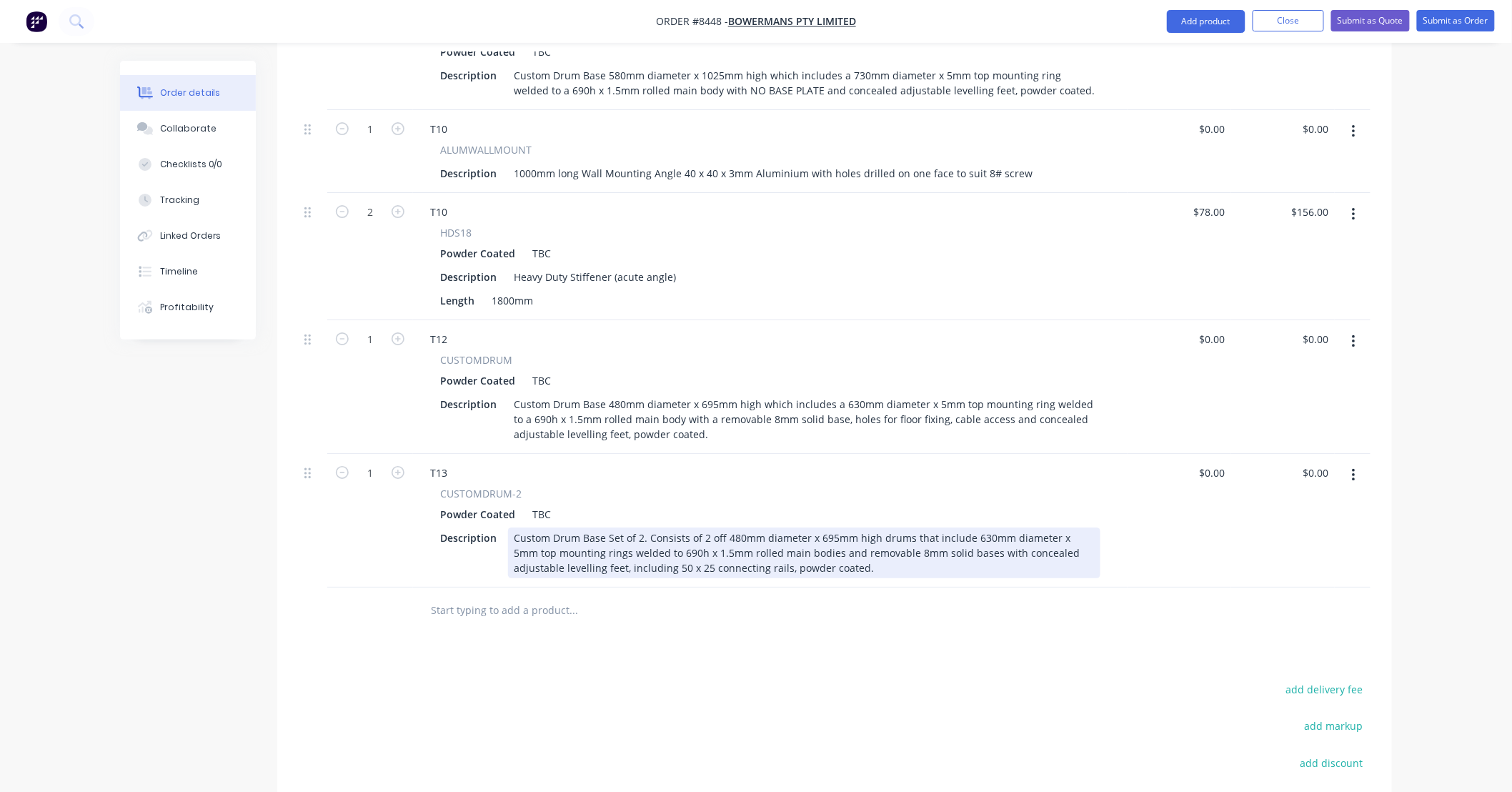
drag, startPoint x: 729, startPoint y: 497, endPoint x: 749, endPoint y: 494, distance: 20.2
click at [729, 527] on div "Custom Drum Base Set of 2. Consists of 2 off 480mm diameter x 695mm high drums …" at bounding box center [804, 552] width 593 height 51
click at [977, 527] on div "Custom Drum Base Set of 2. Consists of 2 off 800mm diameter x 695mm high drums …" at bounding box center [804, 552] width 593 height 51
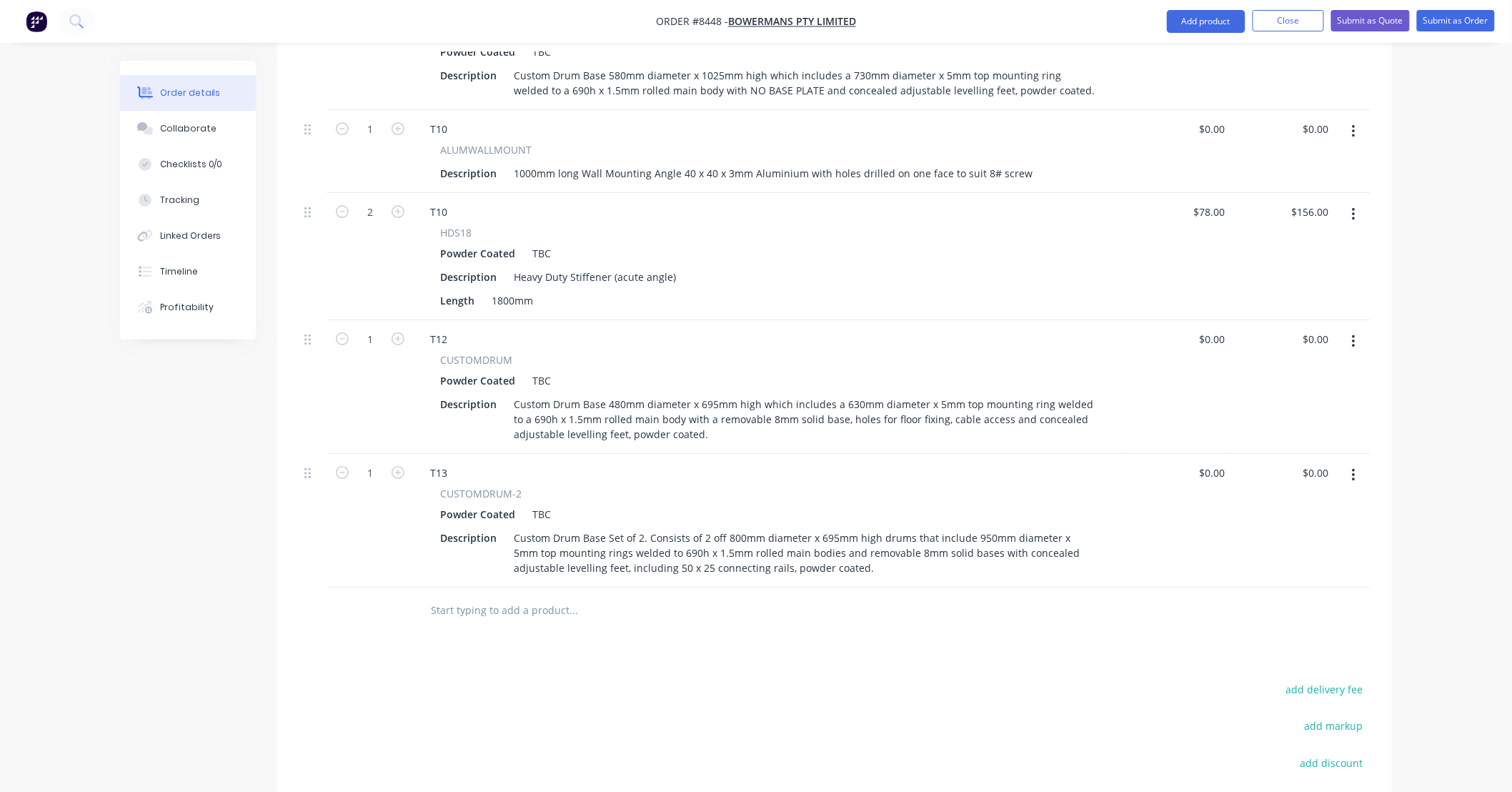
click at [870, 596] on div at bounding box center [670, 611] width 503 height 29
click at [819, 590] on div at bounding box center [670, 611] width 514 height 46
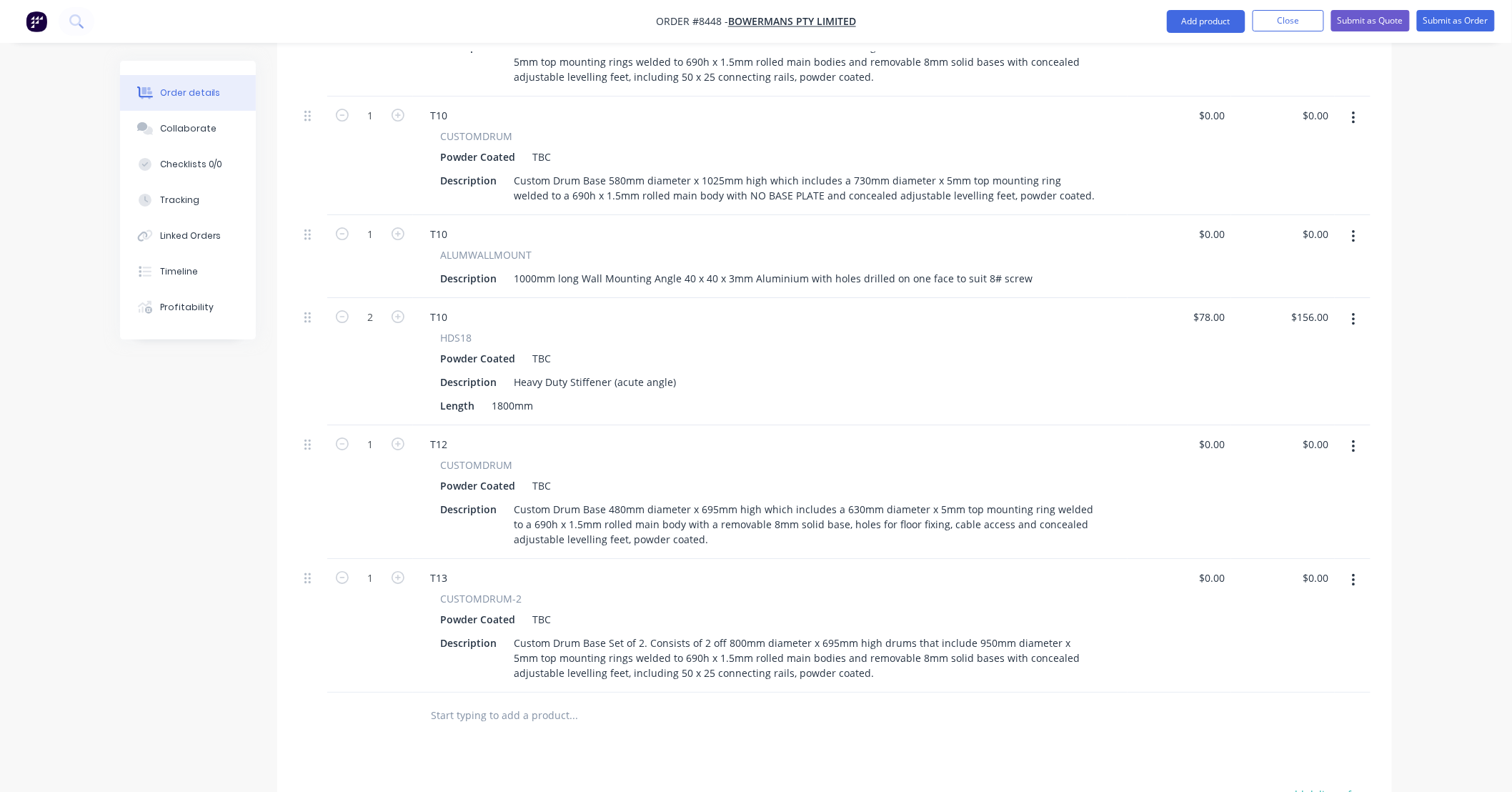
click at [1355, 110] on icon "button" at bounding box center [1353, 118] width 3 height 16
click at [1310, 174] on div "Duplicate" at bounding box center [1303, 184] width 110 height 21
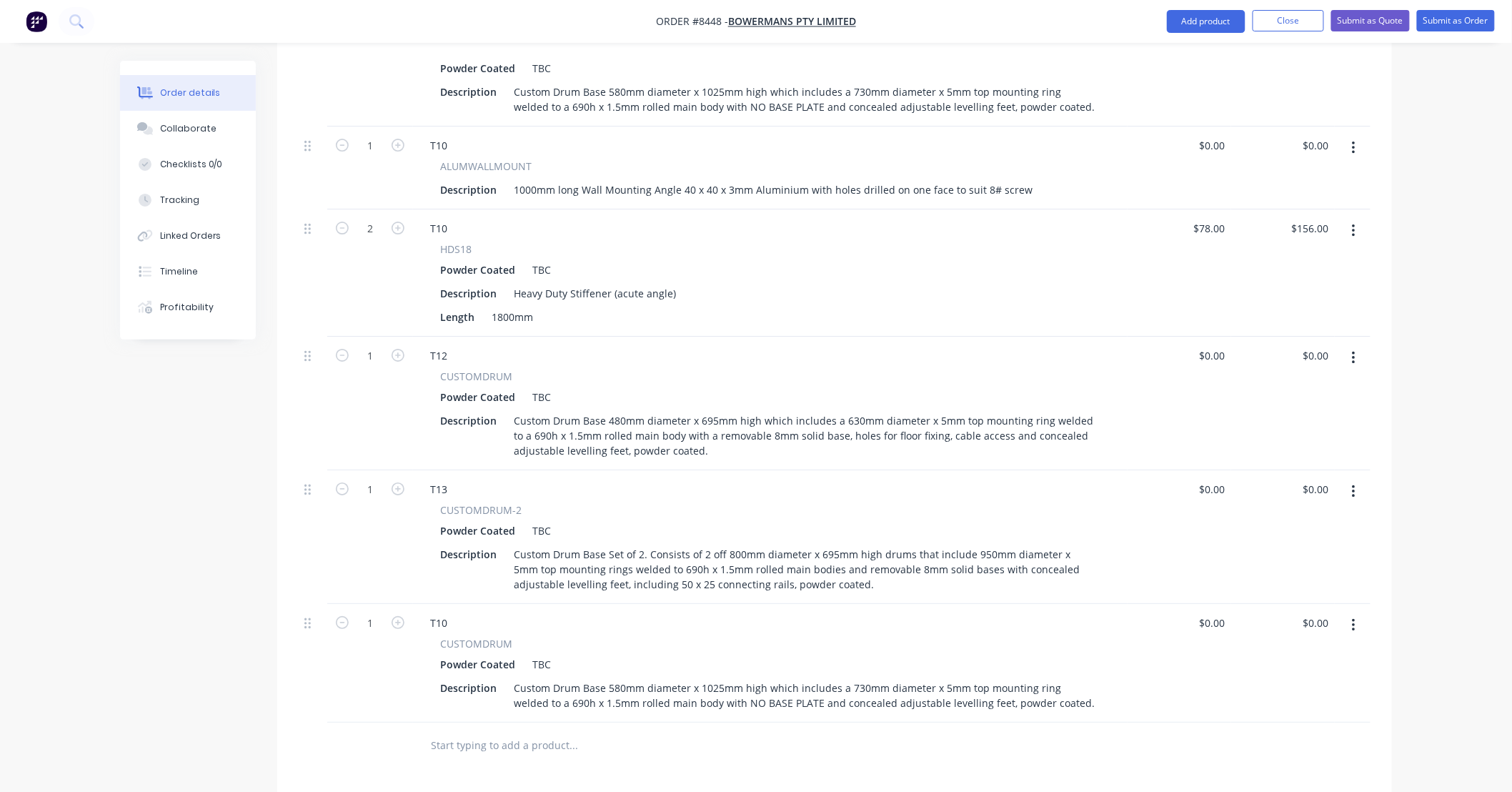
scroll to position [2099, 0]
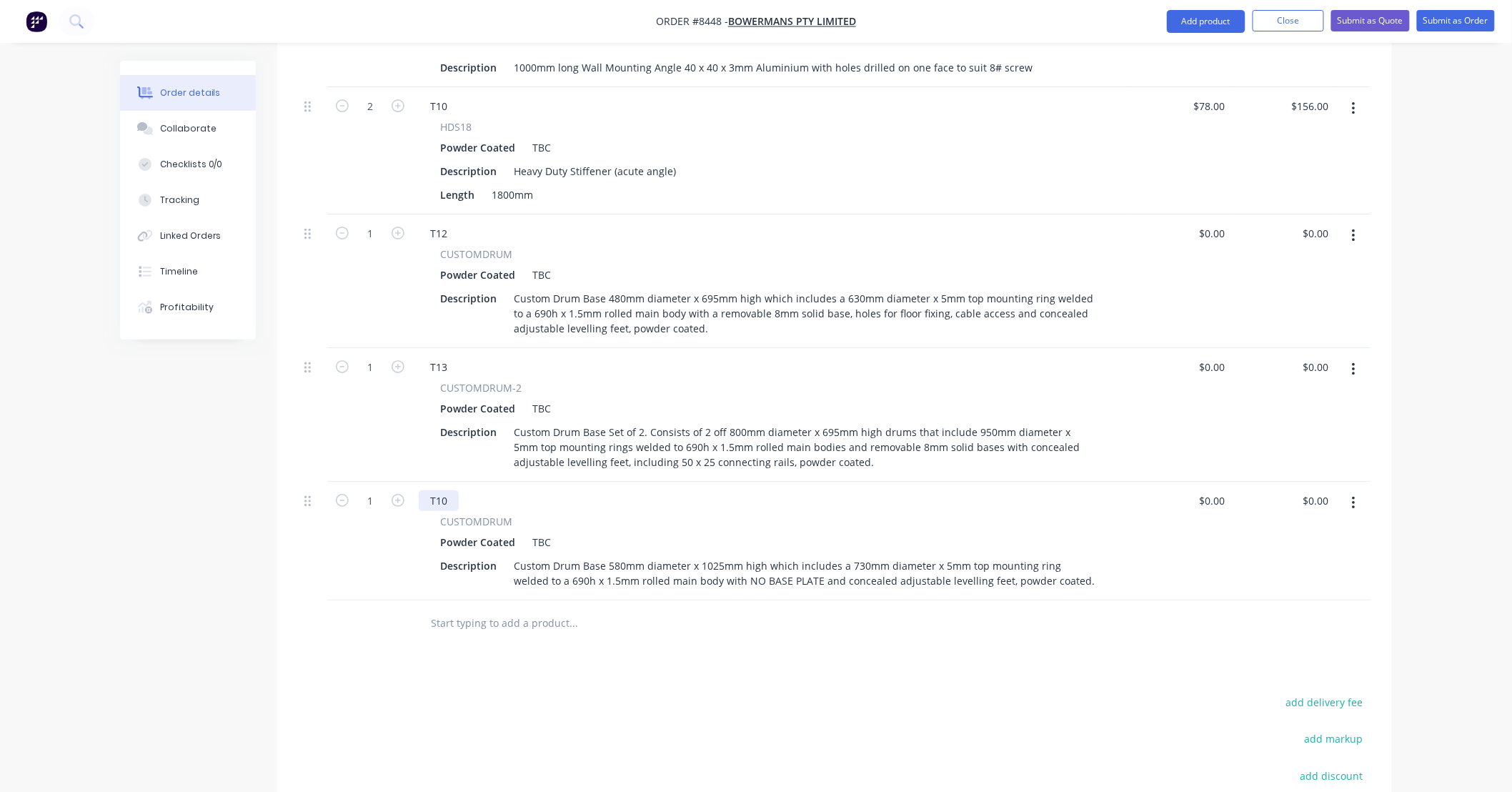
click at [447, 490] on div "T10" at bounding box center [439, 500] width 40 height 21
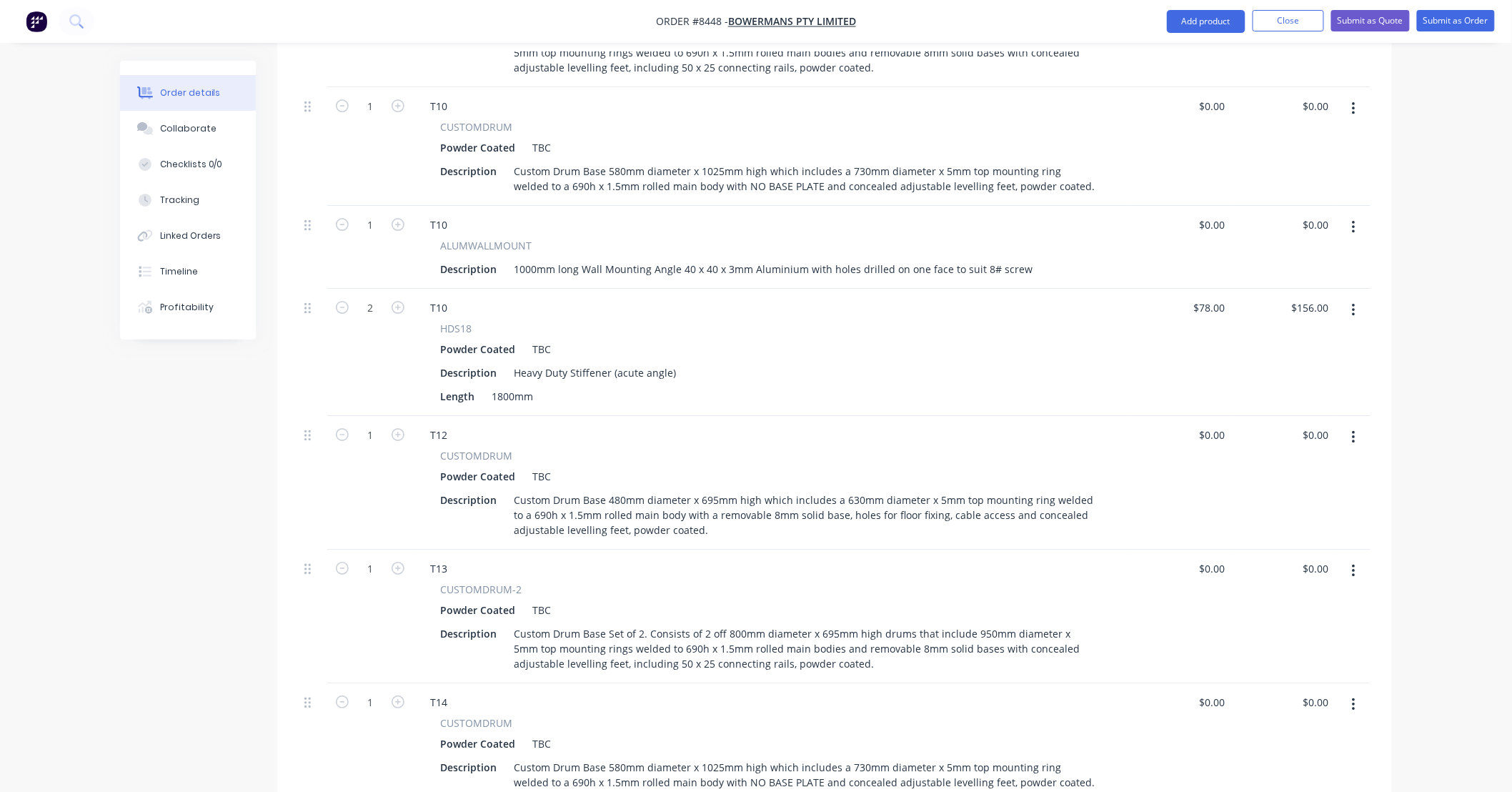
scroll to position [1888, 0]
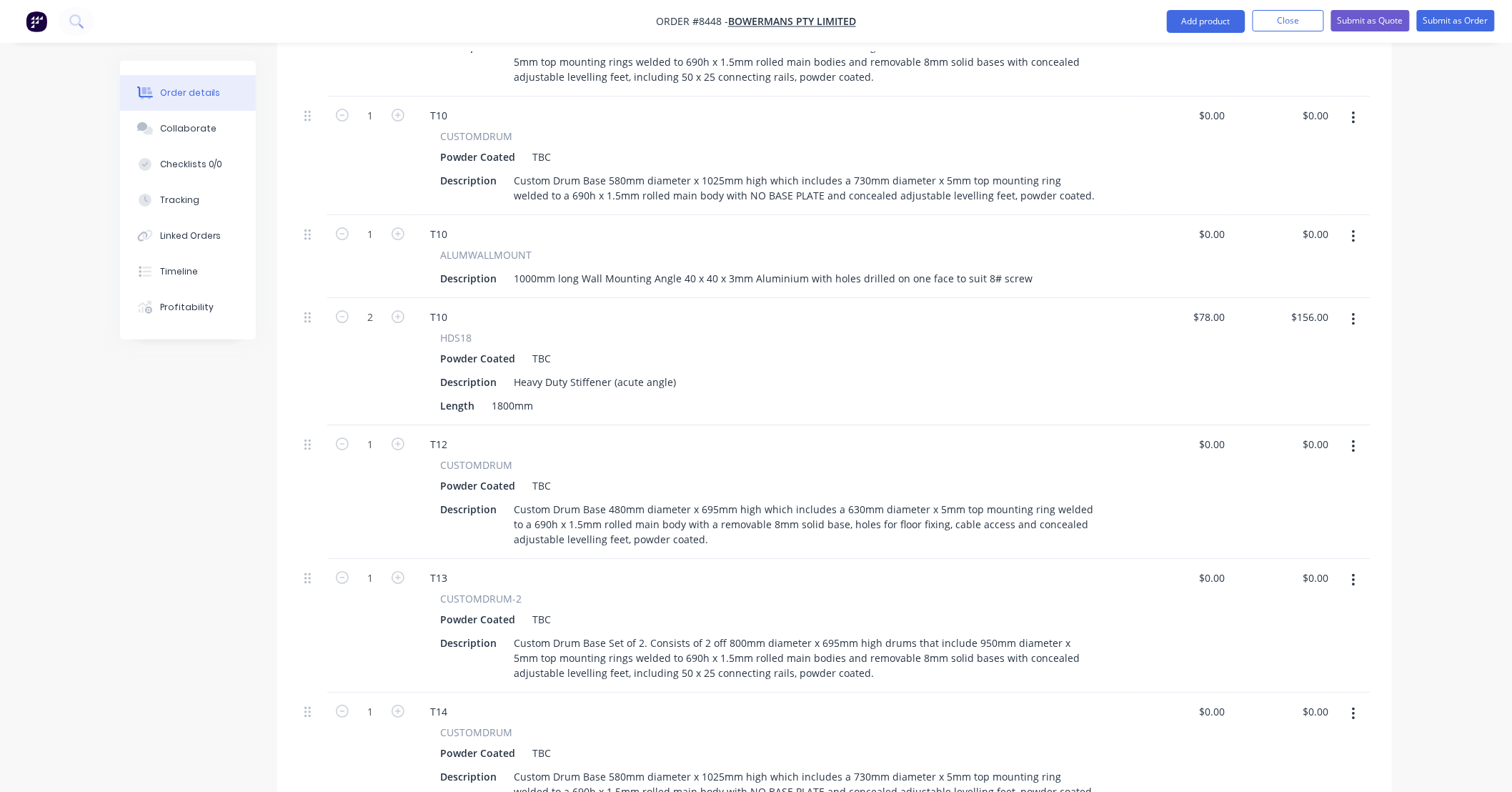
click at [1358, 224] on button "button" at bounding box center [1354, 236] width 34 height 26
click at [1331, 293] on div "Duplicate" at bounding box center [1303, 303] width 110 height 21
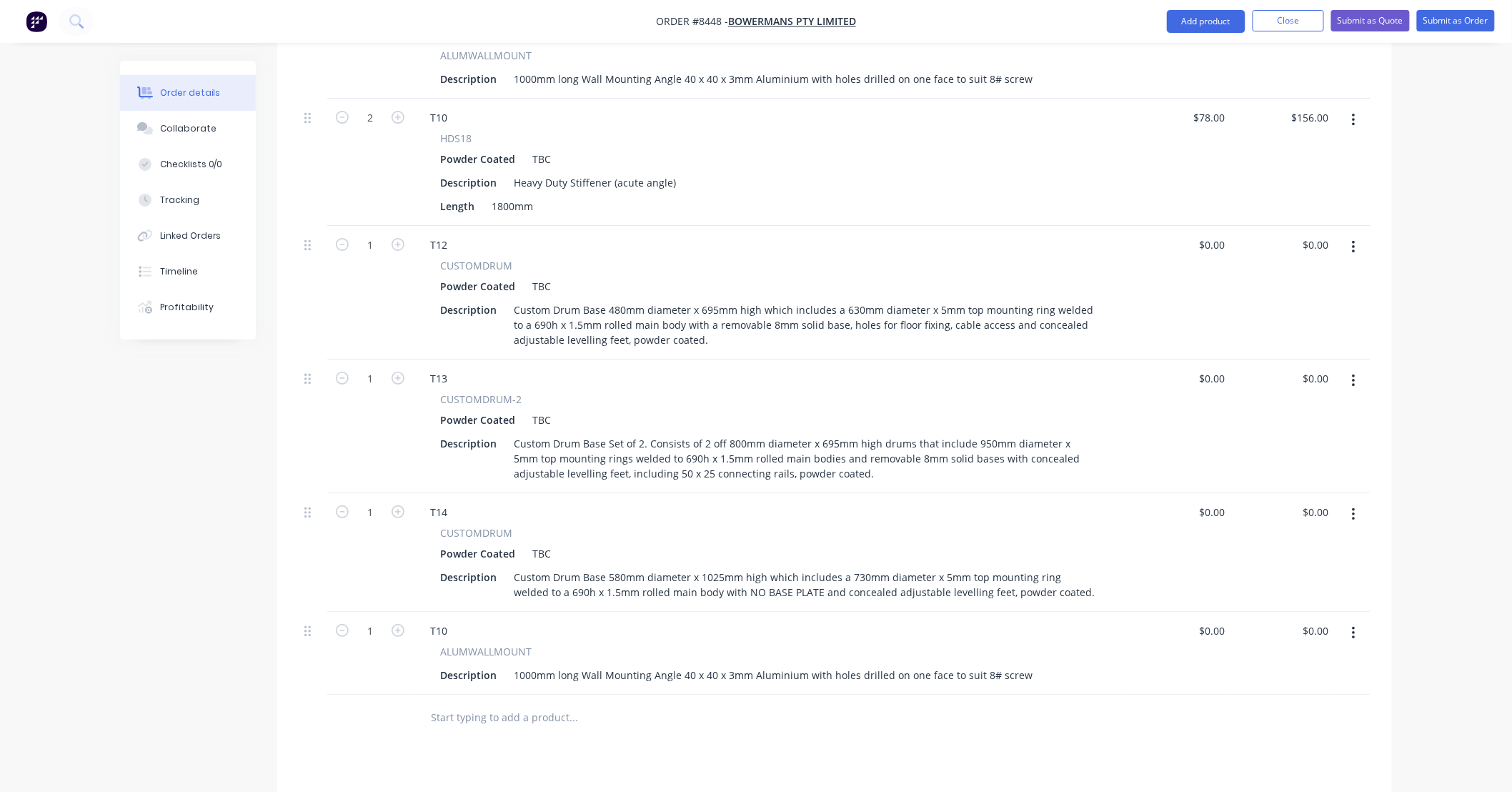
scroll to position [2205, 0]
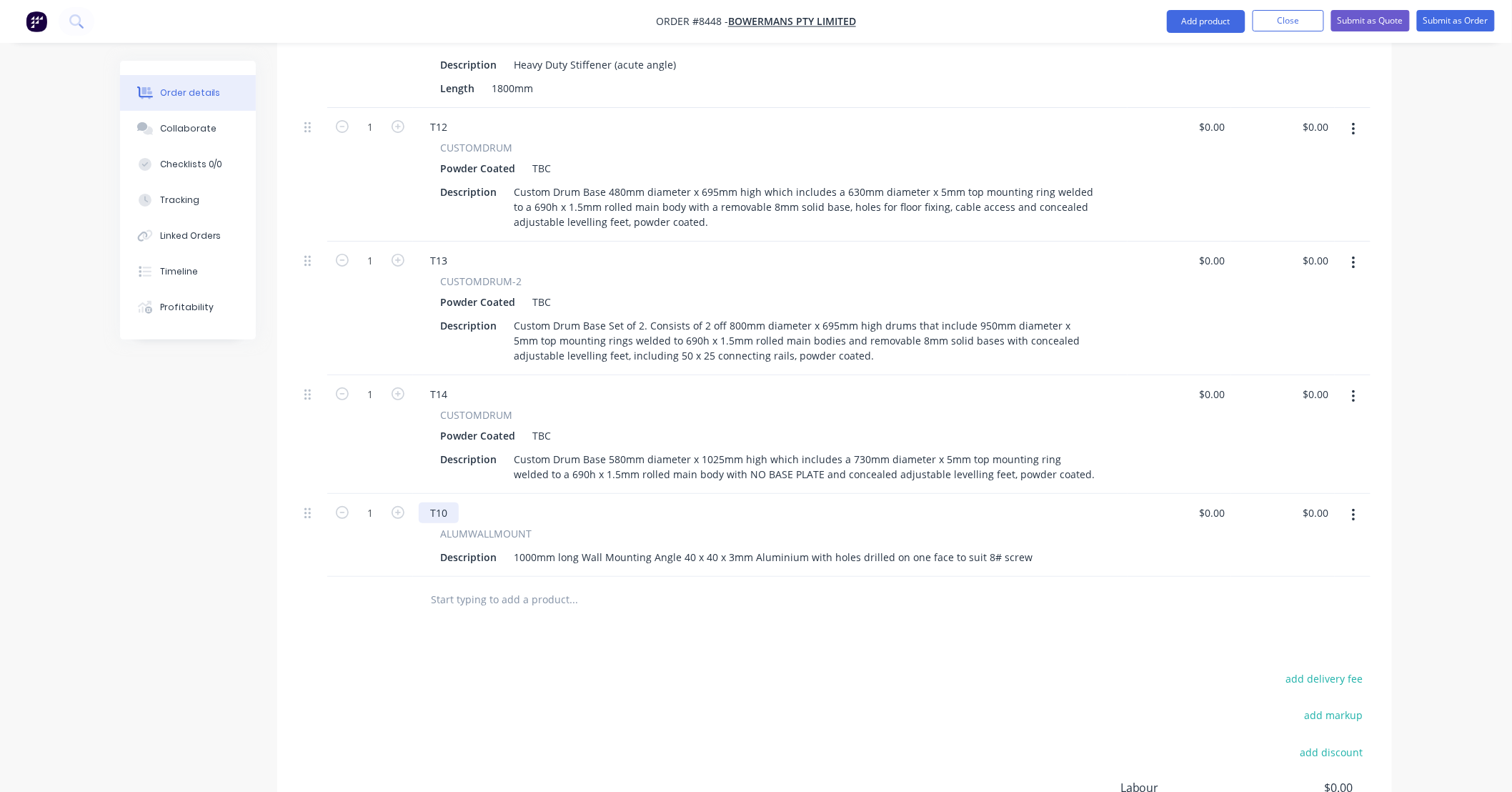
click at [452, 503] on div "T10" at bounding box center [439, 513] width 40 height 21
click at [626, 577] on div at bounding box center [670, 600] width 514 height 46
click at [597, 585] on input "text" at bounding box center [573, 600] width 286 height 29
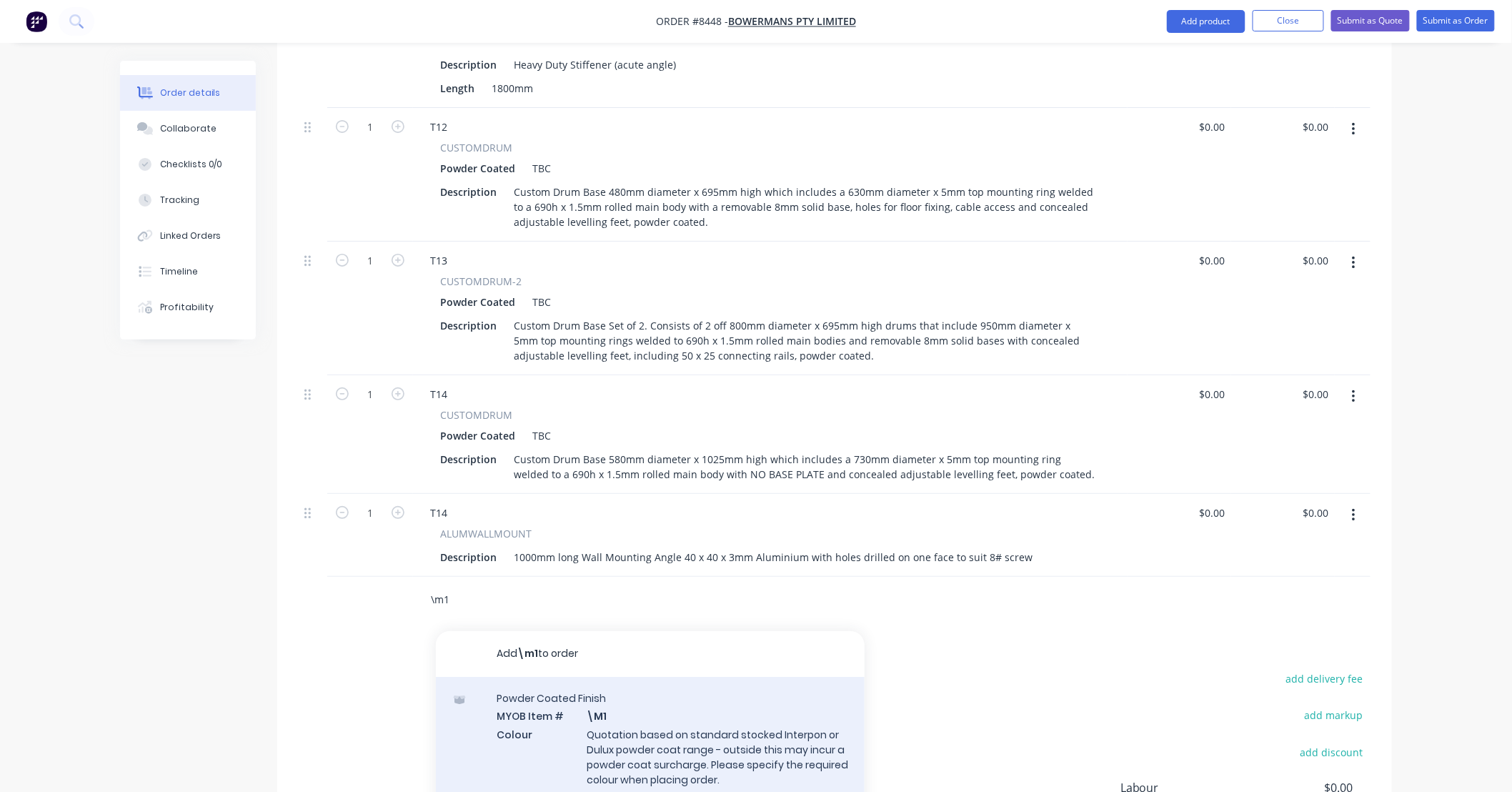
type input "\m1"
click at [688, 677] on div "Powder Coated Finish MYOB Item # \M1 Colour Quotation based on standard stocked…" at bounding box center [650, 748] width 428 height 142
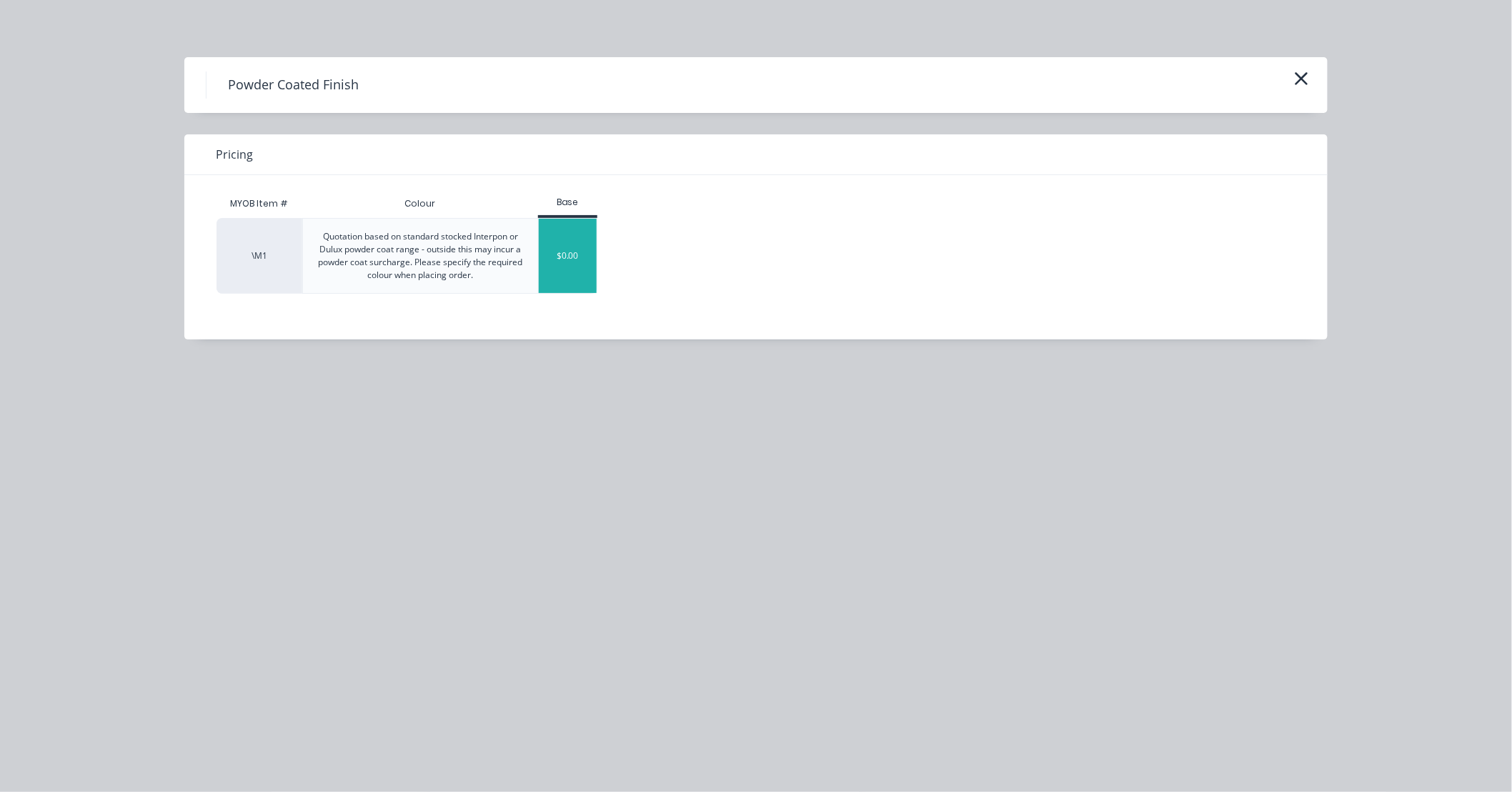
click at [587, 247] on div "$0.00" at bounding box center [568, 256] width 58 height 74
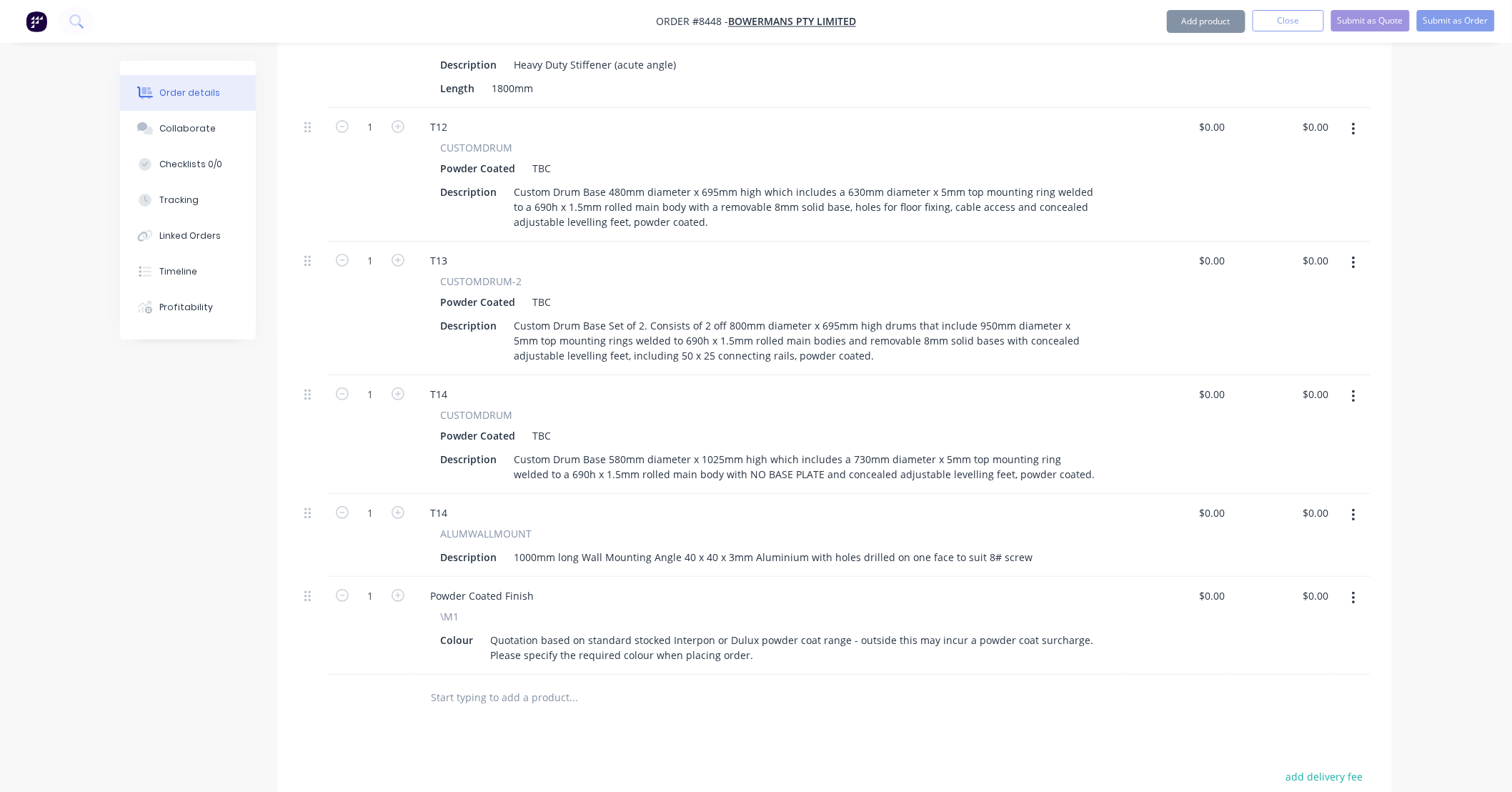
click at [555, 683] on input "text" at bounding box center [573, 698] width 286 height 29
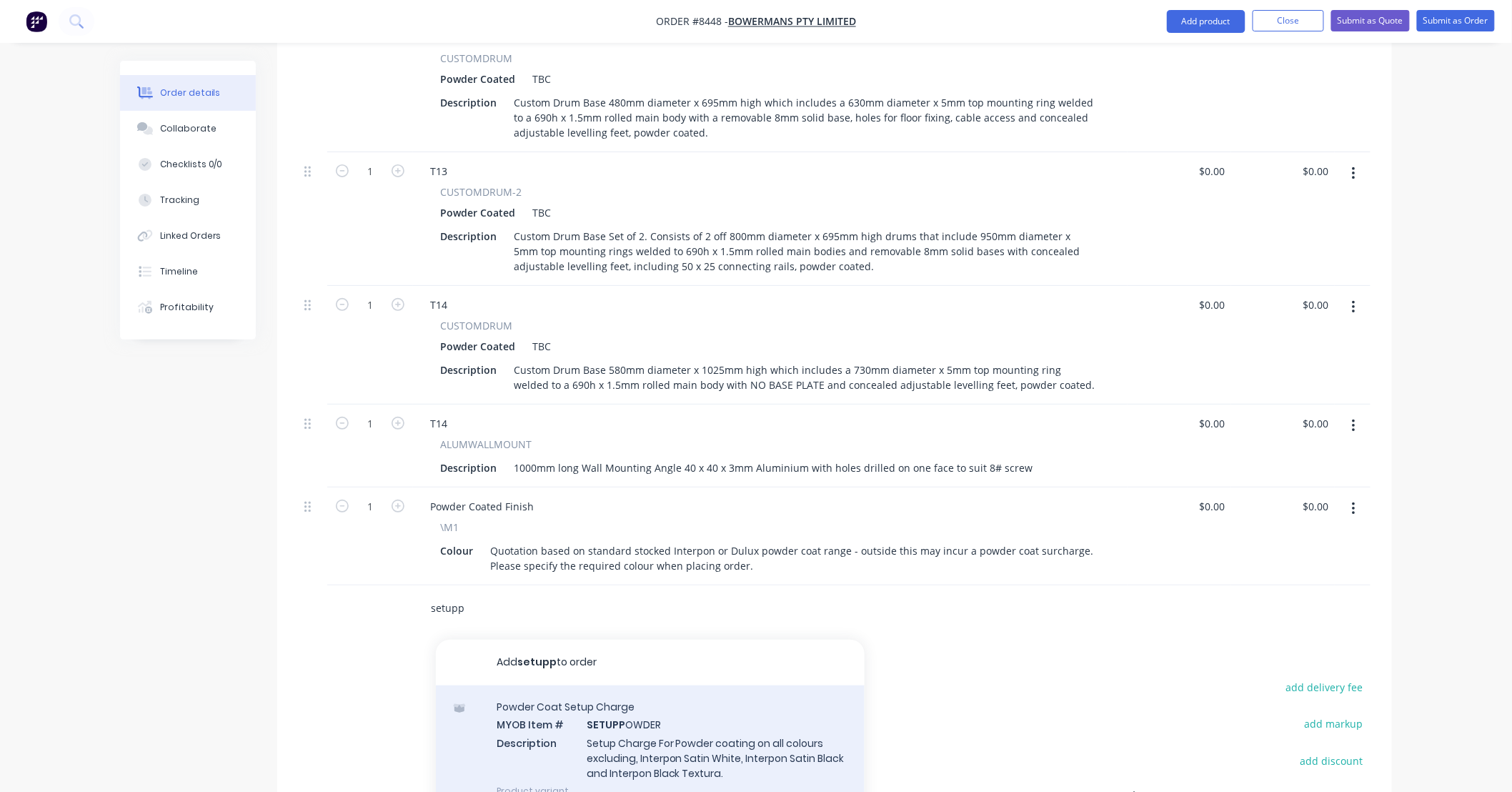
scroll to position [2416, 0]
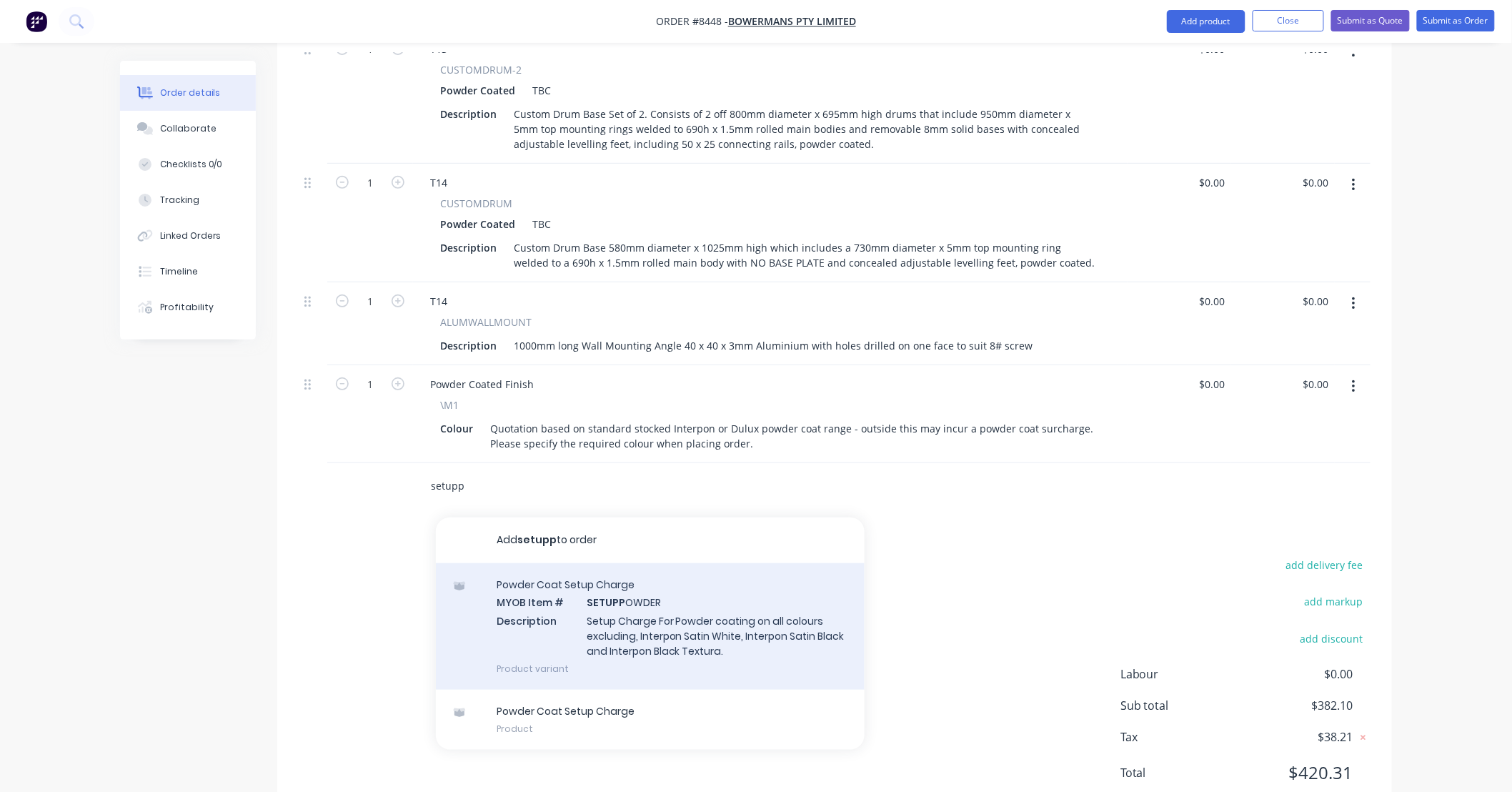
type input "setupp"
click at [737, 586] on div "Powder Coat Setup Charge MYOB Item # SETUPP OWDER Description Setup Charge For …" at bounding box center [650, 627] width 428 height 127
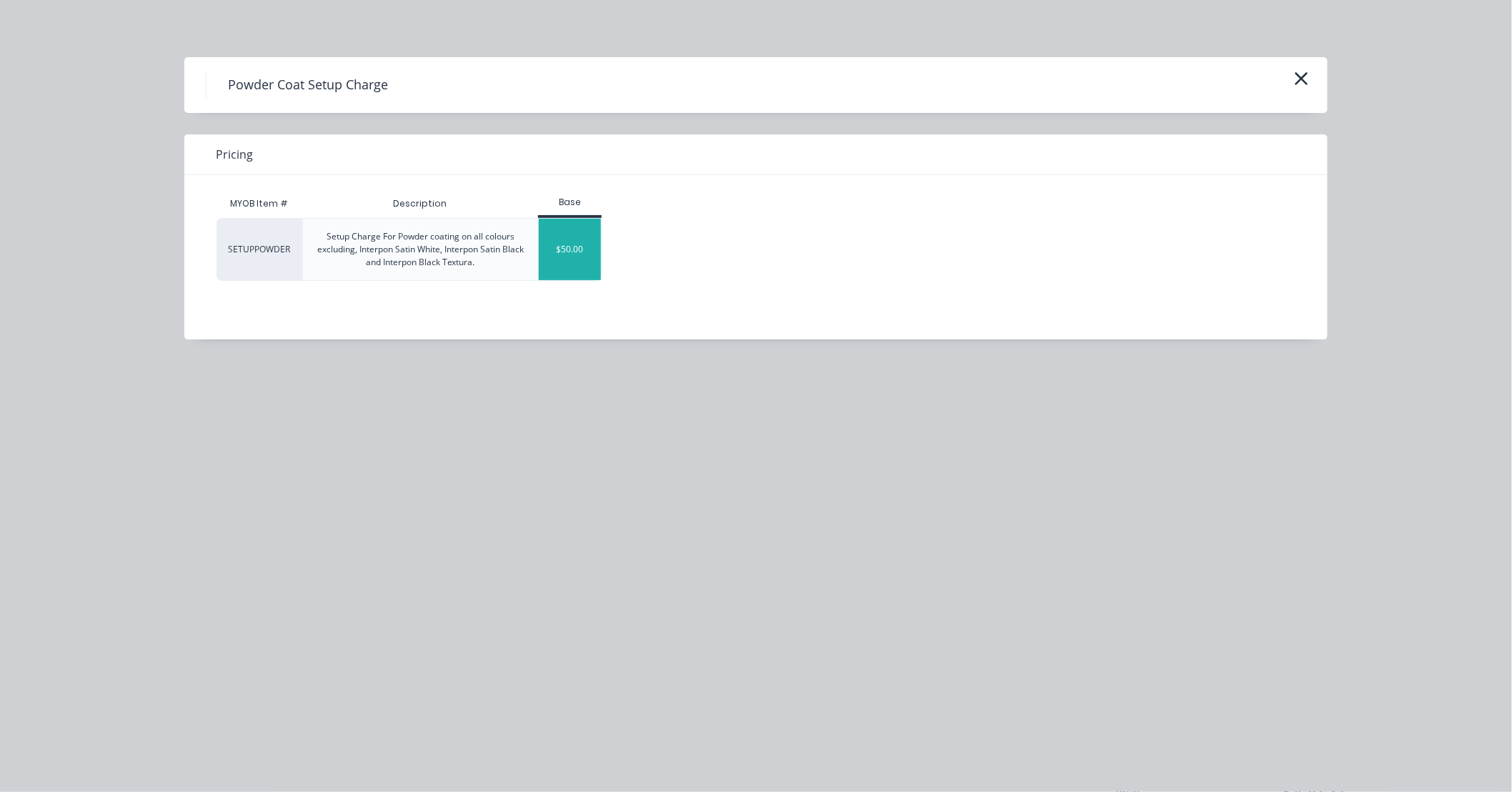
click at [557, 249] on div "$50.00" at bounding box center [570, 249] width 62 height 62
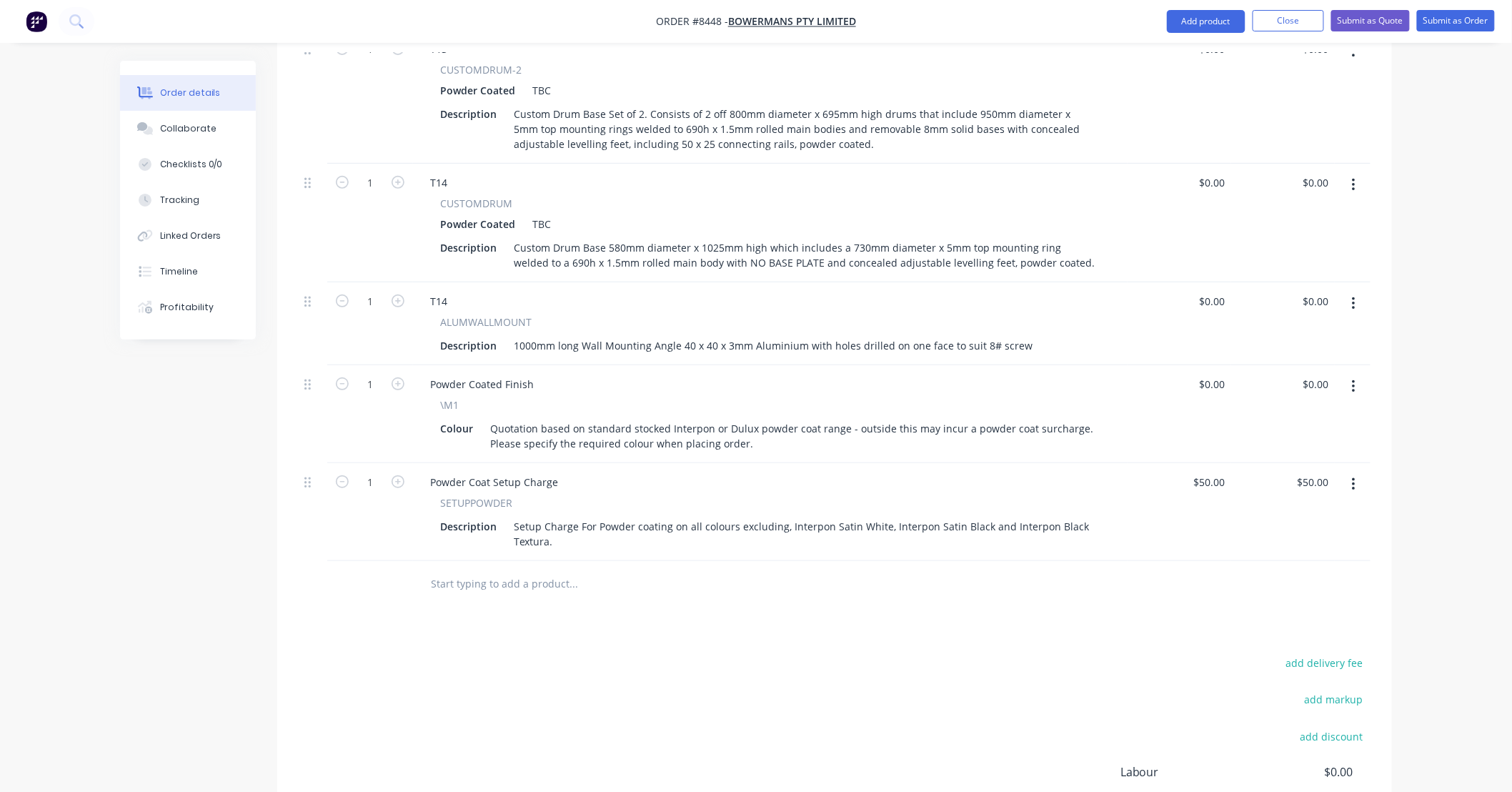
click at [645, 569] on input "text" at bounding box center [573, 584] width 286 height 29
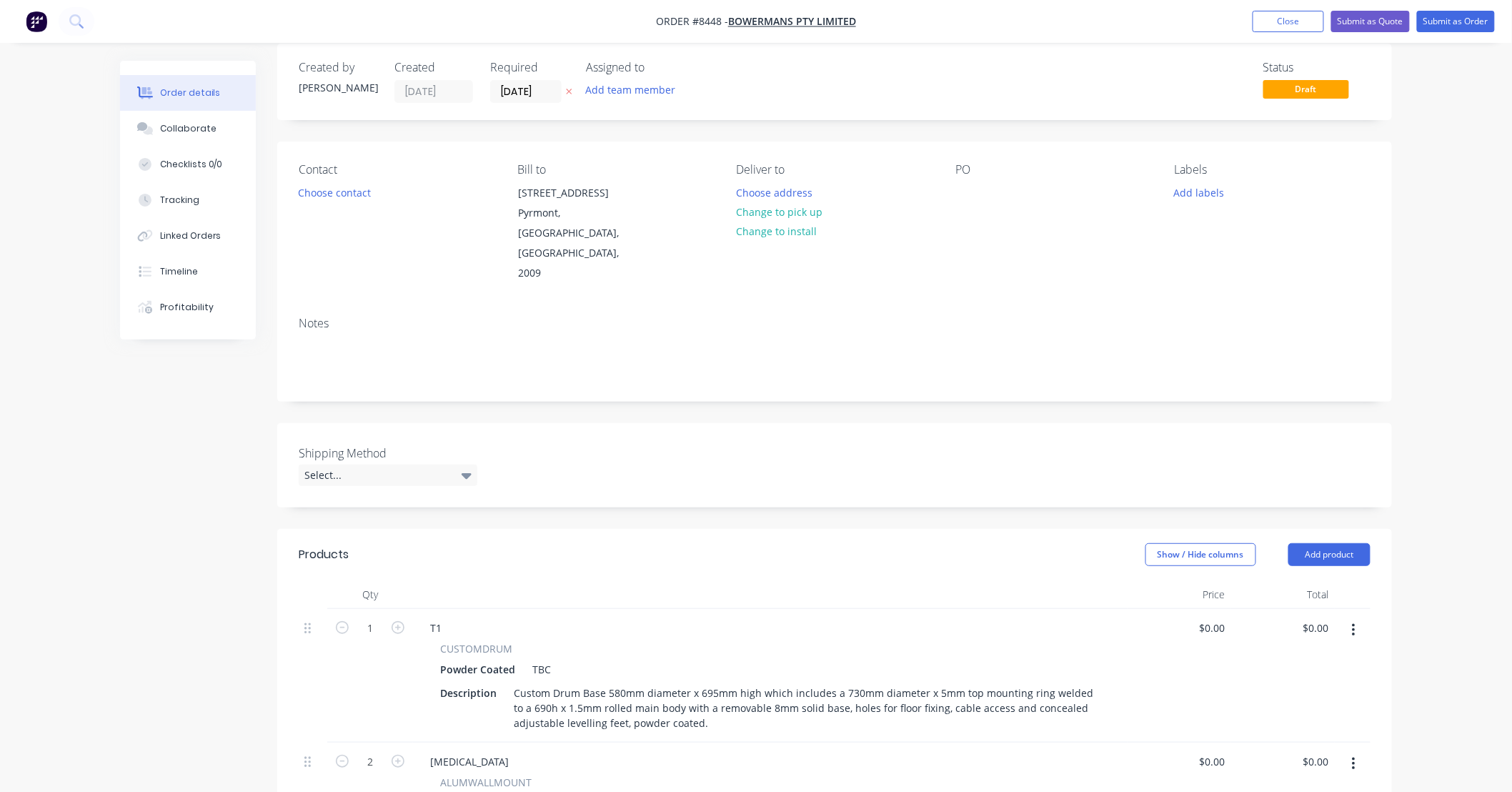
scroll to position [0, 0]
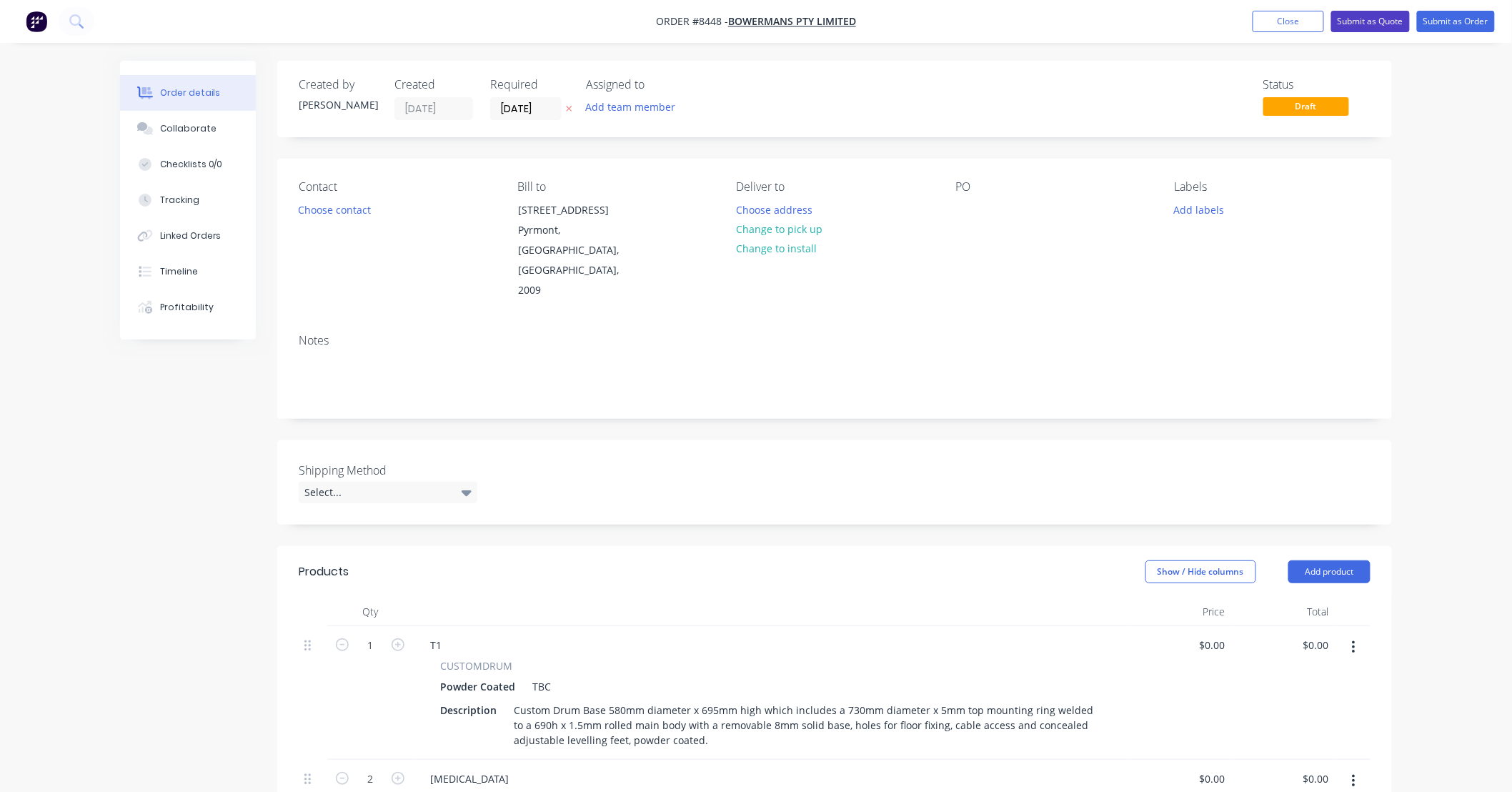
click at [1380, 18] on button "Submit as Quote" at bounding box center [1370, 21] width 78 height 21
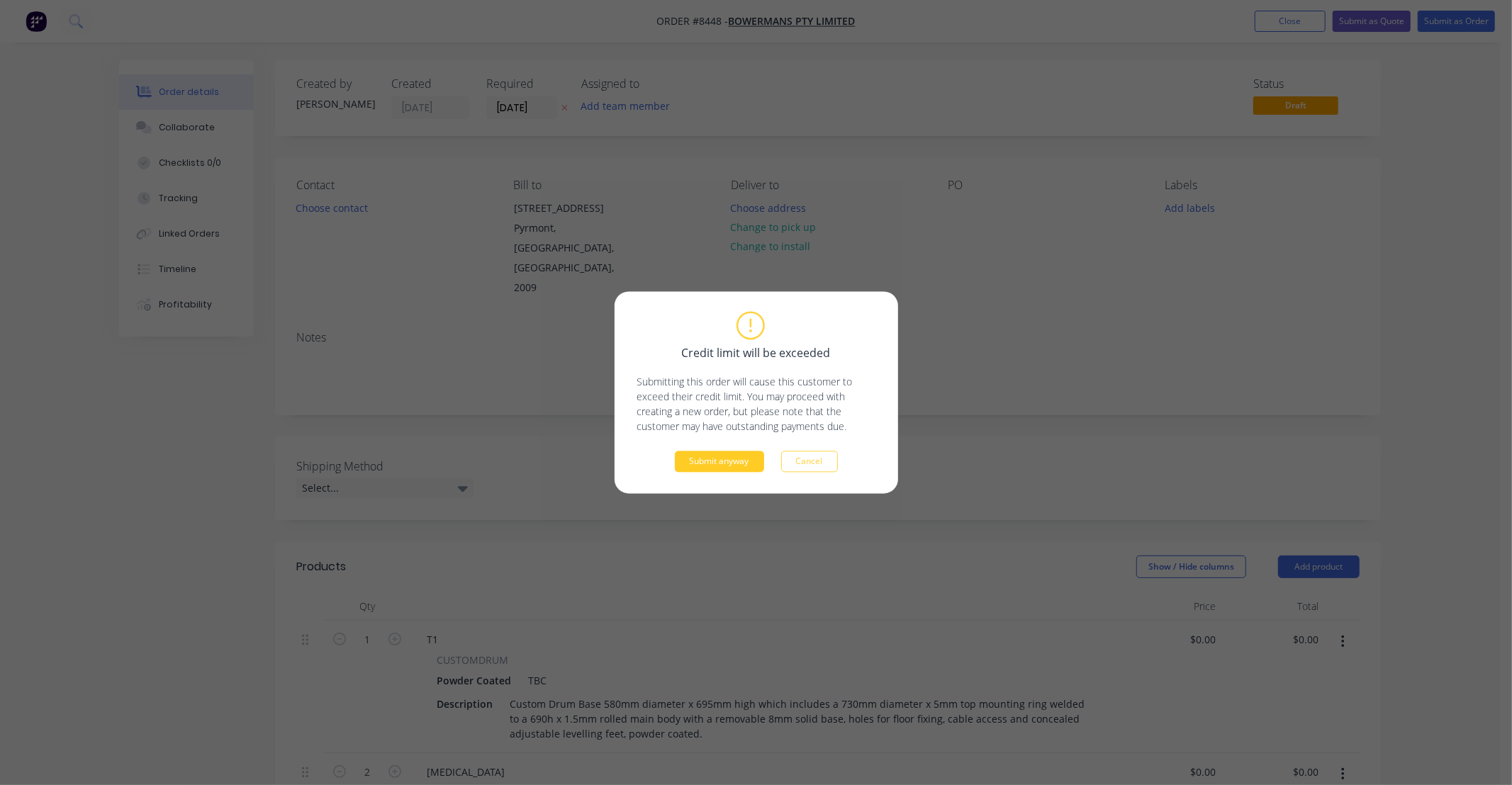
click at [744, 455] on button "Submit anyway" at bounding box center [719, 461] width 89 height 21
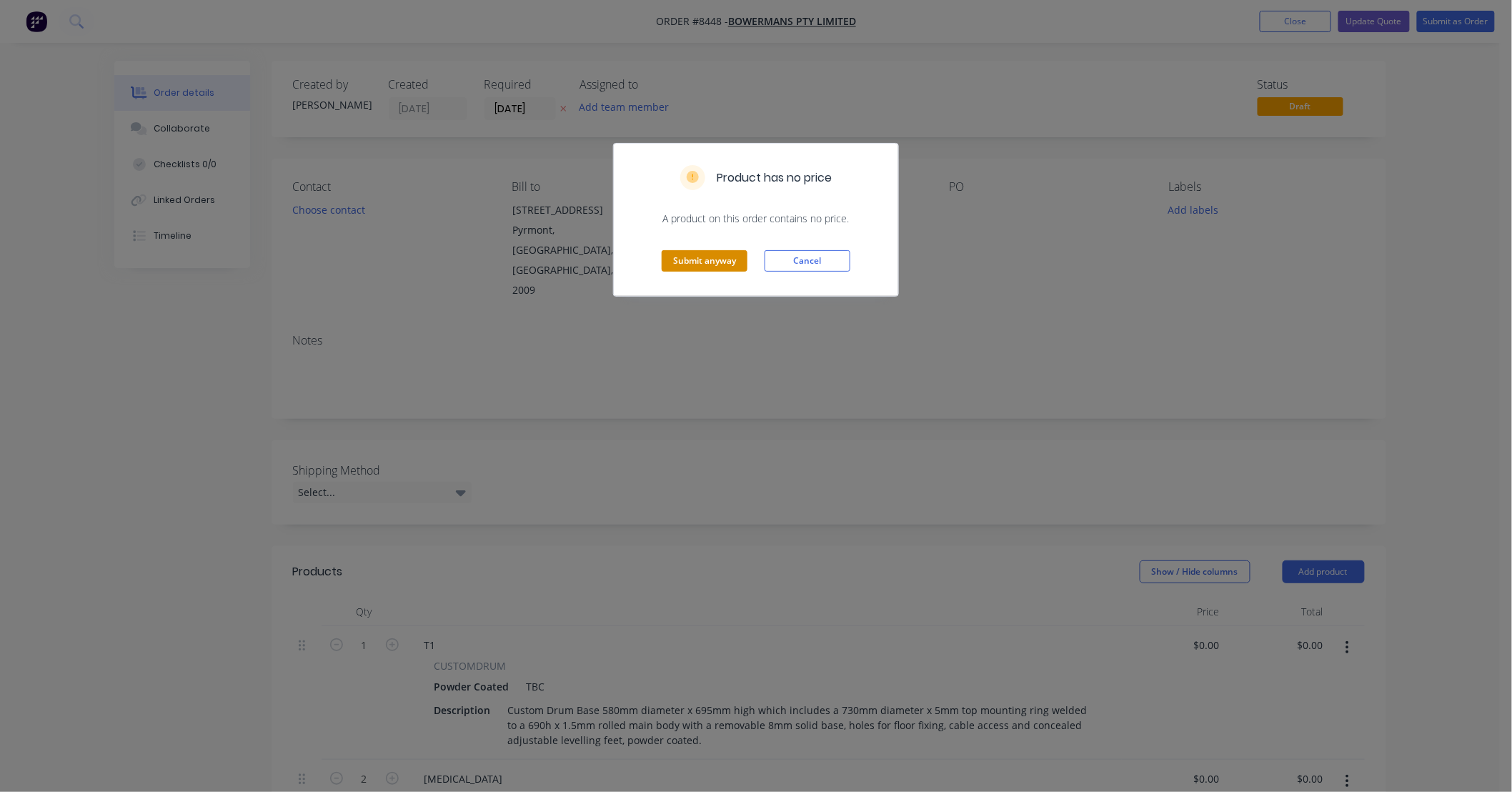
click at [717, 256] on button "Submit anyway" at bounding box center [705, 261] width 86 height 21
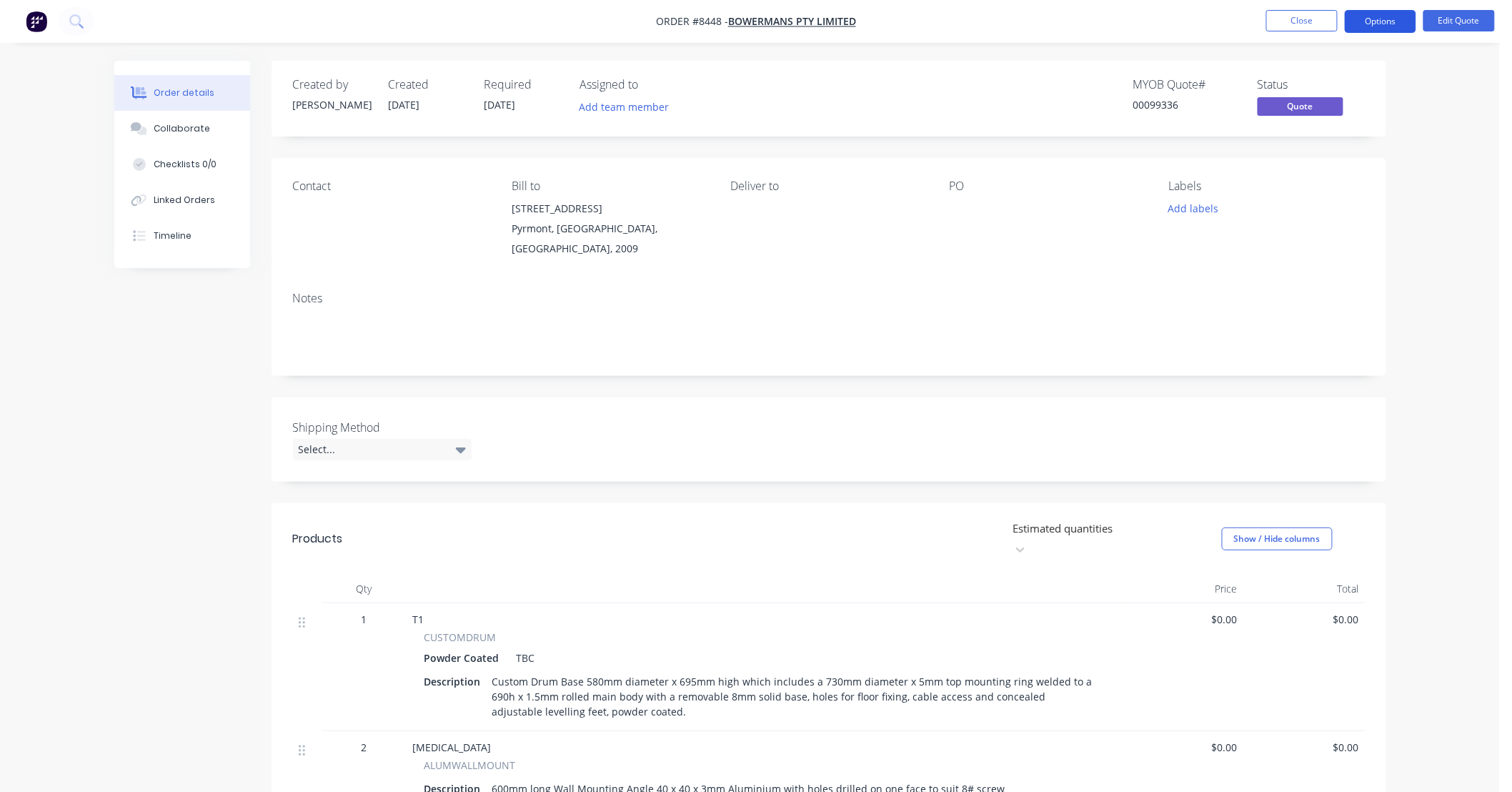
click at [1397, 18] on button "Options" at bounding box center [1380, 21] width 72 height 23
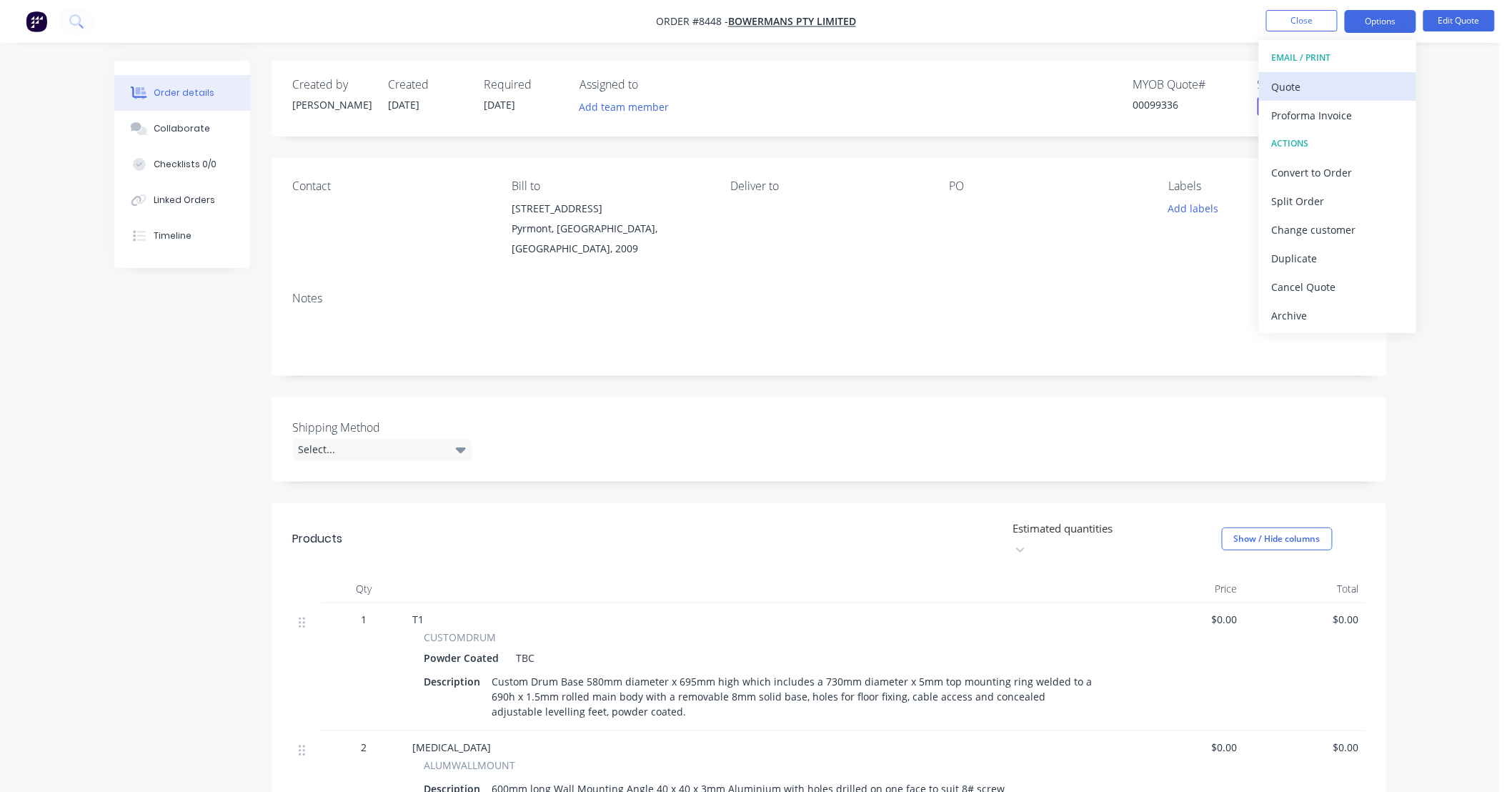
click at [1337, 81] on div "Quote" at bounding box center [1337, 87] width 132 height 21
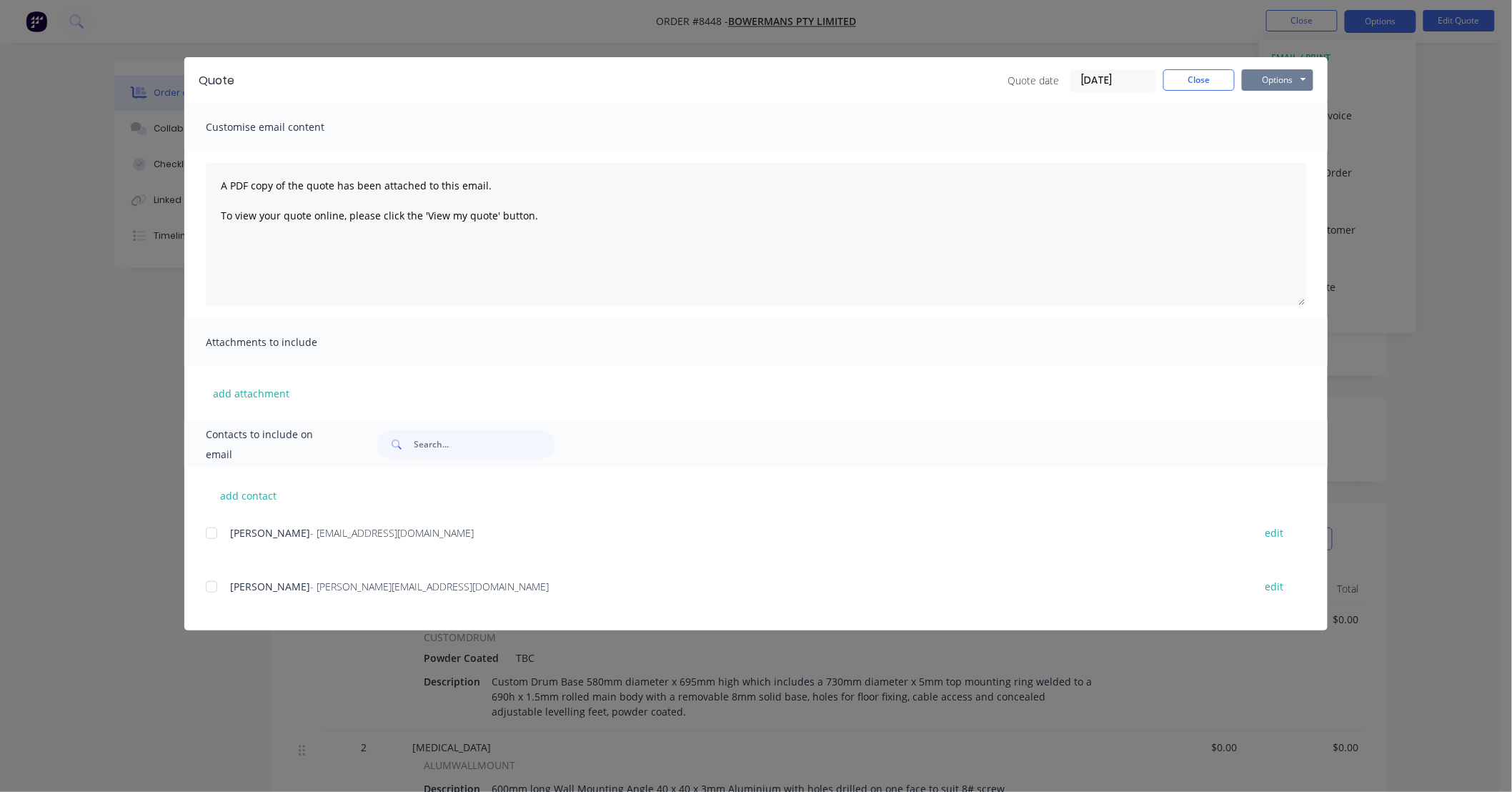
click at [1290, 78] on button "Options" at bounding box center [1278, 79] width 72 height 21
click at [1299, 129] on button "Print" at bounding box center [1288, 129] width 91 height 24
click at [1204, 77] on button "Close" at bounding box center [1199, 79] width 72 height 21
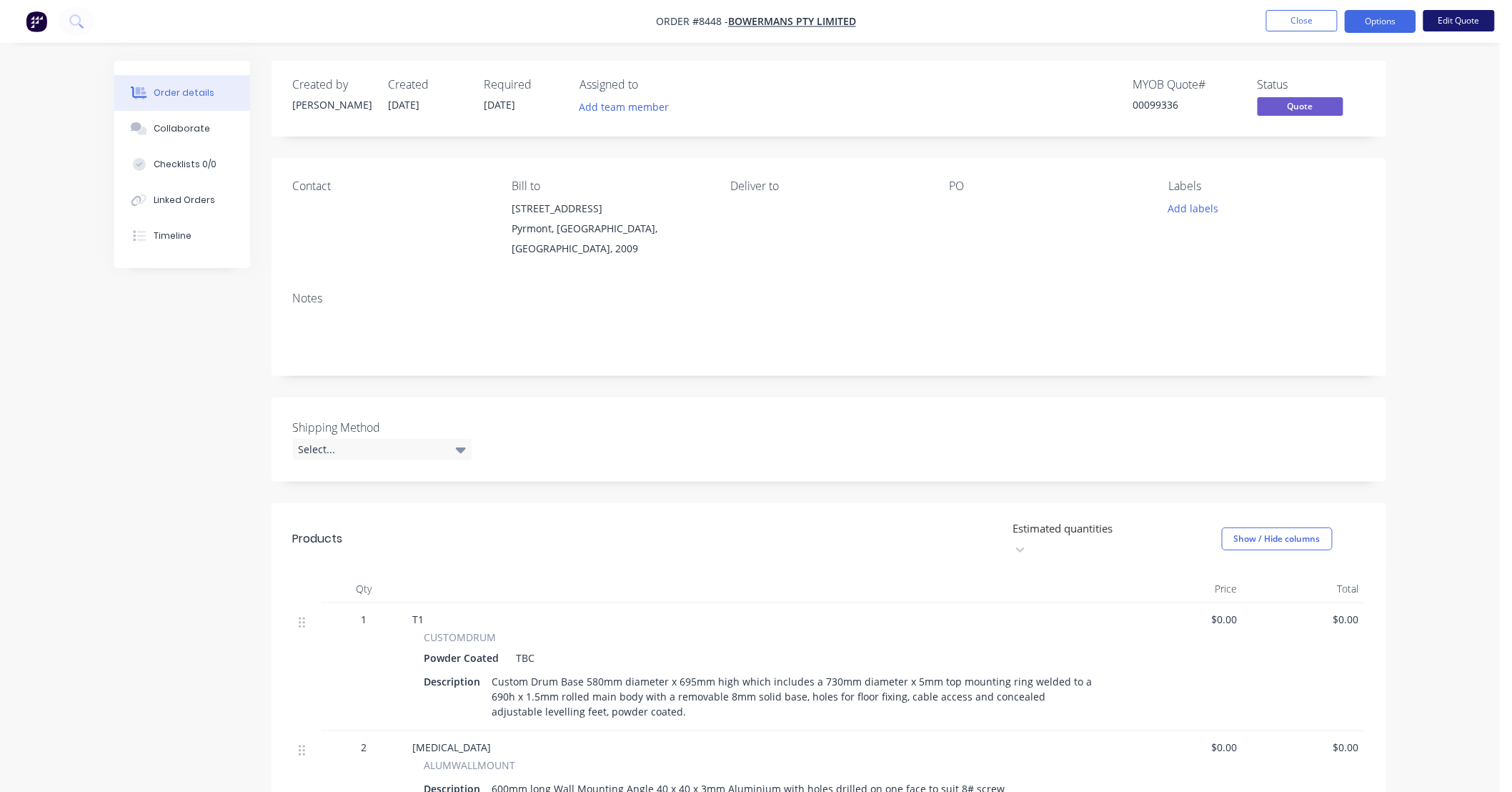
click at [1447, 11] on button "Edit Quote" at bounding box center [1459, 20] width 72 height 21
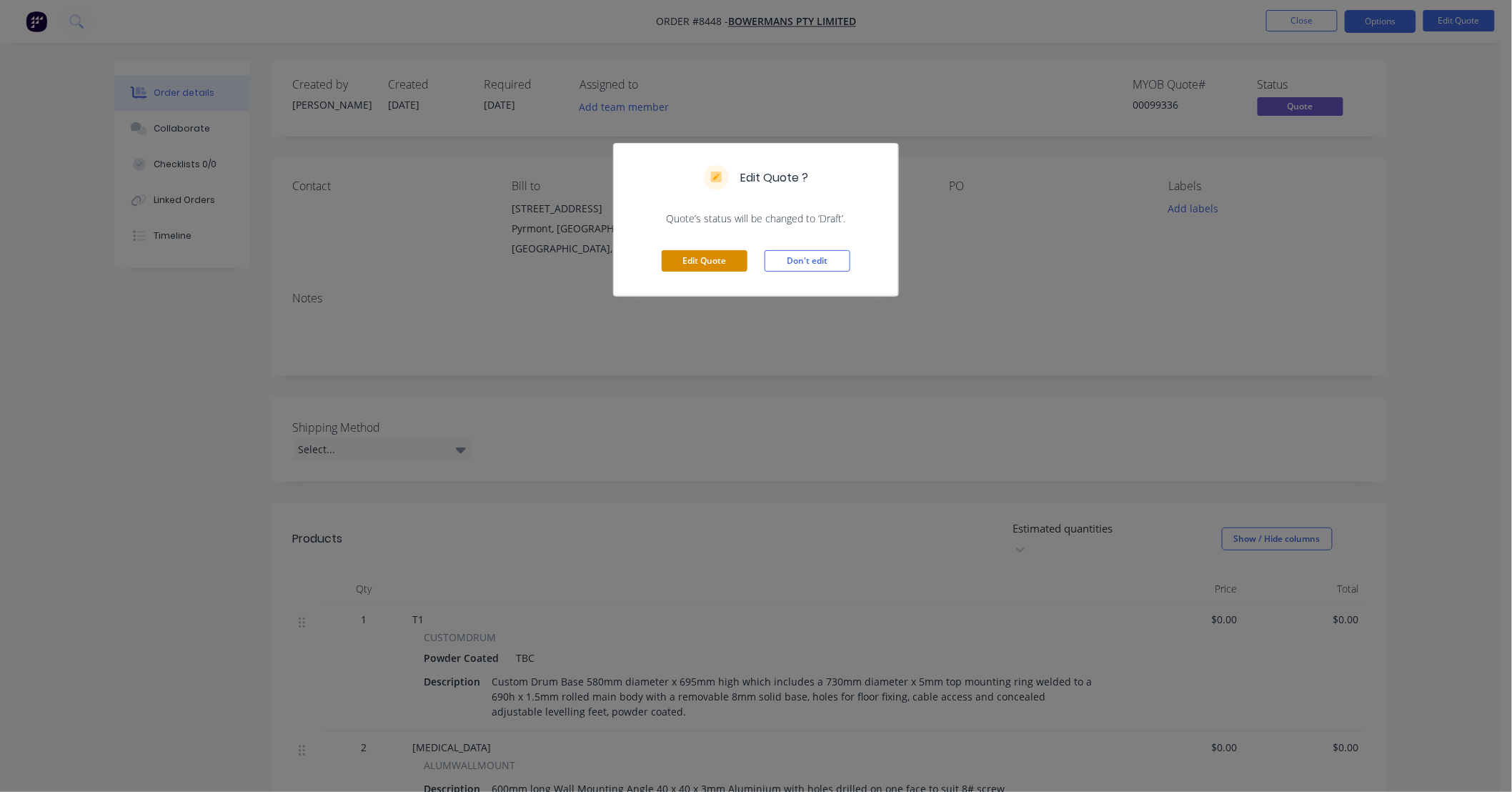
click at [684, 266] on button "Edit Quote" at bounding box center [705, 261] width 86 height 21
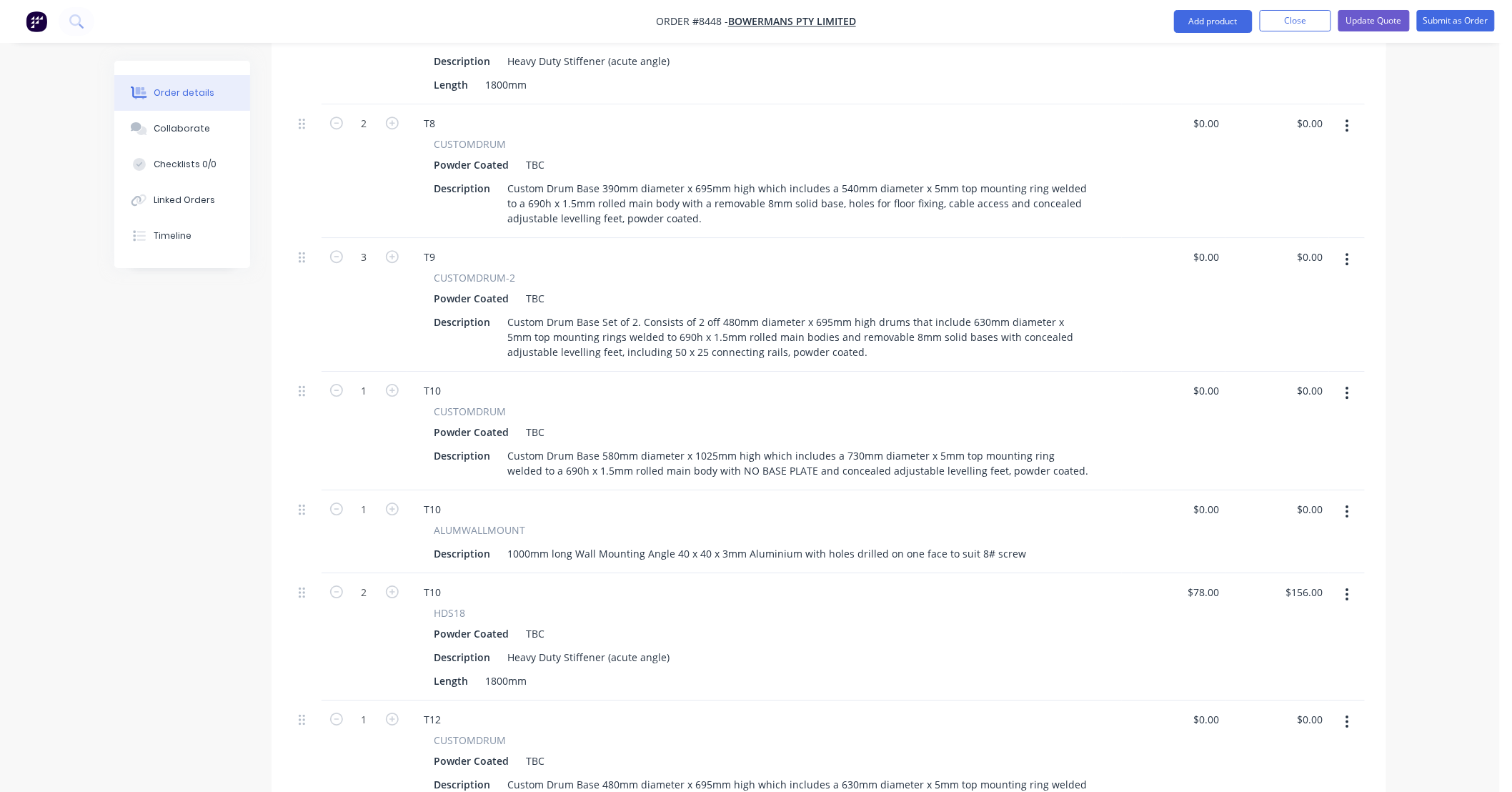
scroll to position [1694, 0]
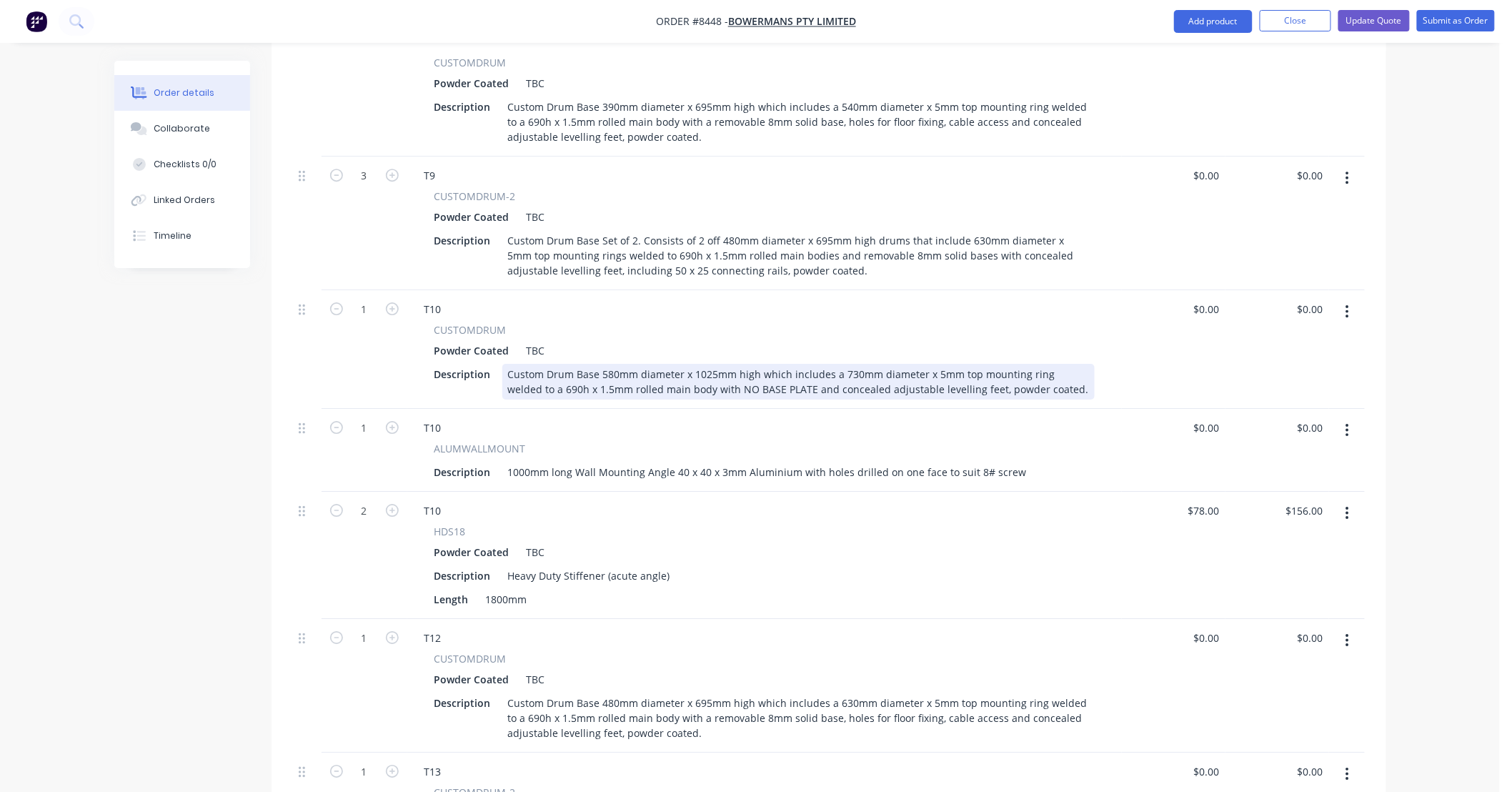
click at [715, 364] on div "Custom Drum Base 580mm diameter x 1025mm high which includes a 730mm diameter x…" at bounding box center [799, 381] width 593 height 35
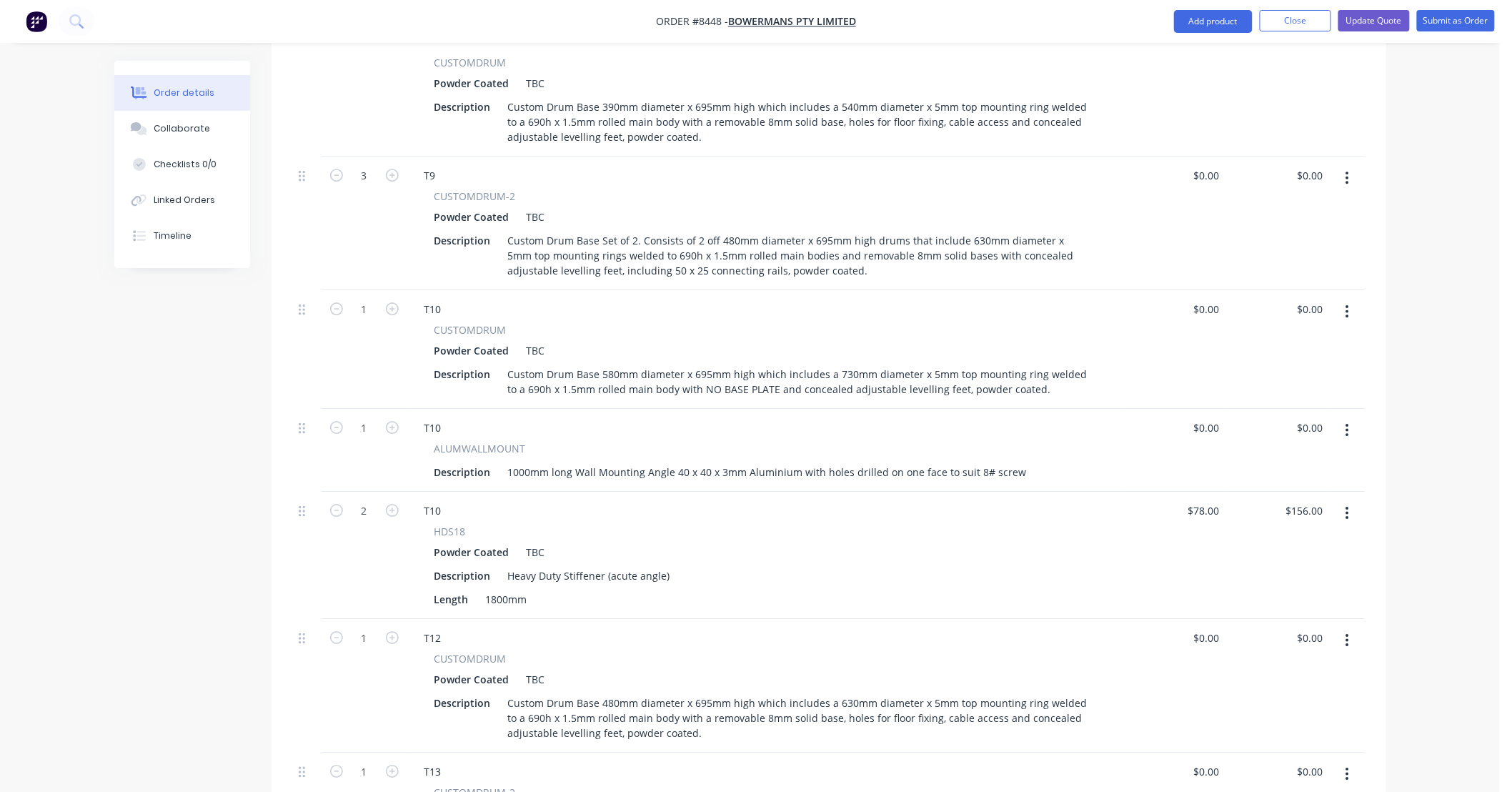
click at [967, 418] on div "T10" at bounding box center [765, 428] width 703 height 21
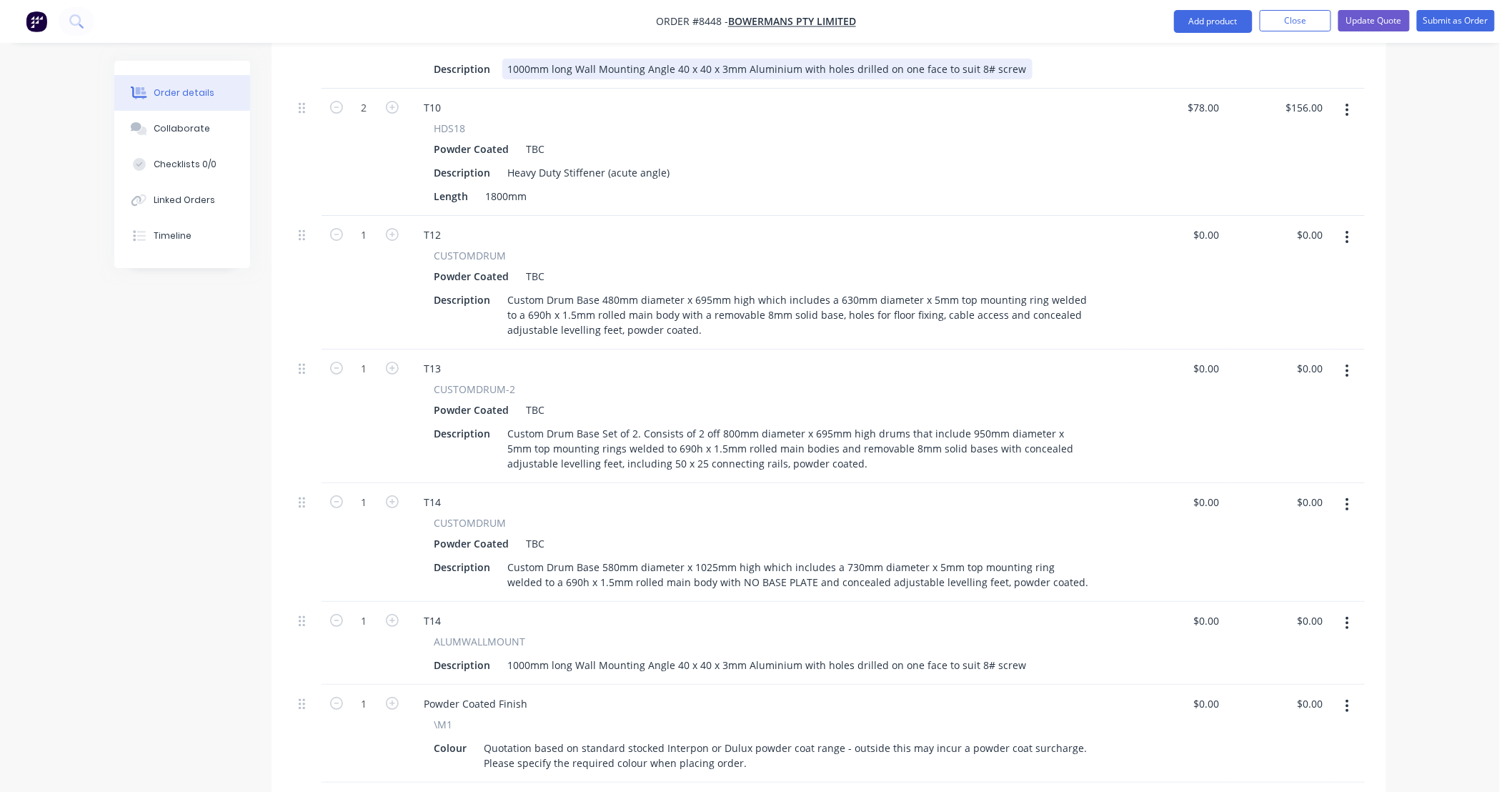
scroll to position [2118, 0]
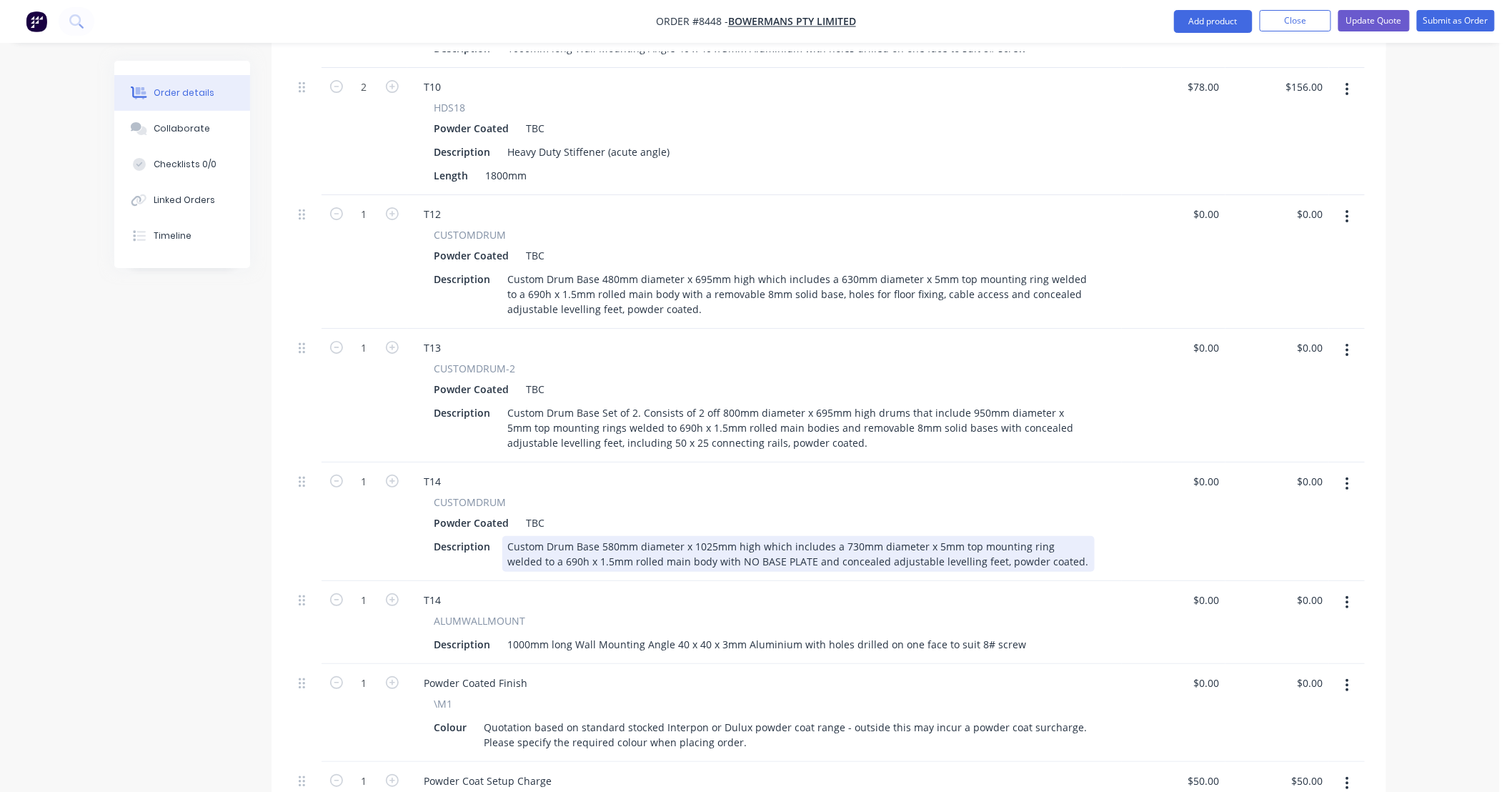
click at [713, 536] on div "Custom Drum Base 580mm diameter x 1025mm high which includes a 730mm diameter x…" at bounding box center [799, 554] width 593 height 35
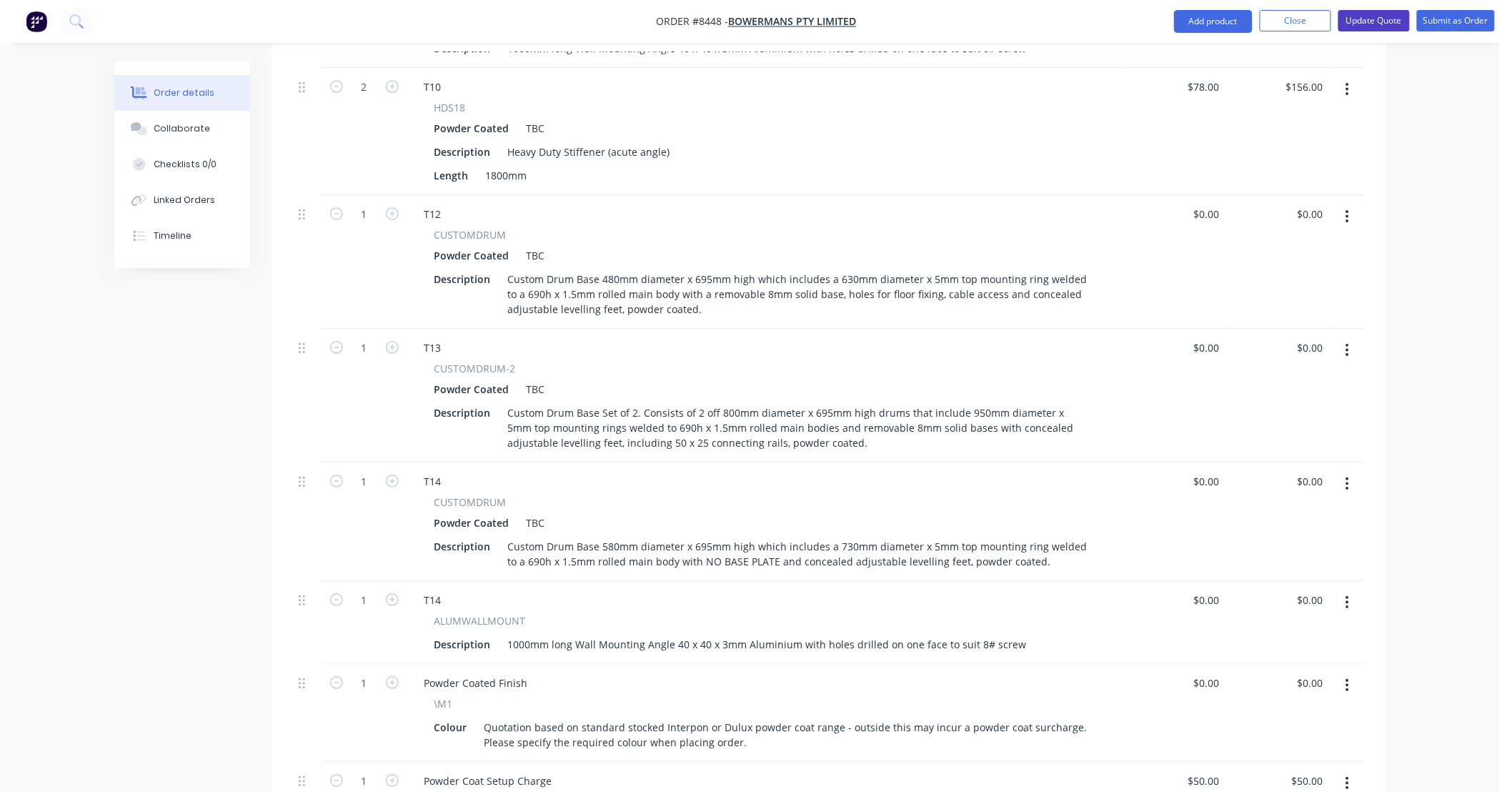
click at [1374, 21] on button "Update Quote" at bounding box center [1374, 20] width 72 height 21
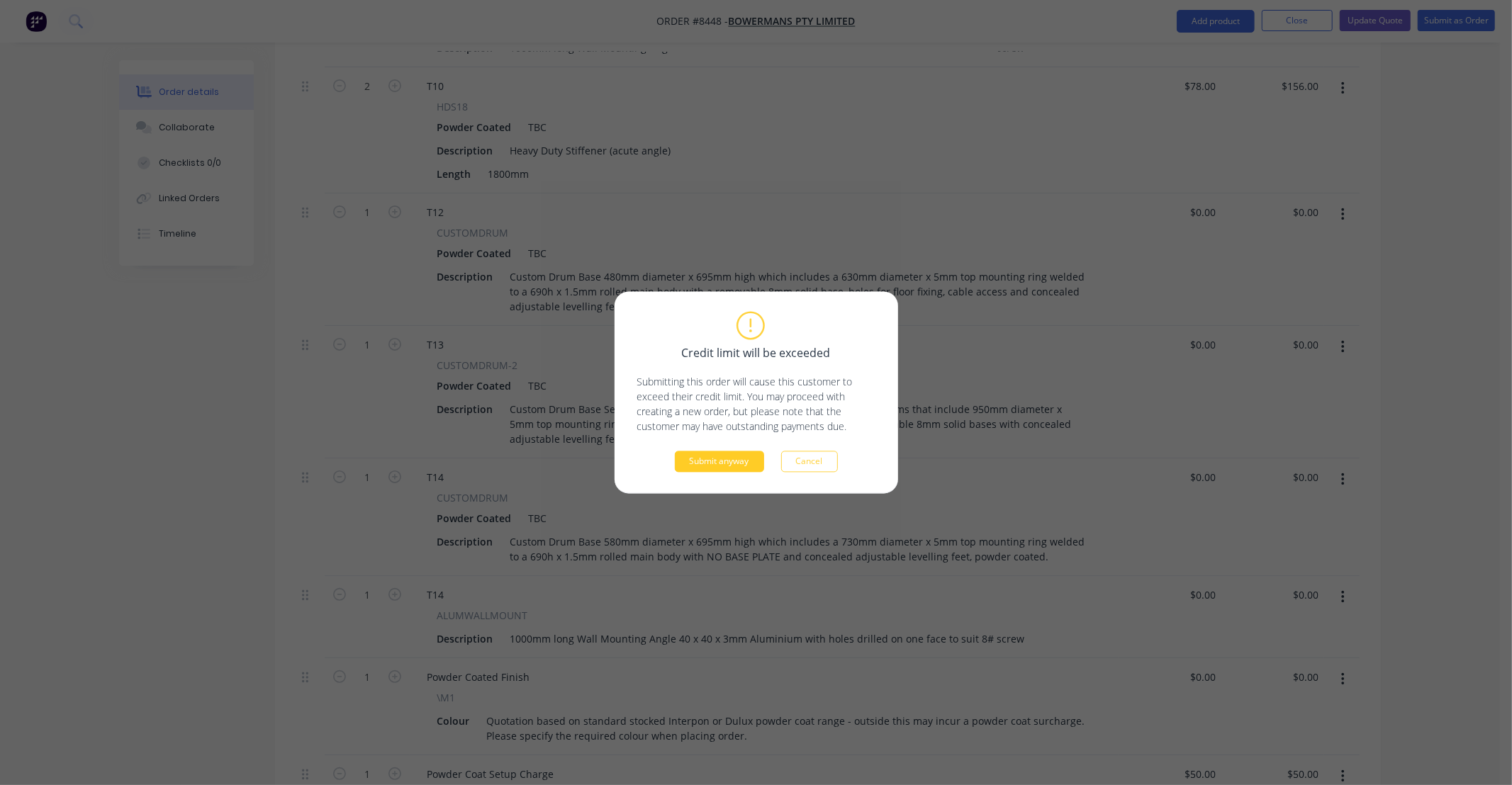
click at [733, 462] on button "Submit anyway" at bounding box center [719, 461] width 89 height 21
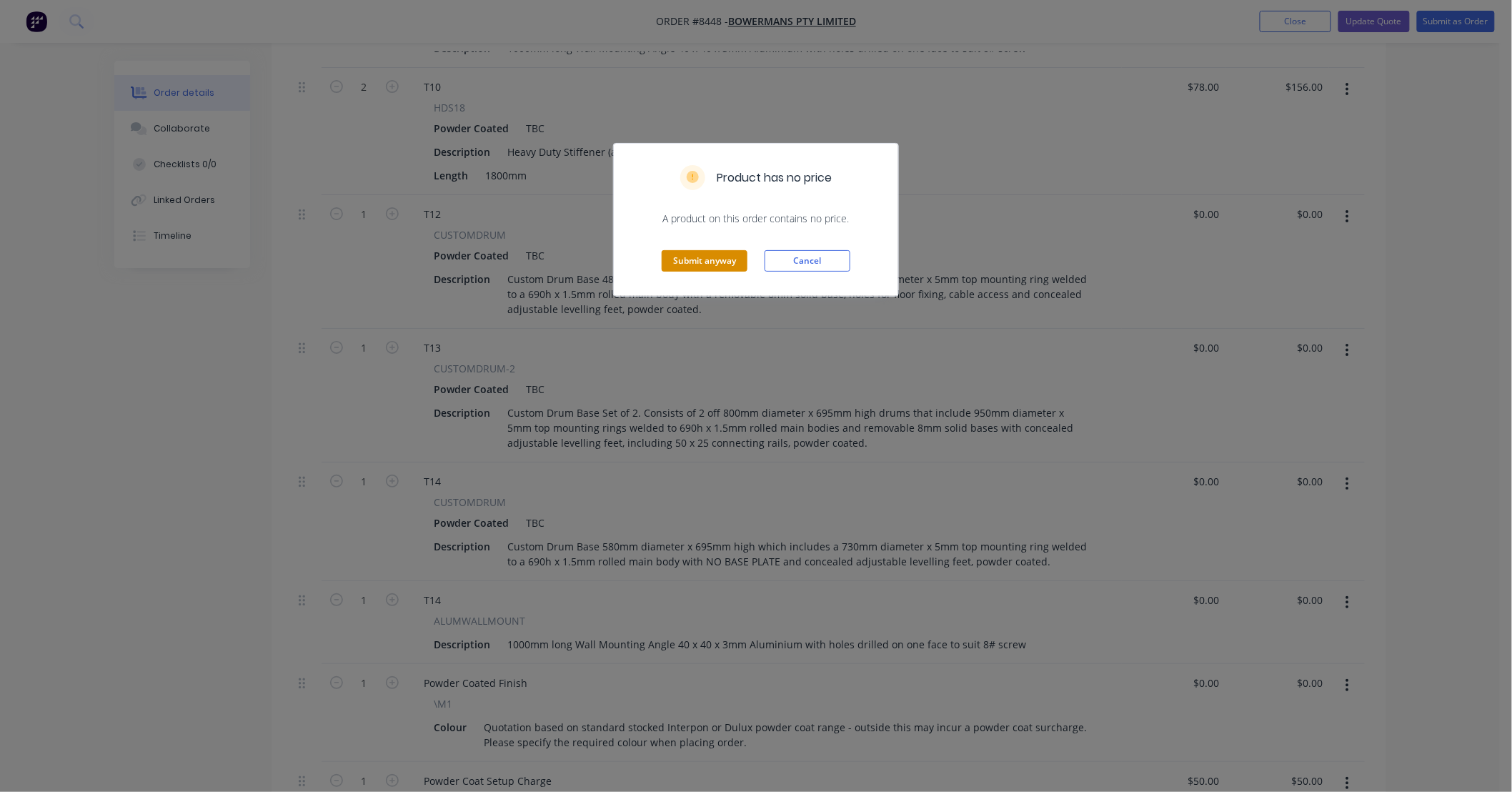
click at [720, 261] on button "Submit anyway" at bounding box center [705, 261] width 86 height 21
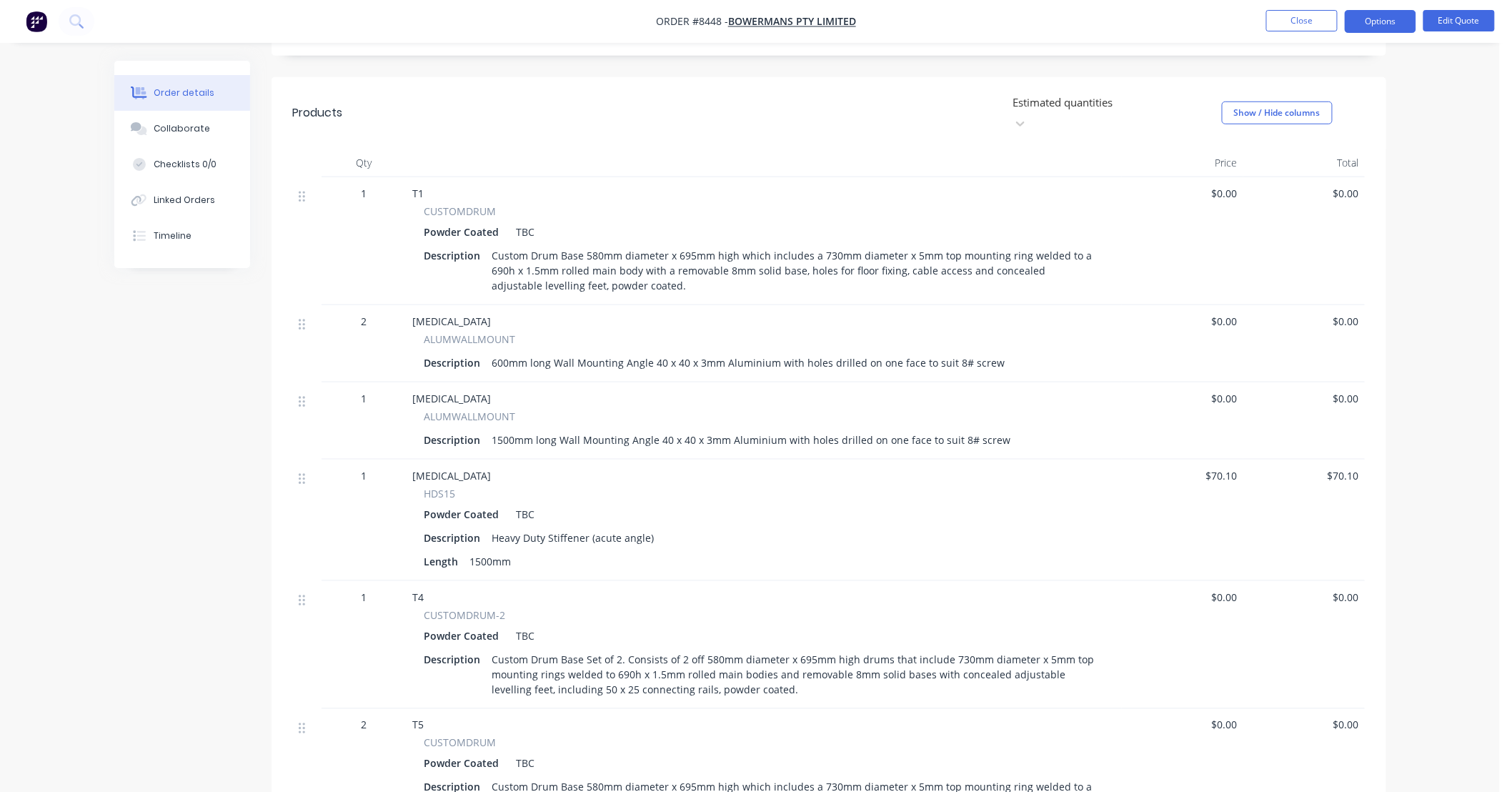
scroll to position [317, 0]
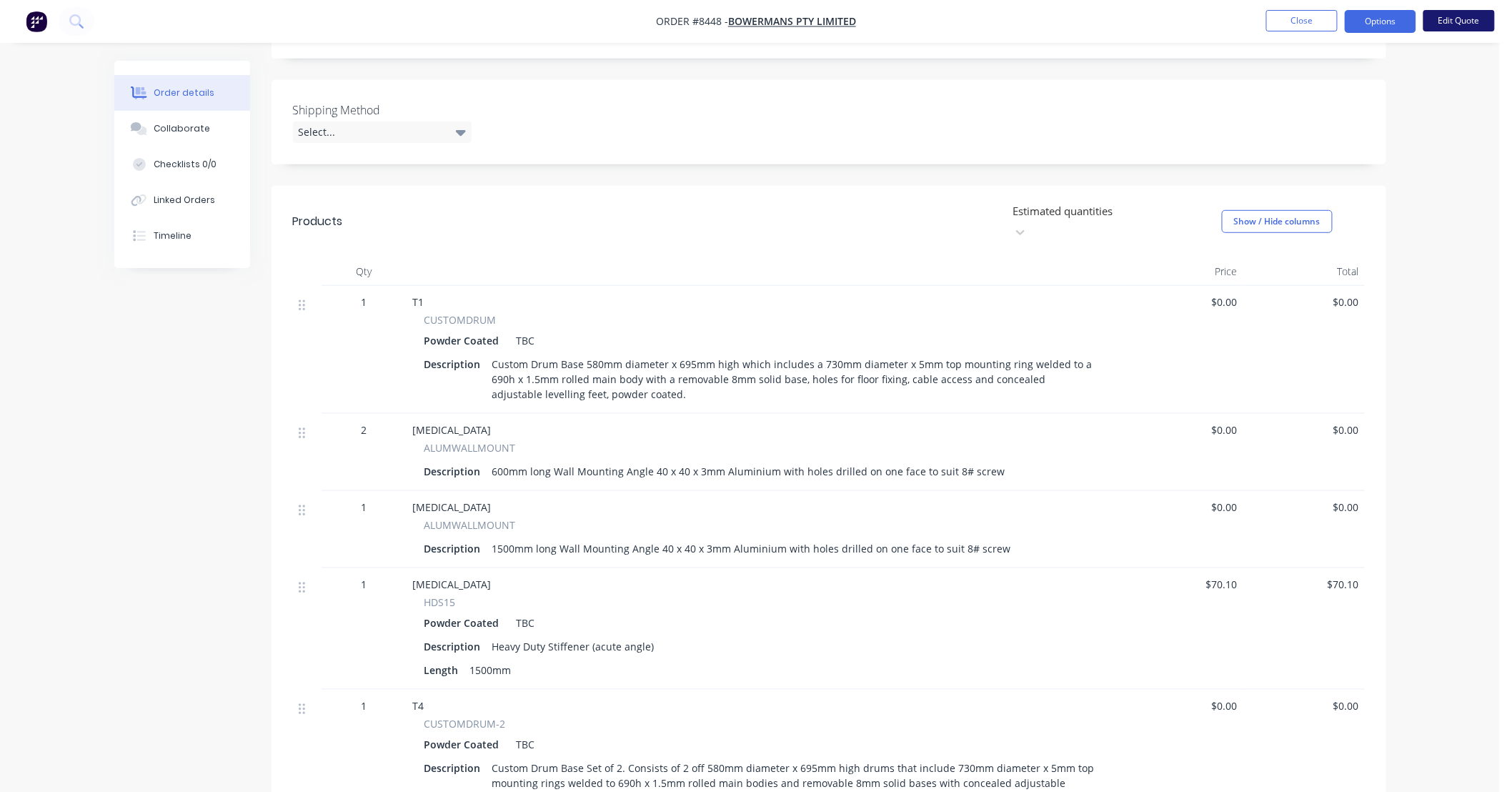
click at [1437, 19] on button "Edit Quote" at bounding box center [1459, 20] width 72 height 21
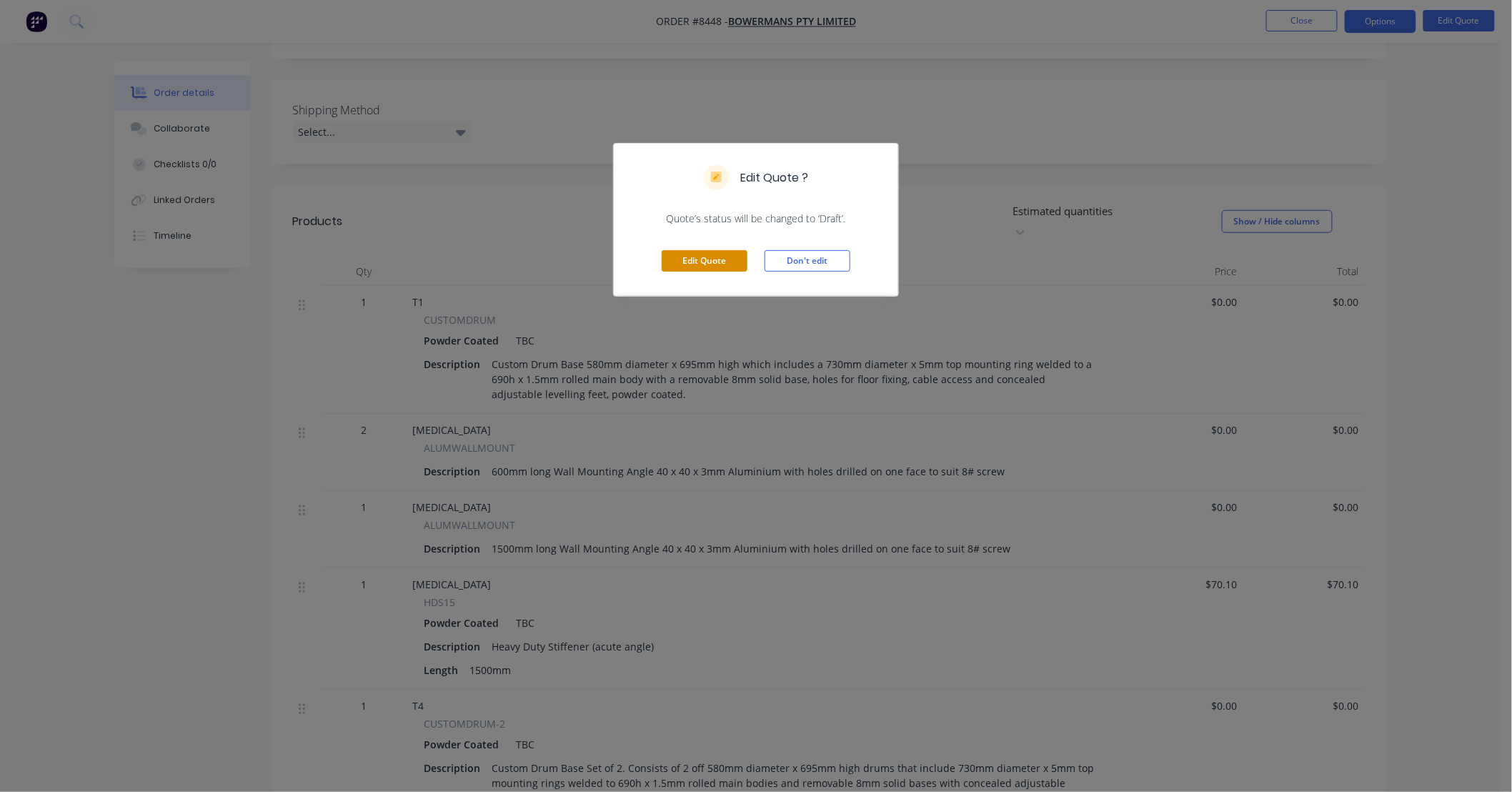
click at [740, 261] on button "Edit Quote" at bounding box center [705, 261] width 86 height 21
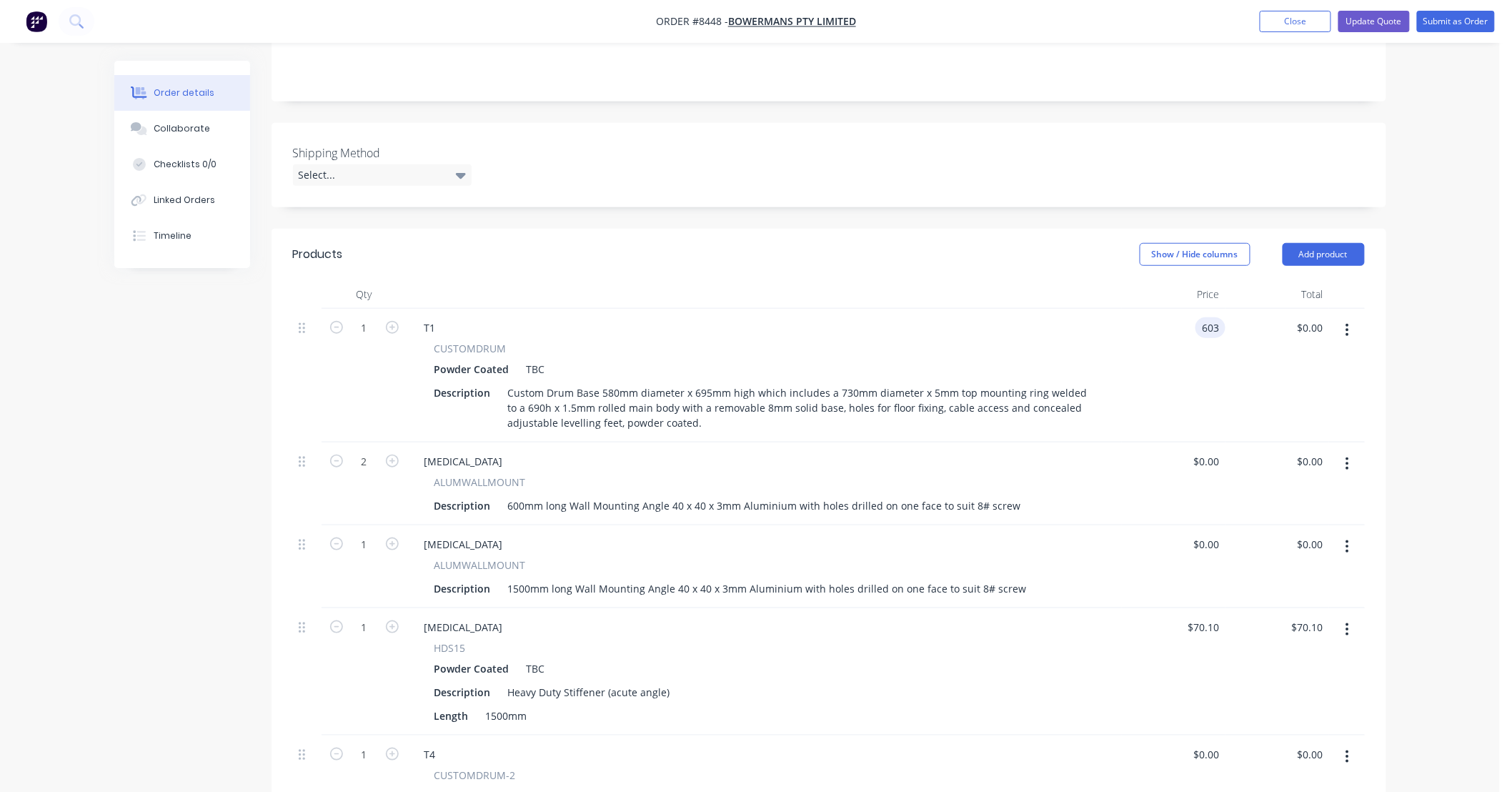
type input "$603.00"
click at [1090, 475] on div "ALUMWALLMOUNT" at bounding box center [764, 482] width 660 height 15
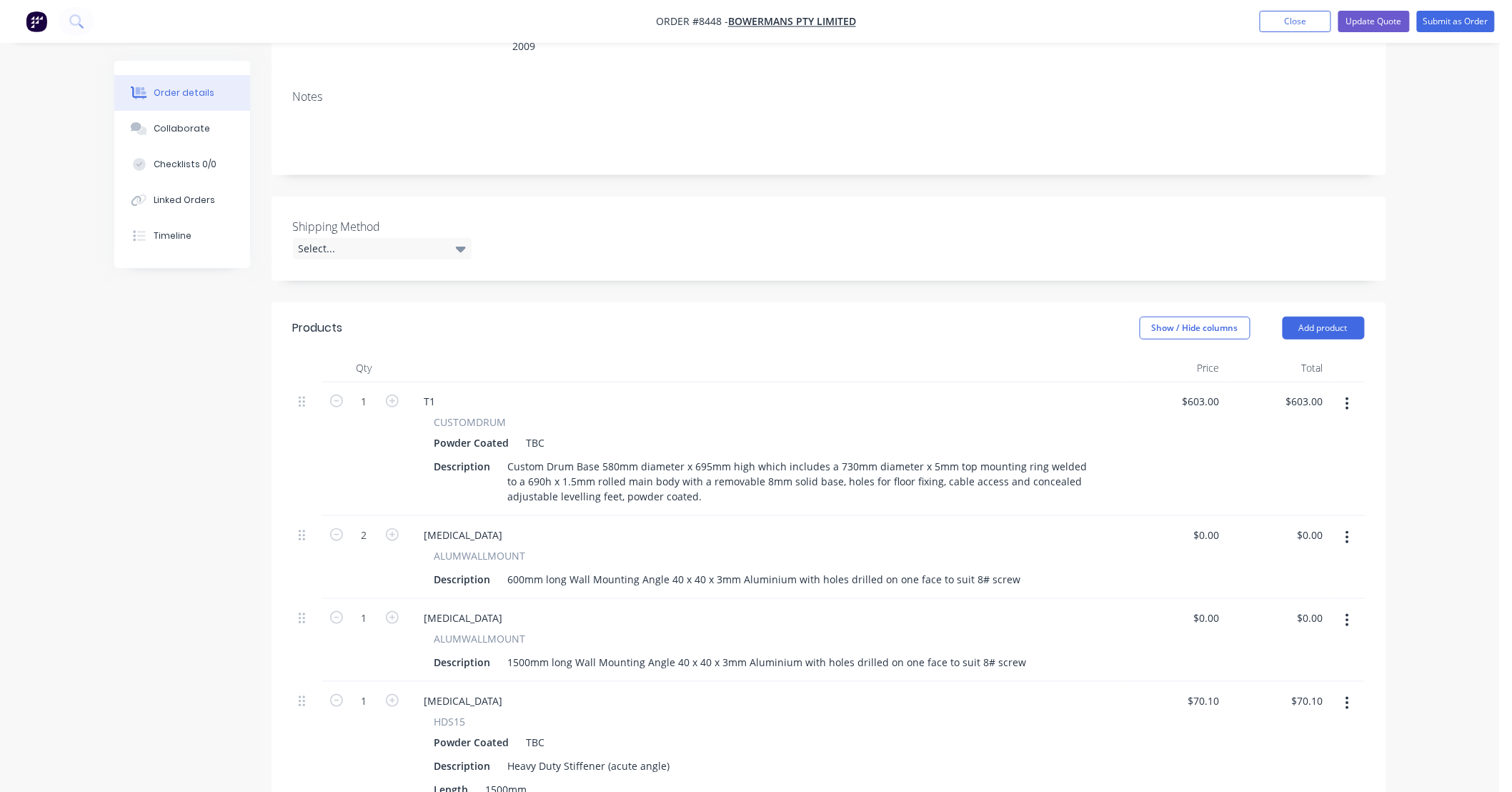
scroll to position [212, 0]
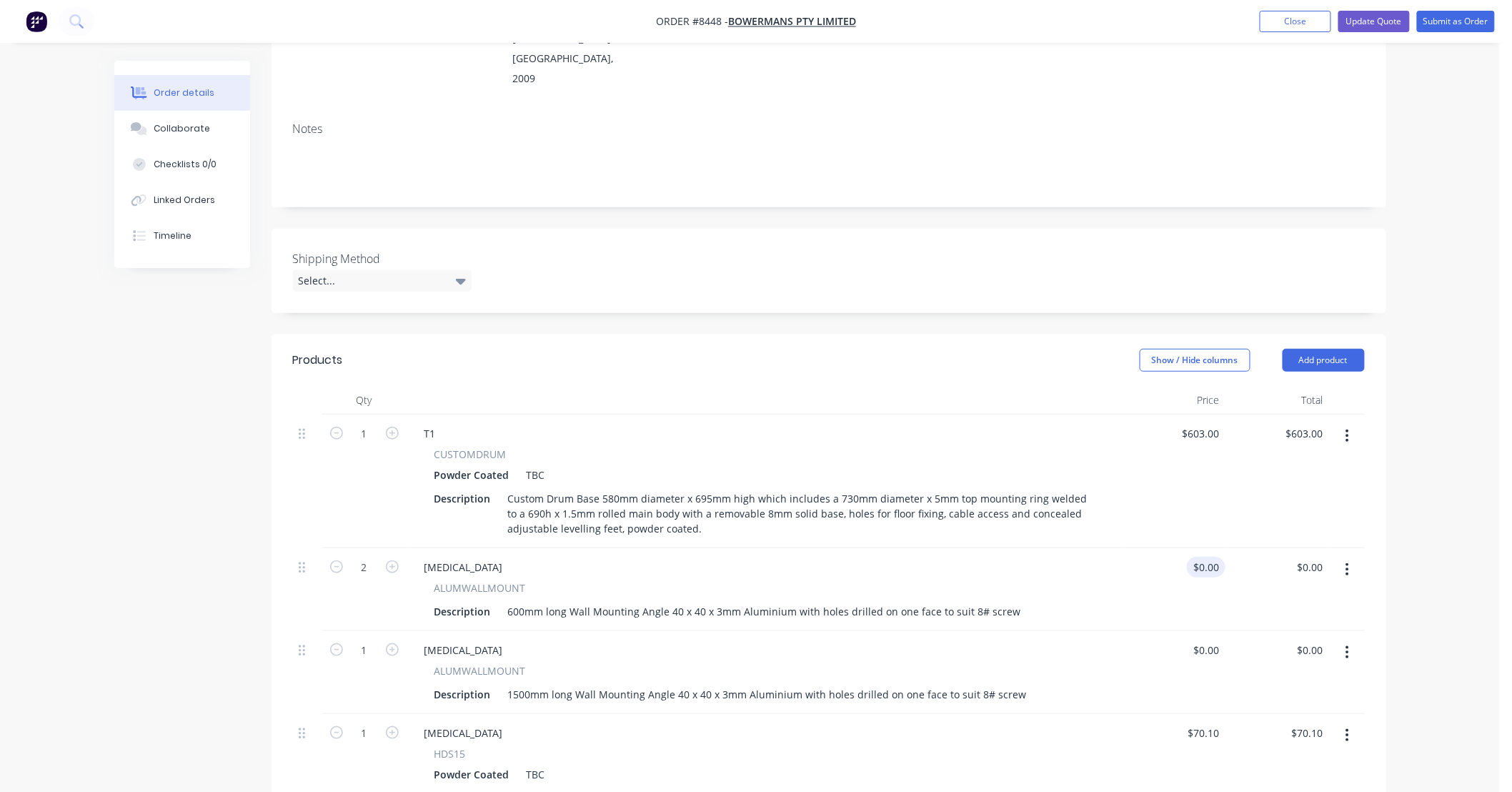
type input "0"
drag, startPoint x: 1222, startPoint y: 525, endPoint x: 1191, endPoint y: 531, distance: 31.6
click at [1192, 548] on div "0 0" at bounding box center [1173, 590] width 104 height 83
type input "$37.00"
type input "$74.00"
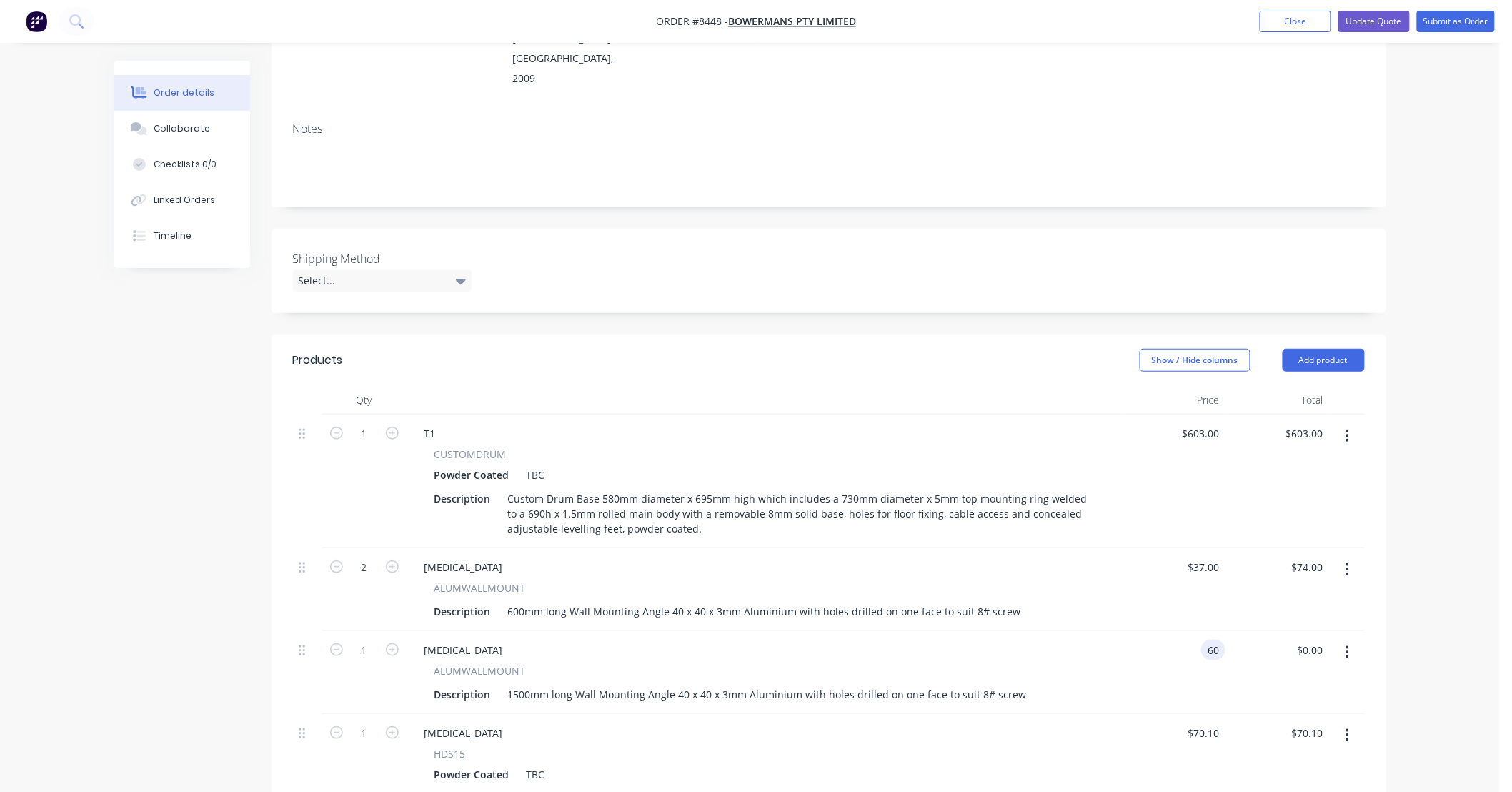
type input "$60.00"
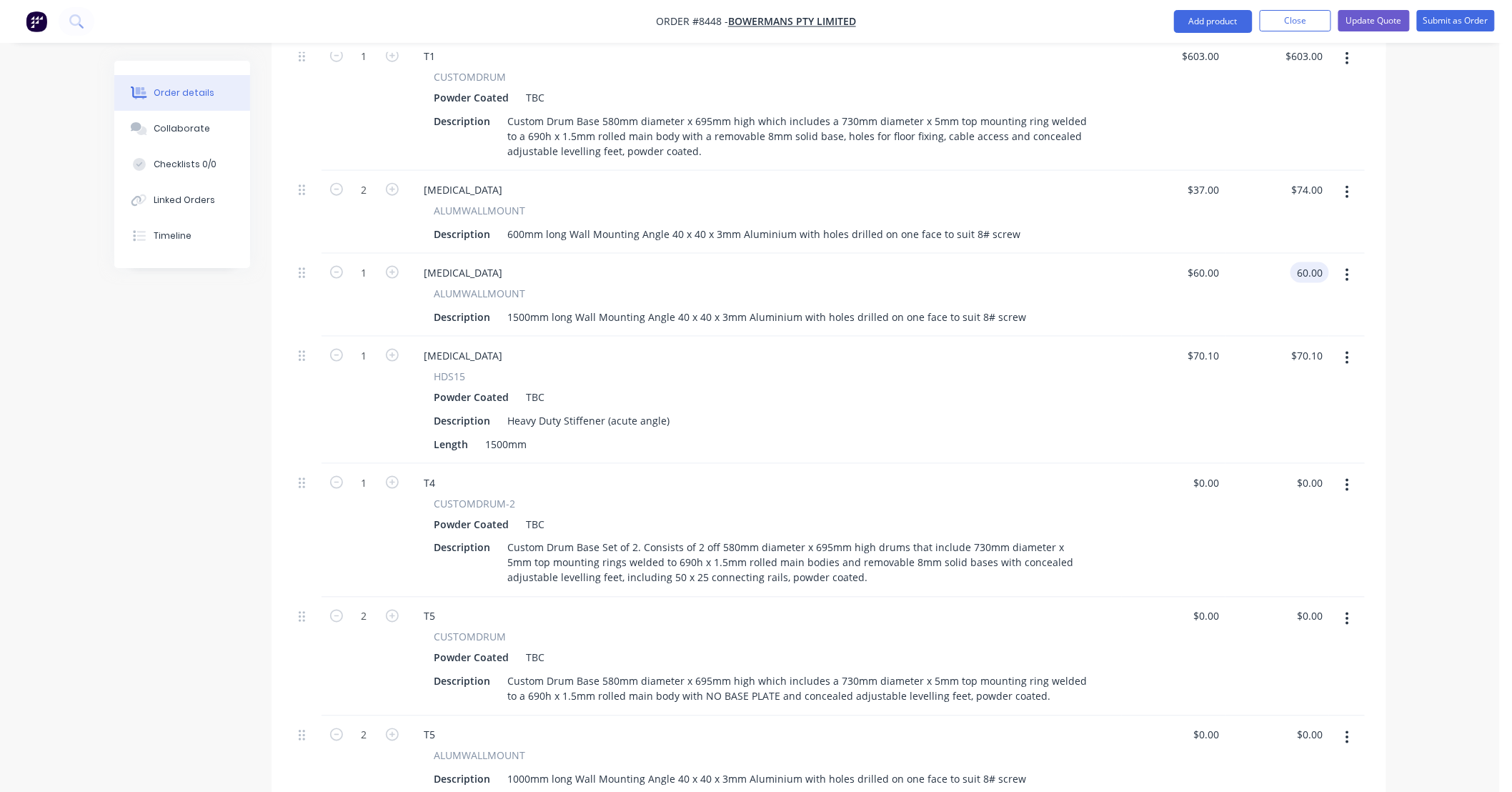
scroll to position [635, 0]
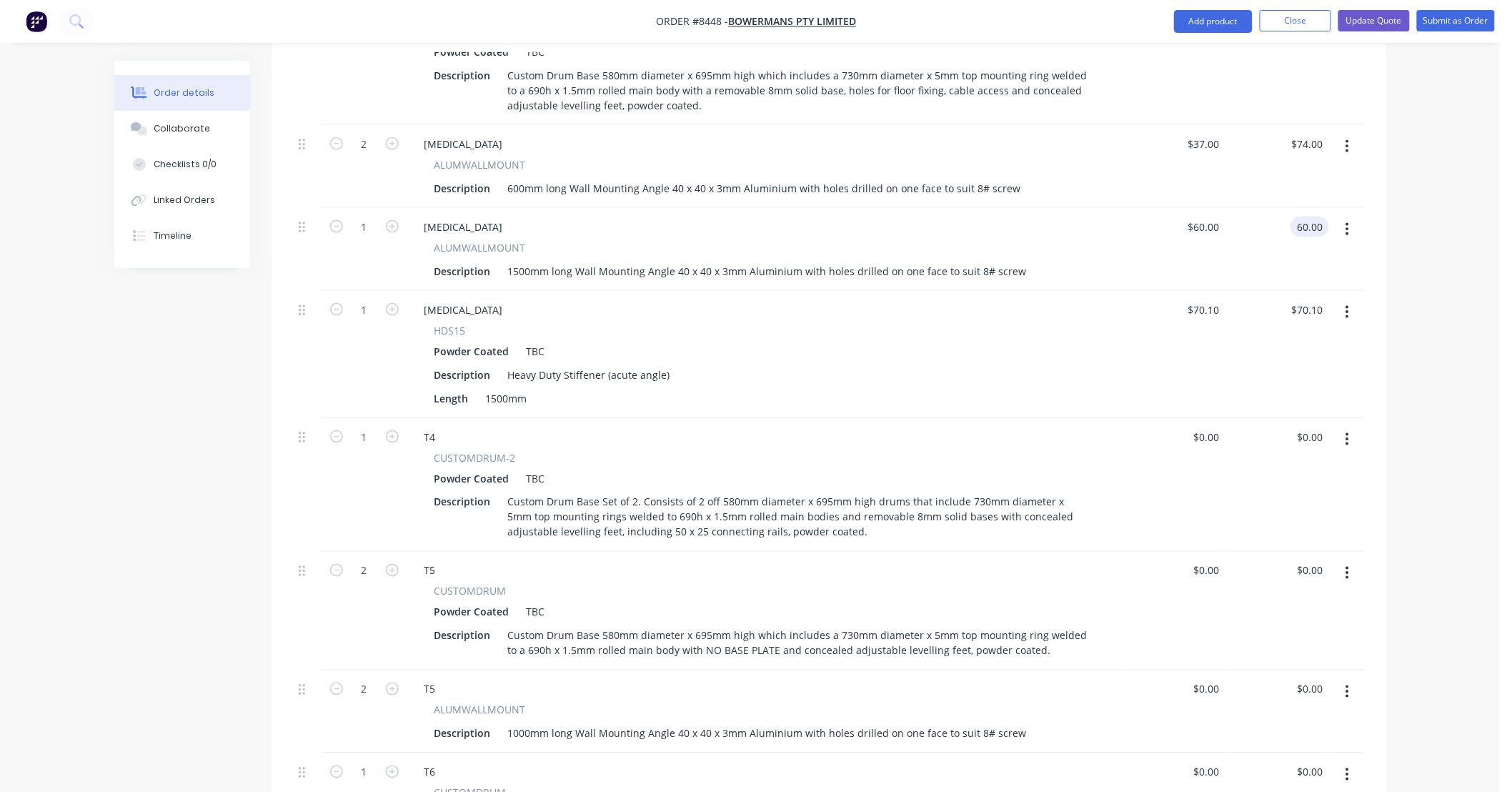
type input "$60.00"
drag, startPoint x: 1222, startPoint y: 396, endPoint x: 1187, endPoint y: 406, distance: 36.4
click at [1187, 418] on div "0 0" at bounding box center [1173, 485] width 104 height 133
type input "$1,206.00"
type input "1206.00"
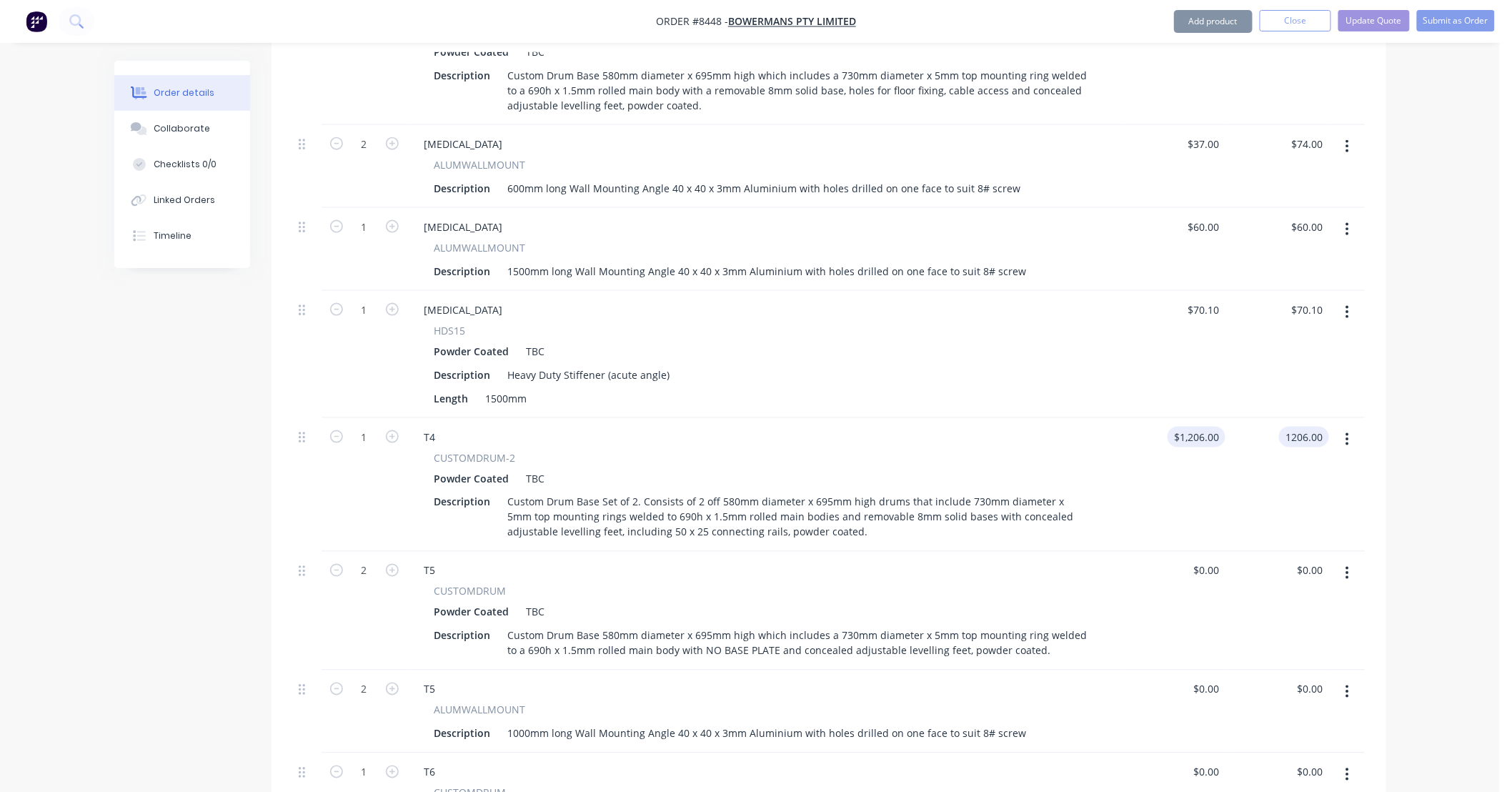
type input "1206"
type input "$1,206.00"
click at [1213, 427] on input "1206" at bounding box center [1199, 437] width 52 height 21
type input "$1,506.00"
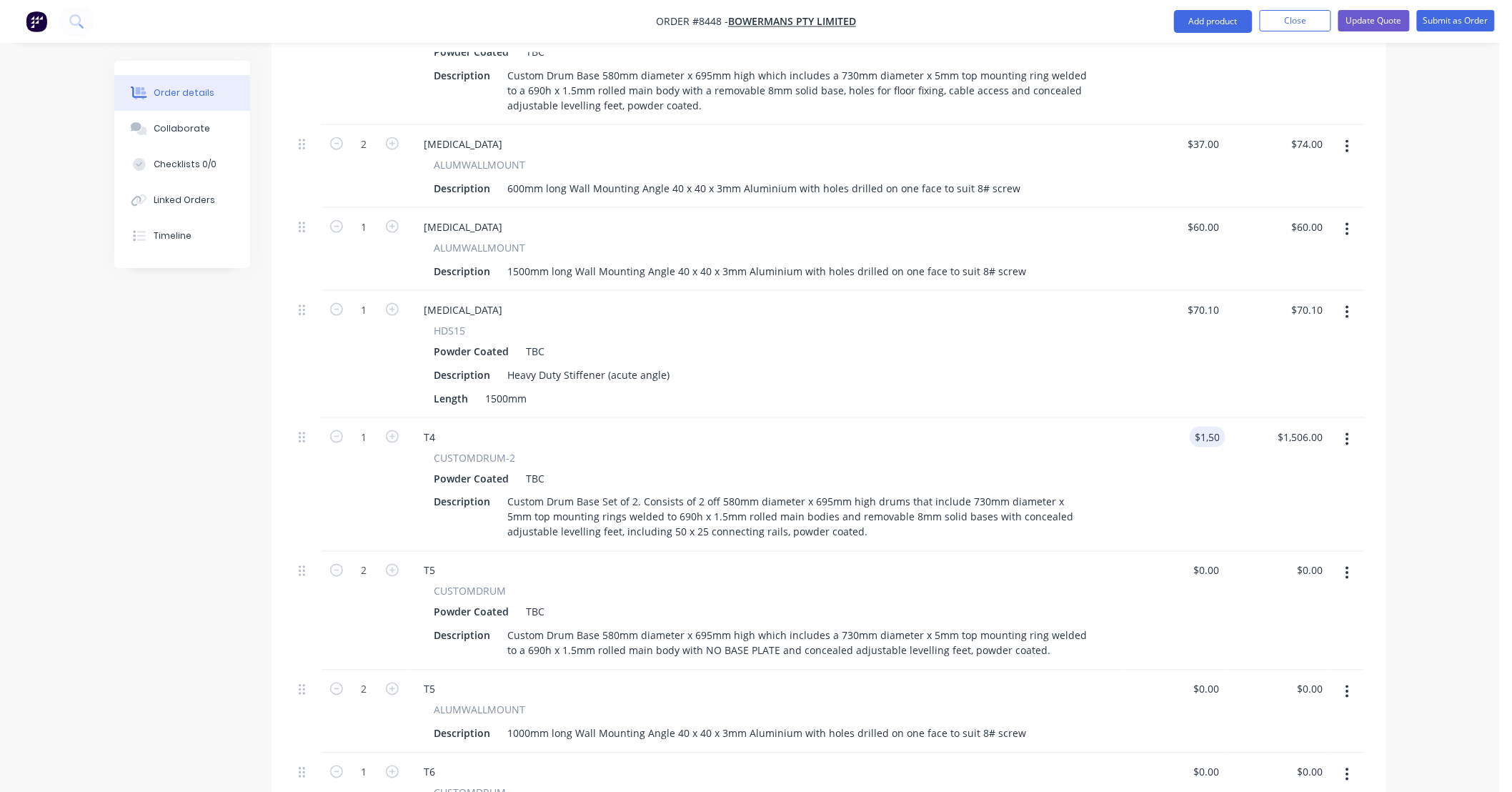
click at [1169, 418] on div "$1,506.00 1506" at bounding box center [1173, 485] width 104 height 133
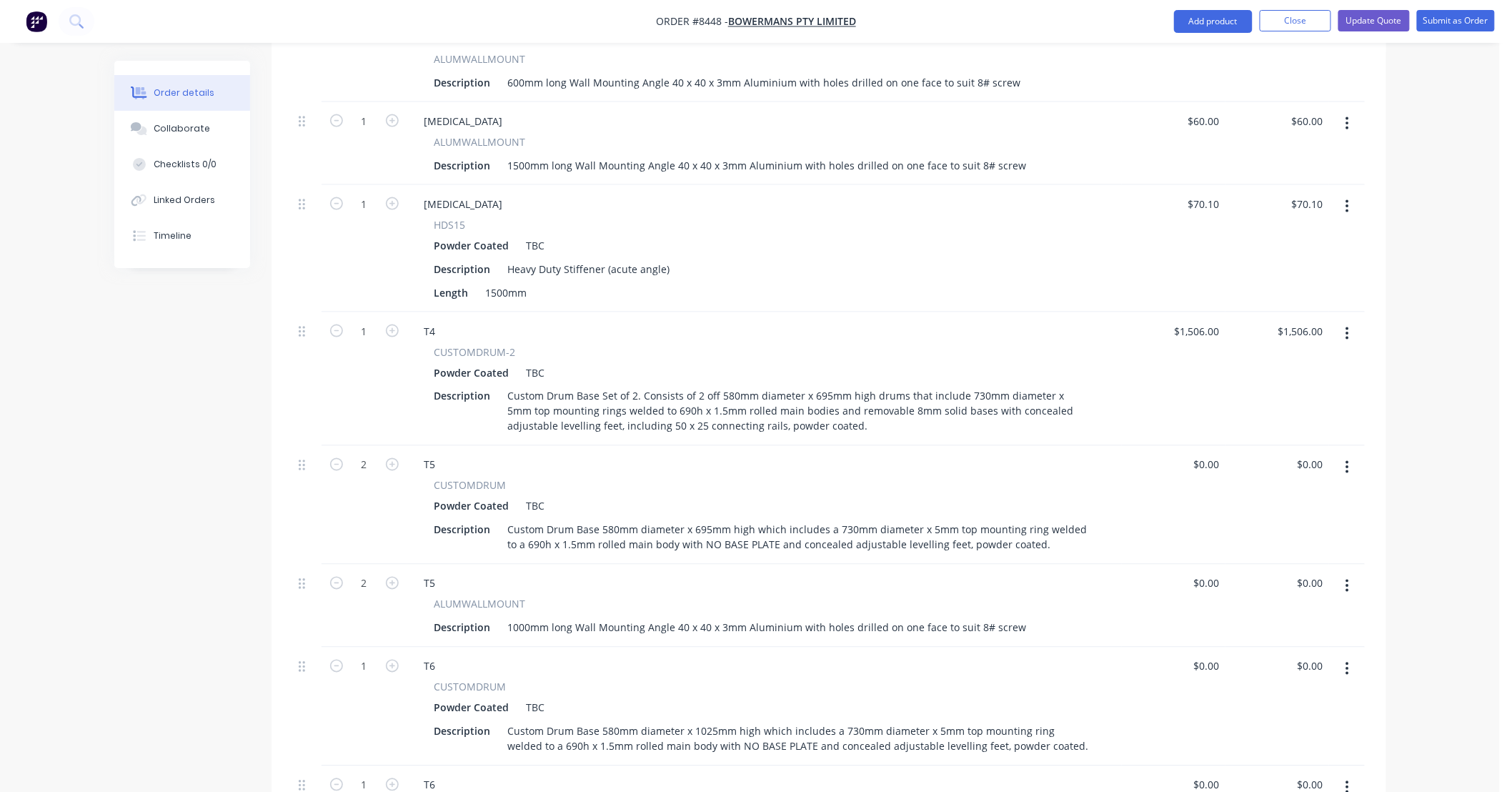
scroll to position [847, 0]
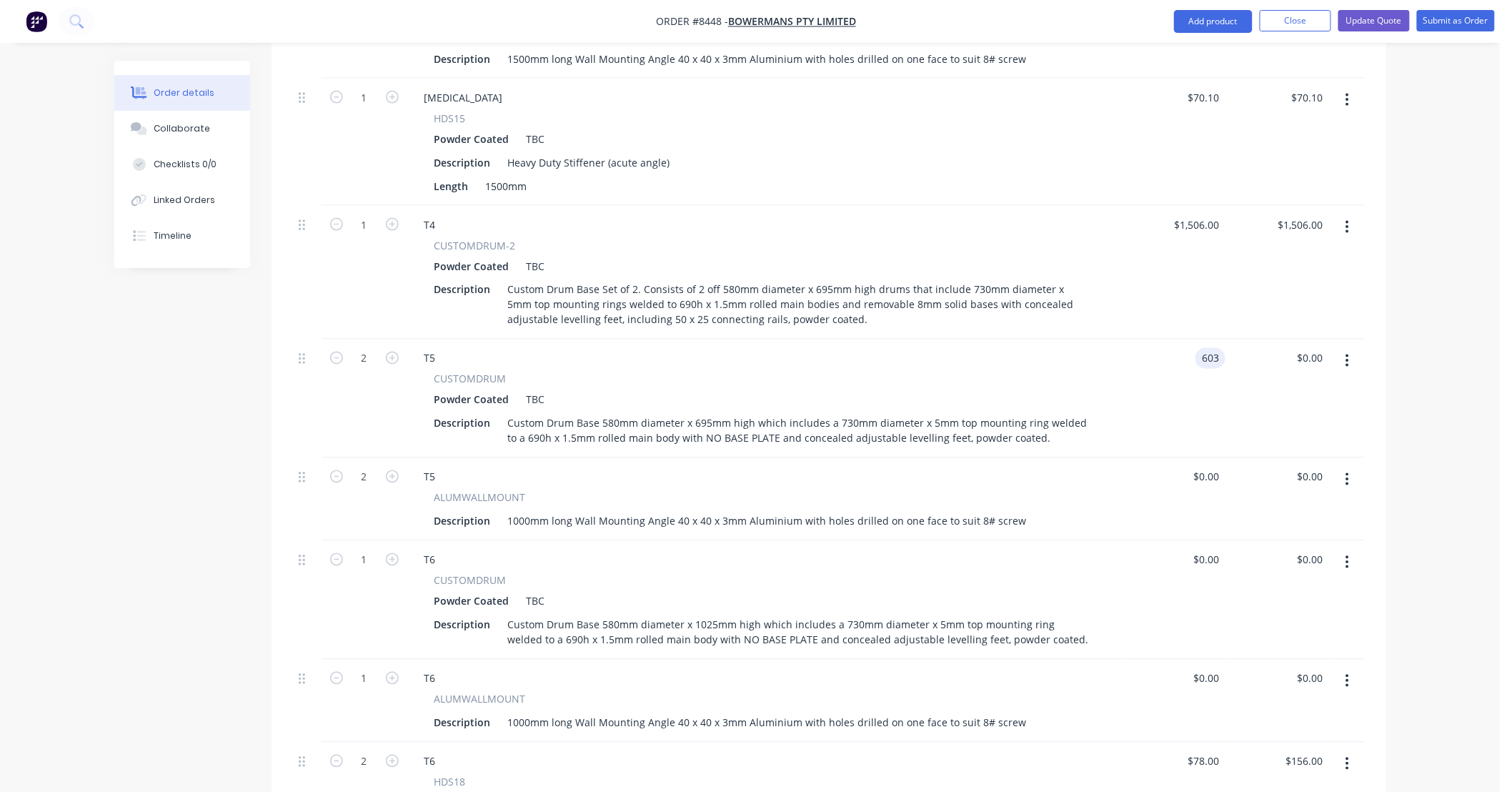
type input "$603.00"
type input "$1,206.00"
click at [1198, 340] on div "$603.00 $603.00" at bounding box center [1173, 399] width 104 height 119
drag, startPoint x: 1220, startPoint y: 310, endPoint x: 1158, endPoint y: 326, distance: 64.0
click at [1158, 340] on div "603 $603.00" at bounding box center [1173, 399] width 104 height 119
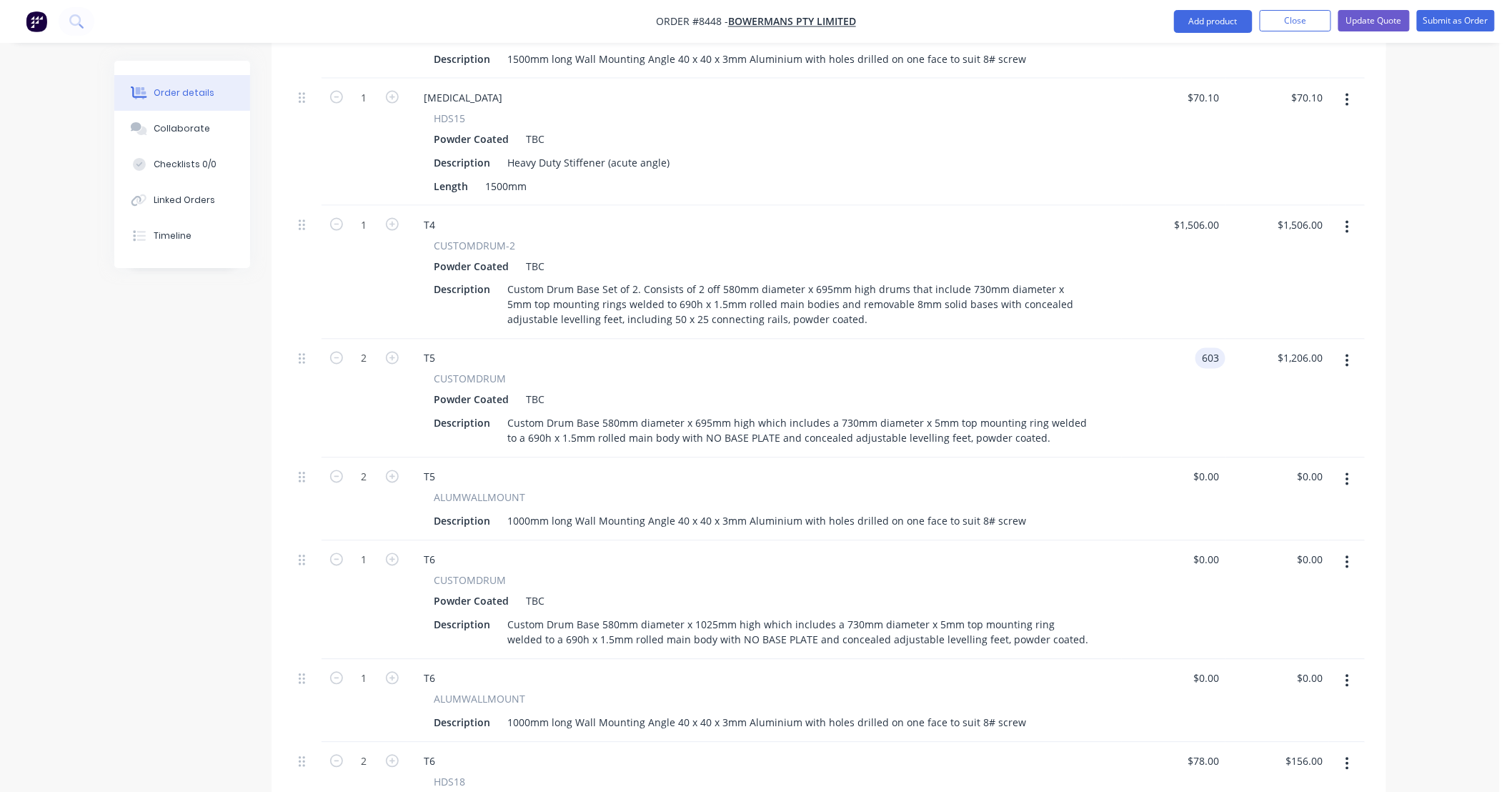
drag, startPoint x: 1219, startPoint y: 315, endPoint x: 1180, endPoint y: 321, distance: 39.5
click at [1180, 340] on div "603 603" at bounding box center [1173, 399] width 104 height 119
type input "$506.00"
type input "$1,012.00"
click at [1176, 340] on div "$506.00 $506.00" at bounding box center [1173, 399] width 104 height 119
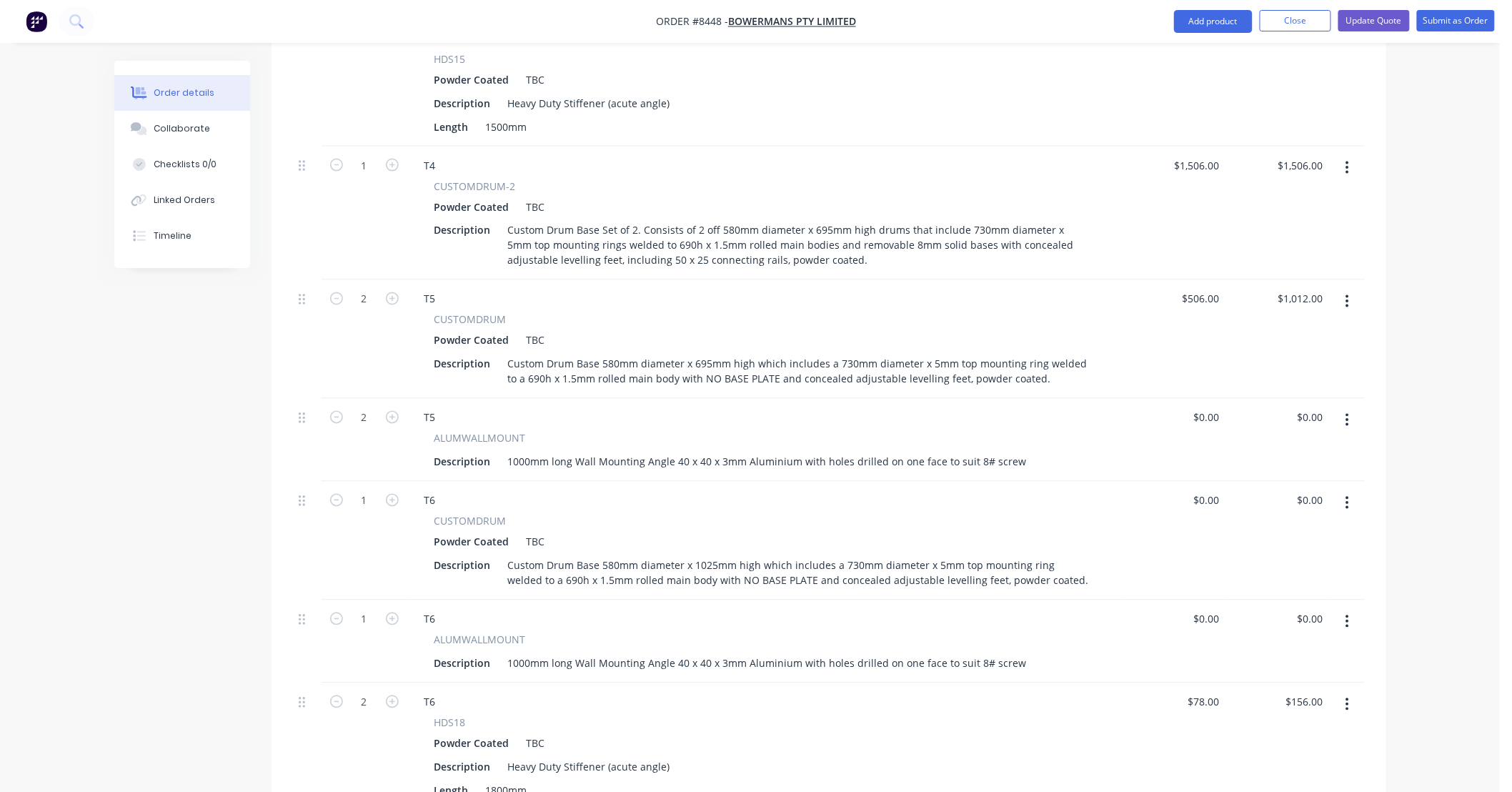
scroll to position [953, 0]
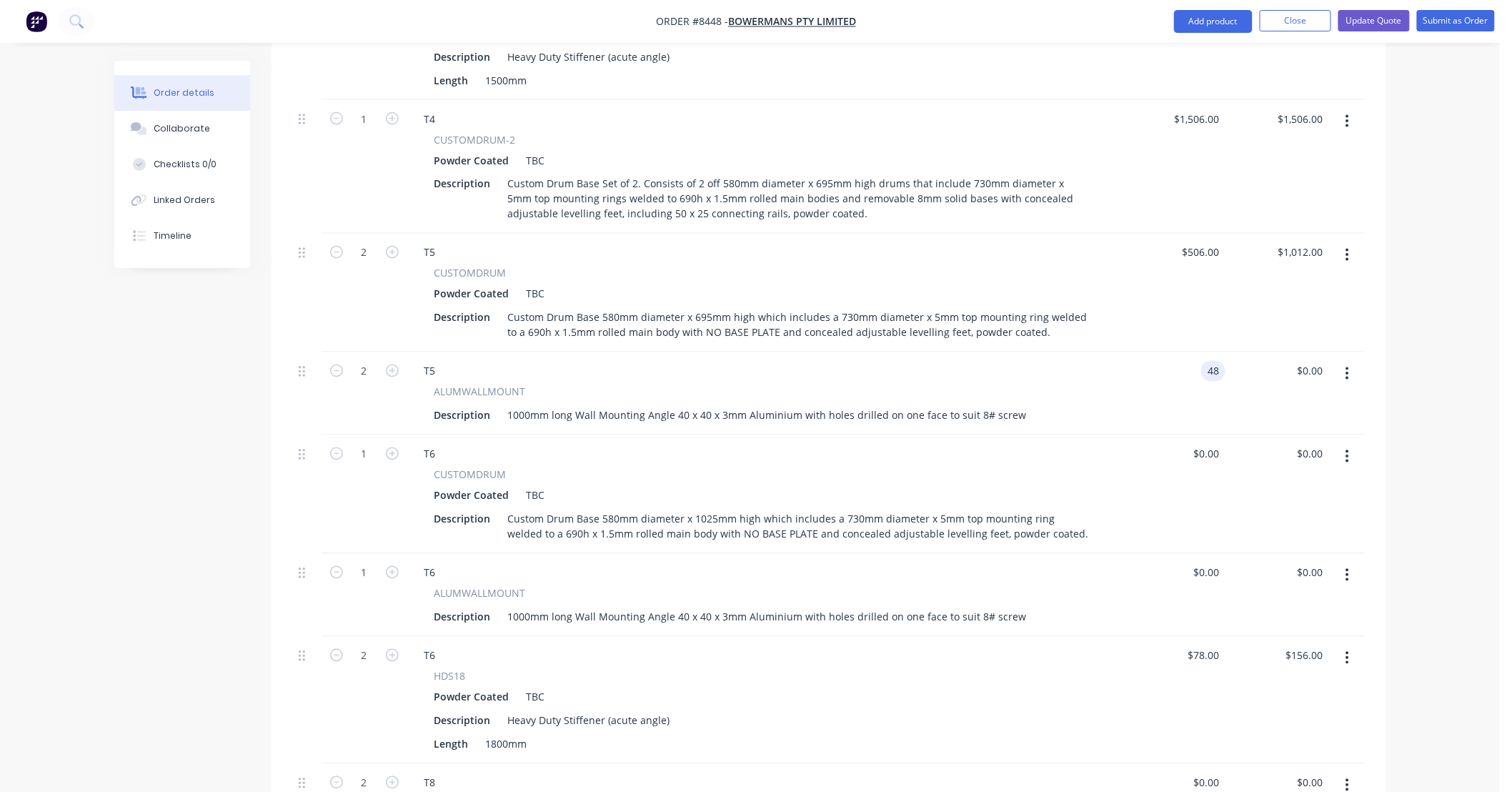
type input "$48.00"
type input "$96.00"
click at [1185, 353] on div "$48.00 48" at bounding box center [1173, 394] width 104 height 83
drag, startPoint x: 1222, startPoint y: 412, endPoint x: 1167, endPoint y: 418, distance: 55.3
click at [1167, 435] on div "0 0" at bounding box center [1173, 494] width 104 height 119
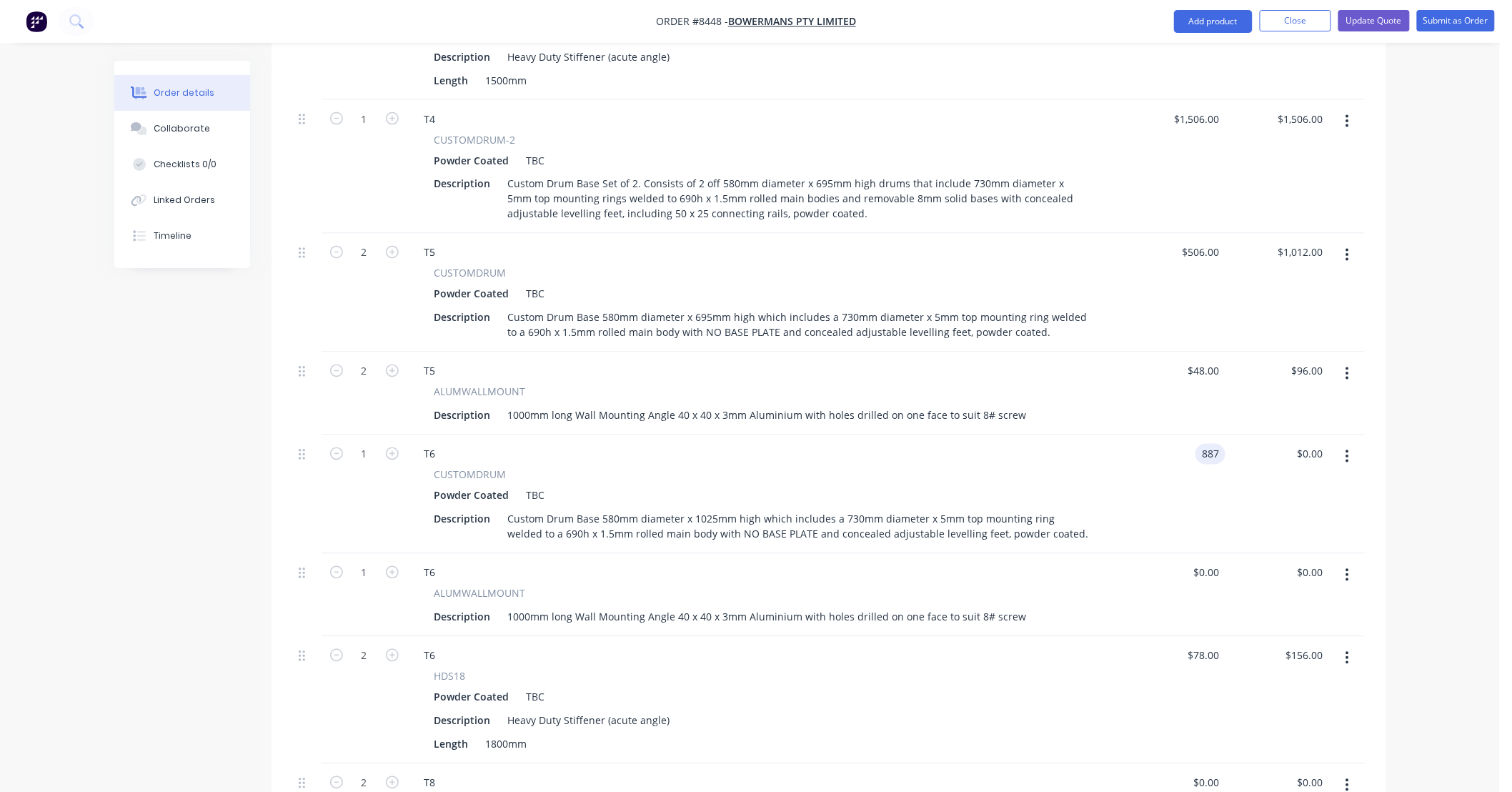
type input "$887.00"
click at [1167, 435] on div "$887.00 $887.00" at bounding box center [1173, 494] width 104 height 119
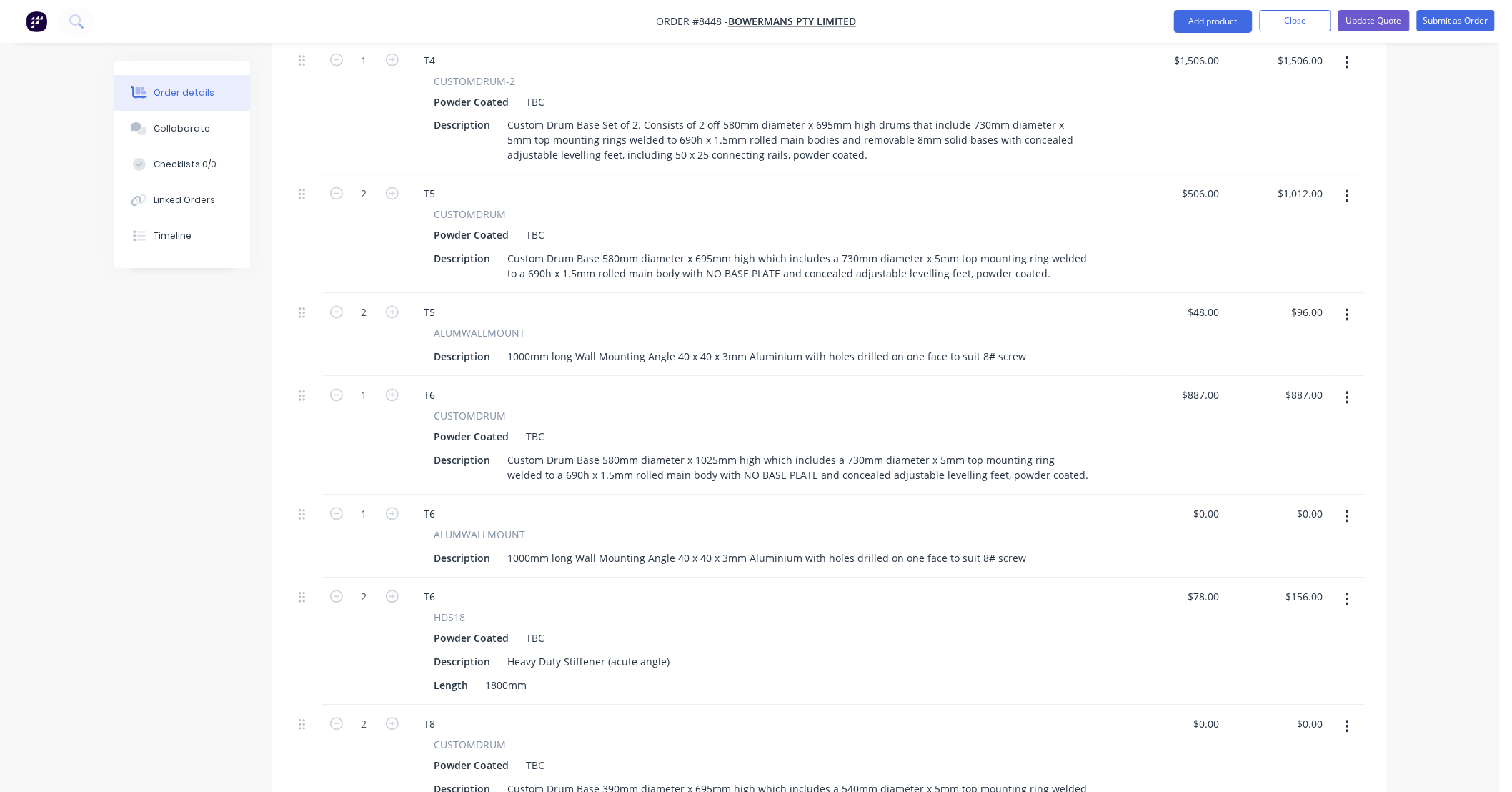
scroll to position [1059, 0]
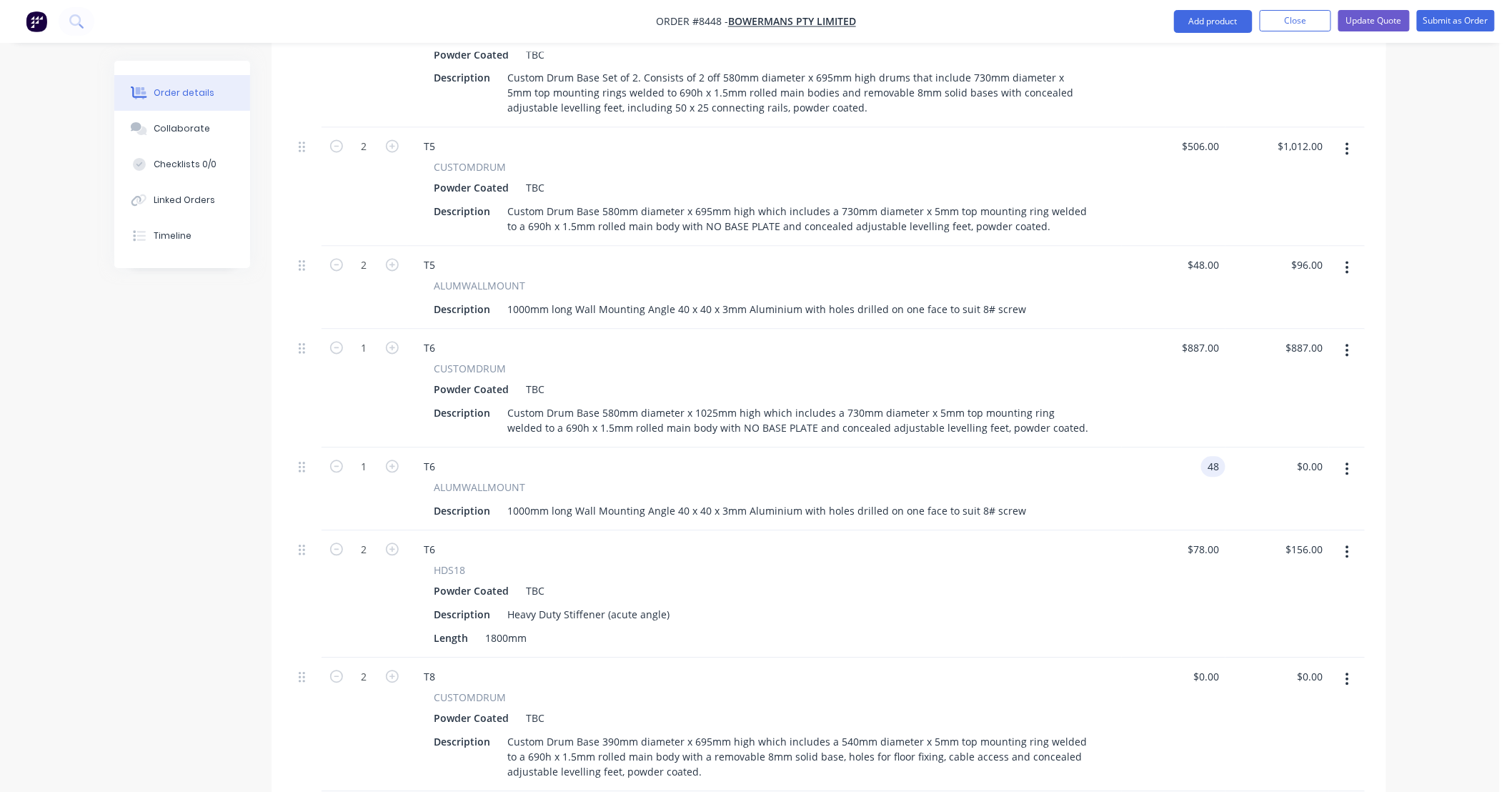
type input "$48.00"
drag, startPoint x: 1277, startPoint y: 468, endPoint x: 1234, endPoint y: 476, distance: 43.7
click at [1277, 469] on div "$48.00 $0.00" at bounding box center [1277, 489] width 104 height 83
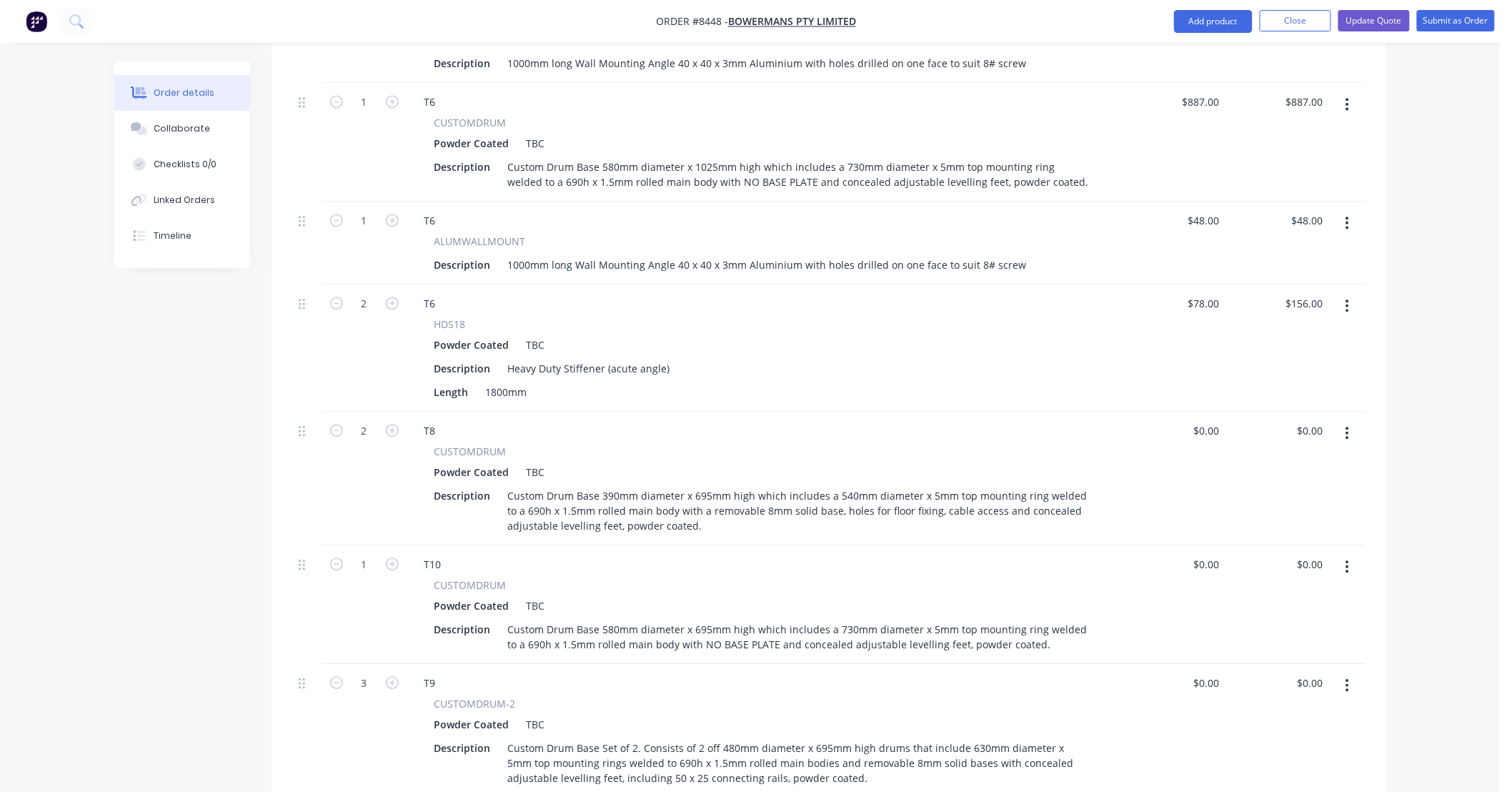
scroll to position [1376, 0]
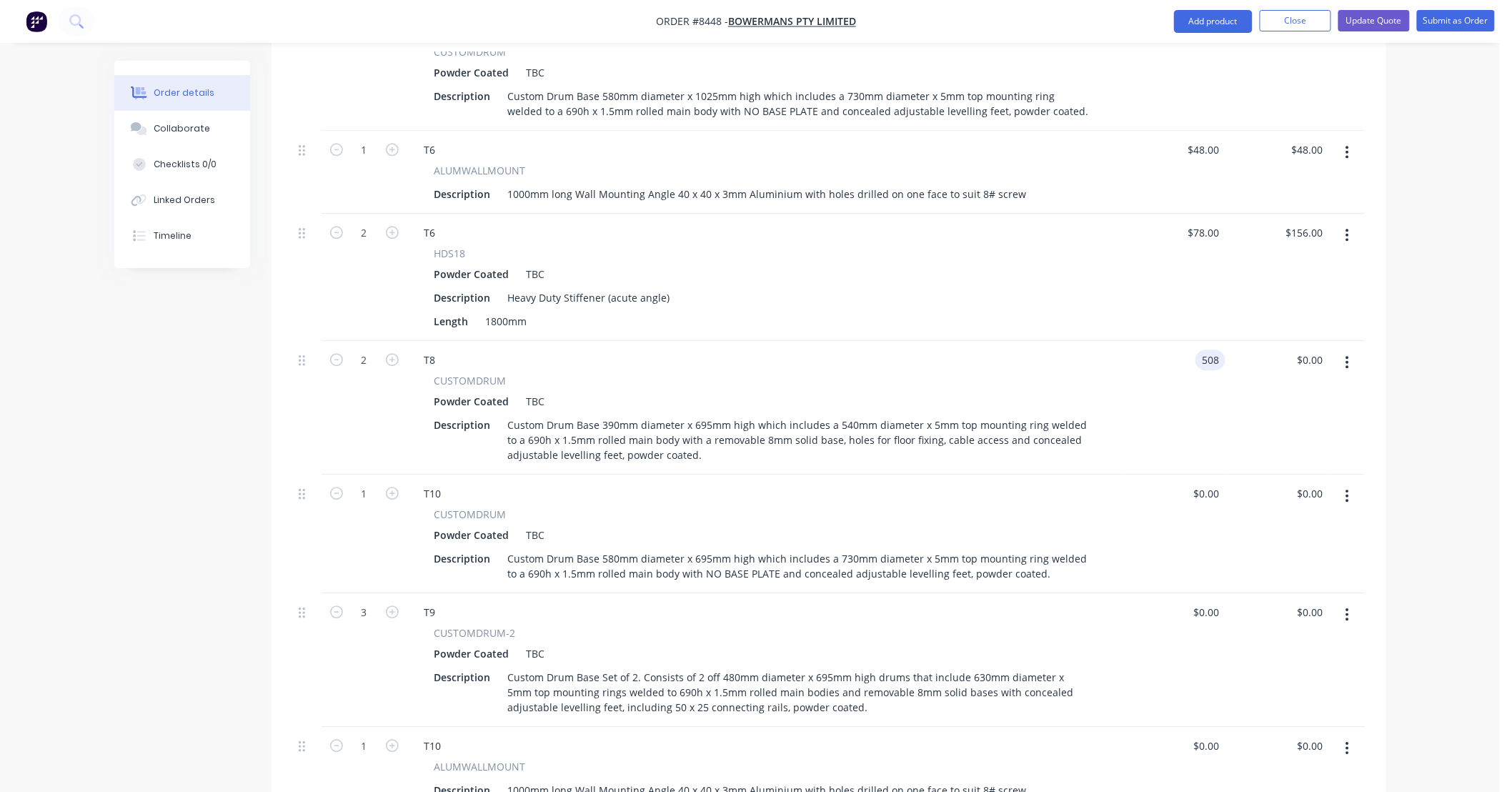
type input "$508.00"
type input "$1,016.00"
click at [1268, 341] on div "$1,016.00 $0.00" at bounding box center [1277, 407] width 104 height 133
type input "$506.00"
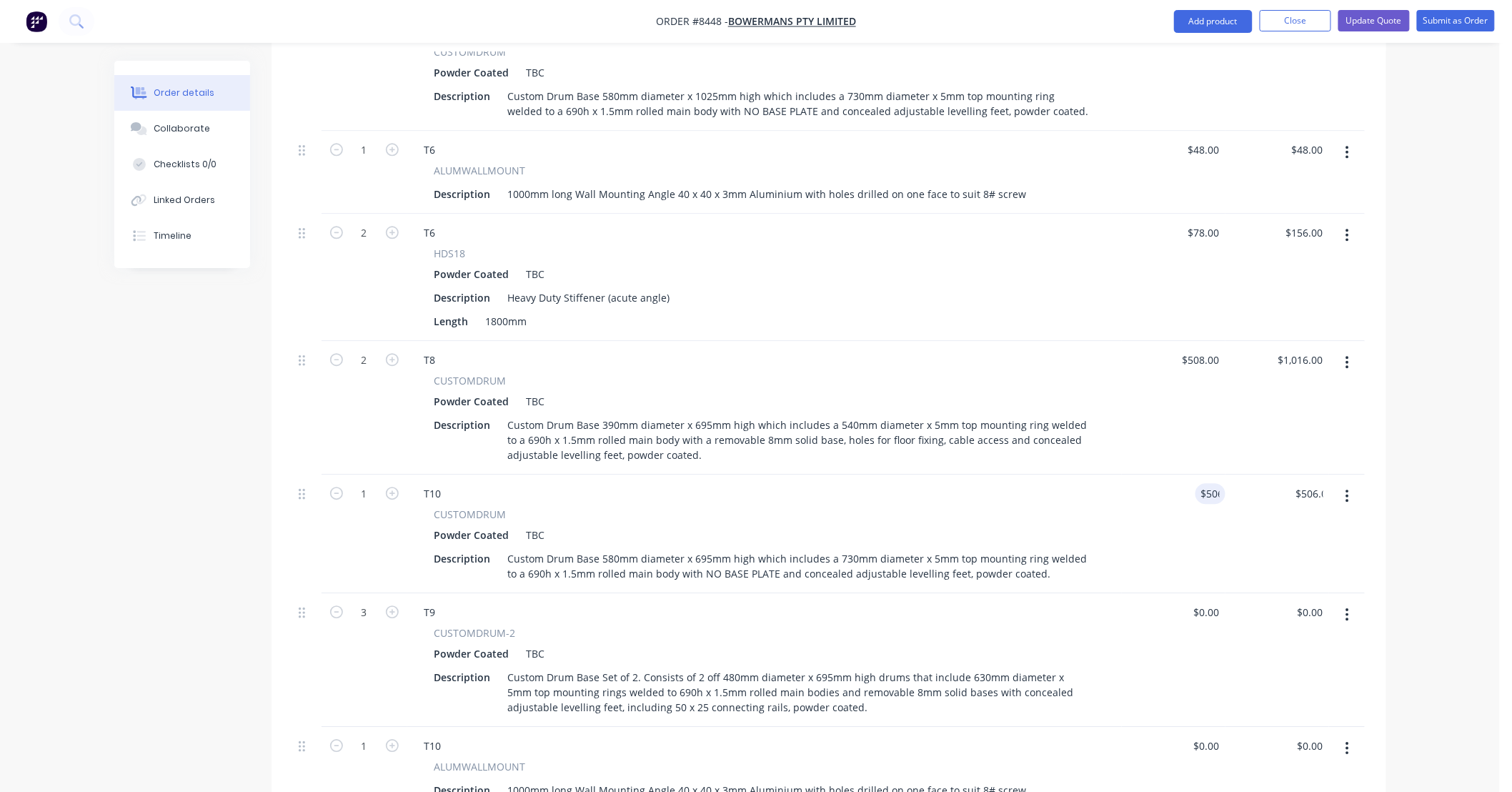
click at [1179, 475] on div "$506.00 506" at bounding box center [1173, 534] width 104 height 119
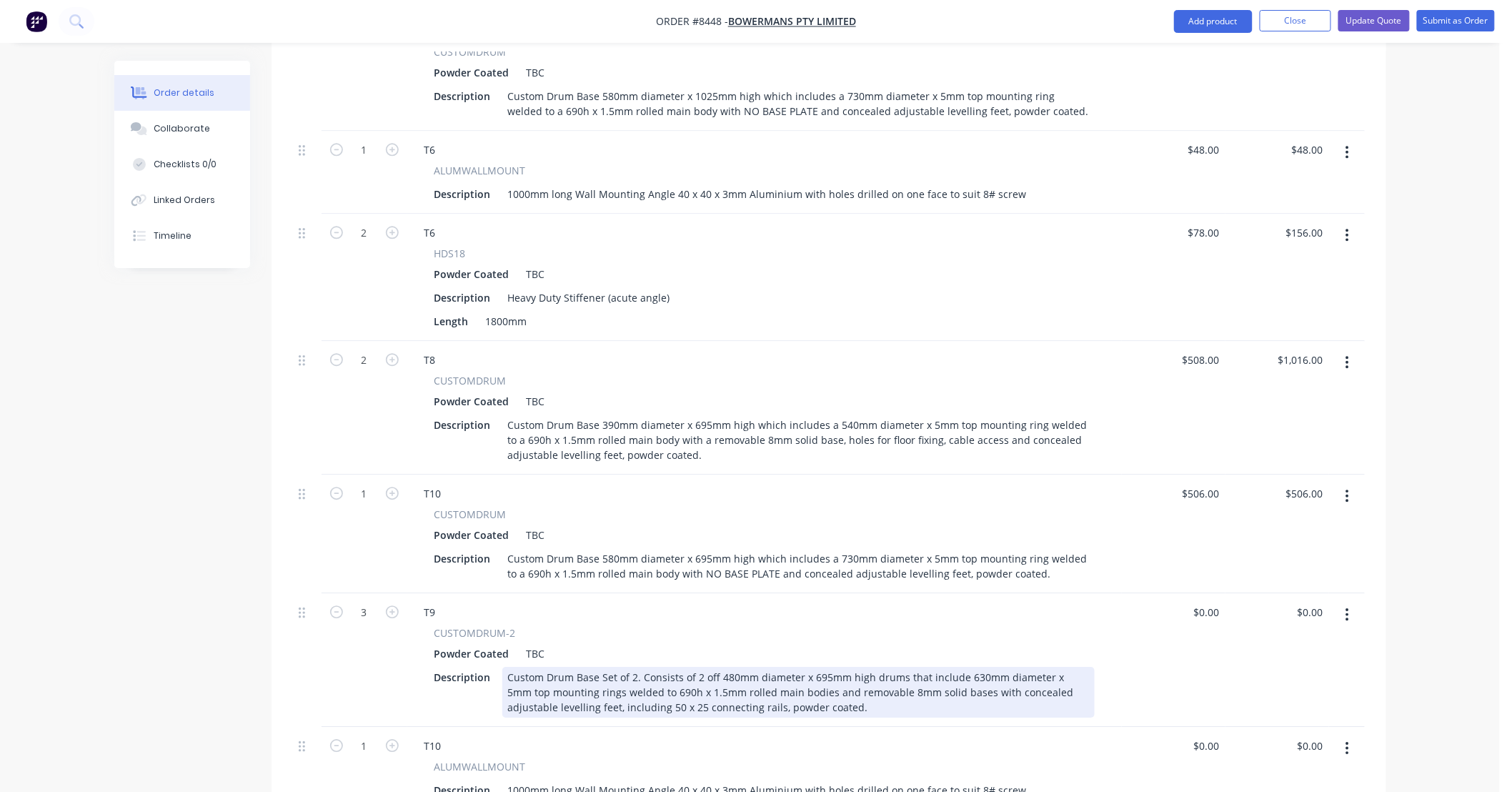
click at [724, 667] on div "Custom Drum Base Set of 2. Consists of 2 off 480mm diameter x 695mm high drums …" at bounding box center [799, 692] width 593 height 51
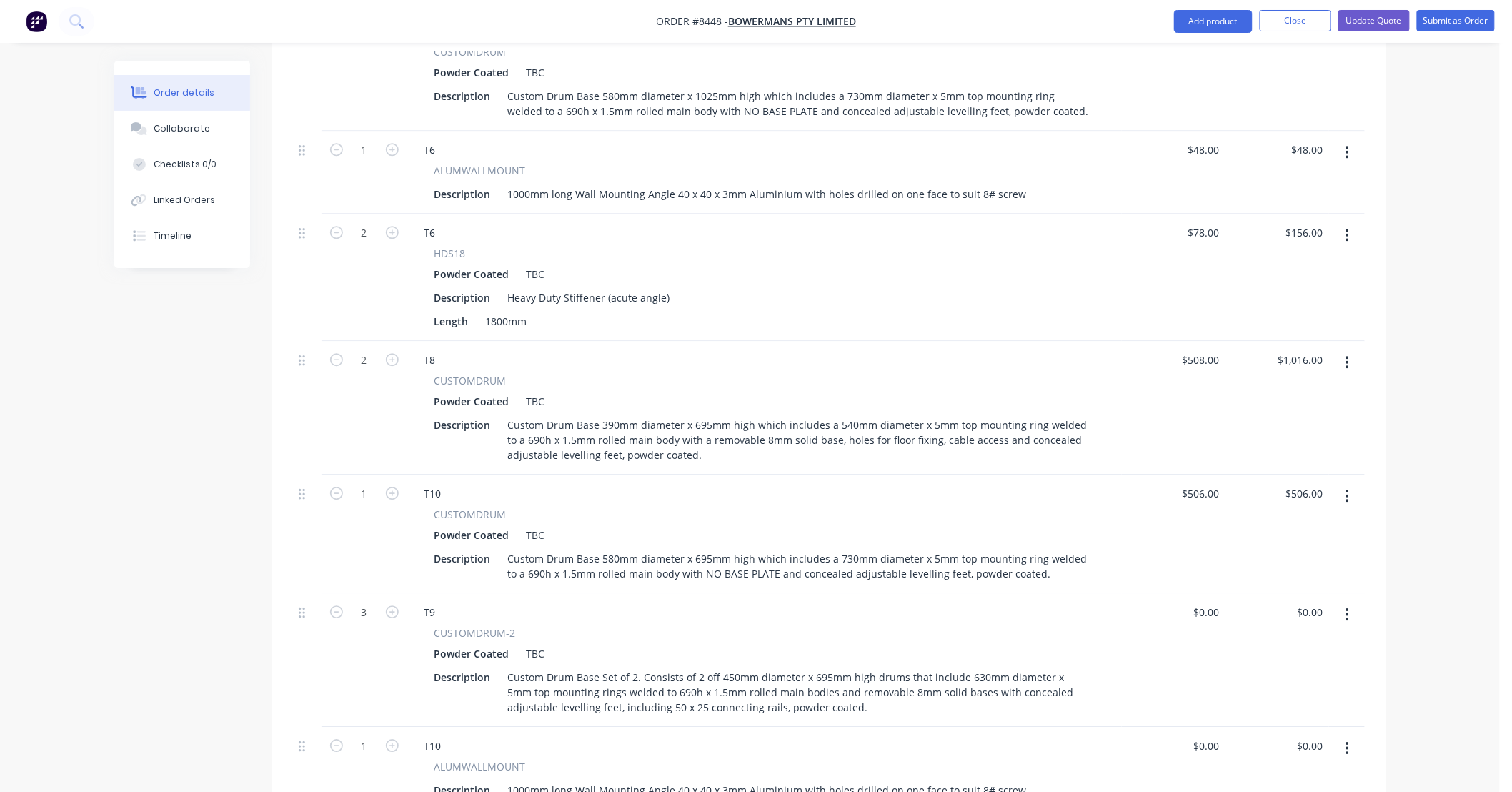
click at [853, 626] on div "CUSTOMDRUM-2" at bounding box center [764, 633] width 660 height 15
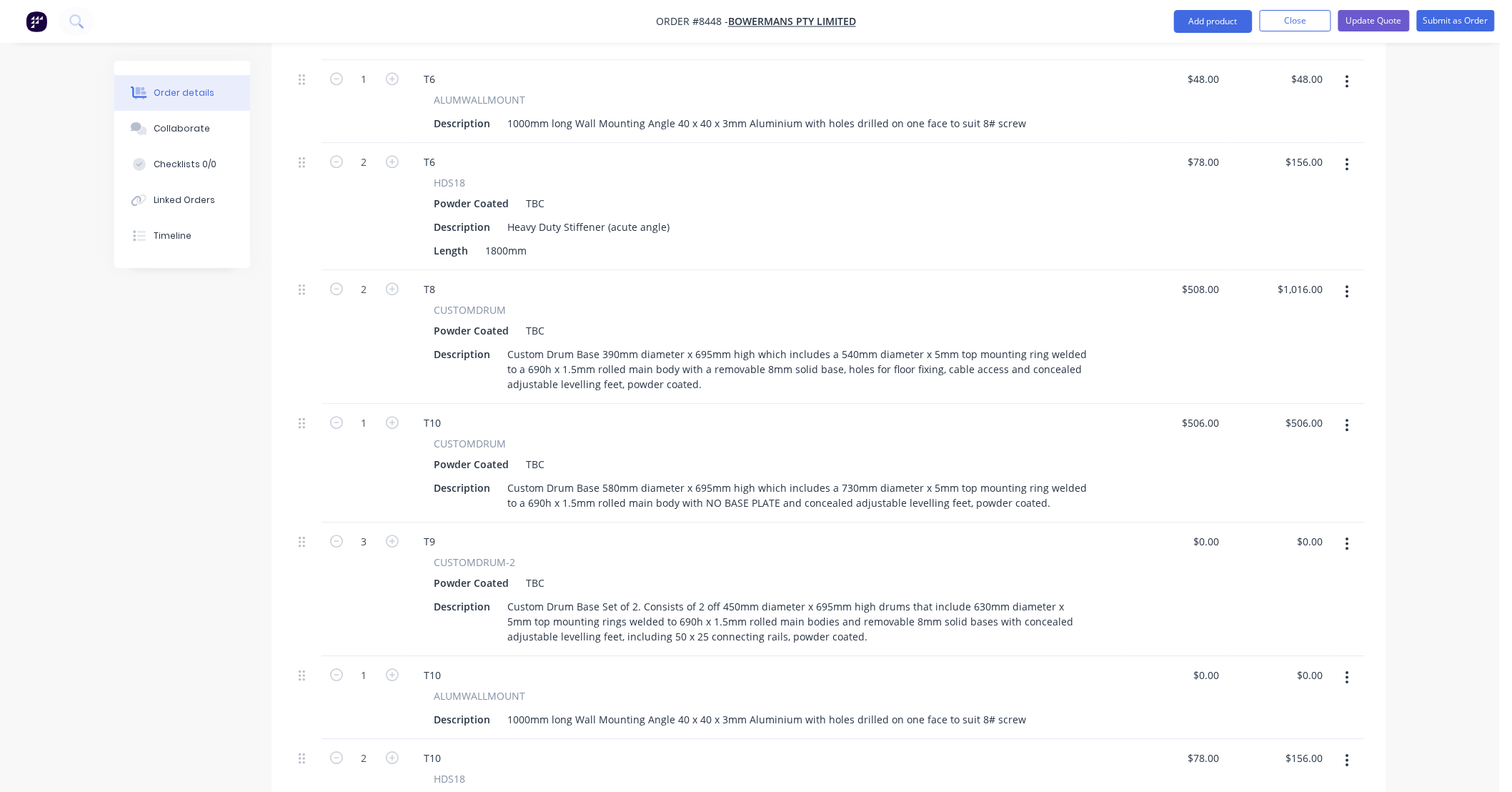
scroll to position [1483, 0]
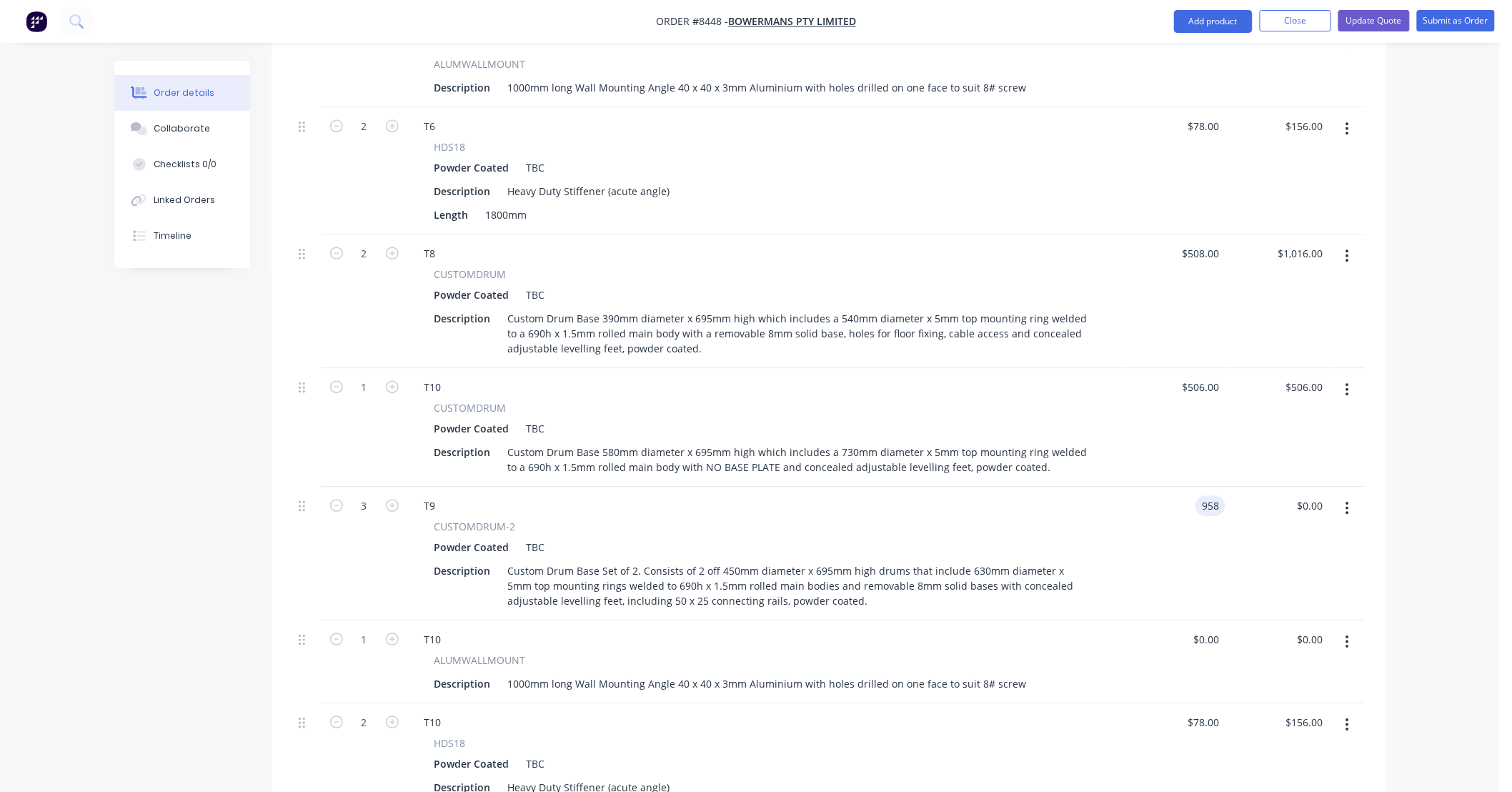
click at [1174, 487] on div "958 958" at bounding box center [1173, 553] width 104 height 133
type input "$958.00"
type input "$2,874.00"
drag, startPoint x: 1224, startPoint y: 466, endPoint x: 1196, endPoint y: 472, distance: 28.6
click at [1196, 487] on div "958 958" at bounding box center [1173, 553] width 104 height 133
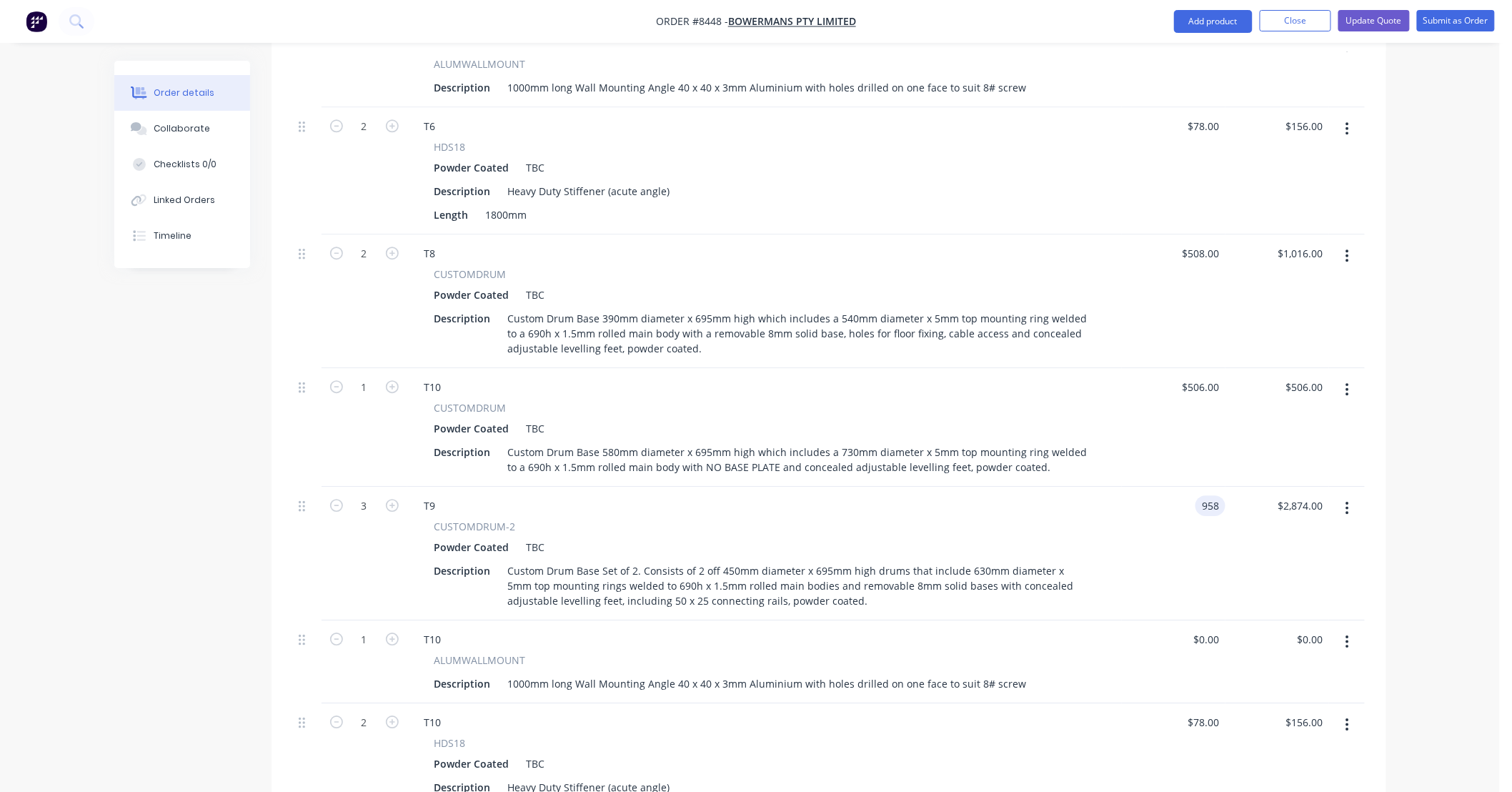
drag, startPoint x: 1220, startPoint y: 463, endPoint x: 1199, endPoint y: 470, distance: 22.1
click at [1199, 495] on div "958 958" at bounding box center [1211, 505] width 30 height 21
type input "$1,276.00"
type input "$3,828.00"
click at [1147, 487] on div "$1,276.00 1276" at bounding box center [1173, 553] width 104 height 133
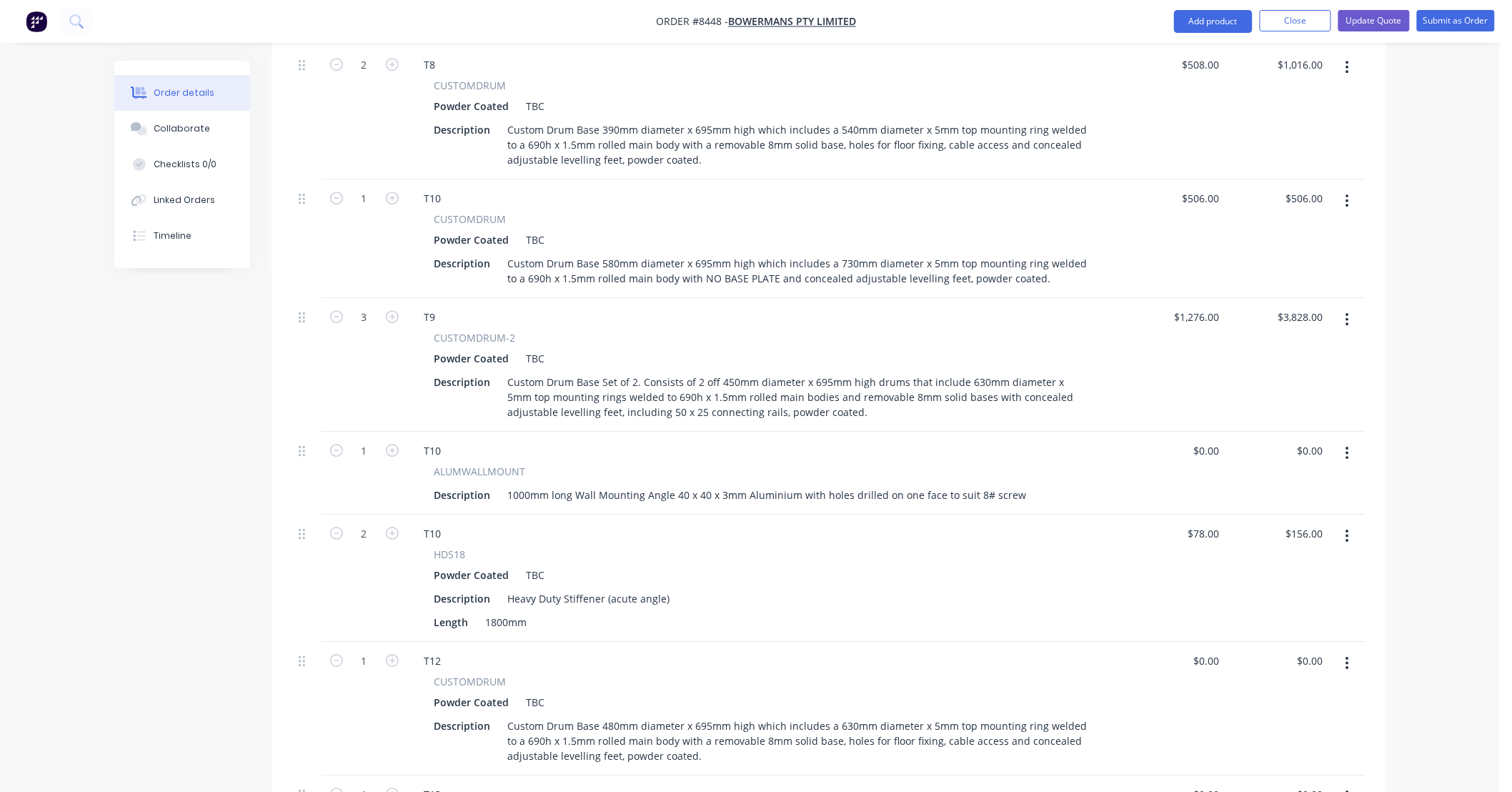
scroll to position [1694, 0]
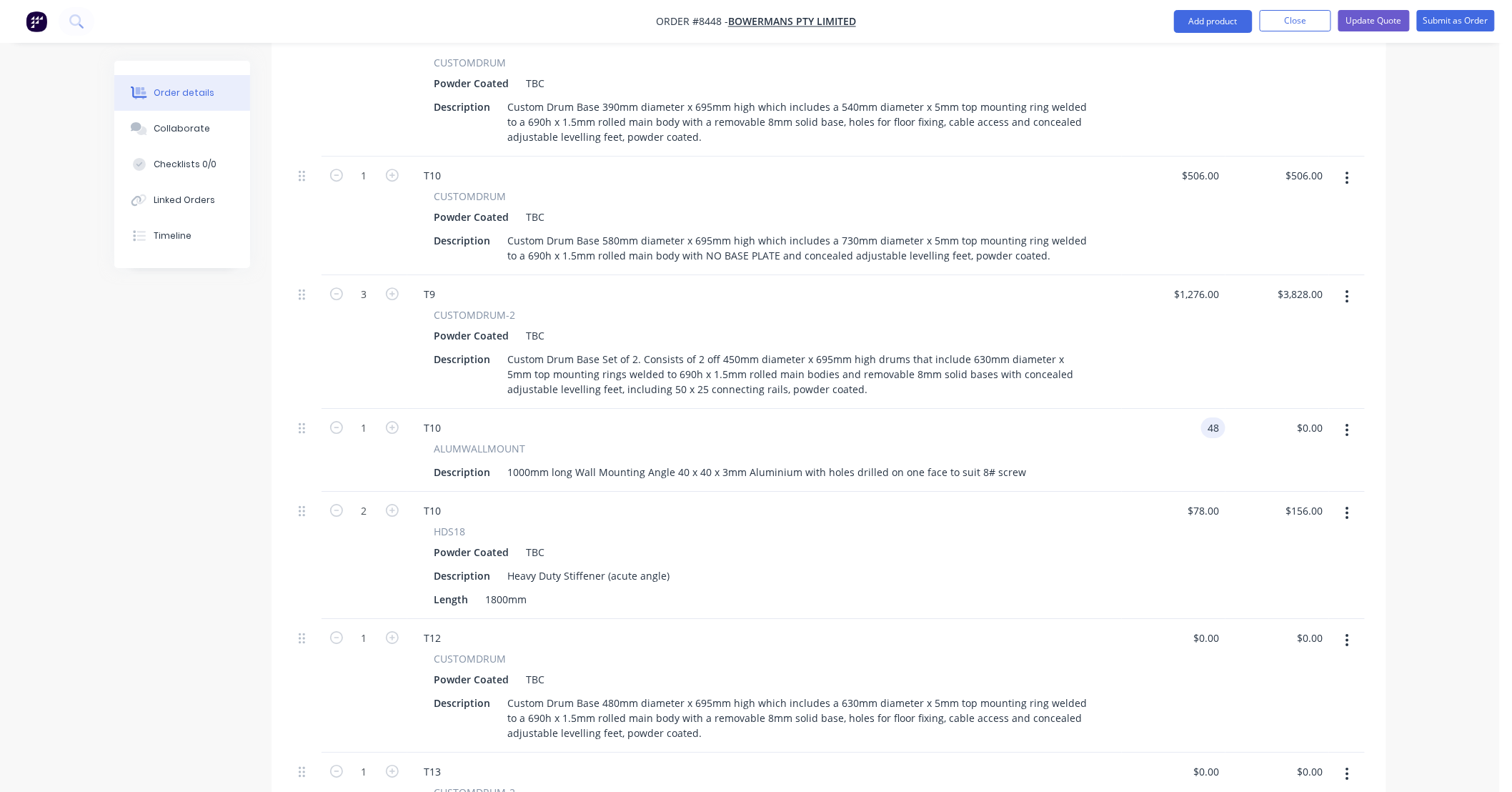
type input "$48.00"
click at [1203, 409] on div "$48.00 $48.00" at bounding box center [1173, 450] width 104 height 83
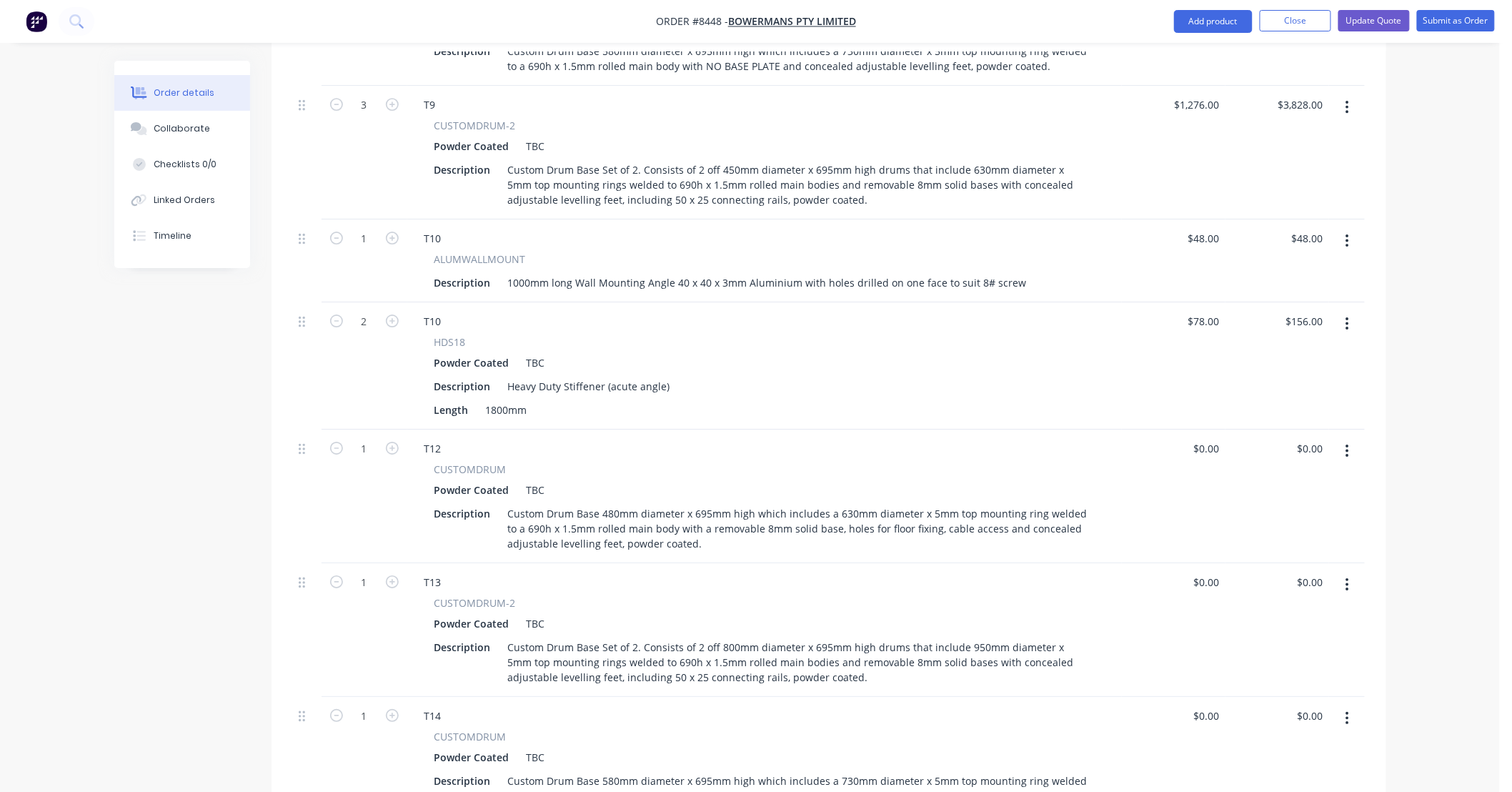
scroll to position [1905, 0]
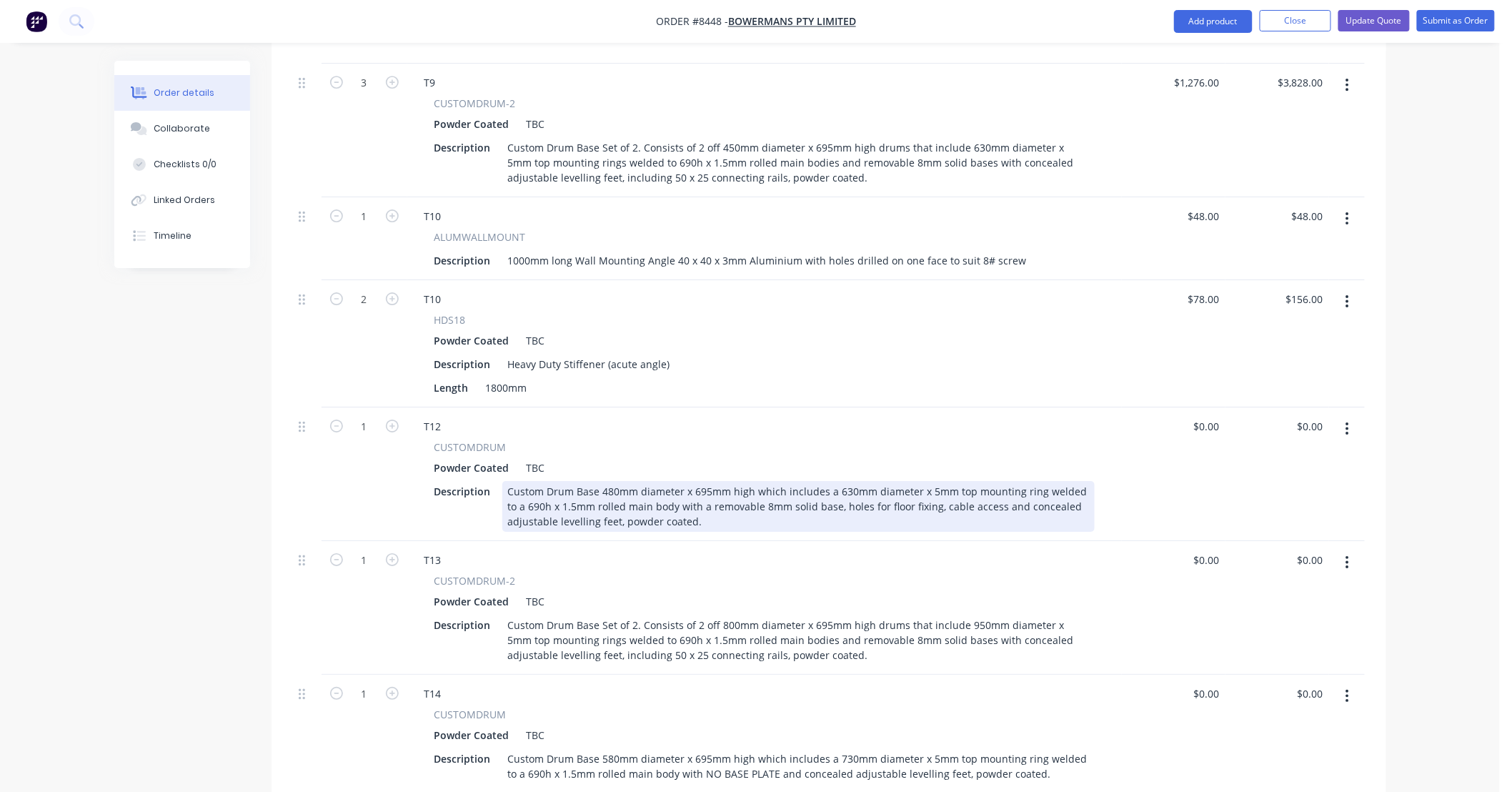
click at [605, 481] on div "Custom Drum Base 480mm diameter x 695mm high which includes a 630mm diameter x …" at bounding box center [799, 506] width 593 height 51
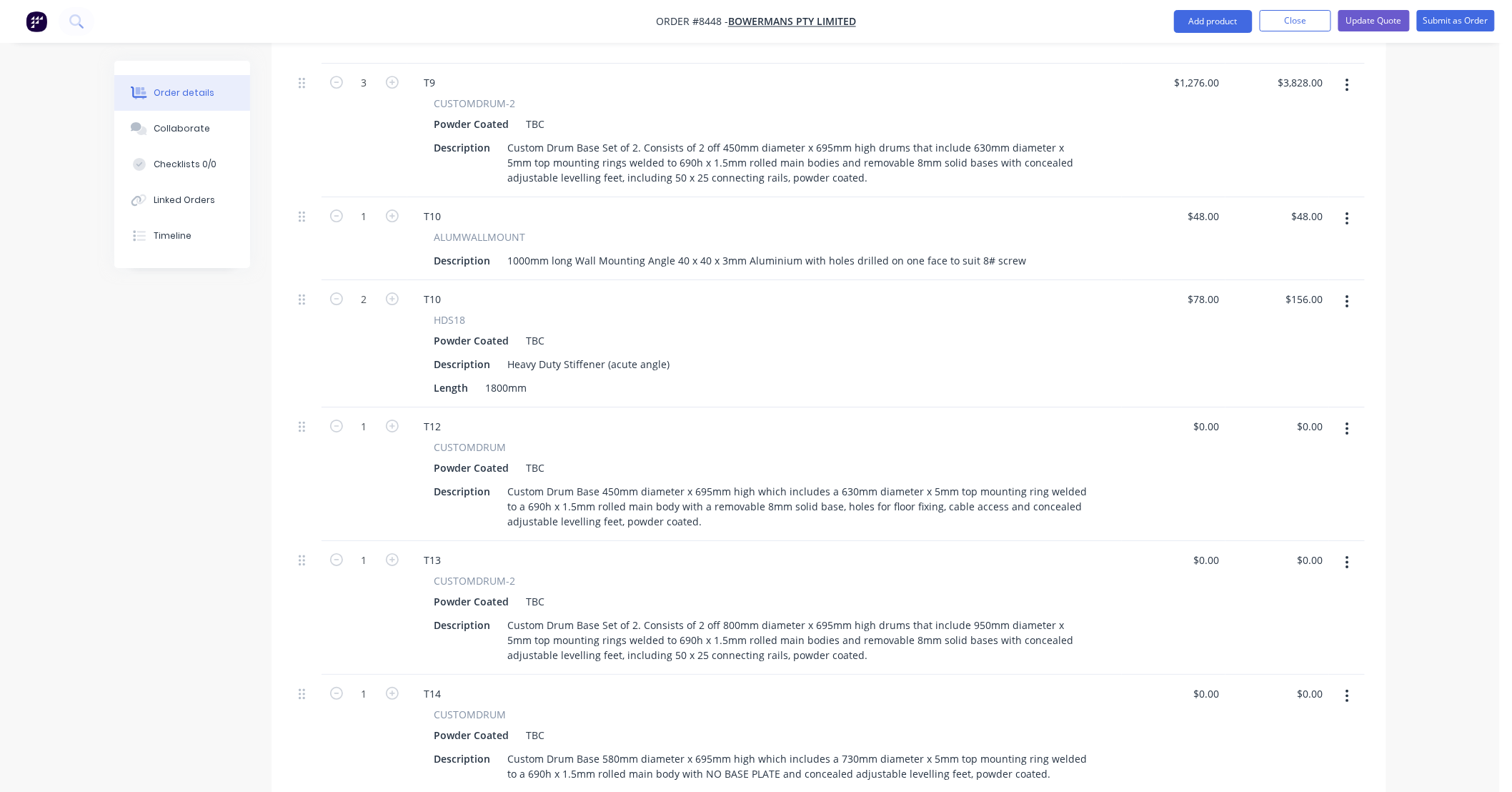
click at [731, 416] on div "T12" at bounding box center [765, 426] width 703 height 21
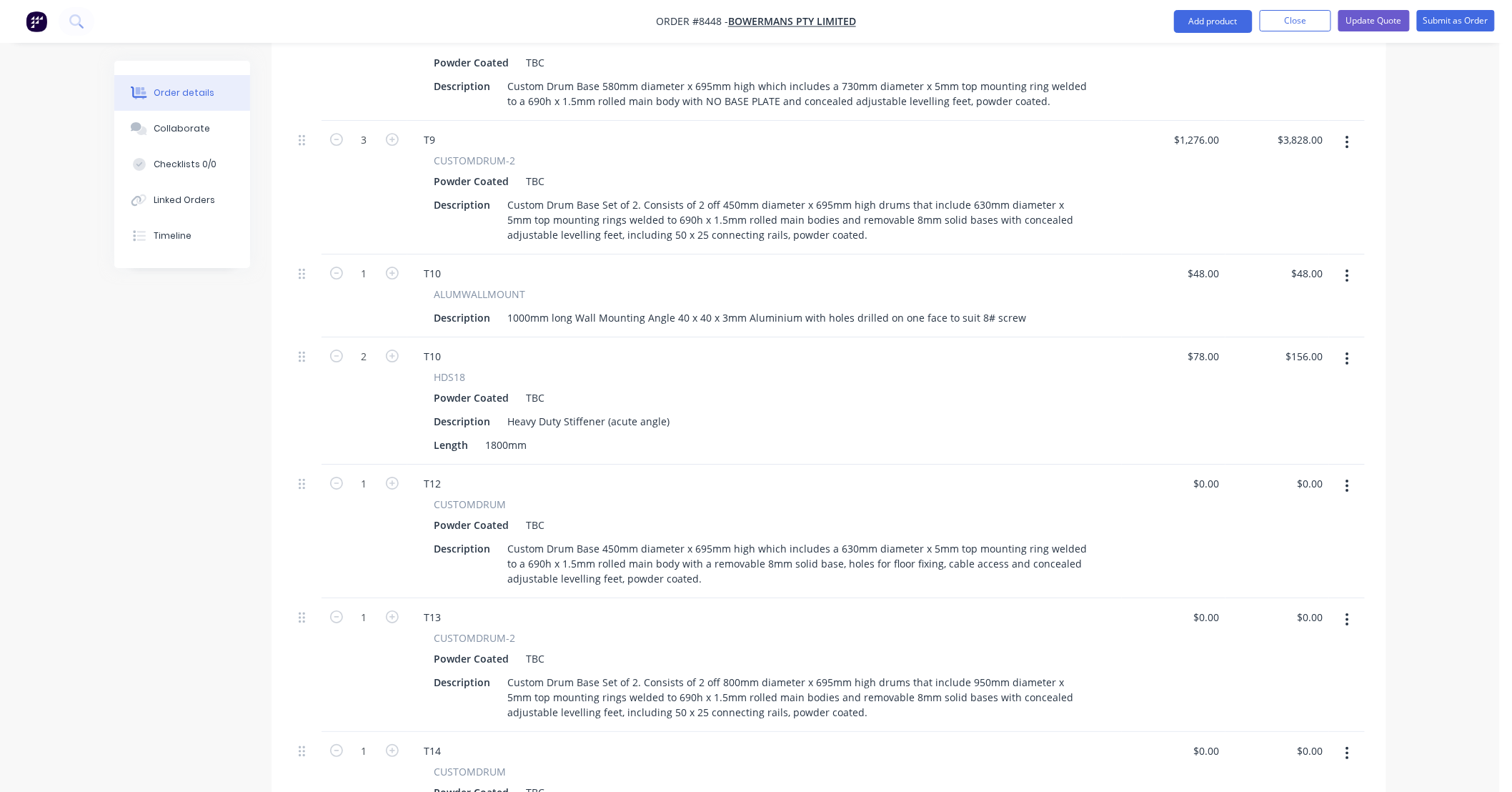
scroll to position [1800, 0]
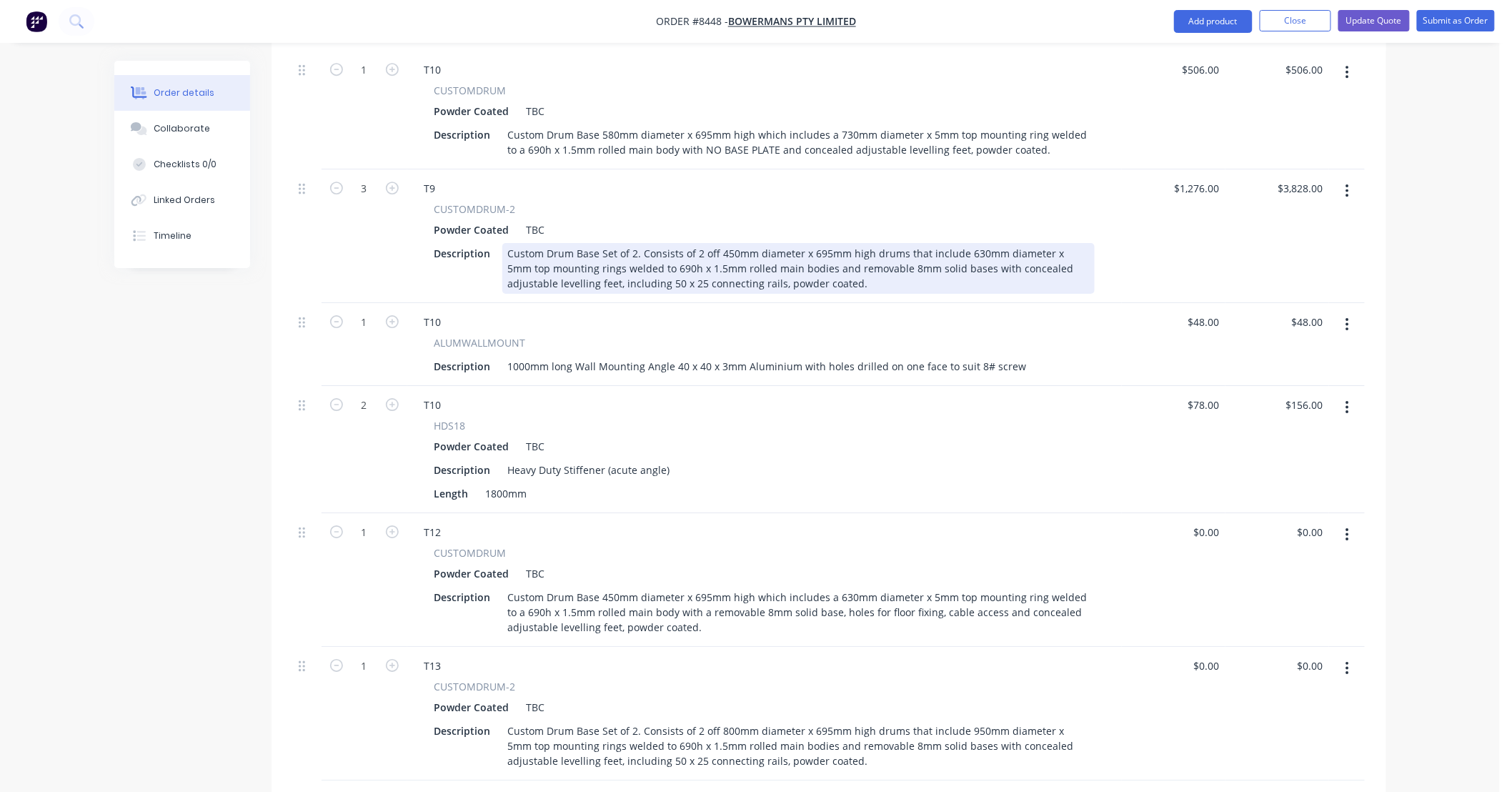
click at [968, 243] on div "Custom Drum Base Set of 2. Consists of 2 off 450mm diameter x 695mm high drums …" at bounding box center [799, 268] width 593 height 51
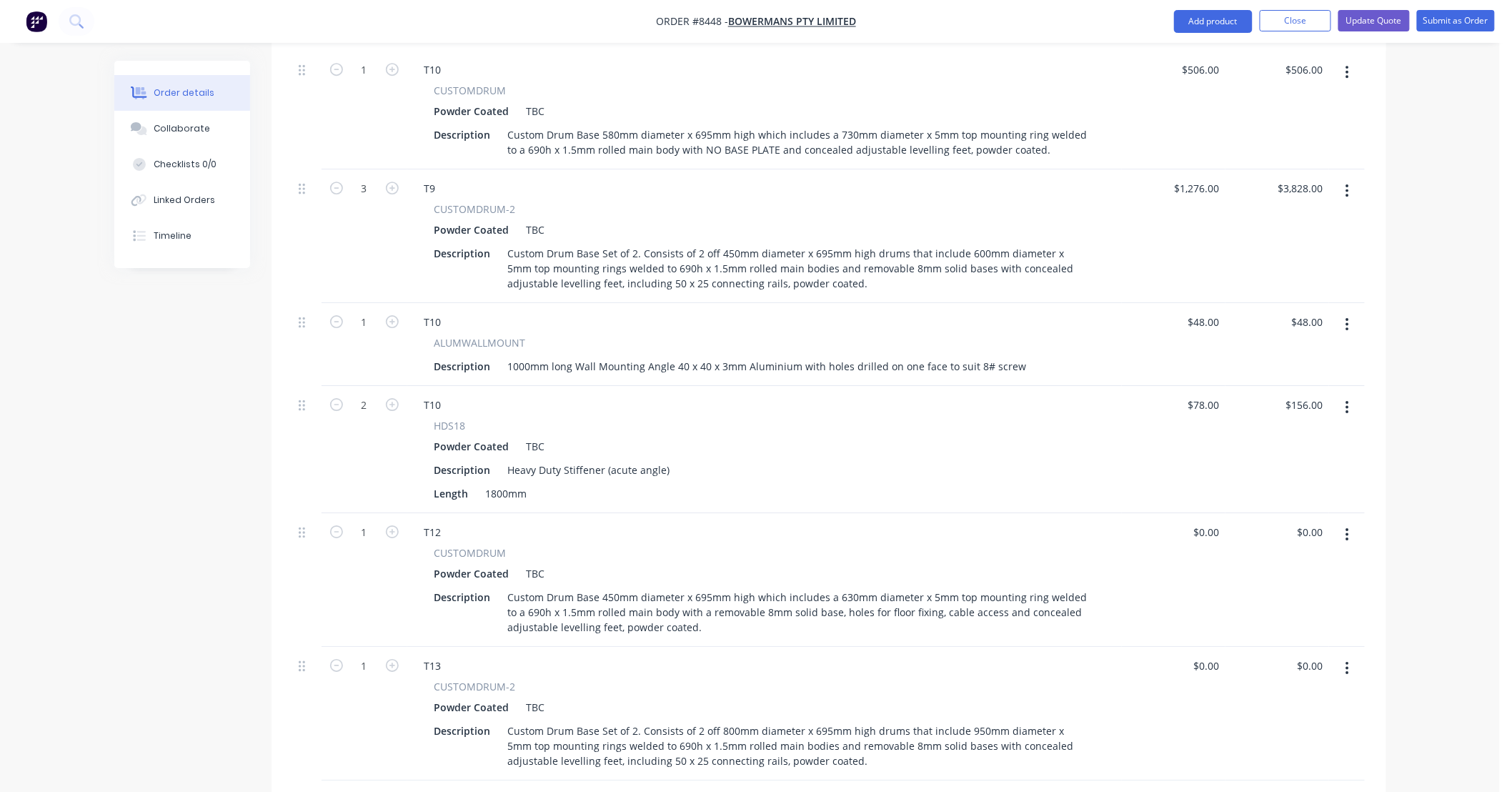
click at [1144, 199] on div "$1,276.00 $1,276.00" at bounding box center [1173, 236] width 104 height 133
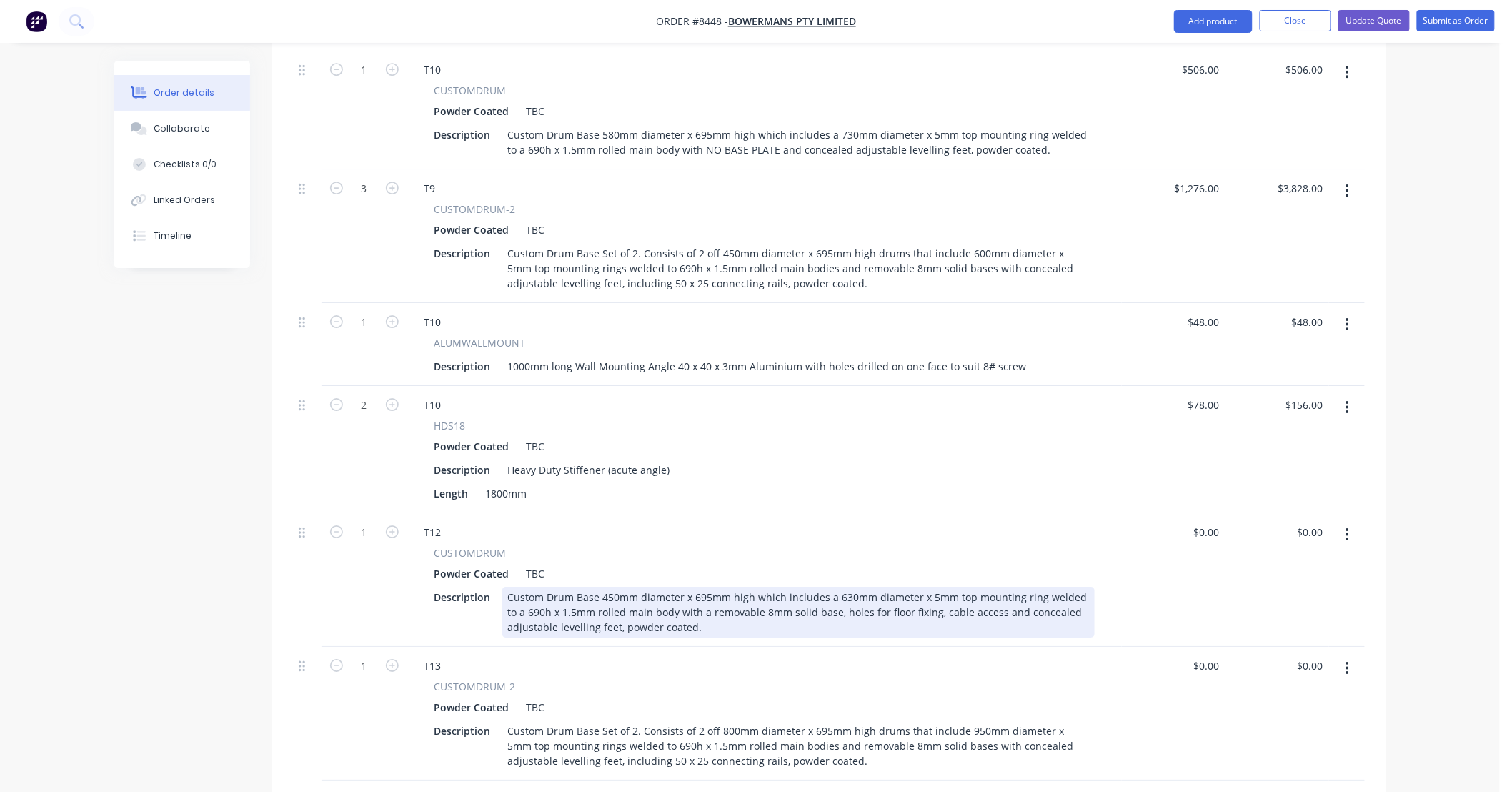
click at [837, 587] on div "Custom Drum Base 450mm diameter x 695mm high which includes a 630mm diameter x …" at bounding box center [799, 612] width 593 height 51
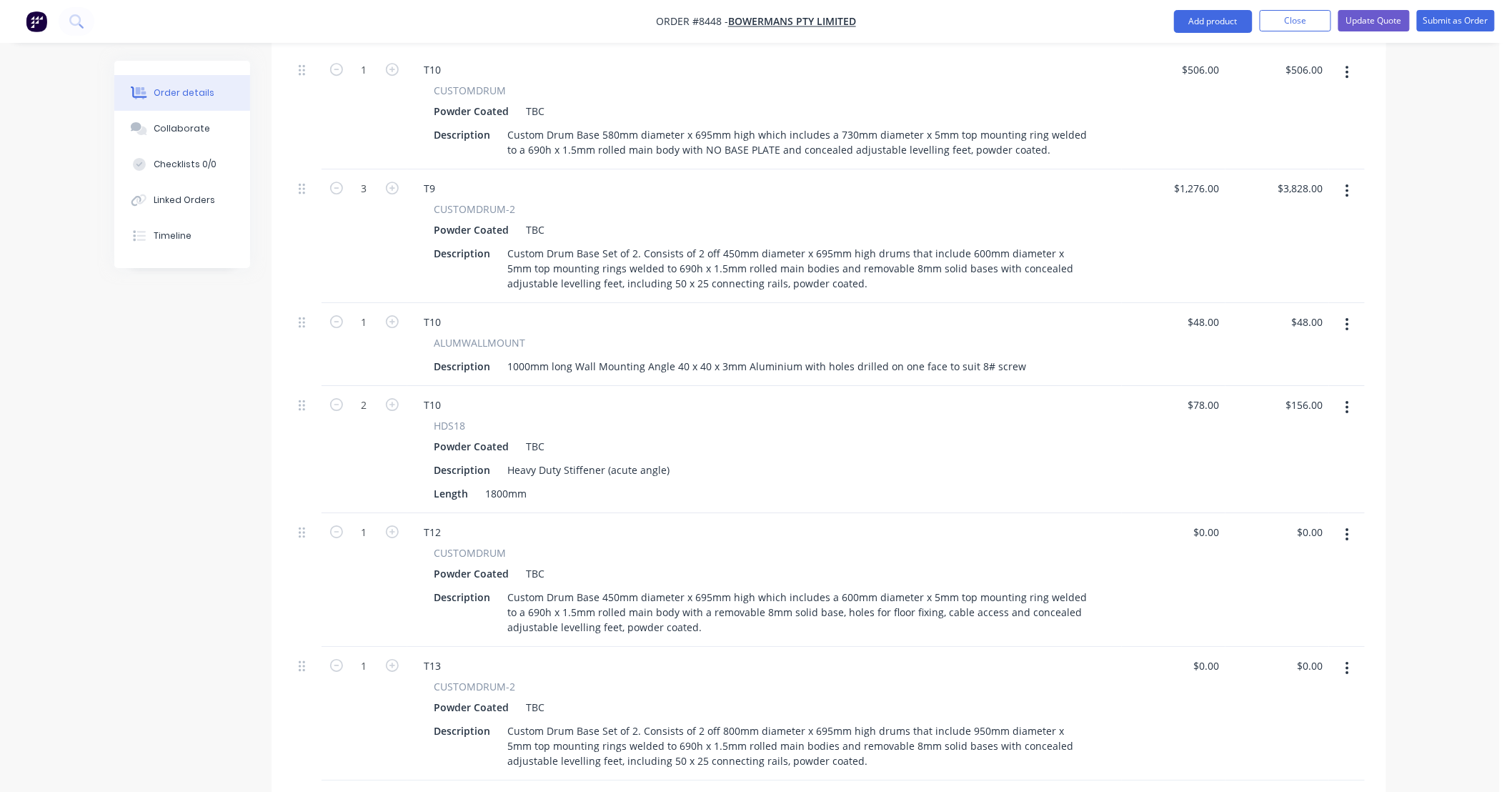
click at [977, 546] on div "CUSTOMDRUM" at bounding box center [764, 553] width 660 height 15
drag, startPoint x: 1197, startPoint y: 487, endPoint x: 1239, endPoint y: 487, distance: 42.0
click at [1239, 513] on div "1 T12 CUSTOMDRUM Powder Coated TBC Description Custom Drum Base 450mm diameter …" at bounding box center [828, 579] width 1072 height 133
type input "$479.00"
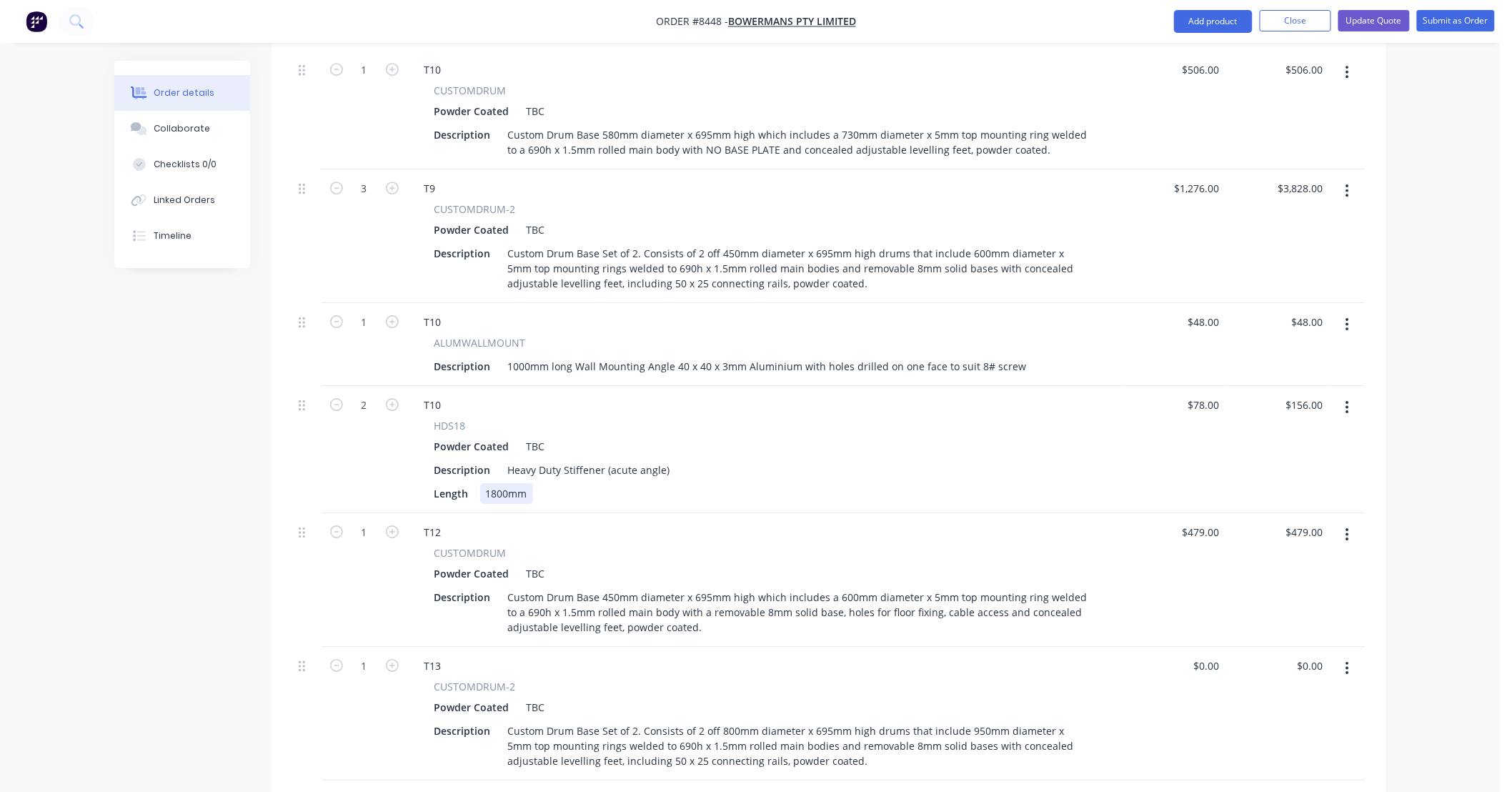
click at [1068, 483] on div "Length 1800mm" at bounding box center [761, 493] width 666 height 21
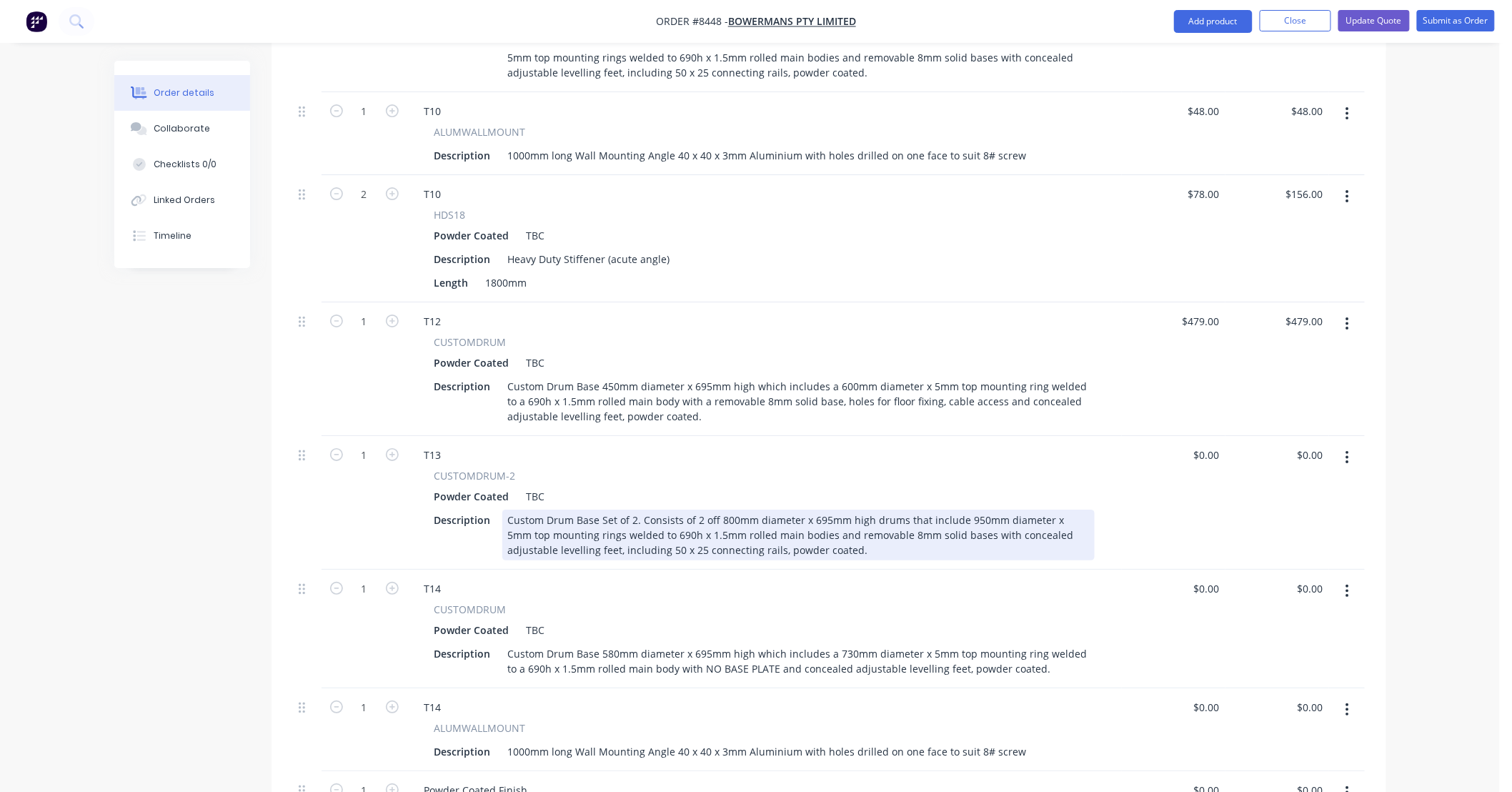
scroll to position [2012, 0]
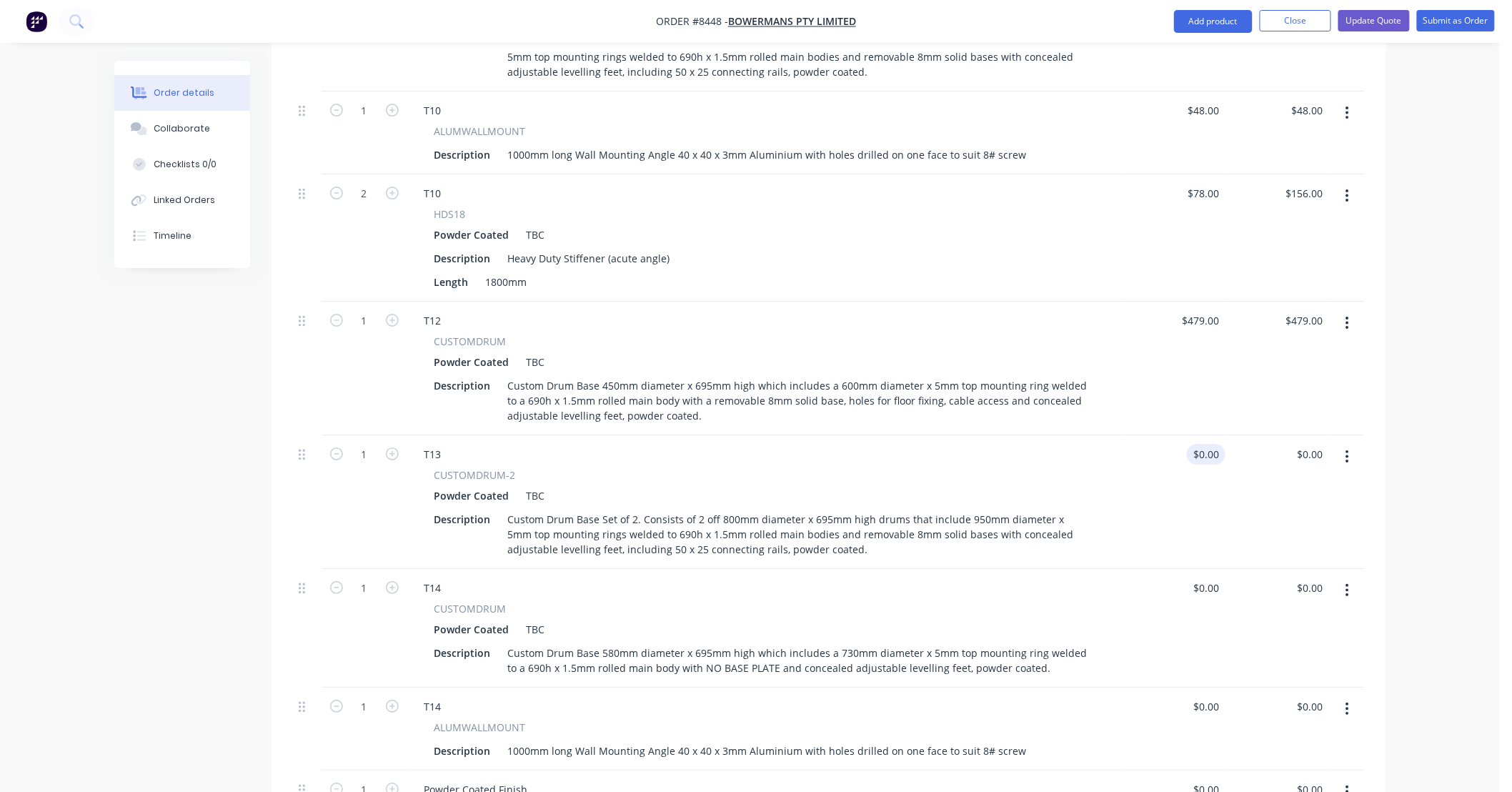
type input "0"
drag, startPoint x: 1222, startPoint y: 410, endPoint x: 1187, endPoint y: 418, distance: 35.9
click at [1187, 435] on div "0 0" at bounding box center [1173, 502] width 104 height 133
type input "$2,355.00"
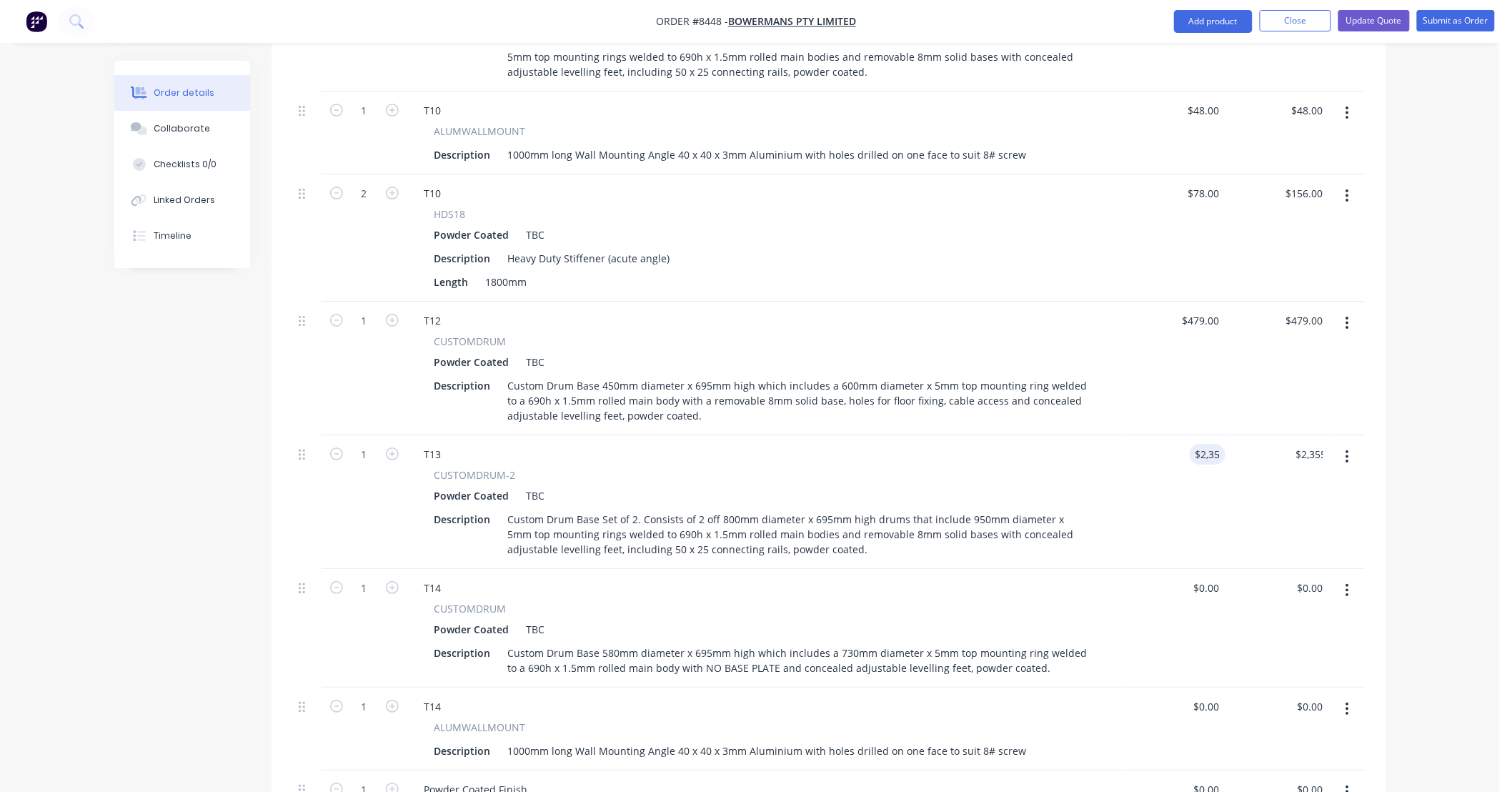
click at [1234, 463] on div "$2,355.00 $0.00" at bounding box center [1277, 502] width 104 height 133
type input "$506.00"
click at [1152, 574] on div "$506.00 506" at bounding box center [1173, 628] width 104 height 119
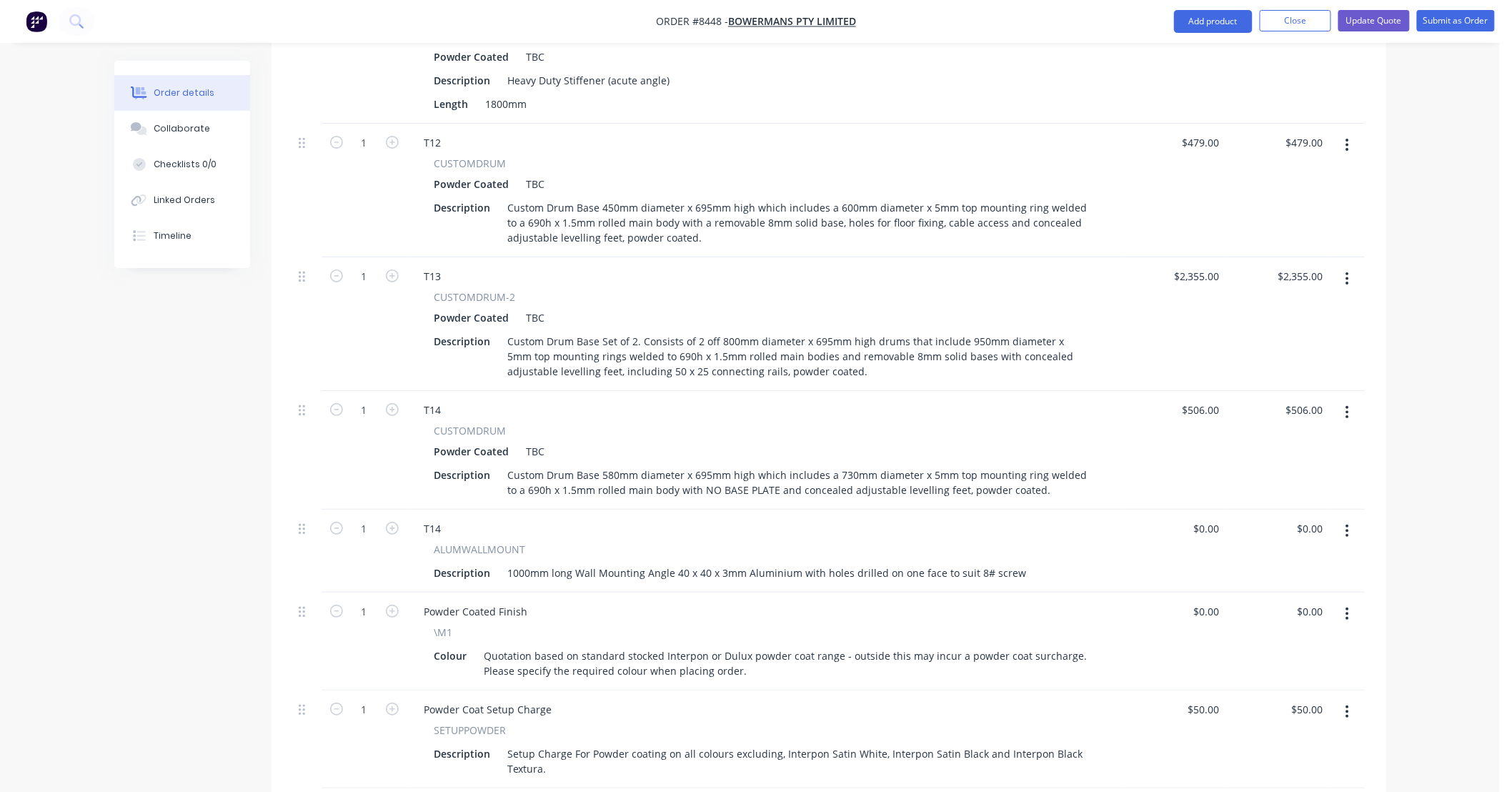
scroll to position [2223, 0]
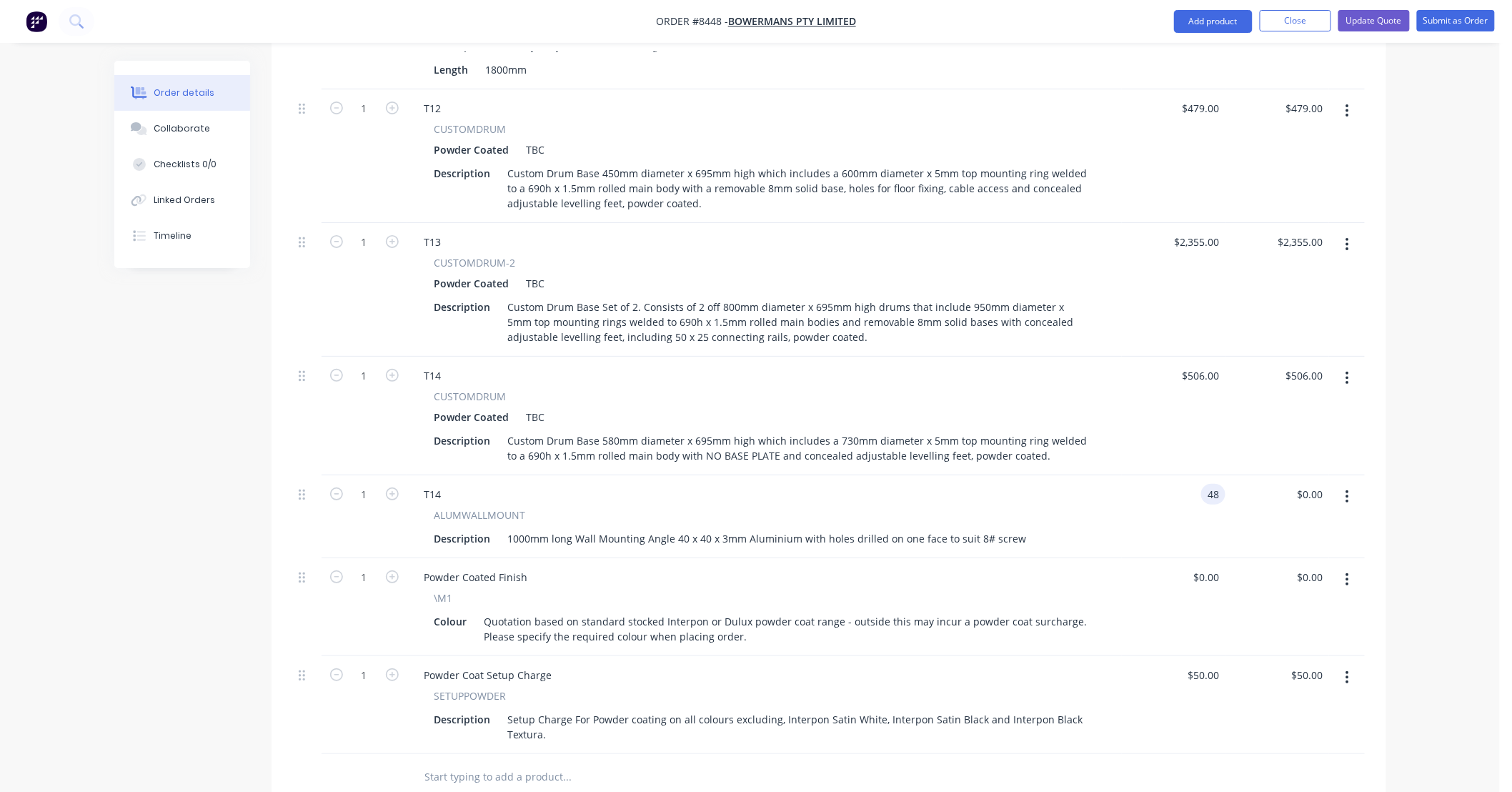
type input "$48.00"
click at [1149, 476] on div "$48.00 48" at bounding box center [1173, 517] width 104 height 83
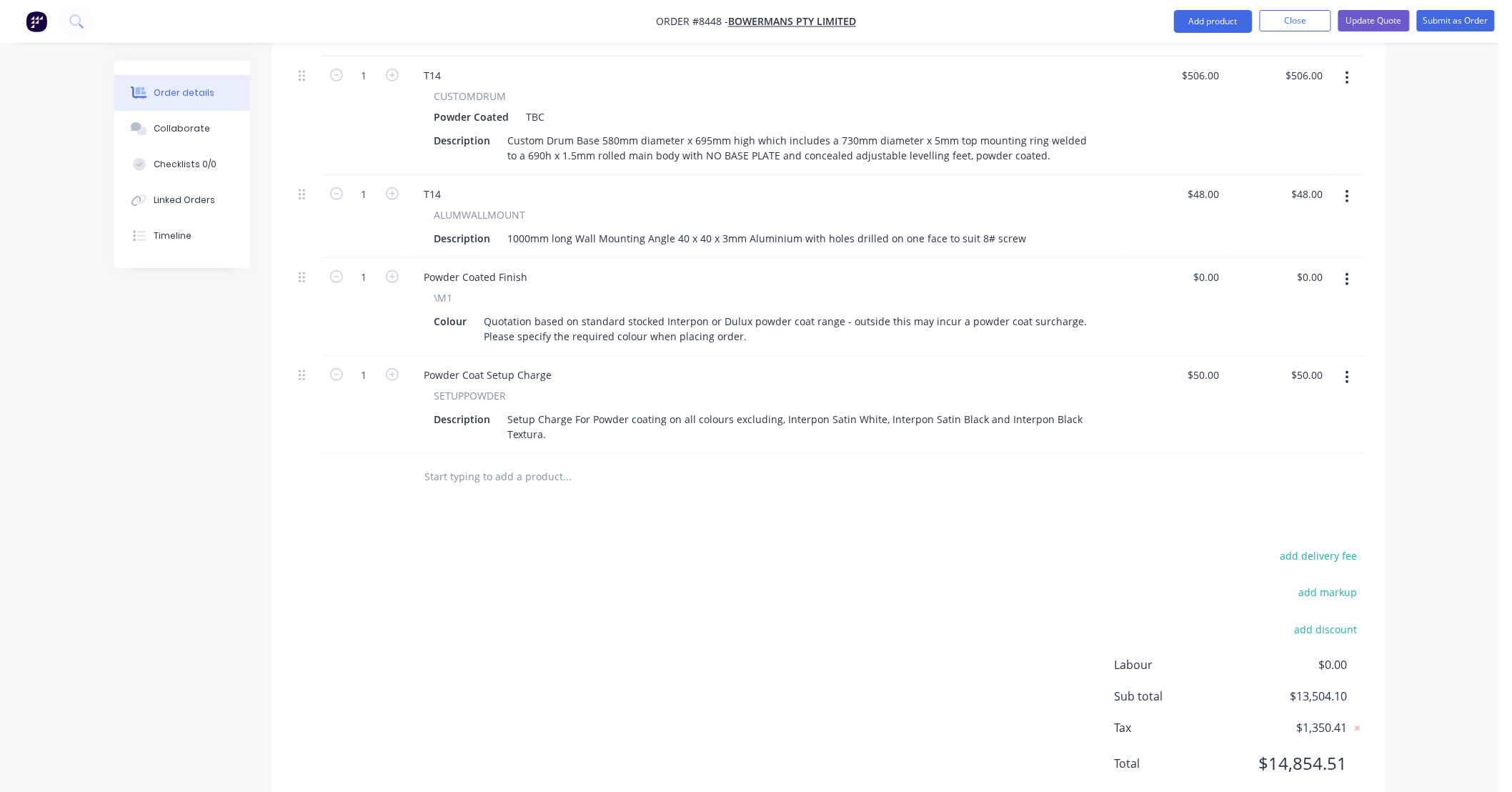
scroll to position [2524, 0]
click at [668, 461] on input "text" at bounding box center [567, 476] width 286 height 29
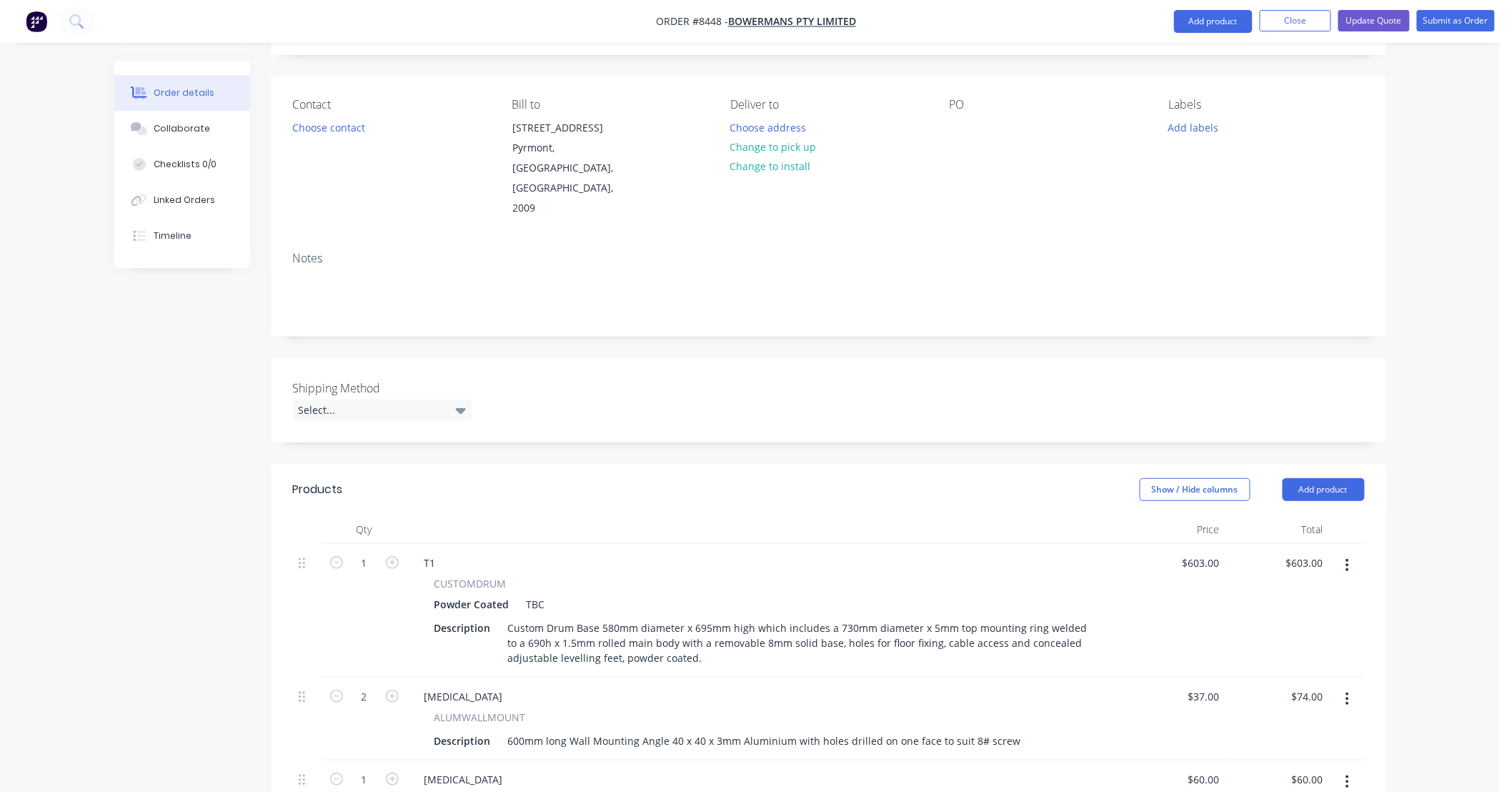
scroll to position [0, 0]
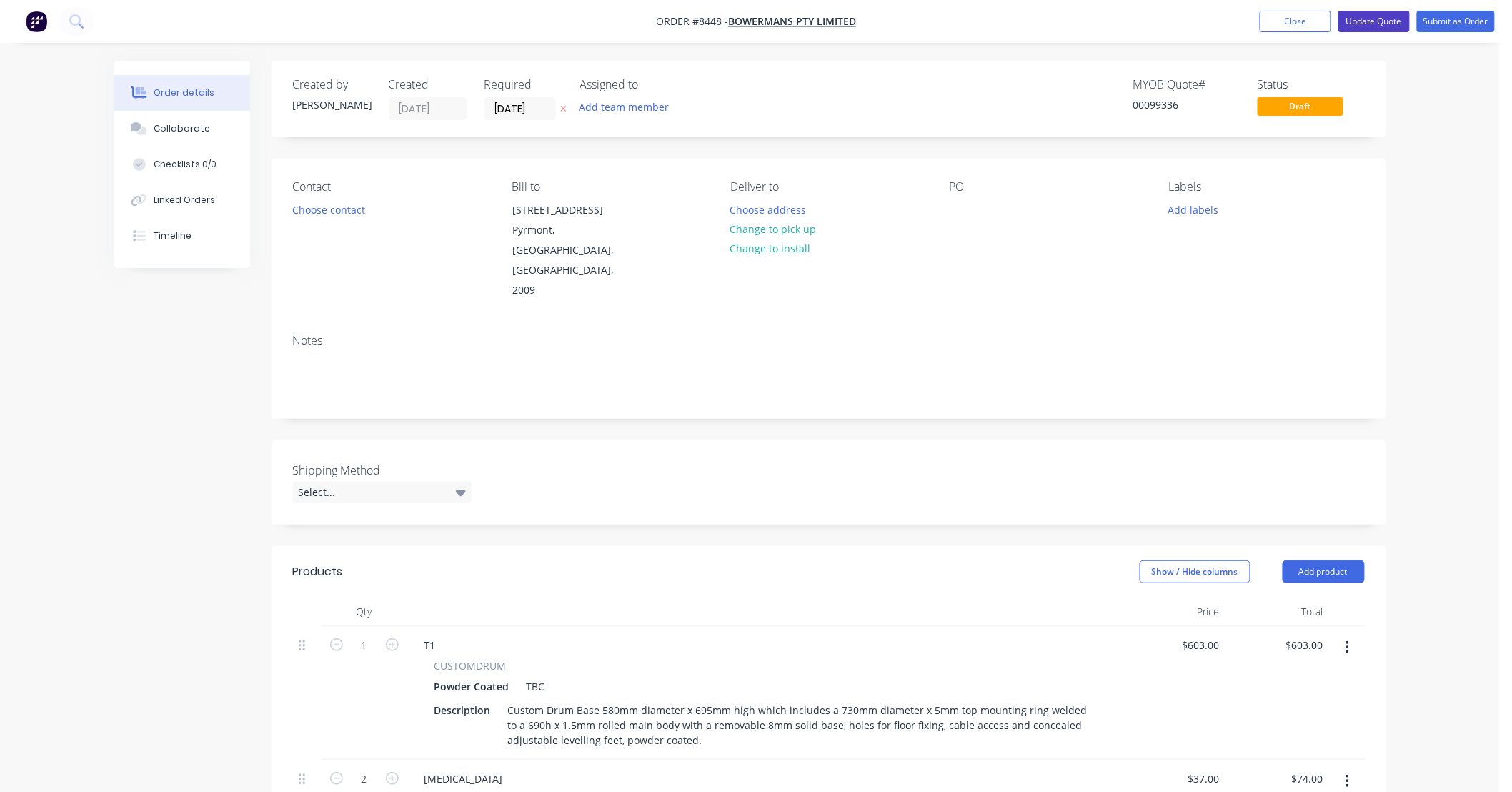
click at [1361, 14] on button "Update Quote" at bounding box center [1374, 21] width 72 height 21
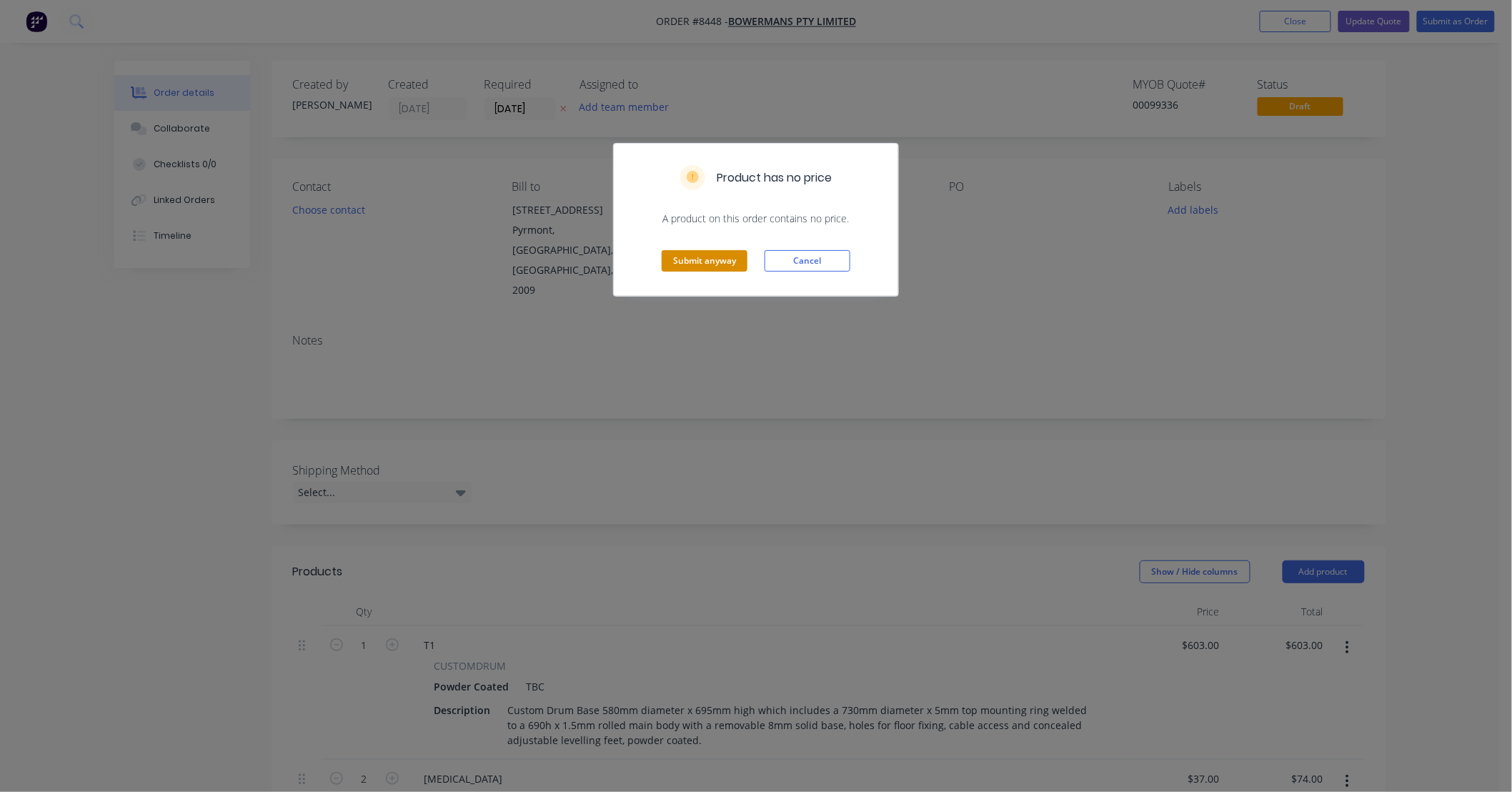
click at [722, 261] on button "Submit anyway" at bounding box center [705, 261] width 86 height 21
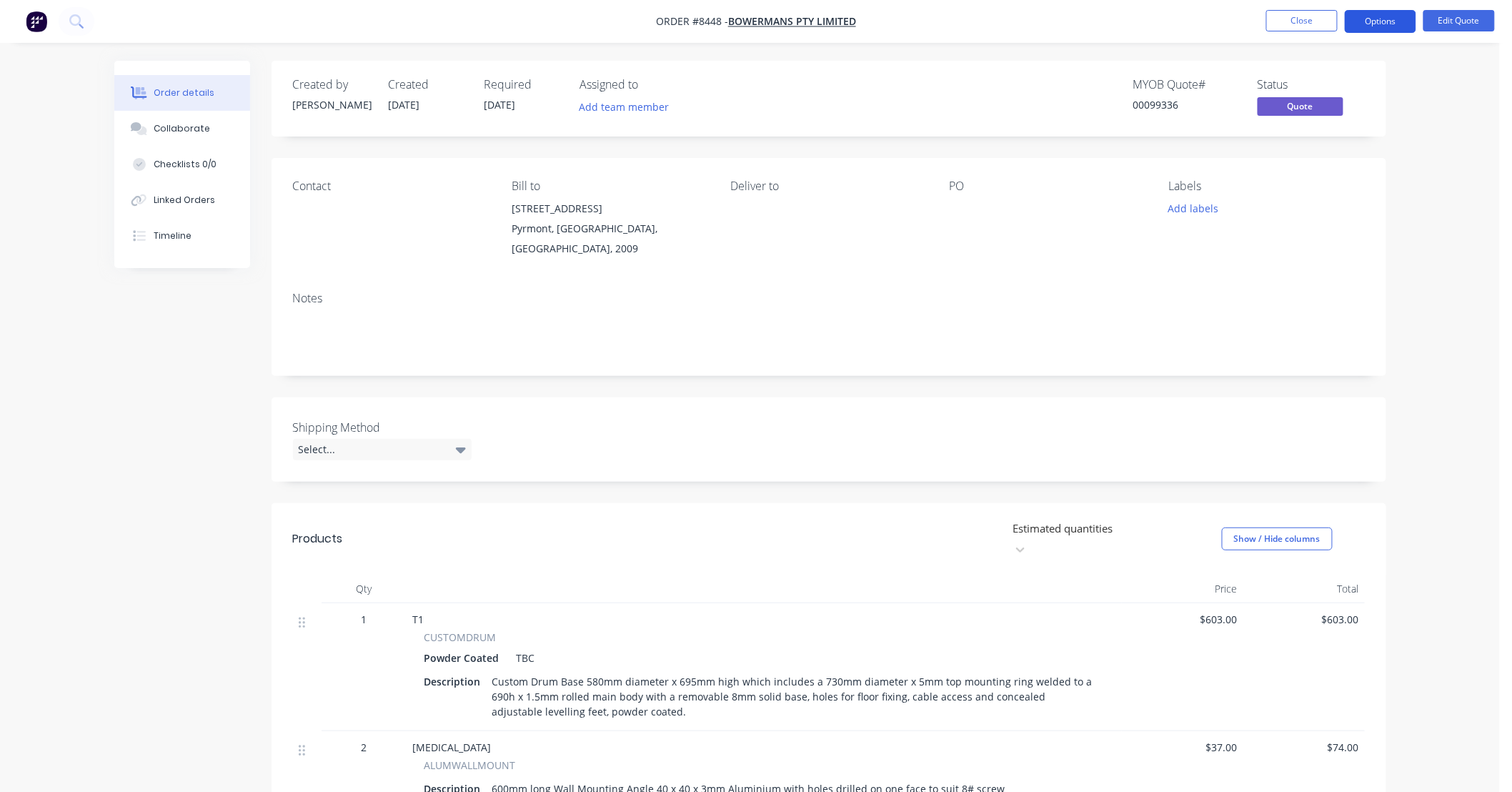
click at [1377, 17] on button "Options" at bounding box center [1380, 21] width 72 height 23
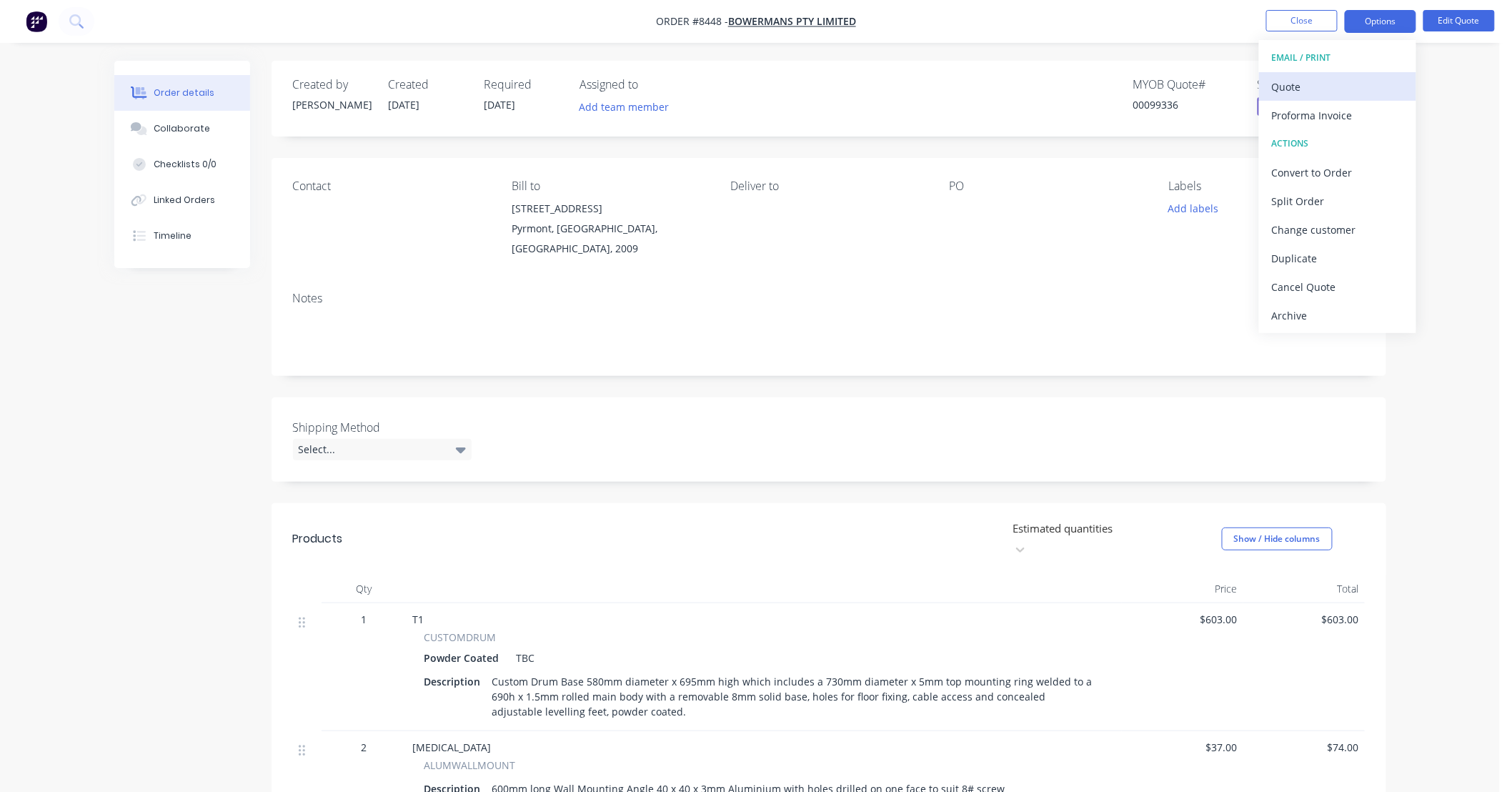
click at [1319, 88] on div "Quote" at bounding box center [1337, 87] width 132 height 21
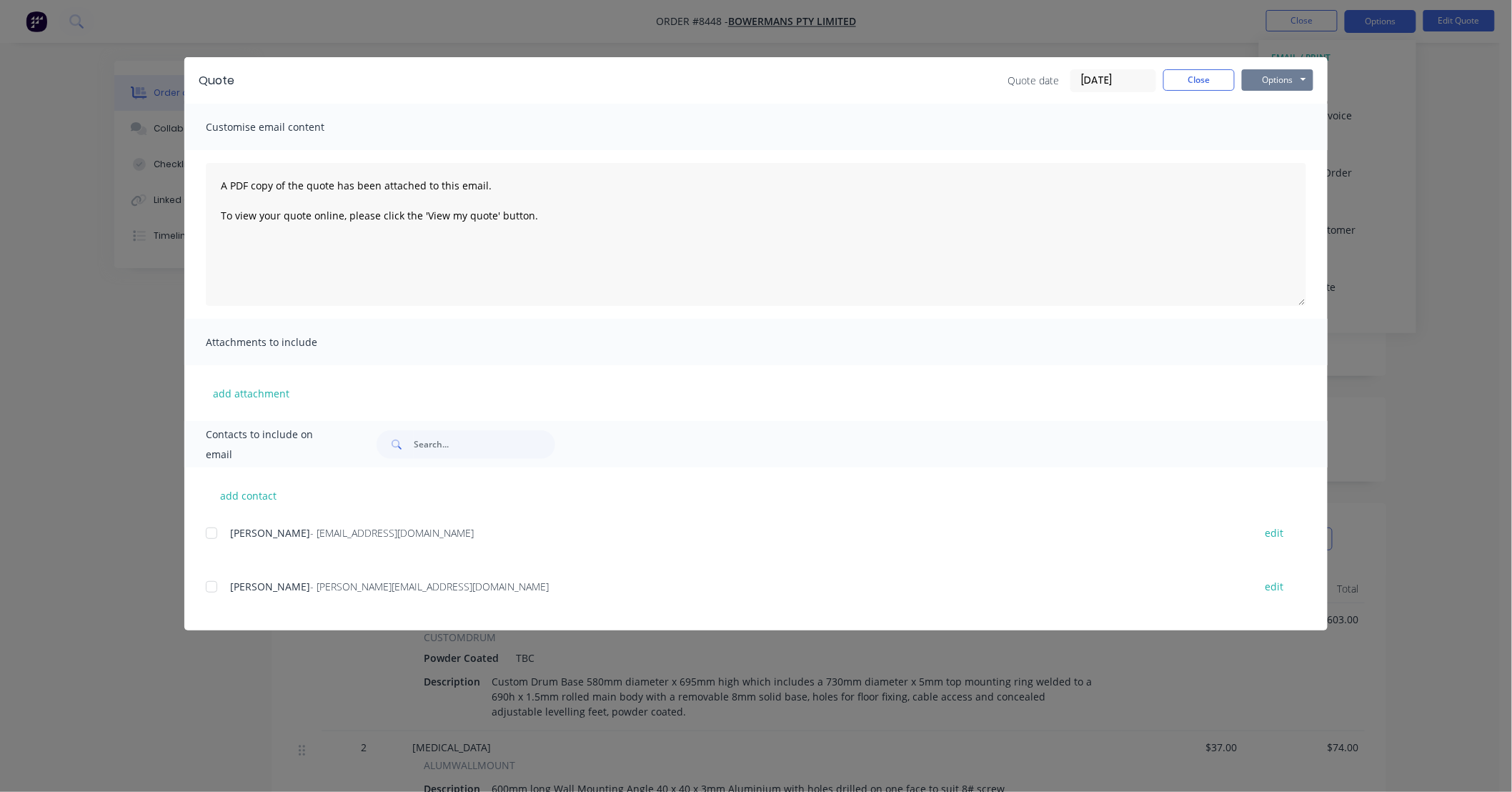
click at [1283, 78] on button "Options" at bounding box center [1278, 79] width 72 height 21
click at [1292, 100] on button "Preview" at bounding box center [1288, 105] width 91 height 24
click at [1191, 77] on button "Close" at bounding box center [1199, 79] width 72 height 21
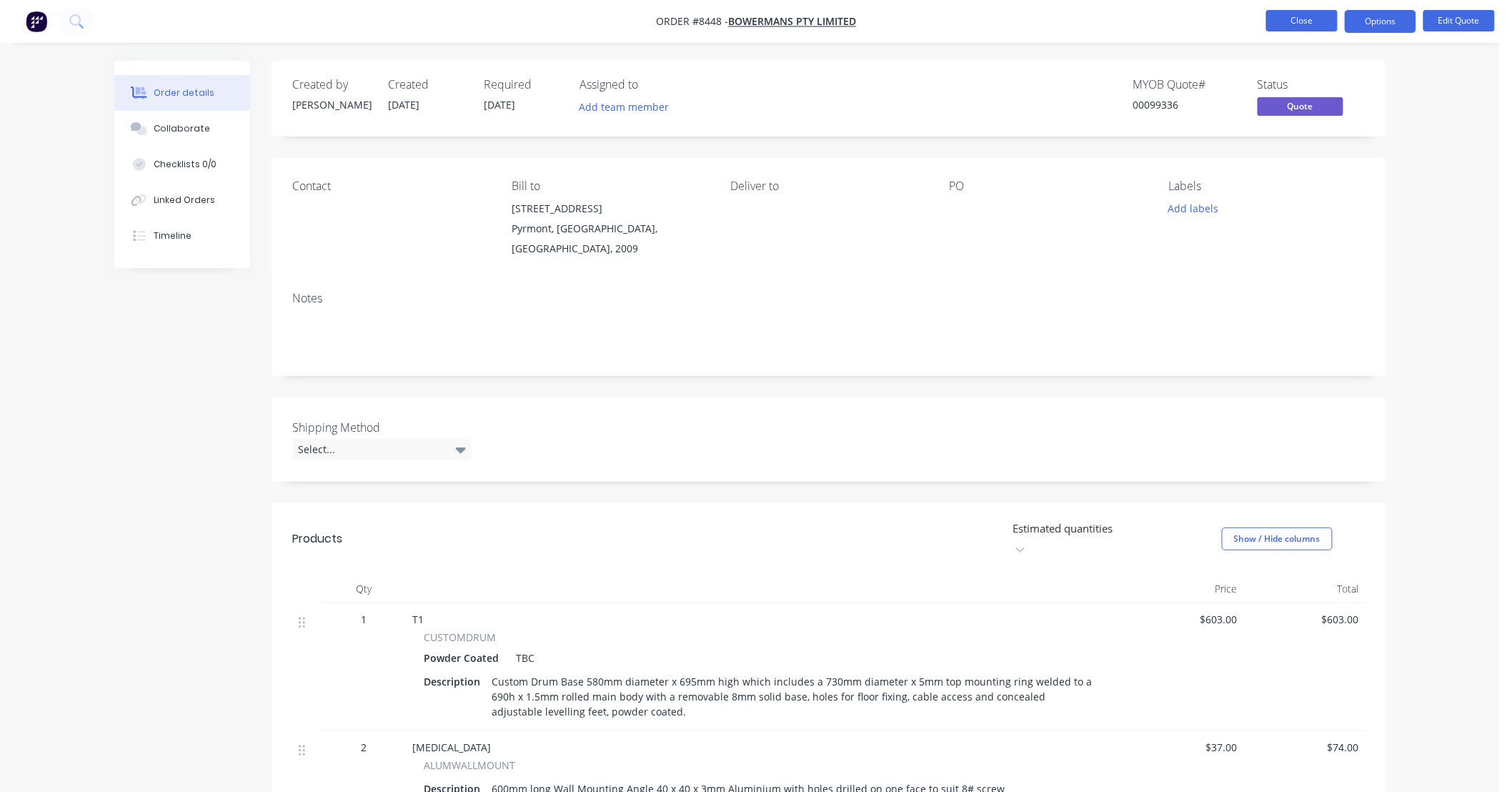
click at [1294, 22] on button "Close" at bounding box center [1302, 20] width 72 height 21
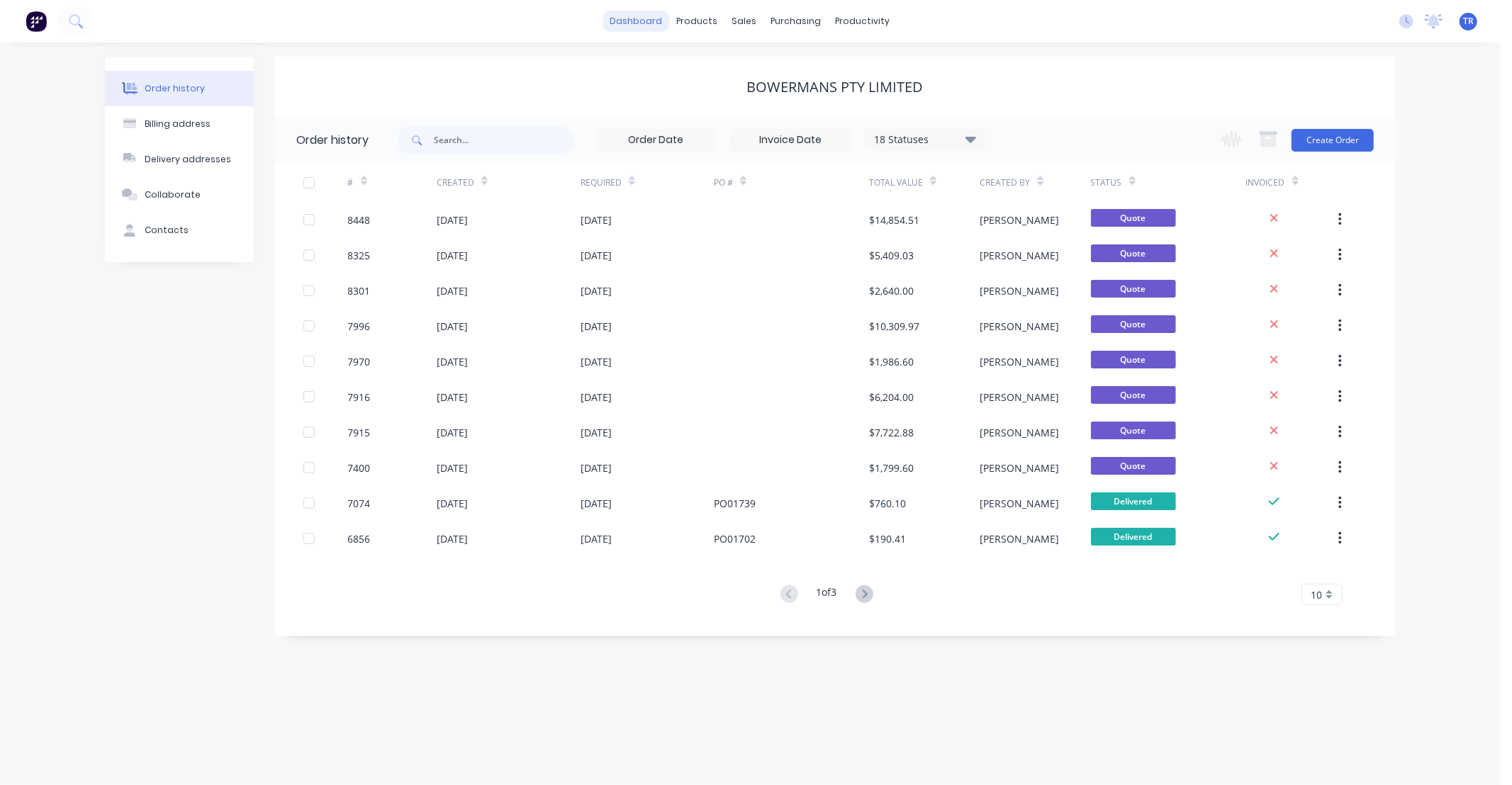
click at [640, 15] on link "dashboard" at bounding box center [636, 21] width 67 height 21
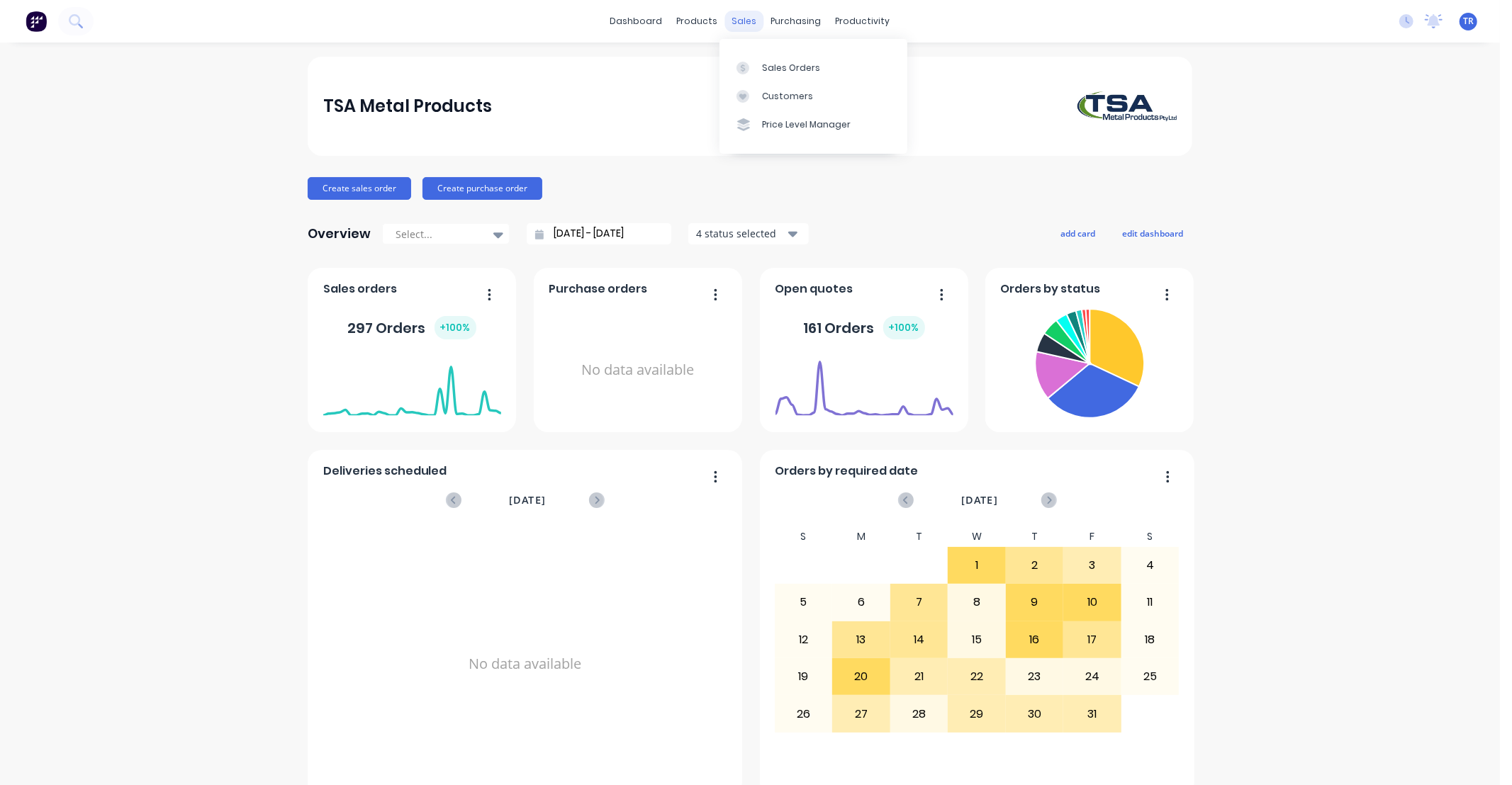
click at [736, 16] on div "sales" at bounding box center [744, 21] width 39 height 21
click at [776, 73] on div "Sales Orders" at bounding box center [790, 68] width 58 height 13
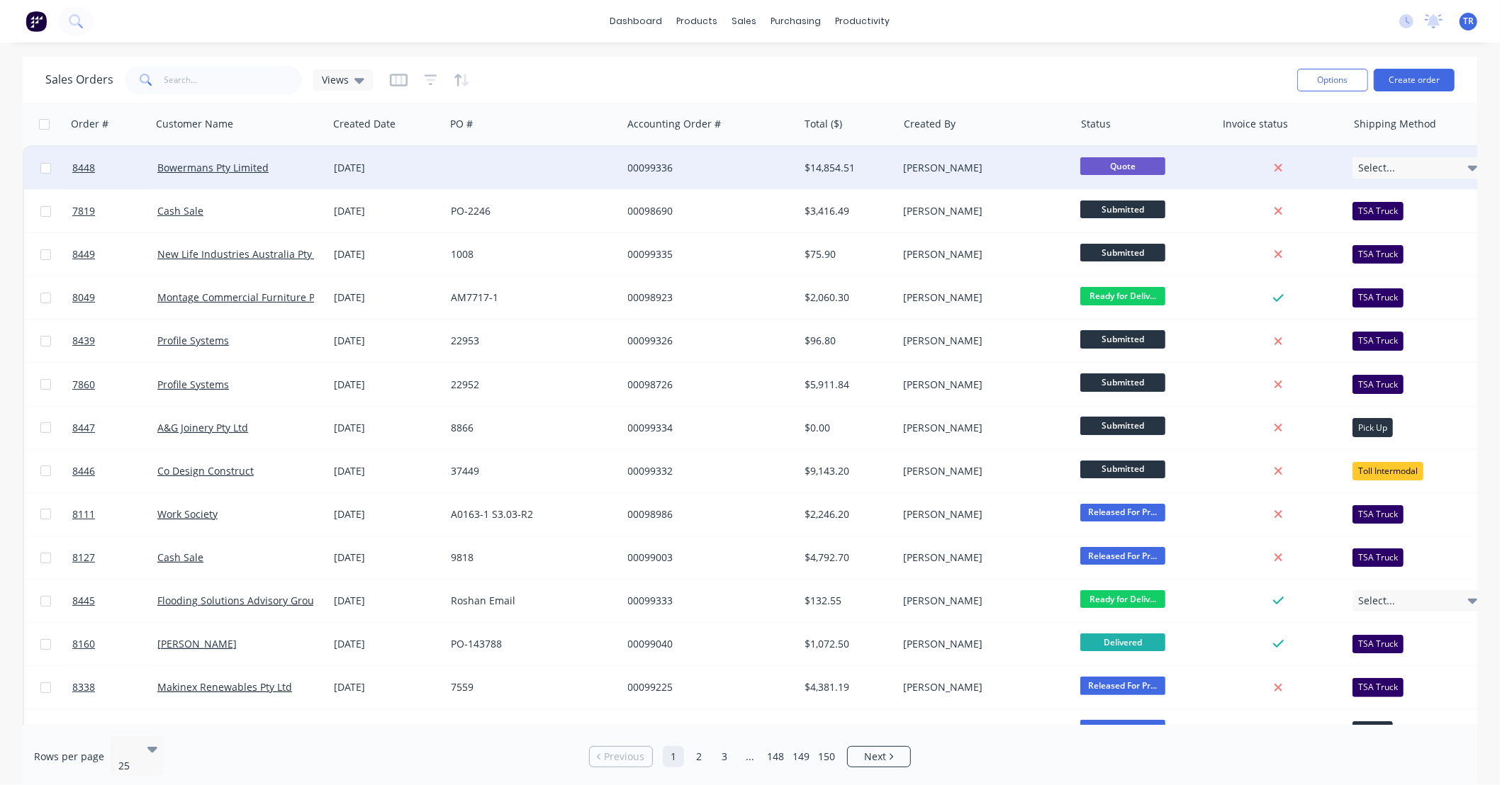
click at [490, 171] on div at bounding box center [533, 167] width 176 height 43
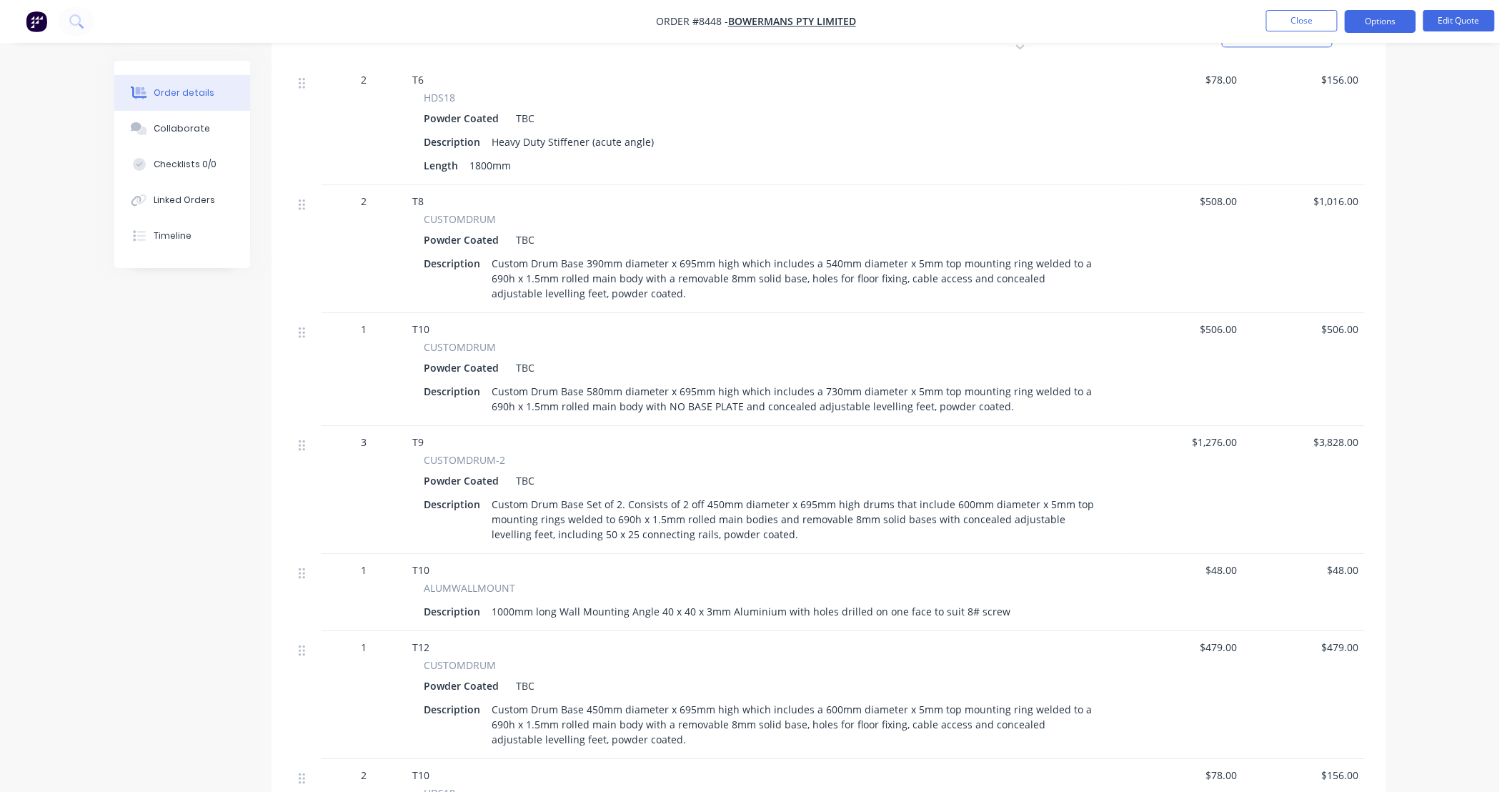
scroll to position [1483, 0]
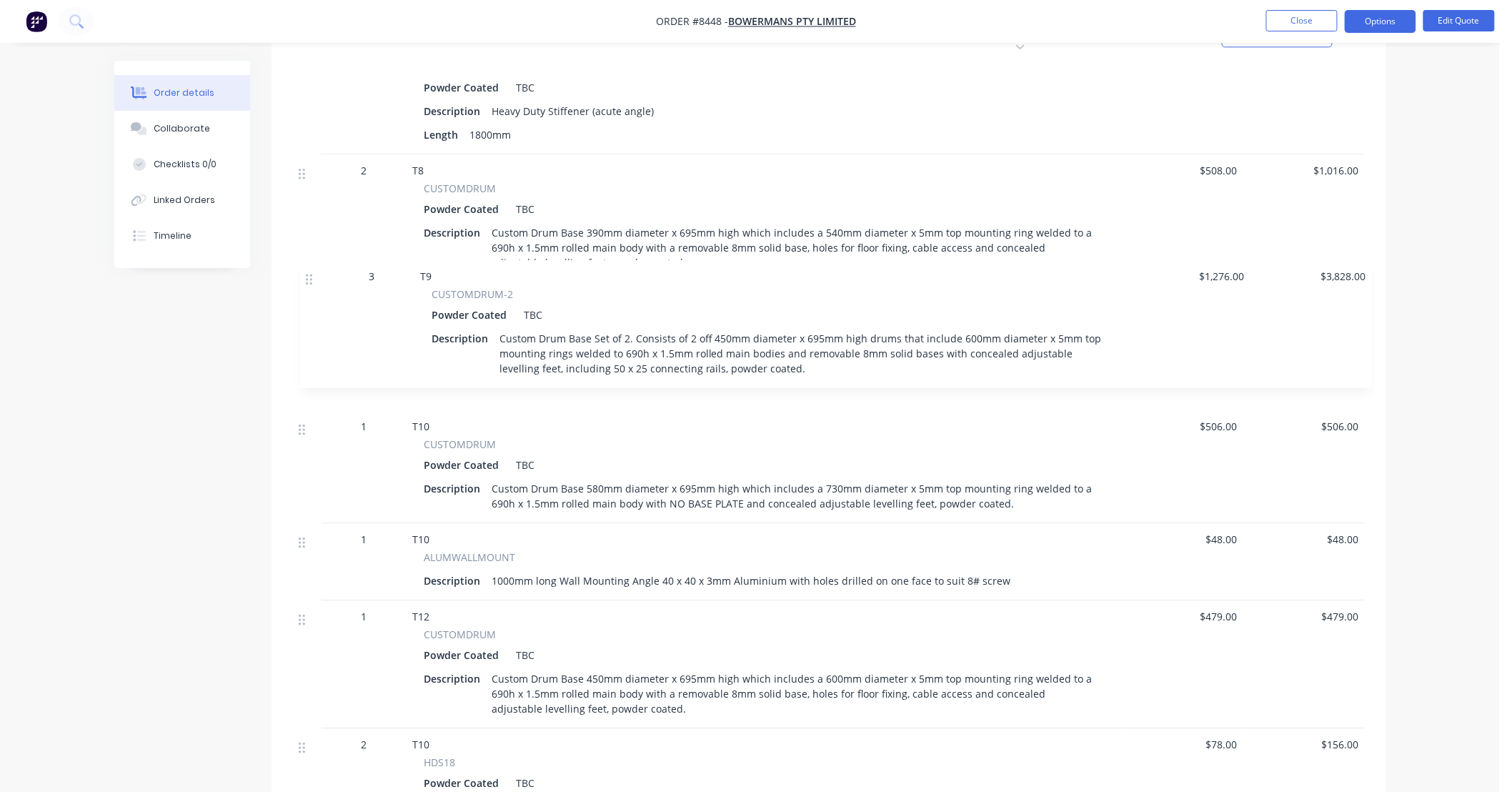
drag, startPoint x: 302, startPoint y: 398, endPoint x: 309, endPoint y: 278, distance: 120.2
click at [309, 278] on div "1 T1 CUSTOMDRUM Powder Coated TBC Description Custom Drum Base 580mm diameter x…" at bounding box center [828, 237] width 1072 height 2232
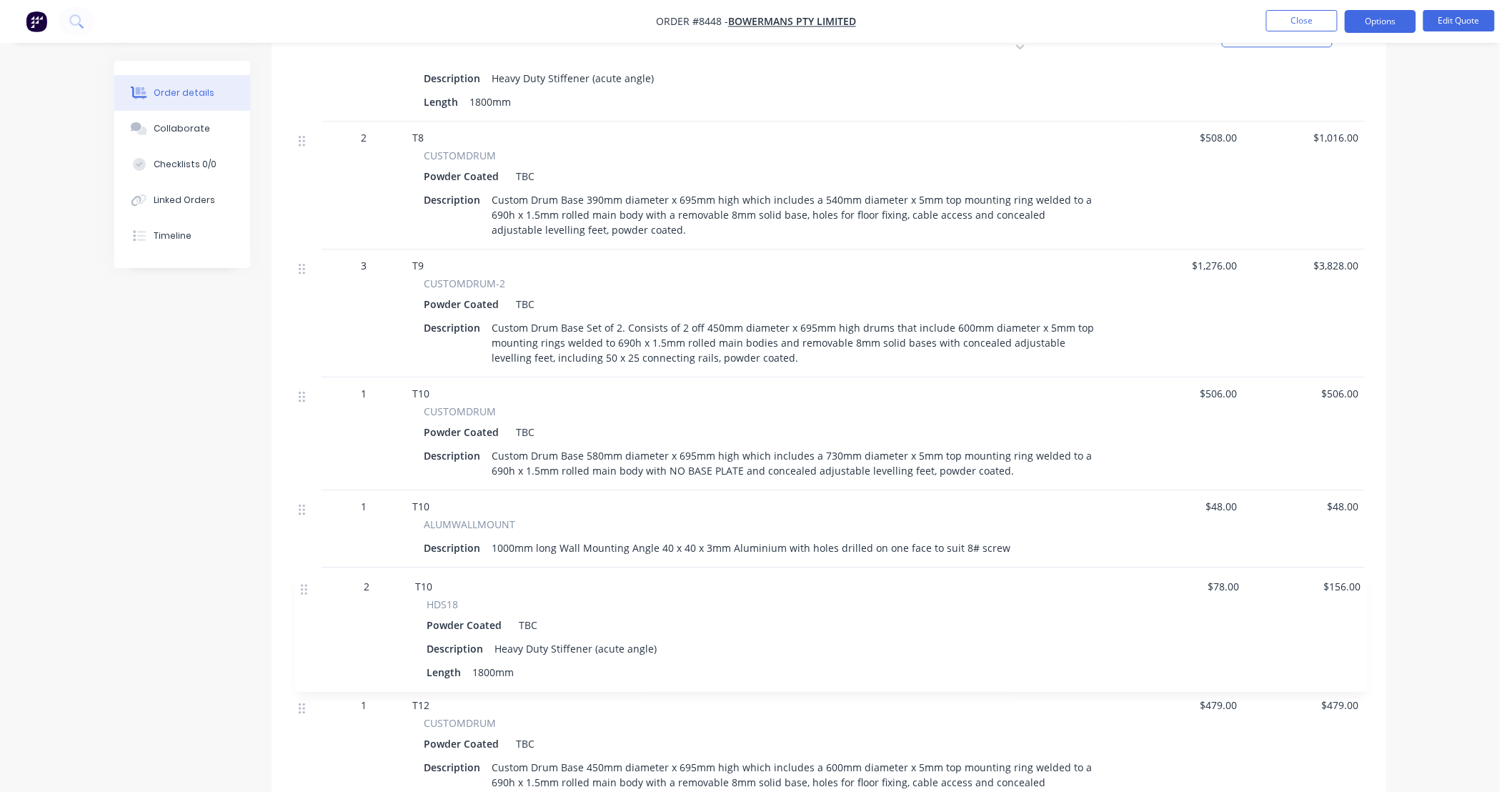
scroll to position [1522, 0]
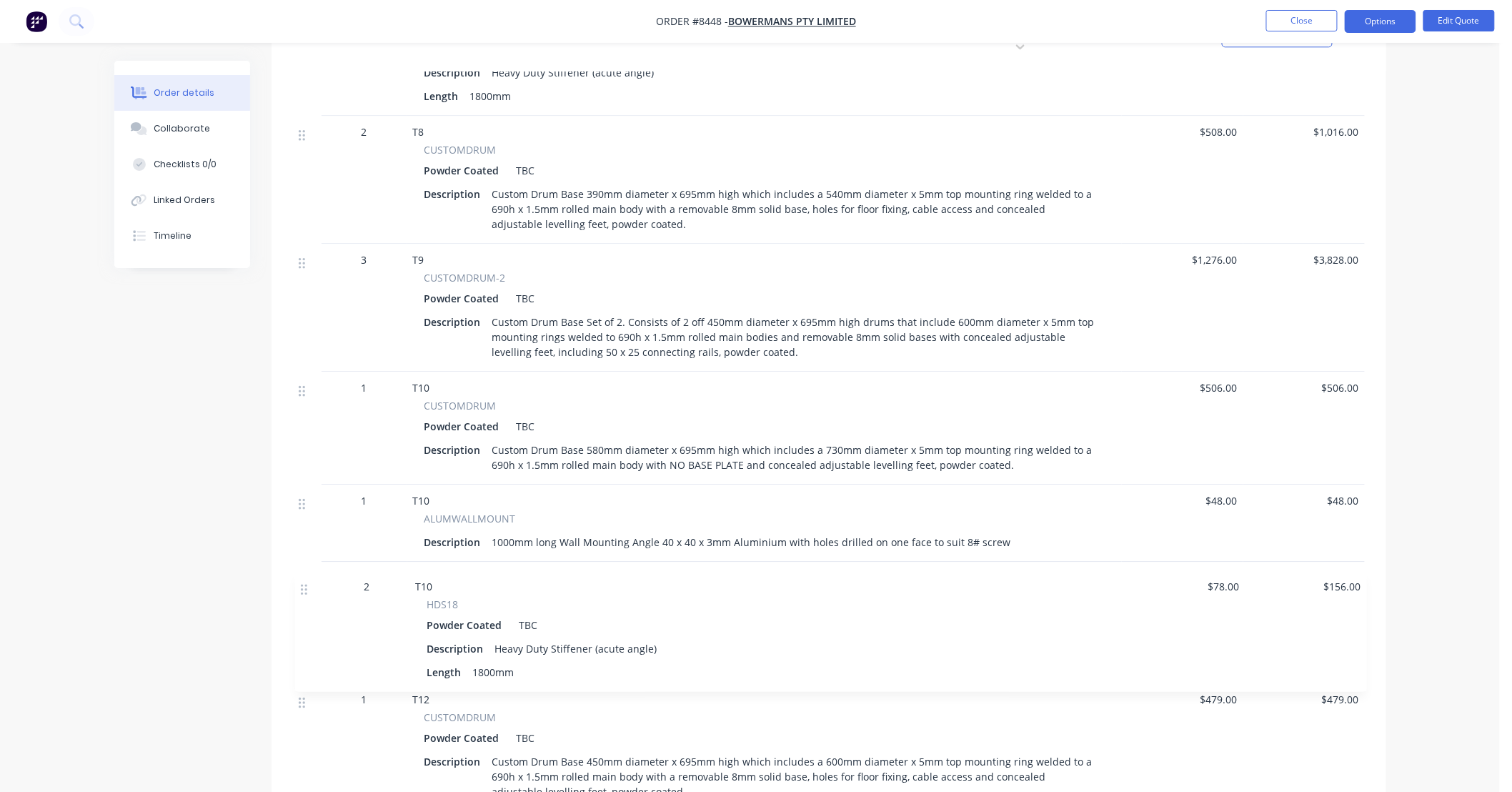
drag, startPoint x: 303, startPoint y: 734, endPoint x: 305, endPoint y: 590, distance: 144.0
click at [305, 590] on div "1 T1 CUSTOMDRUM Powder Coated TBC Description Custom Drum Base 580mm diameter x…" at bounding box center [828, 198] width 1072 height 2232
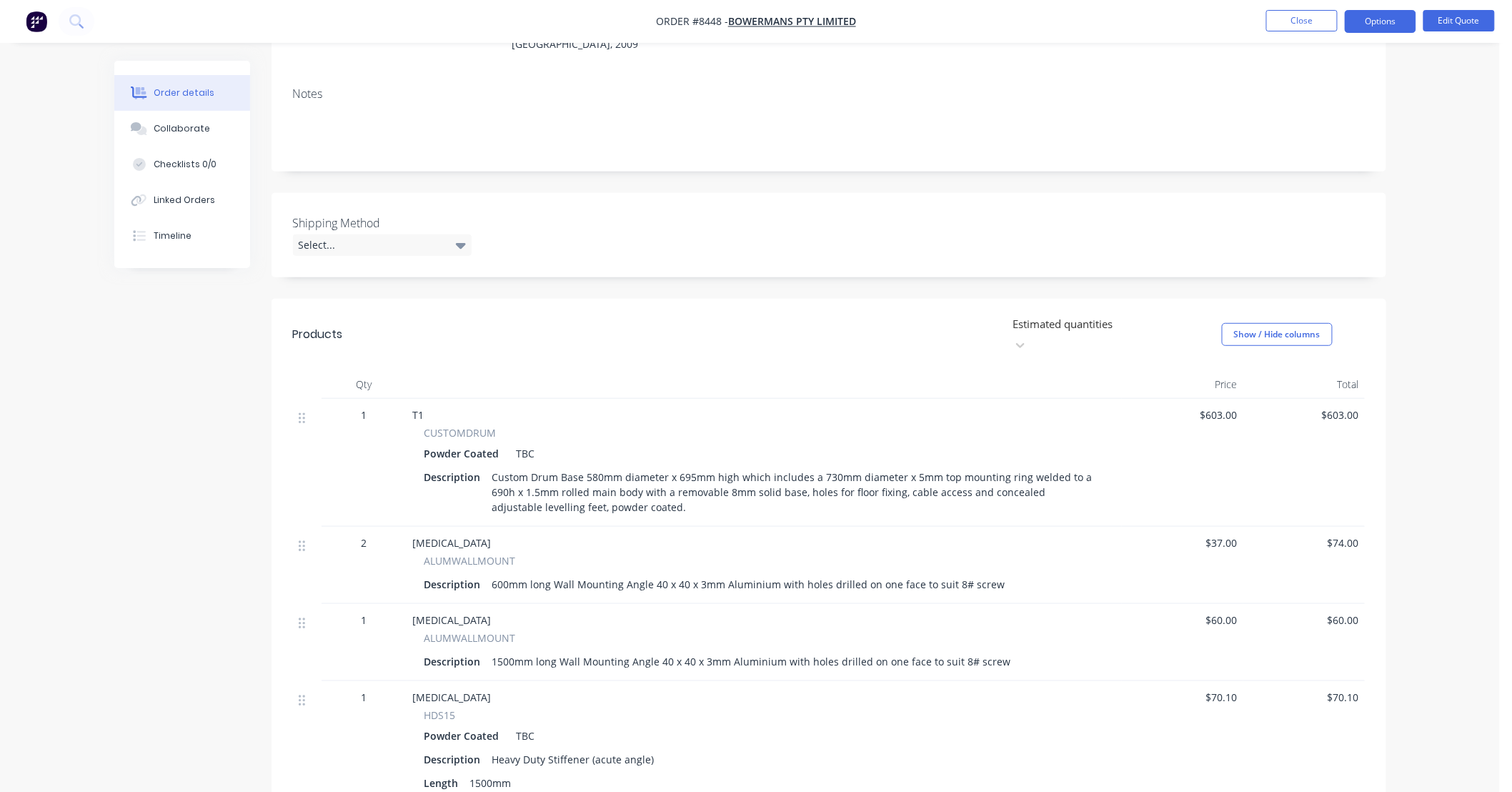
scroll to position [145, 0]
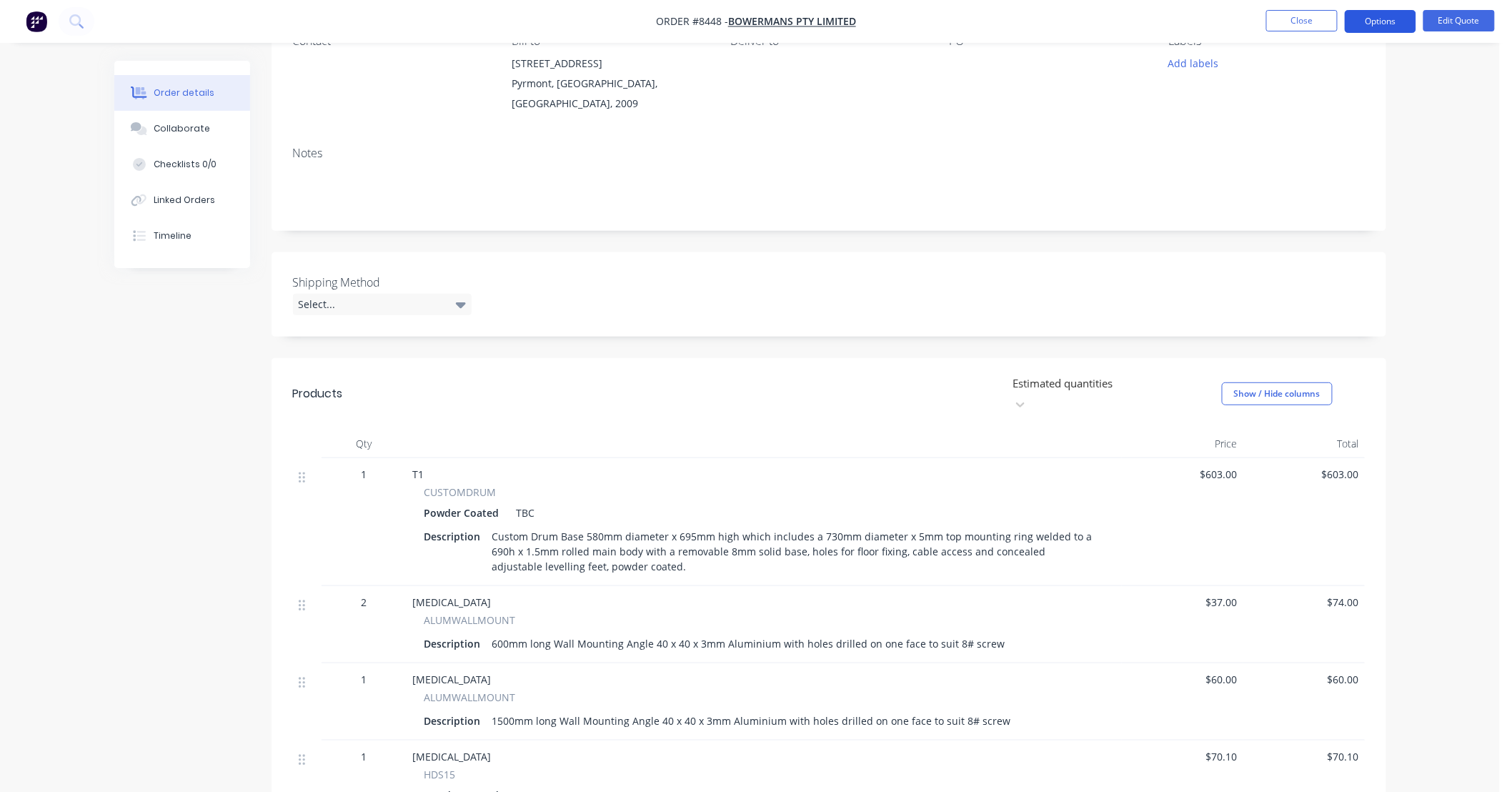
click at [1388, 19] on button "Options" at bounding box center [1380, 21] width 72 height 23
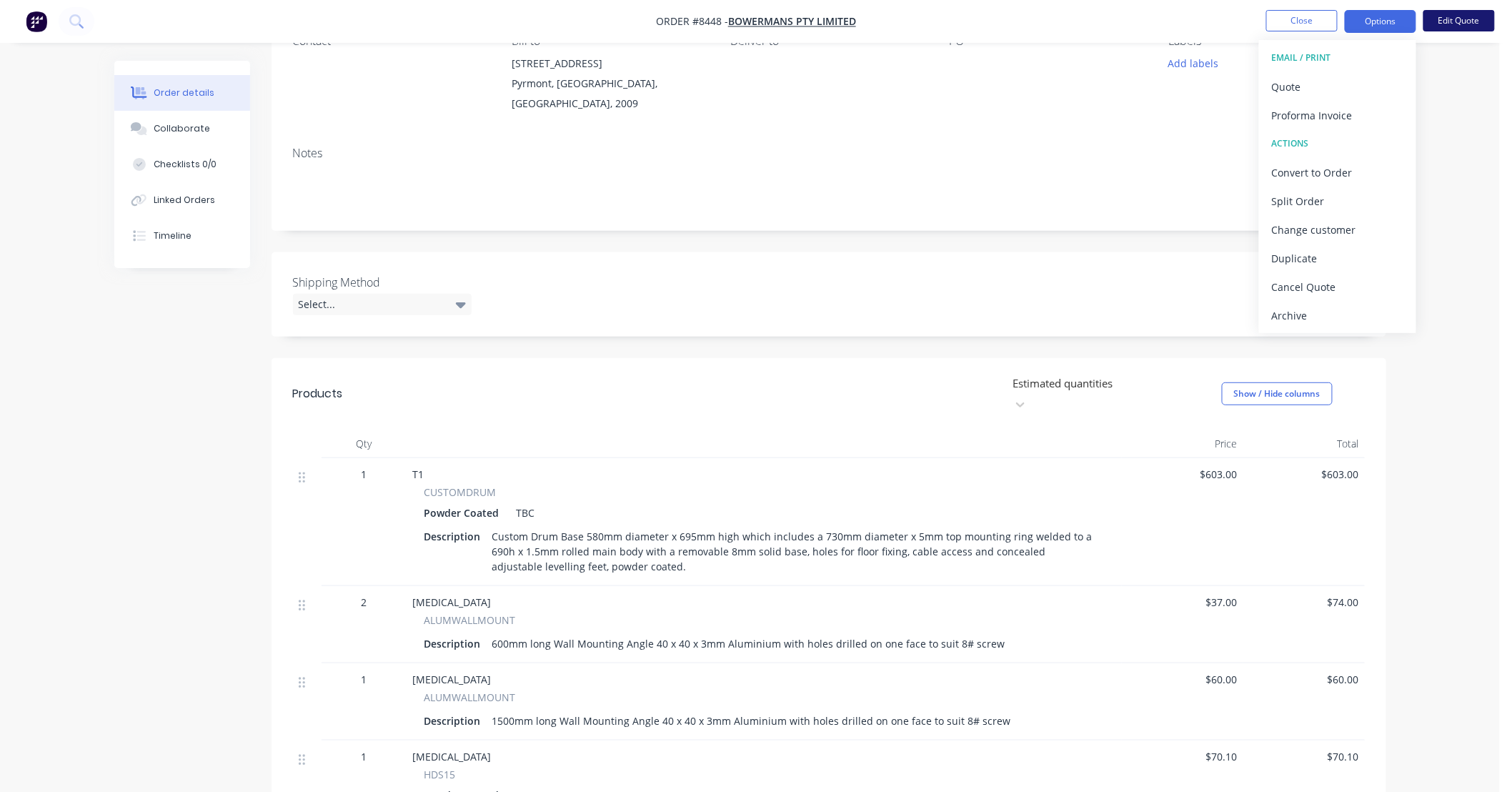
click at [1450, 21] on button "Edit Quote" at bounding box center [1459, 20] width 72 height 21
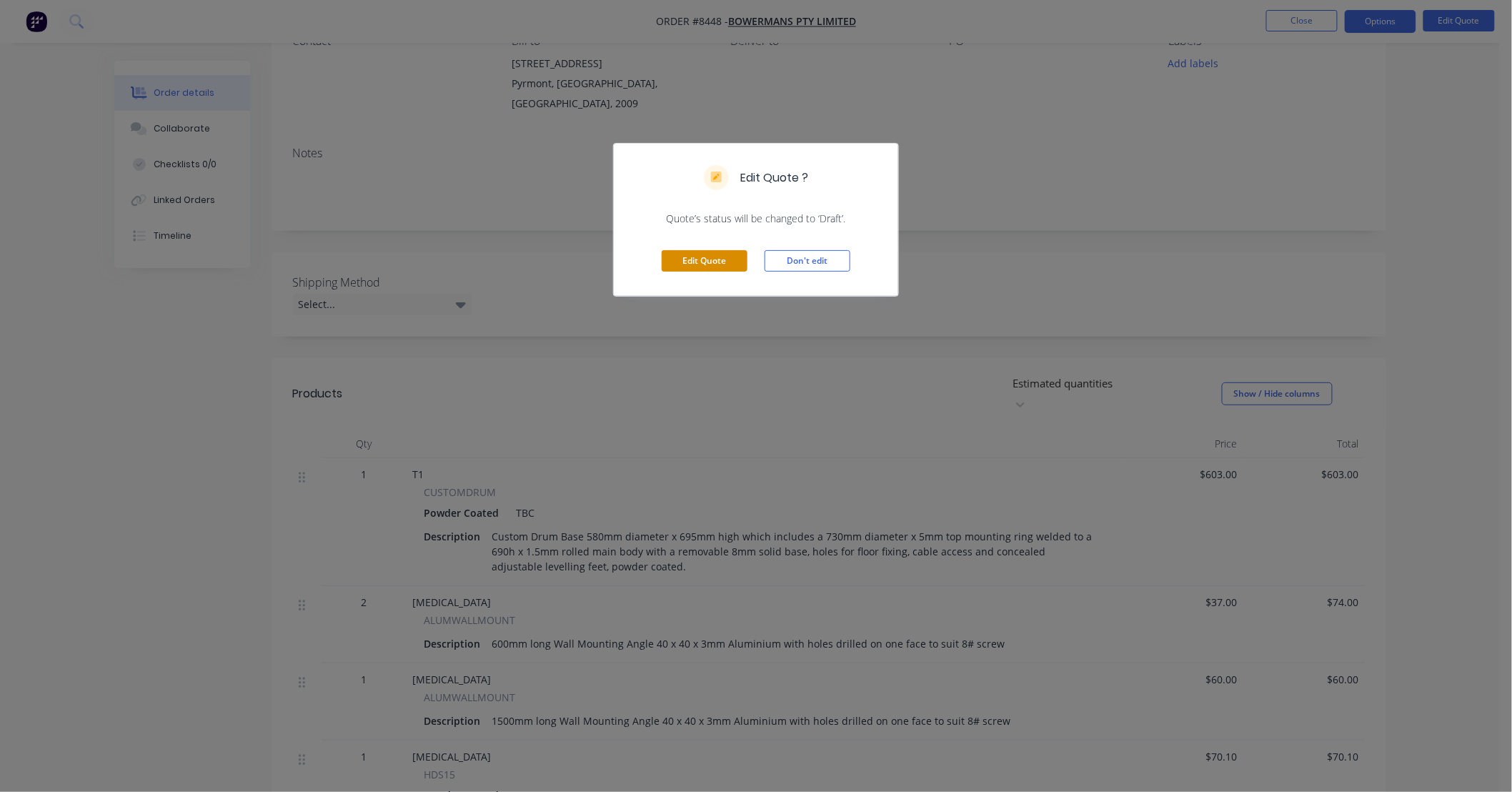
click at [732, 258] on button "Edit Quote" at bounding box center [705, 261] width 86 height 21
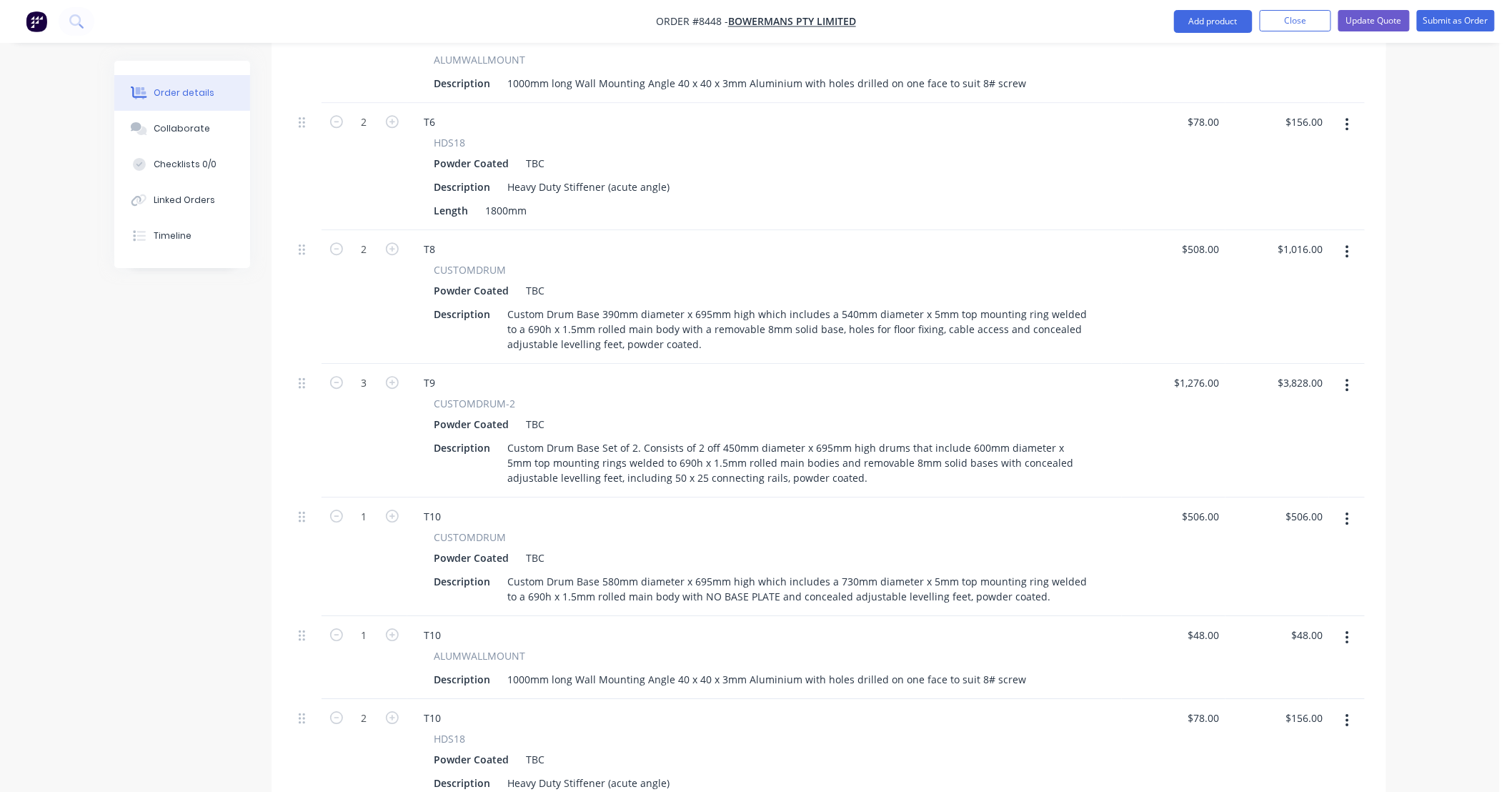
scroll to position [1483, 0]
click at [1384, 19] on button "Update Quote" at bounding box center [1374, 20] width 72 height 21
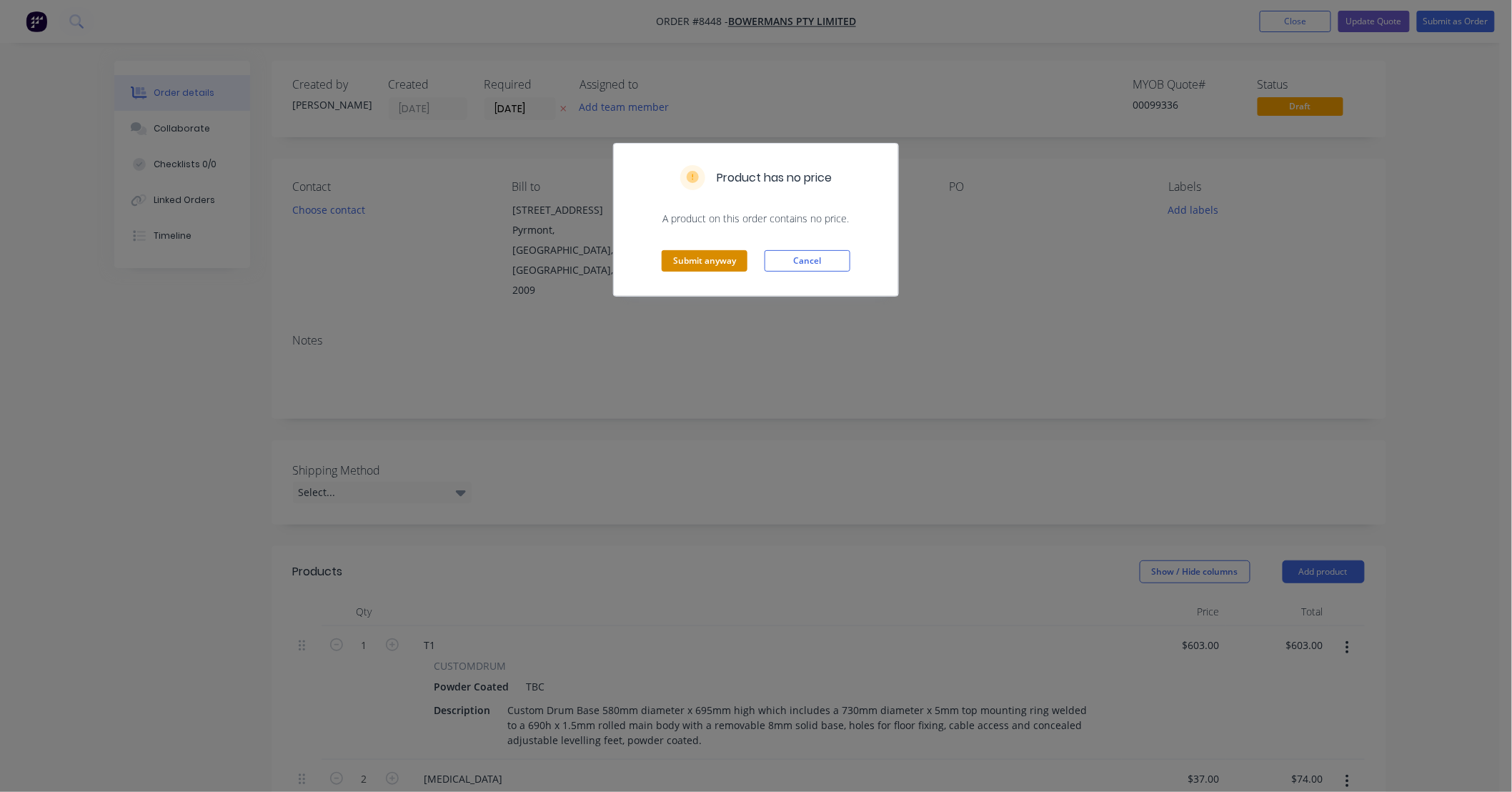
click at [717, 262] on button "Submit anyway" at bounding box center [705, 261] width 86 height 21
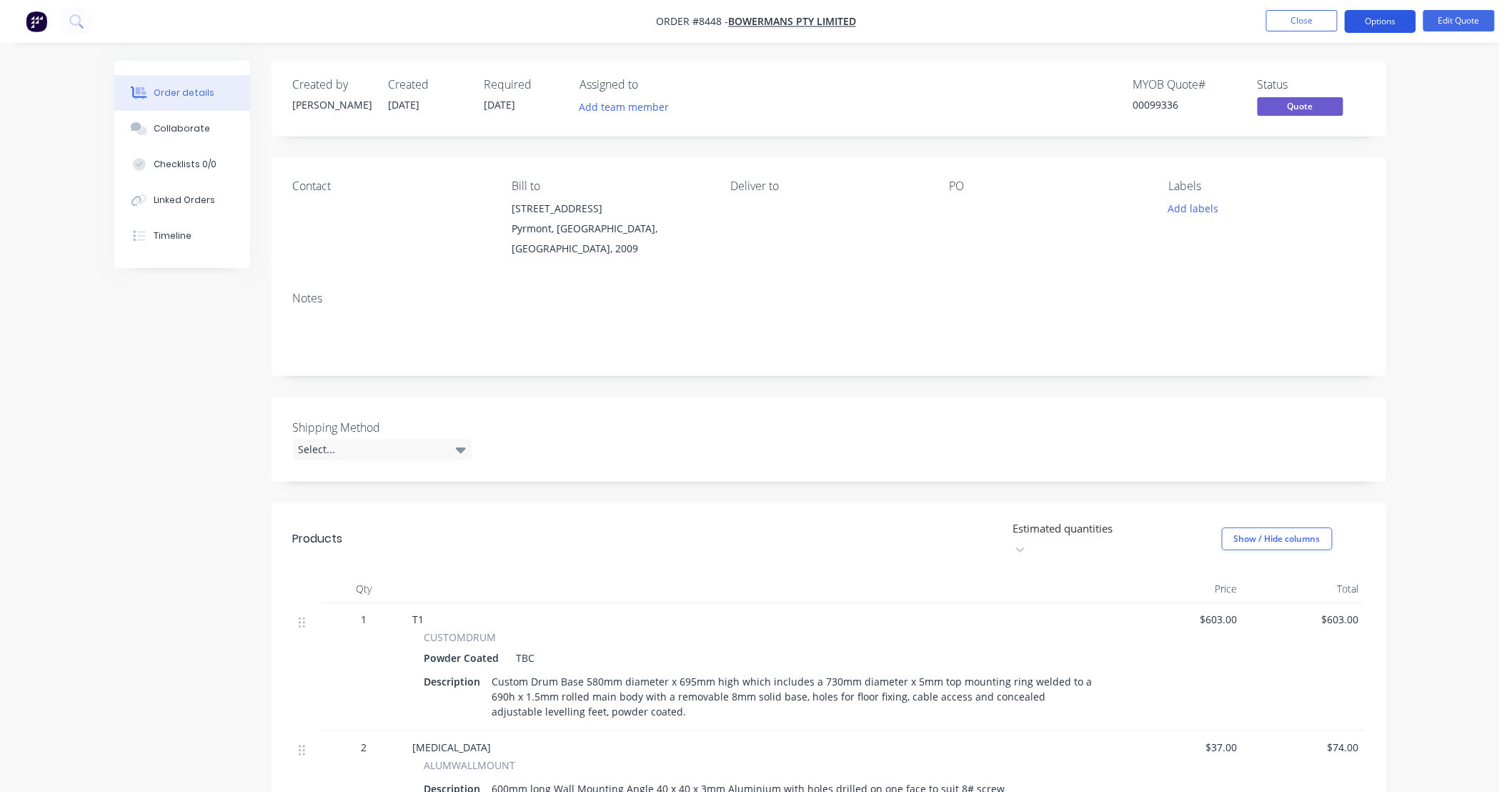
click at [1376, 21] on button "Options" at bounding box center [1380, 21] width 72 height 23
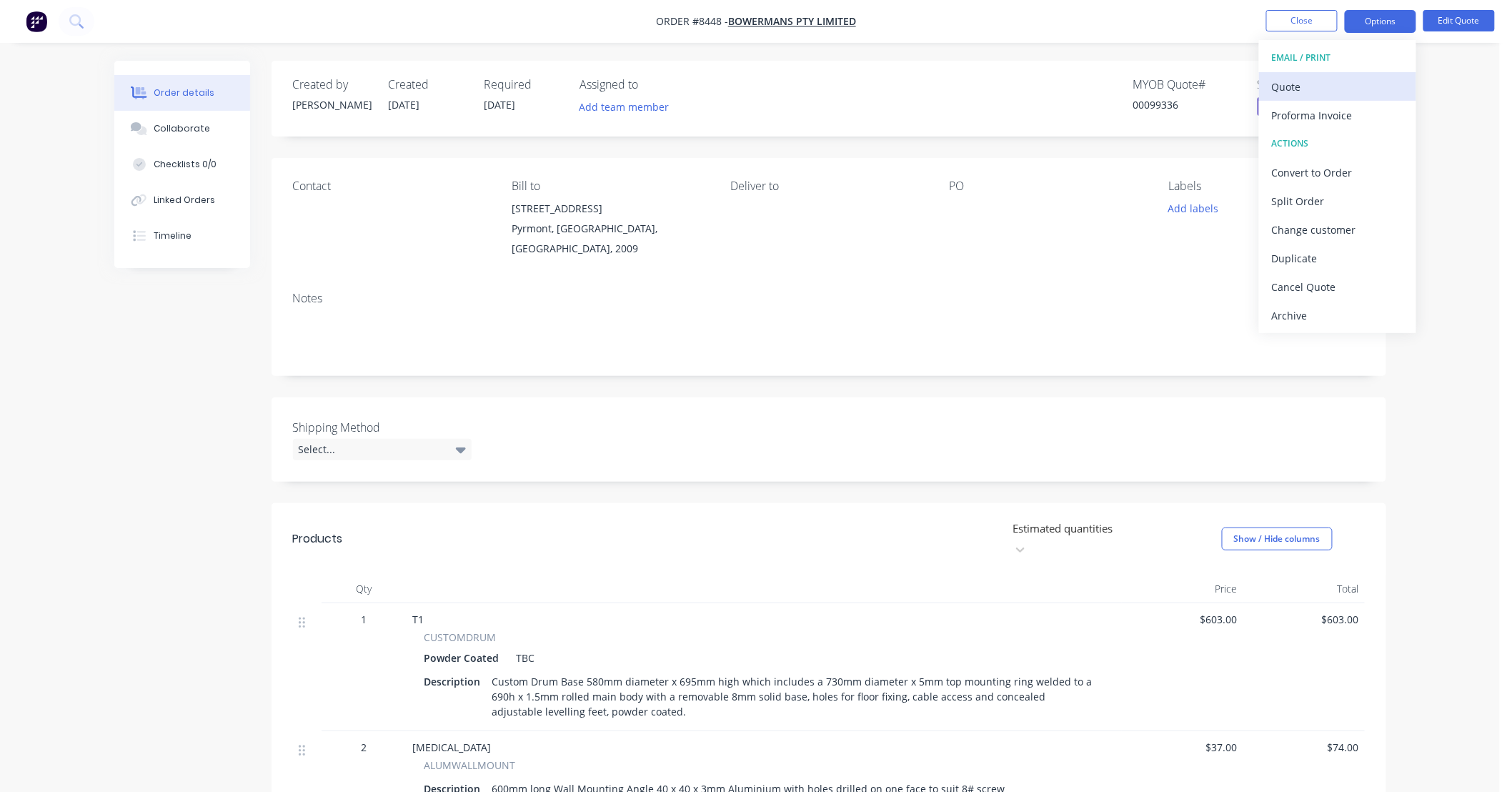
click at [1332, 82] on div "Quote" at bounding box center [1337, 87] width 132 height 21
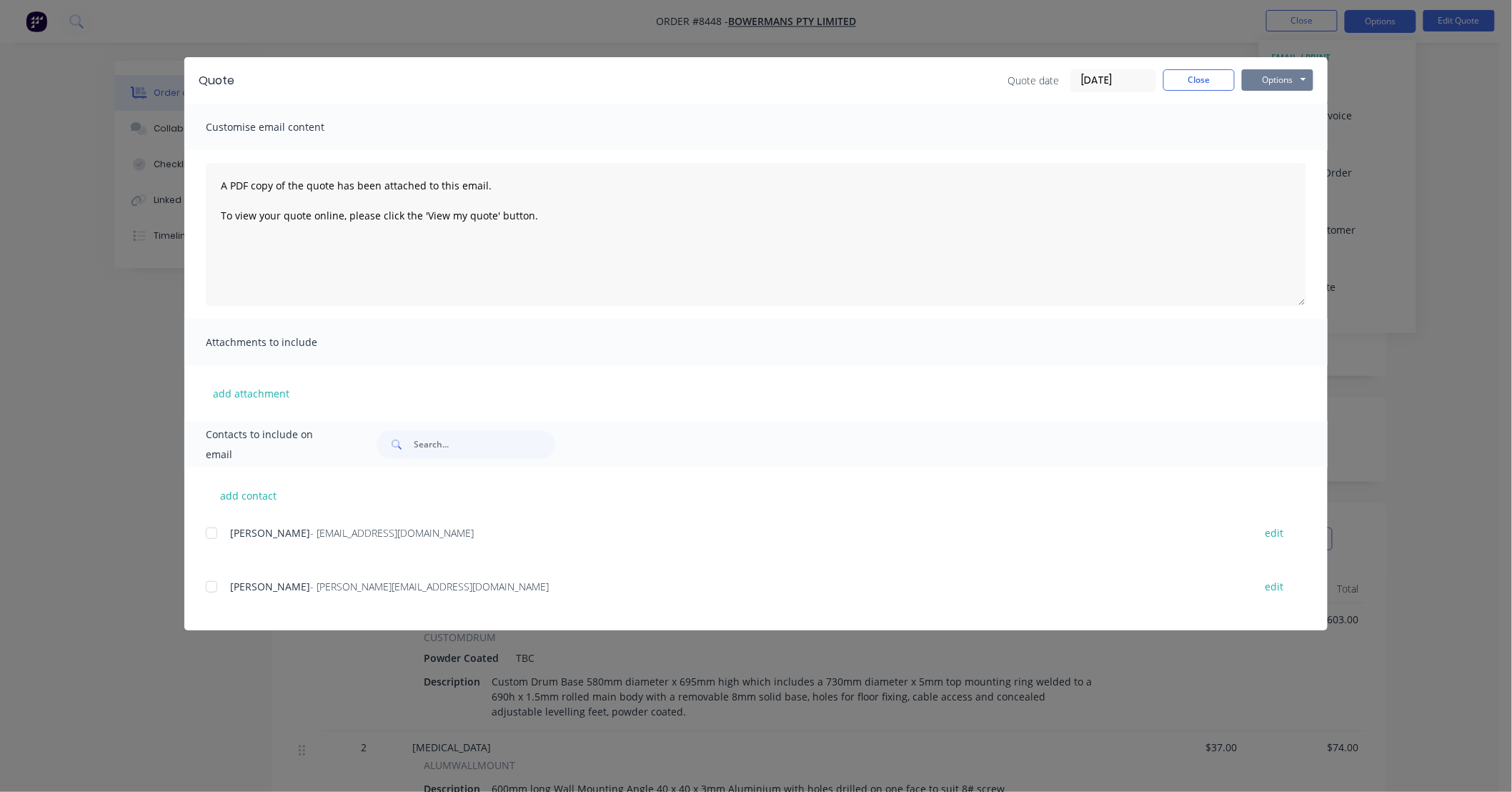
click at [1301, 77] on button "Options" at bounding box center [1278, 79] width 72 height 21
click at [1298, 96] on button "Preview" at bounding box center [1288, 105] width 91 height 24
click at [1212, 78] on button "Close" at bounding box center [1199, 79] width 72 height 21
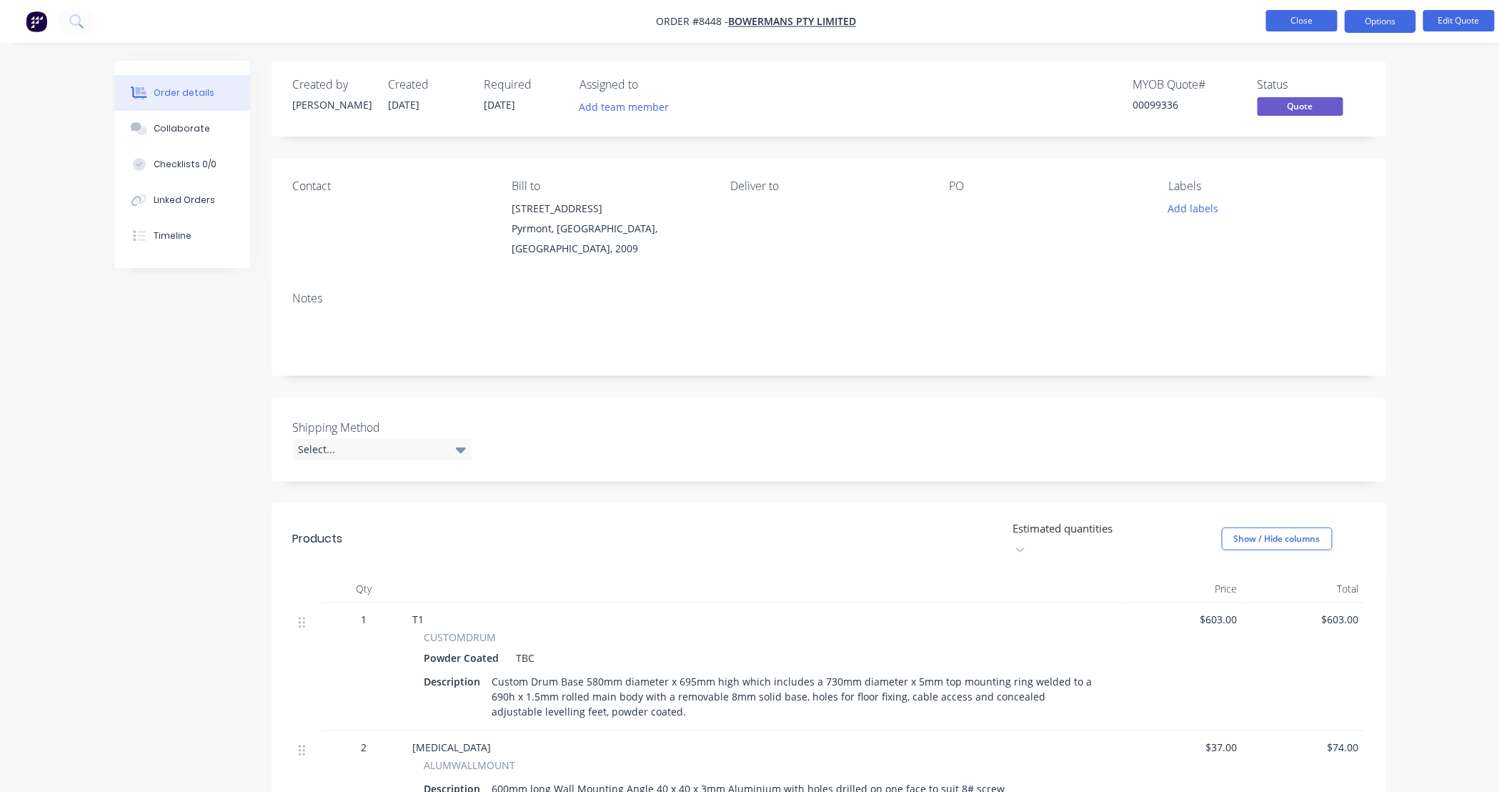
click at [1292, 19] on button "Close" at bounding box center [1302, 20] width 72 height 21
